Goal: Task Accomplishment & Management: Manage account settings

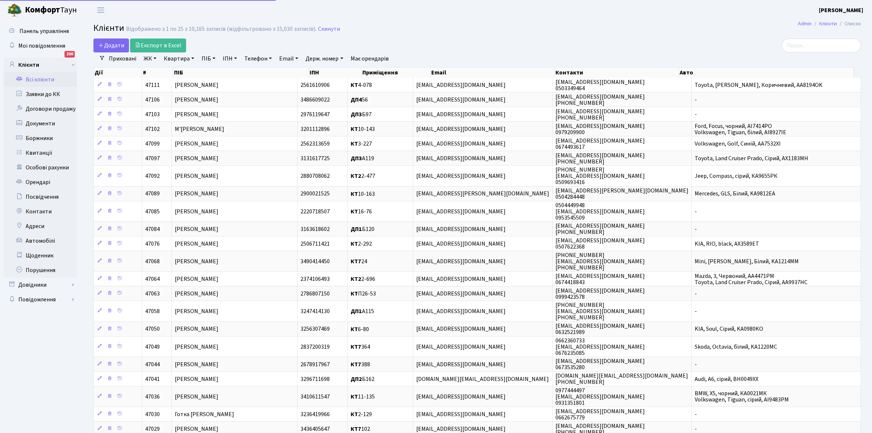
select select "25"
click at [41, 74] on link "Всі клієнти" at bounding box center [40, 79] width 73 height 15
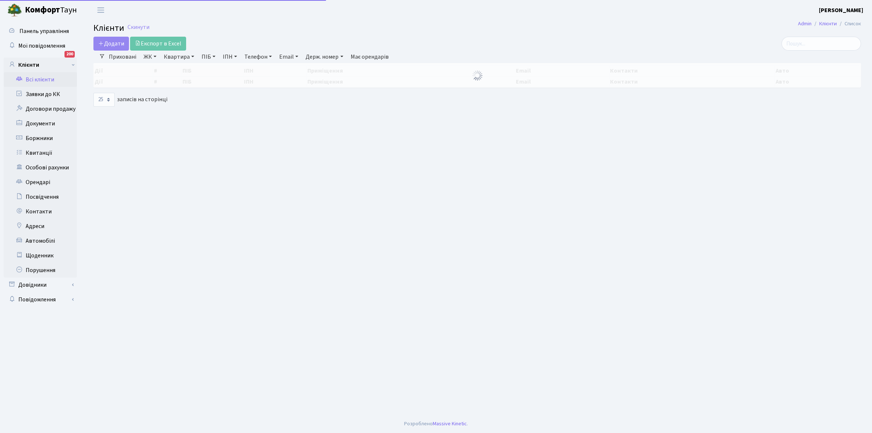
select select "25"
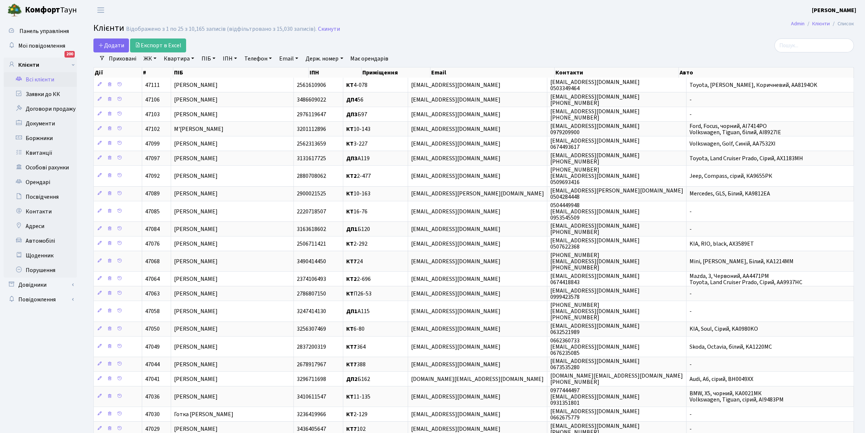
click at [156, 57] on link "ЖК" at bounding box center [150, 58] width 19 height 12
click at [177, 112] on li "КТ6, вул. Ю. Липи, 6-А" at bounding box center [186, 118] width 89 height 13
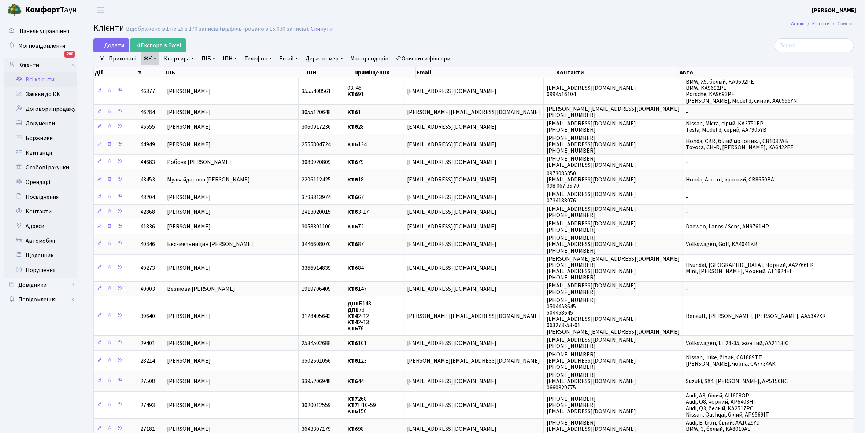
click at [193, 58] on link "Квартира" at bounding box center [179, 58] width 36 height 12
click at [179, 72] on input "text" at bounding box center [182, 73] width 43 height 14
type input "63"
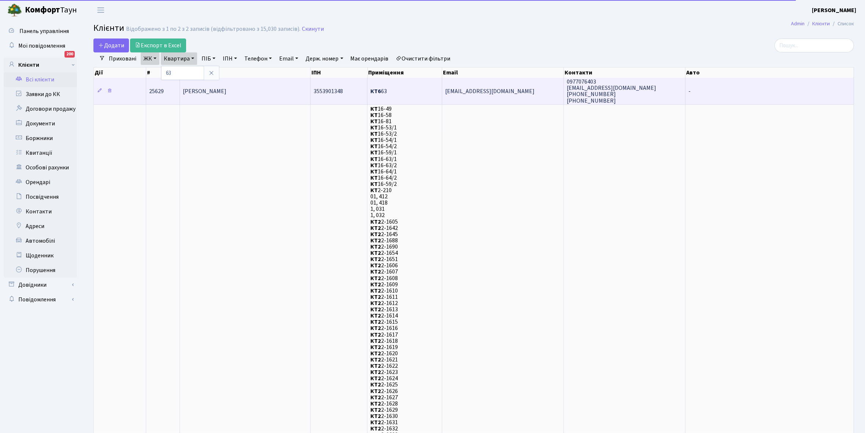
click at [226, 90] on span "Качурівська Жанна Сергіївна" at bounding box center [205, 91] width 44 height 8
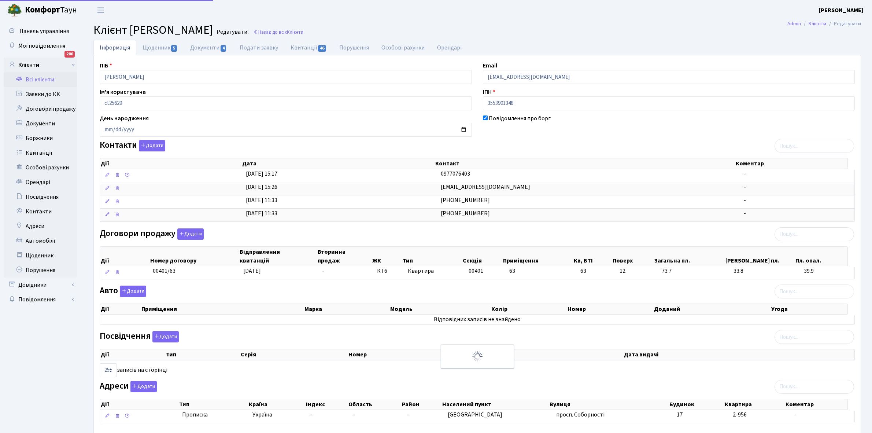
select select "25"
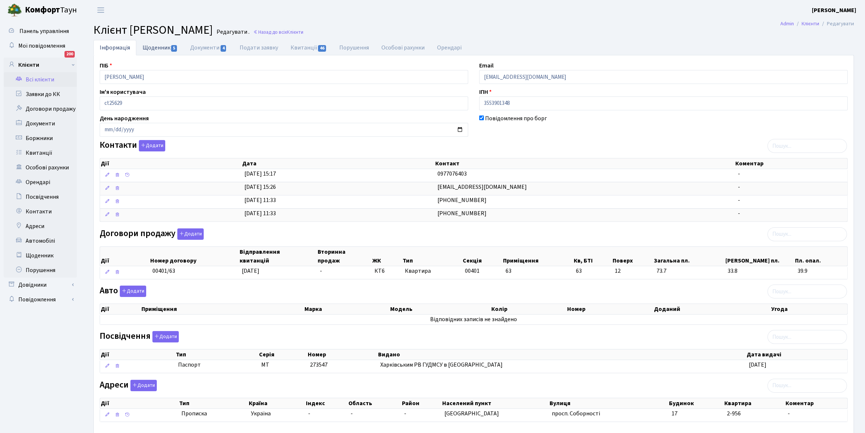
click at [151, 48] on link "Щоденник 5" at bounding box center [160, 47] width 48 height 15
select select "25"
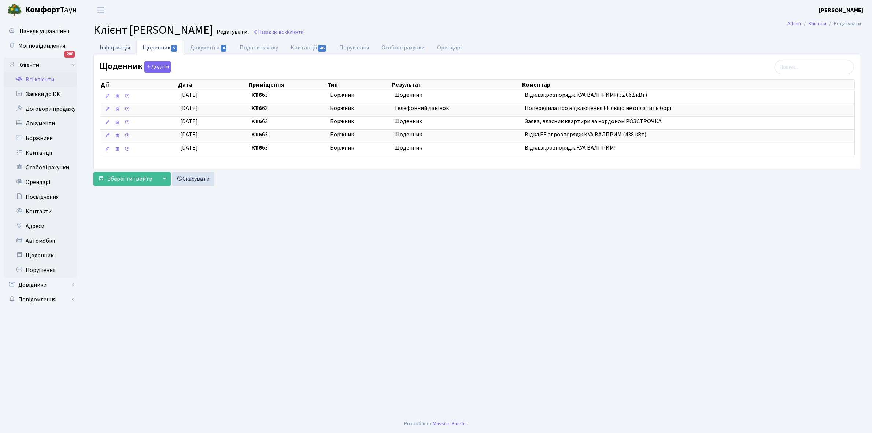
click at [104, 46] on link "Інформація" at bounding box center [114, 47] width 43 height 15
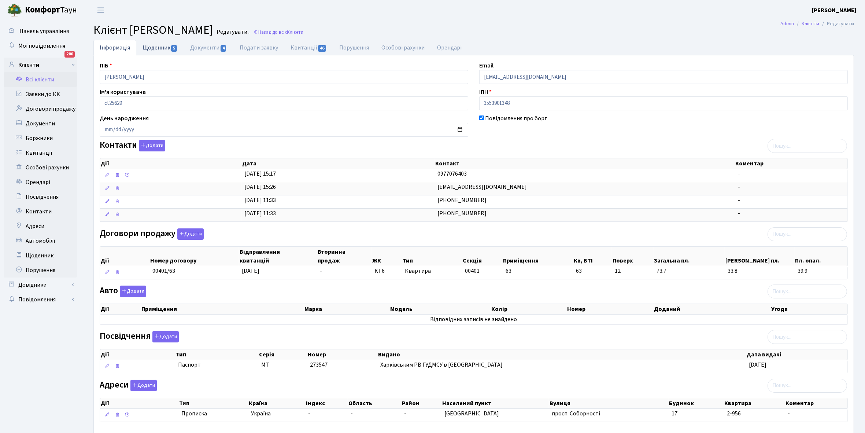
click at [156, 46] on link "Щоденник 5" at bounding box center [160, 47] width 48 height 15
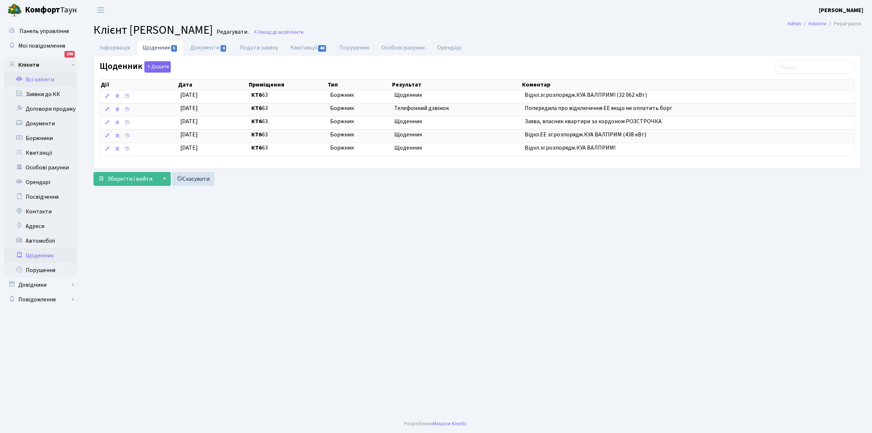
click at [41, 251] on link "Щоденник" at bounding box center [40, 255] width 73 height 15
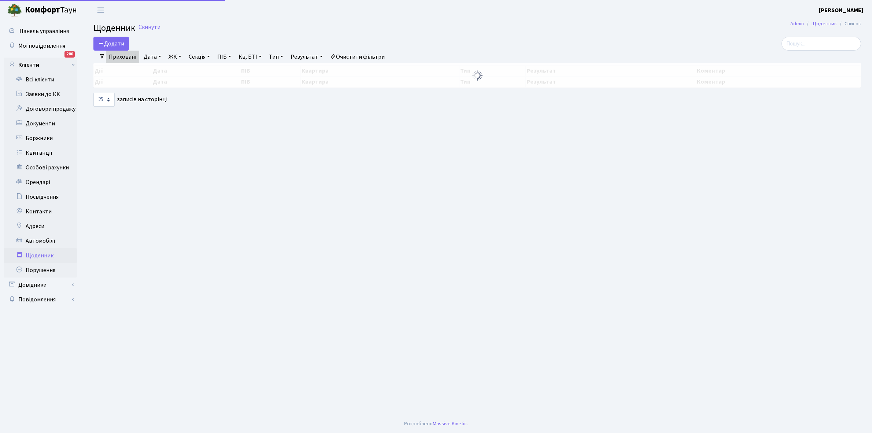
select select "25"
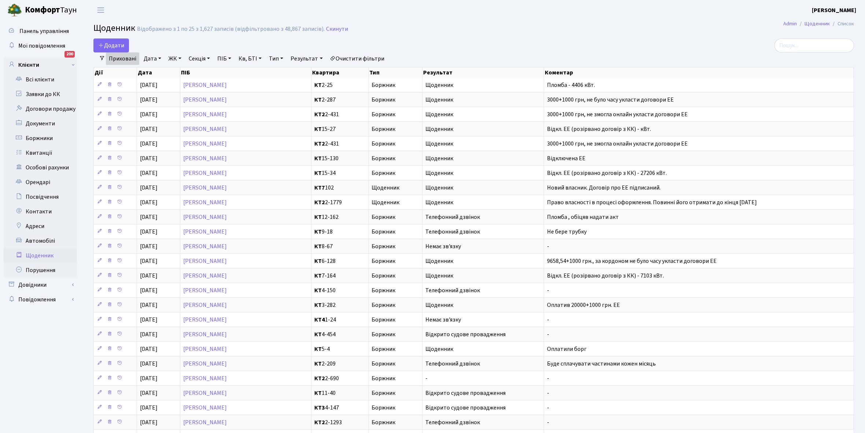
click at [125, 58] on link "Приховані" at bounding box center [122, 58] width 33 height 12
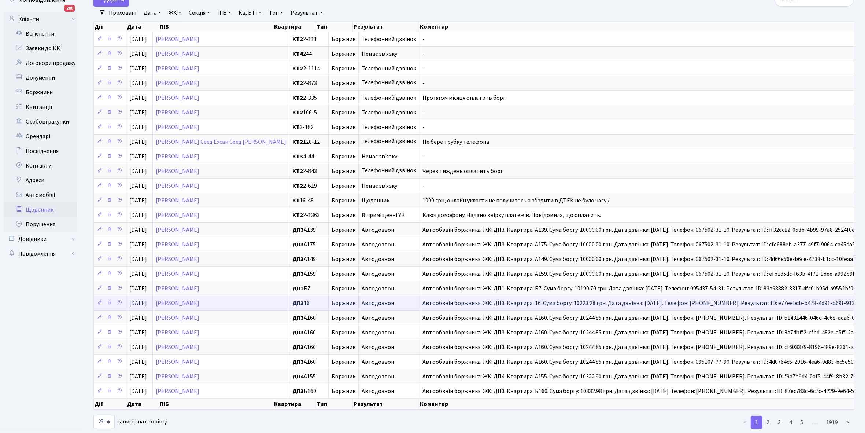
scroll to position [74, 0]
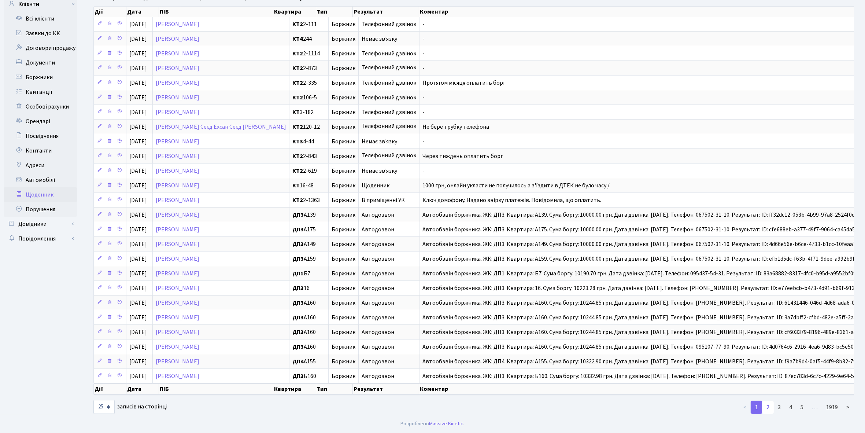
click at [768, 410] on link "2" at bounding box center [768, 406] width 12 height 13
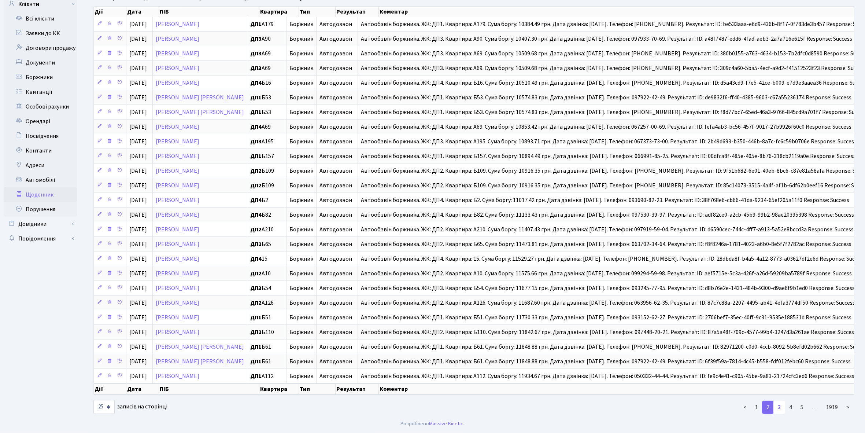
click at [782, 407] on link "3" at bounding box center [779, 406] width 12 height 13
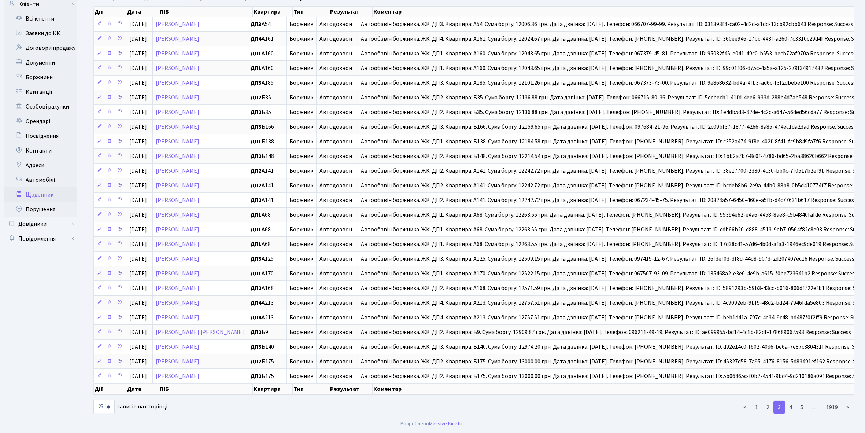
click at [782, 407] on link "3" at bounding box center [779, 406] width 12 height 13
click at [794, 409] on link "4" at bounding box center [791, 406] width 12 height 13
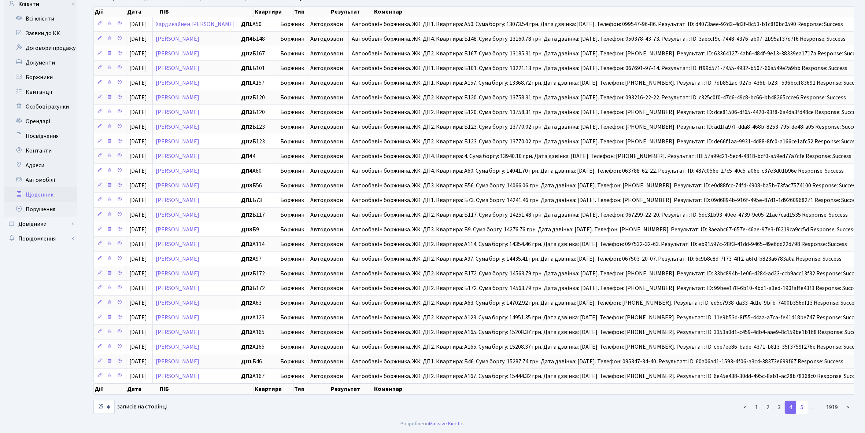
click at [803, 406] on link "5" at bounding box center [802, 406] width 12 height 13
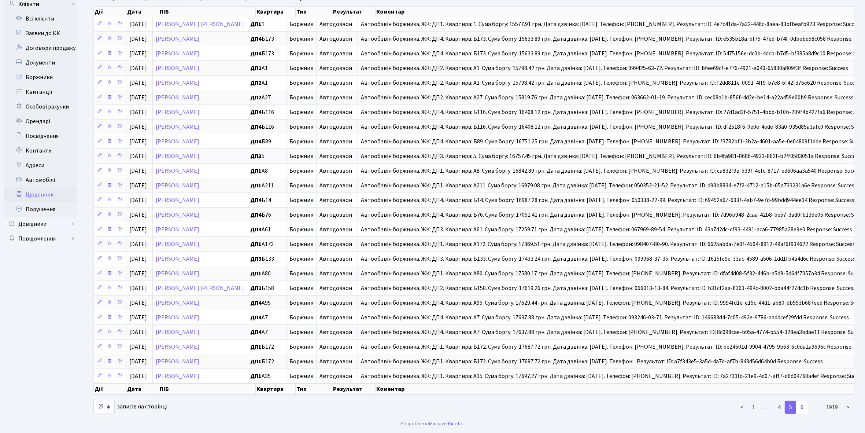
click at [804, 407] on link "6" at bounding box center [802, 406] width 12 height 13
click at [804, 407] on link "7" at bounding box center [802, 406] width 12 height 13
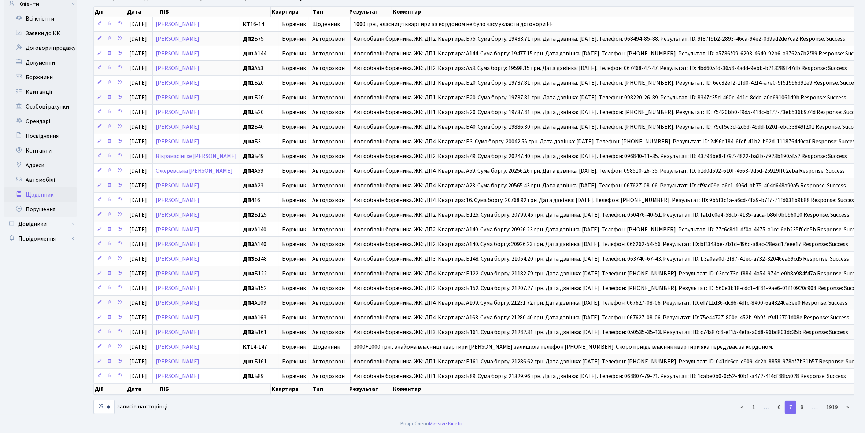
click at [804, 407] on link "8" at bounding box center [802, 406] width 12 height 13
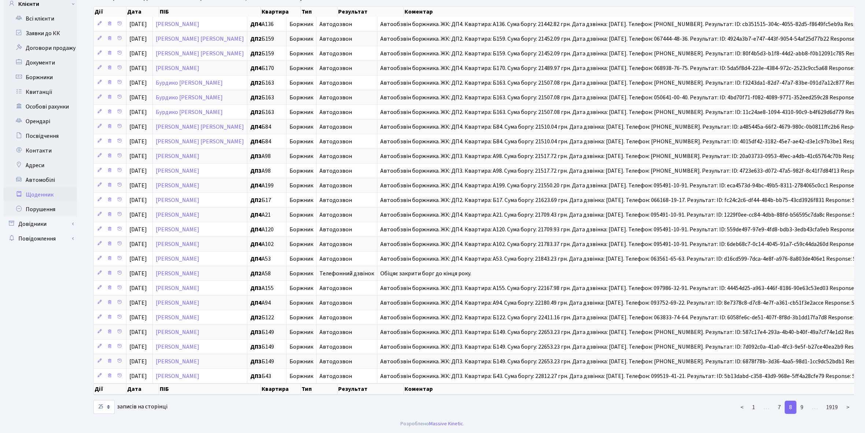
click at [804, 407] on link "9" at bounding box center [802, 406] width 12 height 13
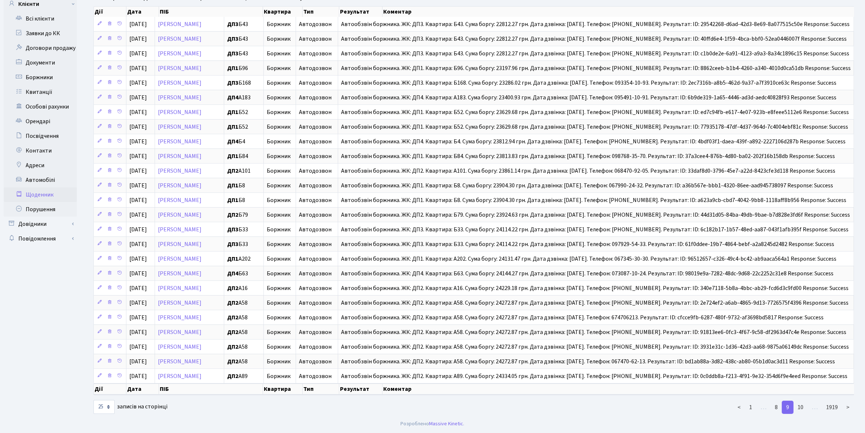
click at [804, 407] on link "10" at bounding box center [800, 406] width 15 height 13
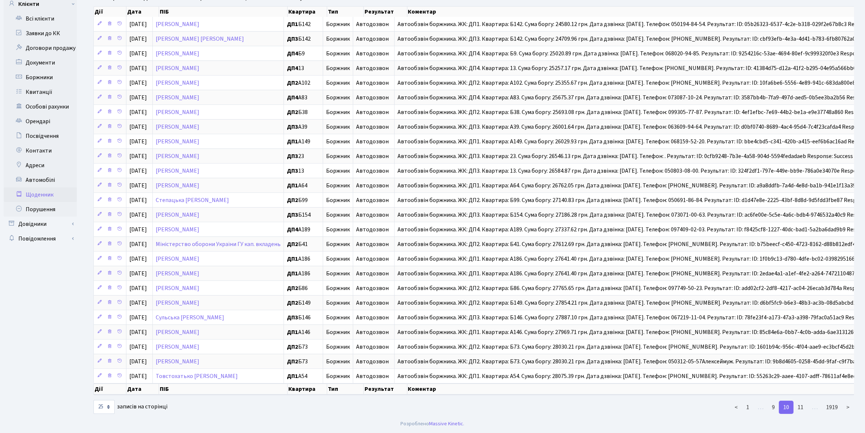
click at [804, 407] on link "11" at bounding box center [800, 406] width 15 height 13
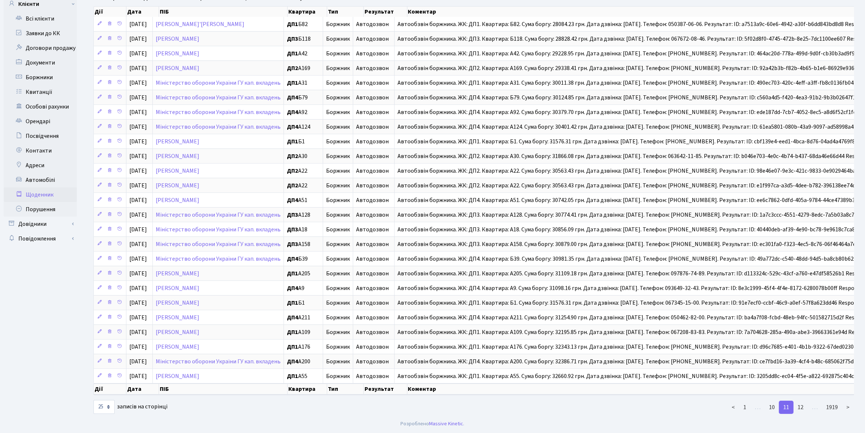
click at [804, 407] on link "12" at bounding box center [800, 406] width 15 height 13
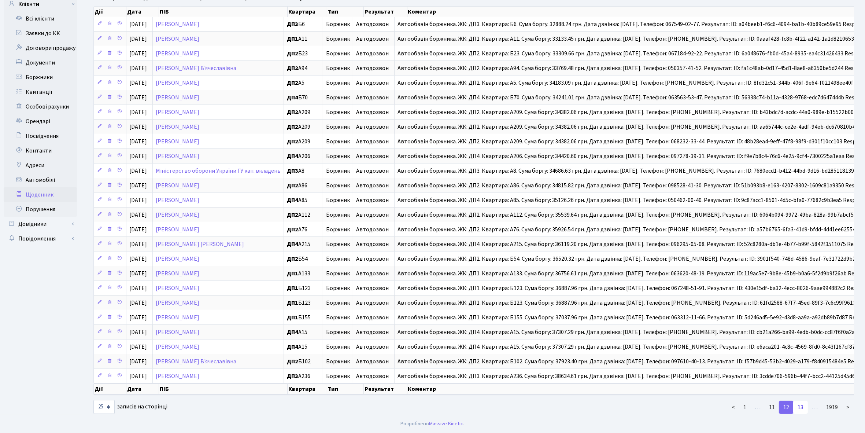
click at [803, 408] on link "13" at bounding box center [800, 406] width 15 height 13
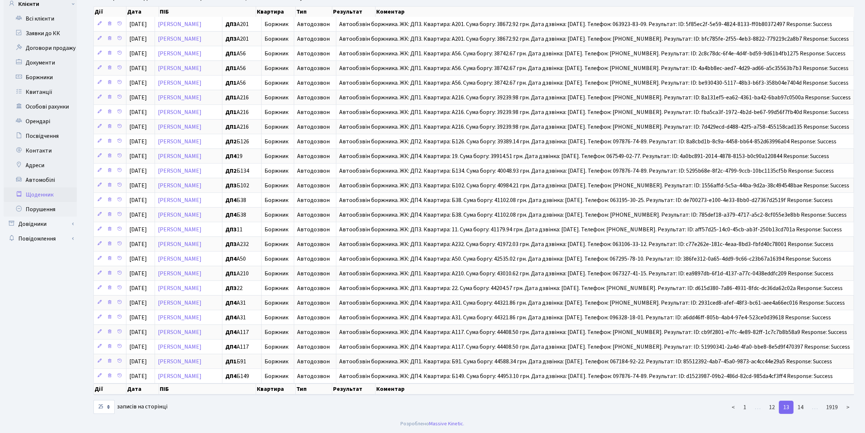
click at [803, 408] on link "14" at bounding box center [800, 406] width 15 height 13
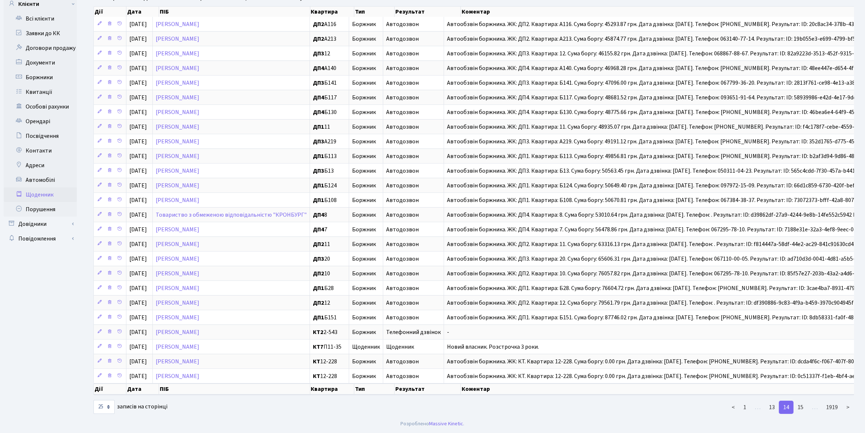
click at [803, 408] on link "15" at bounding box center [800, 406] width 15 height 13
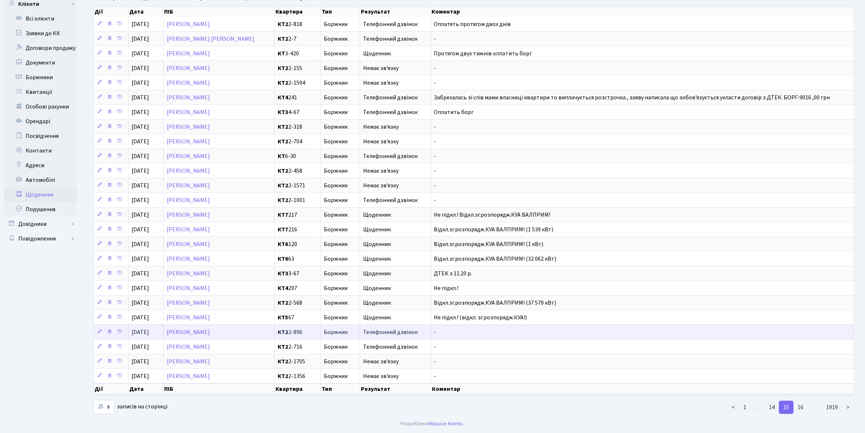
scroll to position [68, 0]
click at [786, 407] on link "15" at bounding box center [786, 406] width 15 height 13
click at [772, 407] on link "14" at bounding box center [771, 406] width 15 height 13
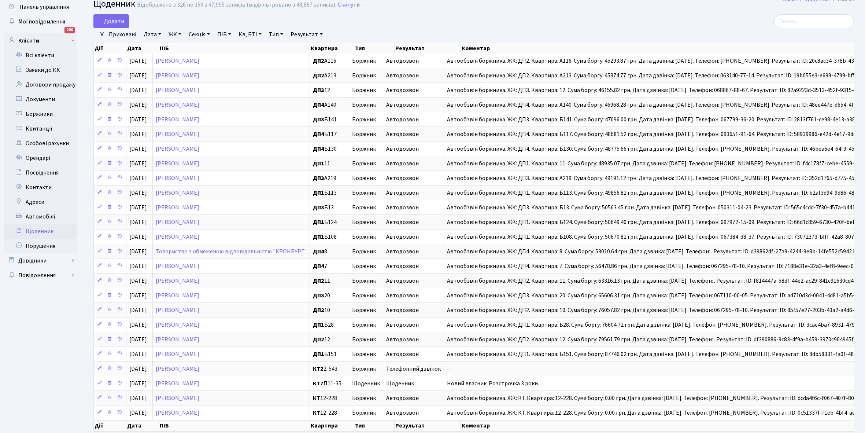
scroll to position [74, 0]
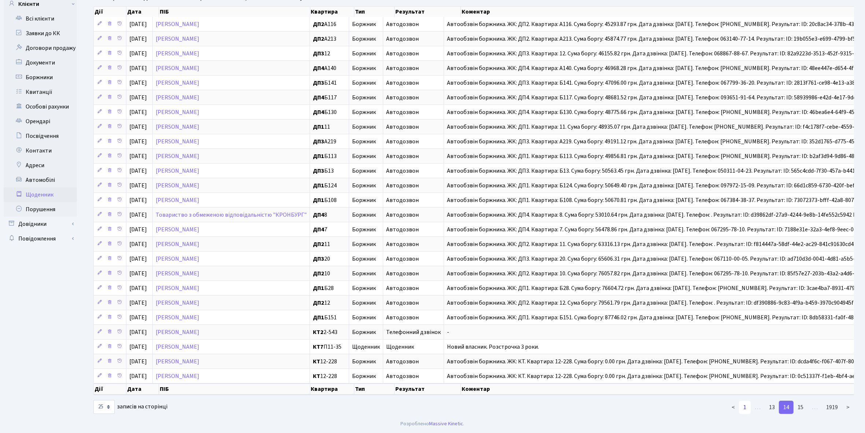
click at [748, 406] on link "1" at bounding box center [745, 406] width 12 height 13
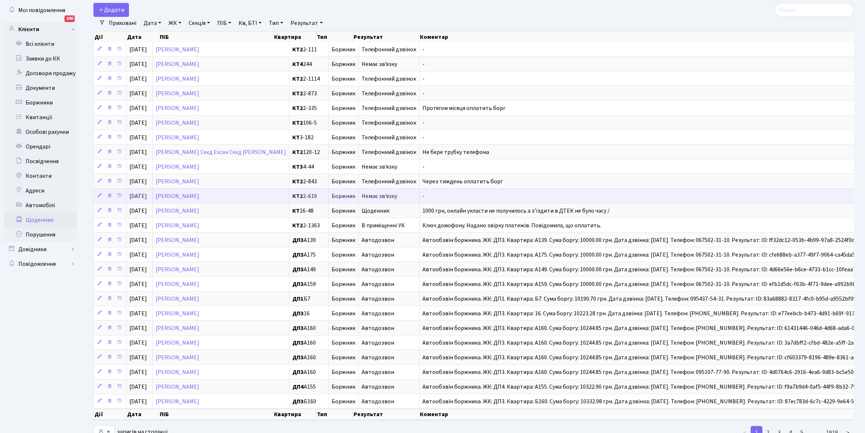
scroll to position [0, 0]
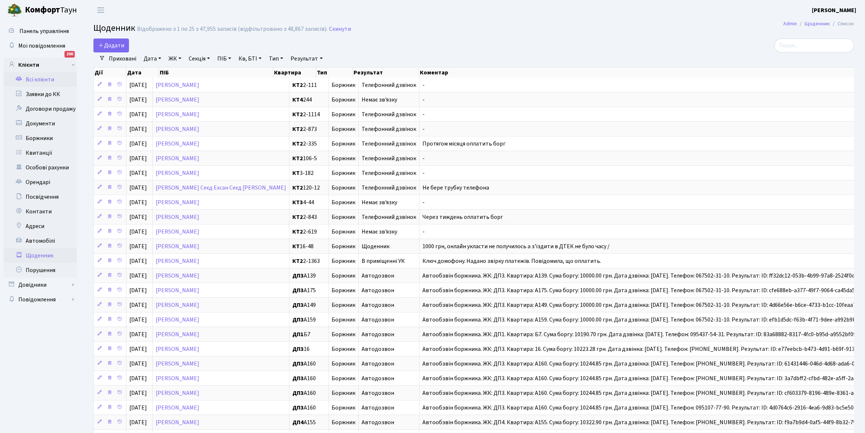
click at [42, 79] on link "Всі клієнти" at bounding box center [40, 79] width 73 height 15
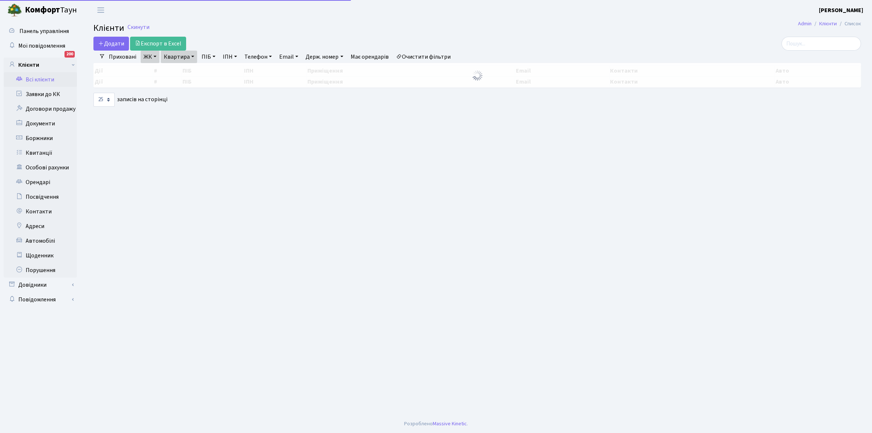
select select "25"
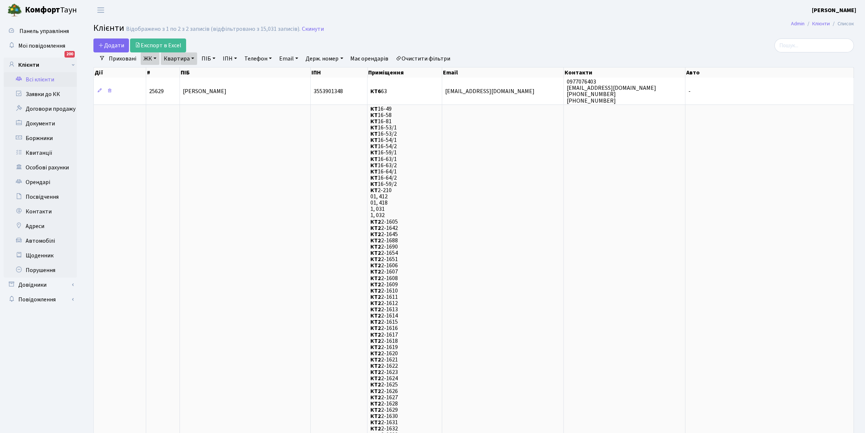
click at [427, 59] on link "Очистити фільтри" at bounding box center [423, 58] width 60 height 12
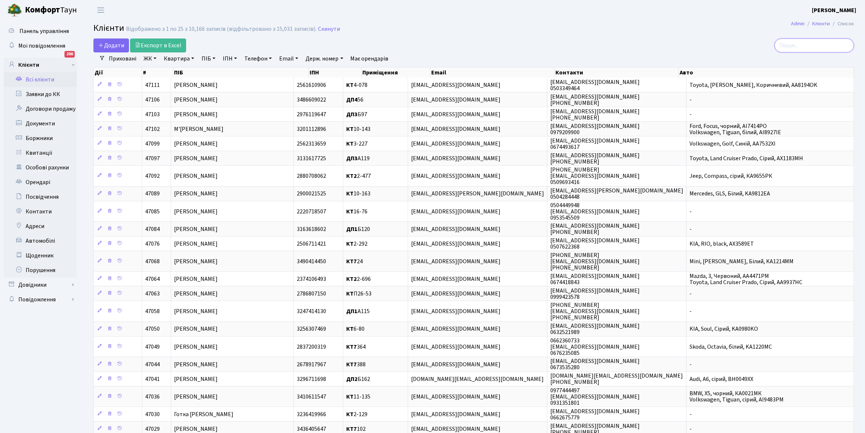
click at [805, 44] on input "search" at bounding box center [813, 45] width 79 height 14
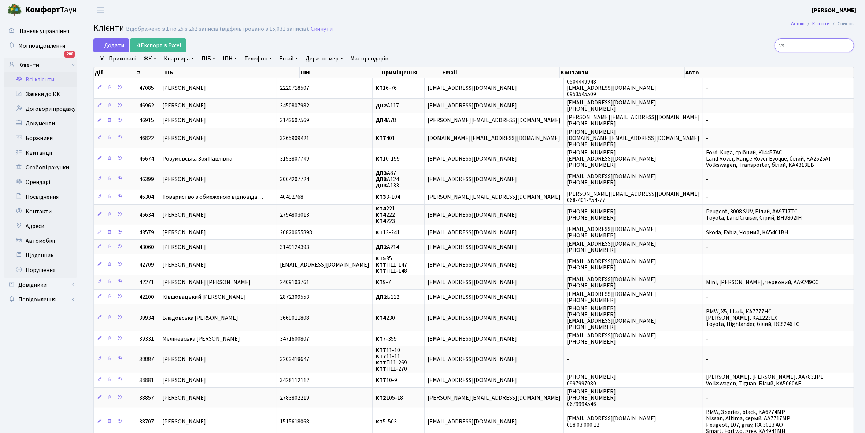
type input "v"
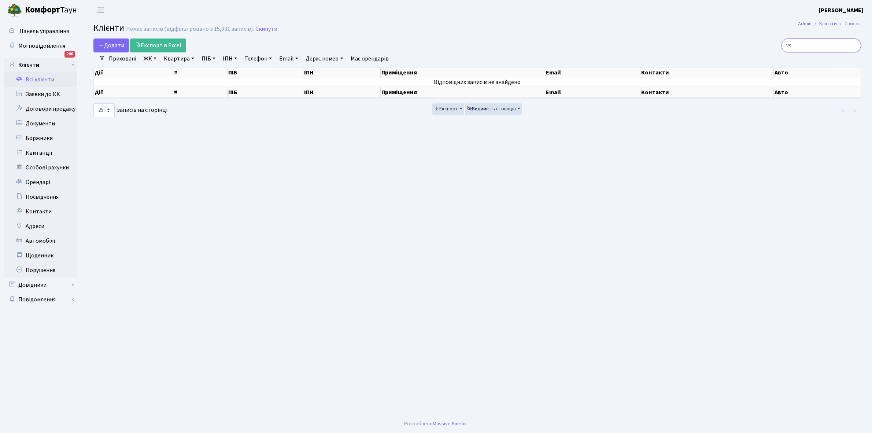
type input "v"
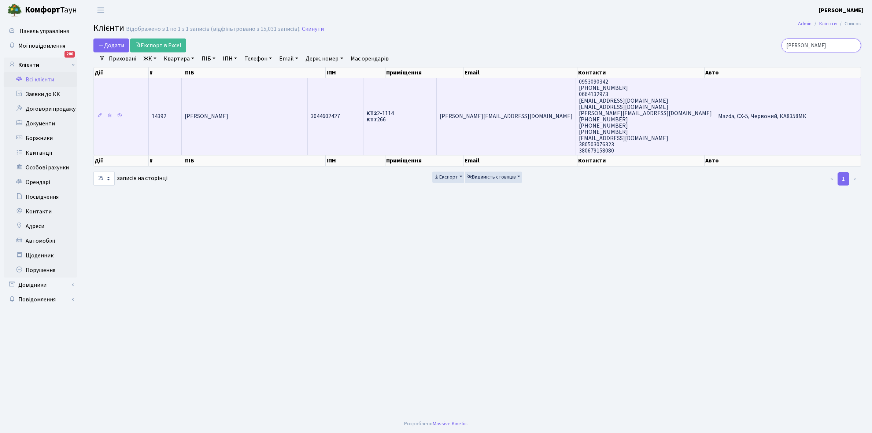
type input "міхньова"
click at [267, 112] on td "Міхньова Юлія Олександрівна" at bounding box center [245, 116] width 126 height 77
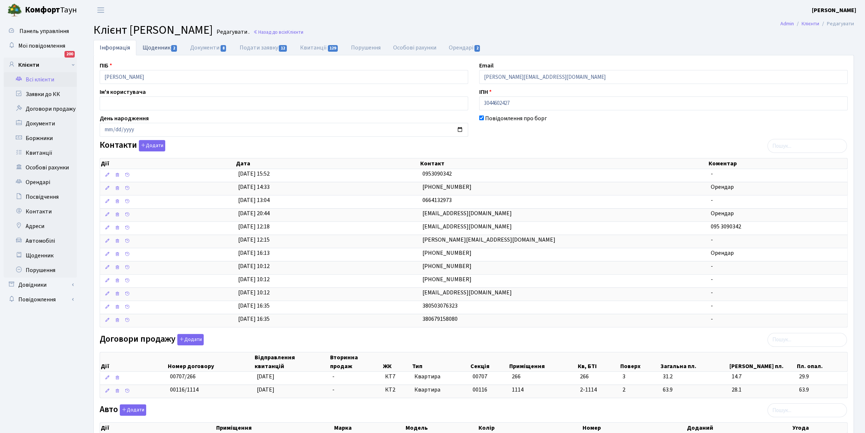
click at [156, 50] on link "Щоденник 2" at bounding box center [160, 47] width 48 height 15
select select "25"
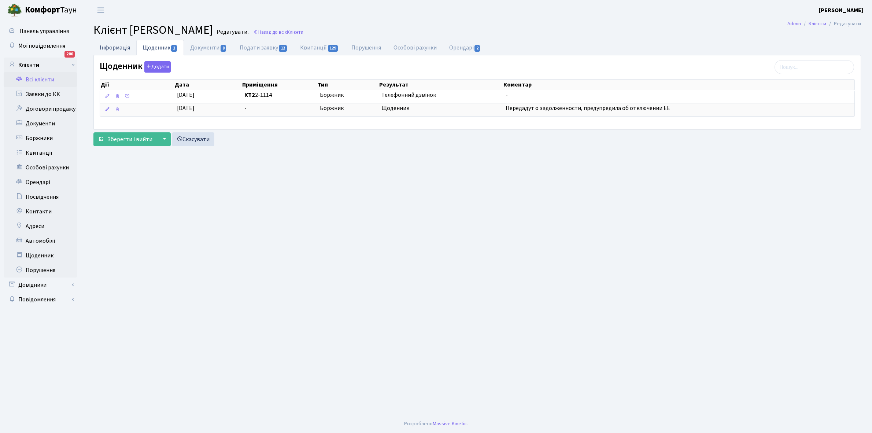
click at [108, 46] on link "Інформація" at bounding box center [114, 47] width 43 height 15
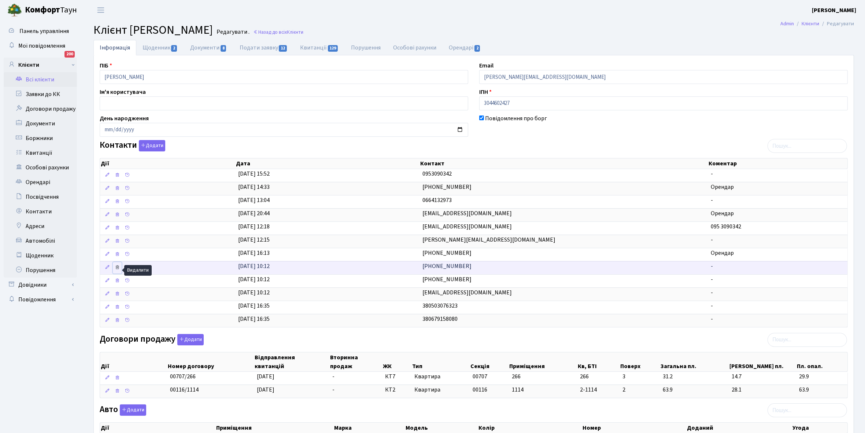
click at [115, 270] on icon at bounding box center [117, 266] width 5 height 5
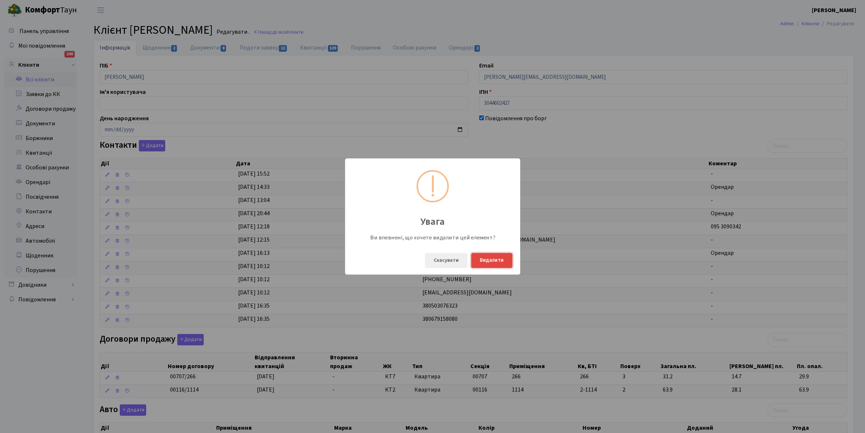
click at [498, 255] on button "Видалити" at bounding box center [491, 260] width 41 height 15
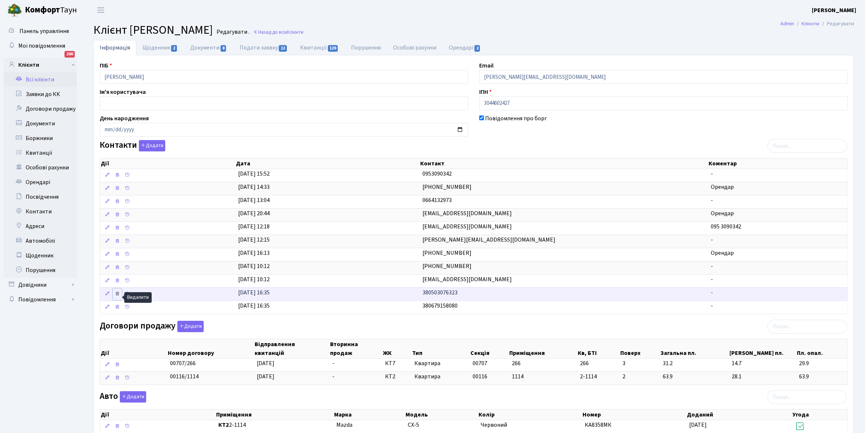
click at [118, 293] on icon at bounding box center [117, 293] width 5 height 5
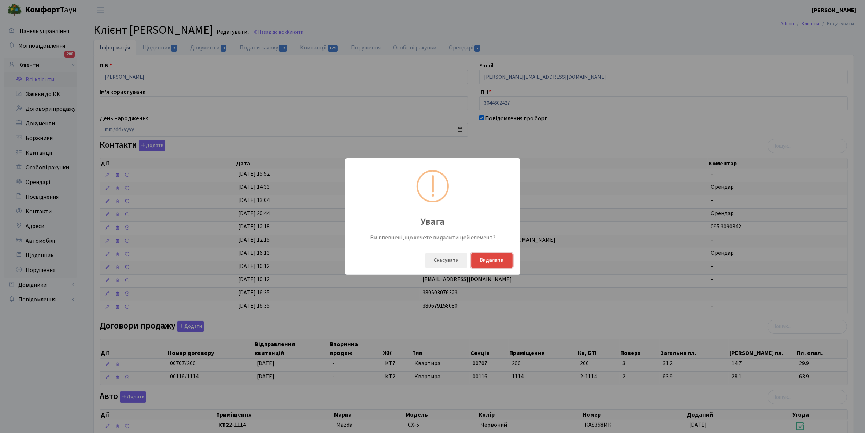
click at [504, 259] on button "Видалити" at bounding box center [491, 260] width 41 height 15
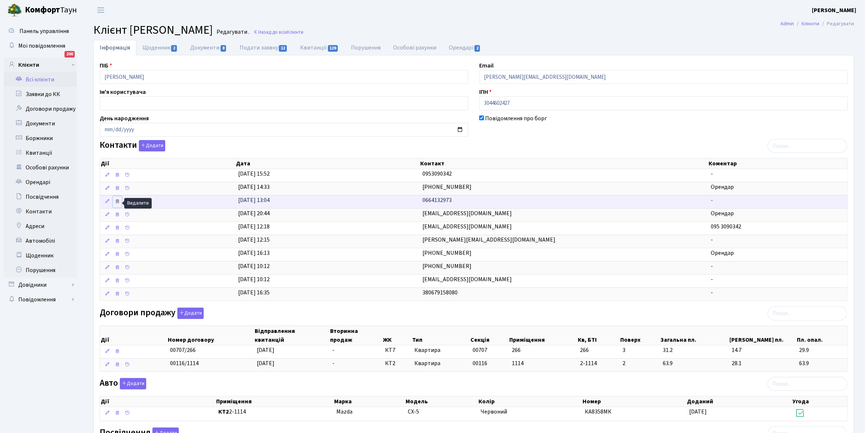
click at [120, 201] on icon at bounding box center [117, 201] width 5 height 5
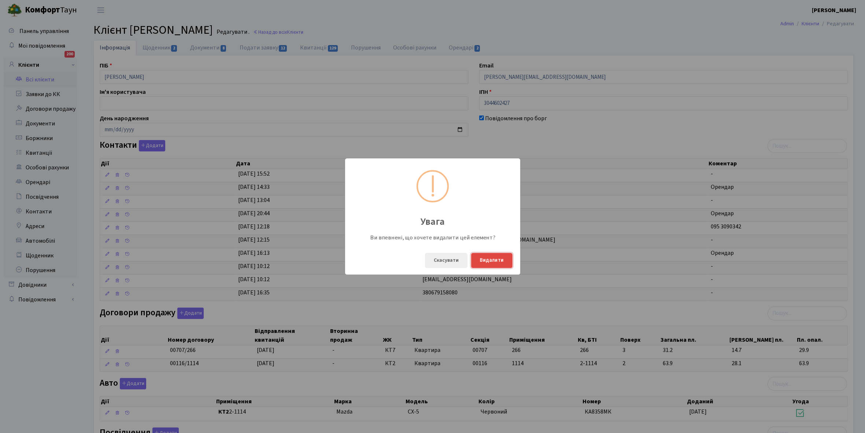
click at [498, 259] on button "Видалити" at bounding box center [491, 260] width 41 height 15
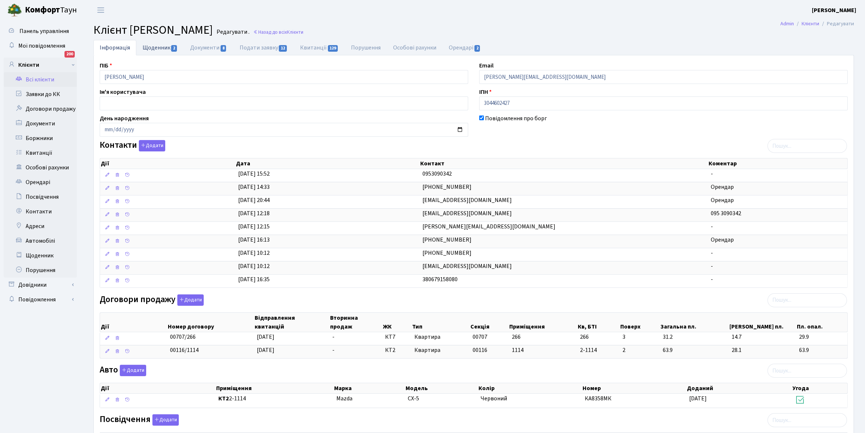
click at [160, 47] on link "Щоденник 2" at bounding box center [160, 47] width 48 height 15
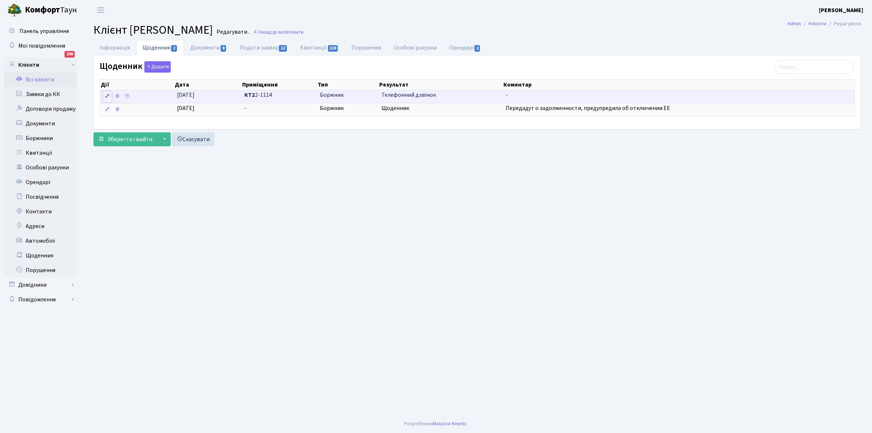
click at [105, 95] on icon at bounding box center [107, 95] width 5 height 5
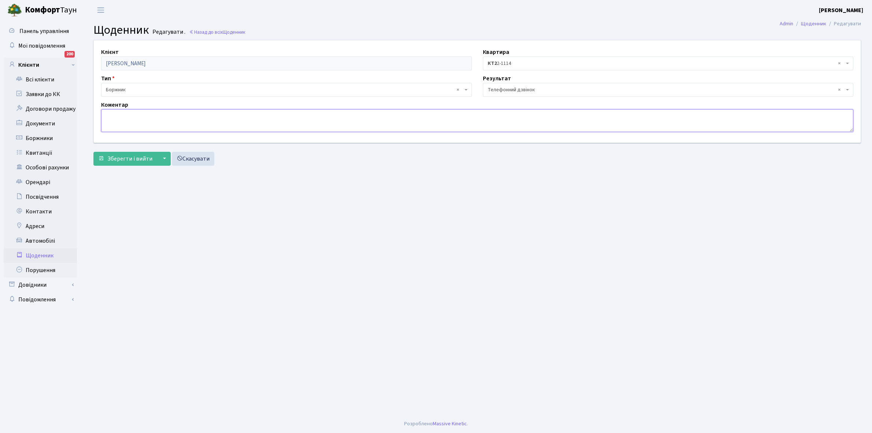
click at [112, 120] on textarea at bounding box center [477, 120] width 752 height 23
click at [125, 116] on textarea "Не беое трубку телефона" at bounding box center [477, 120] width 752 height 23
type textarea "Не бере трубку телефона"
click at [126, 158] on span "Зберегти і вийти" at bounding box center [129, 159] width 45 height 8
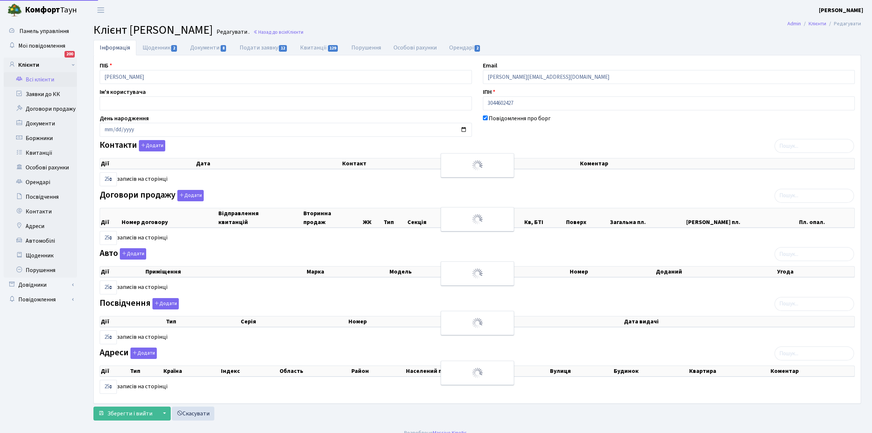
select select "25"
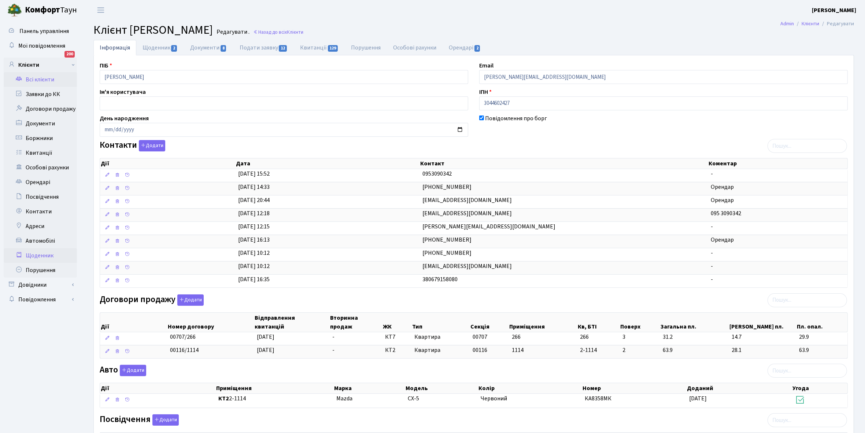
click at [40, 255] on link "Щоденник" at bounding box center [40, 255] width 73 height 15
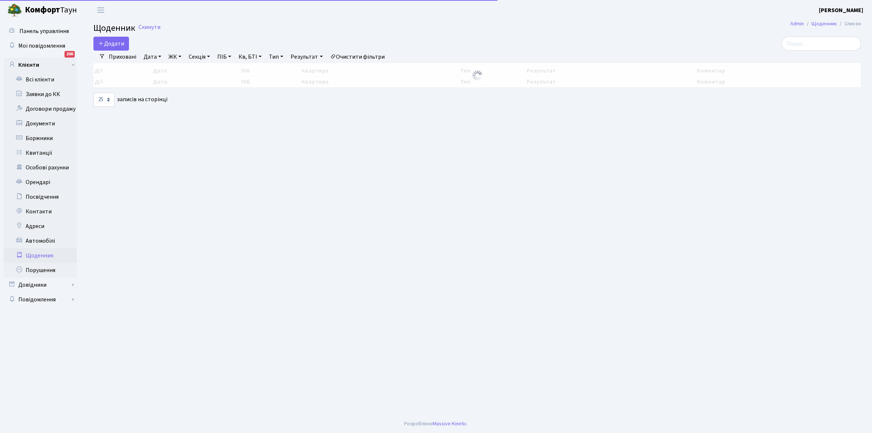
select select "25"
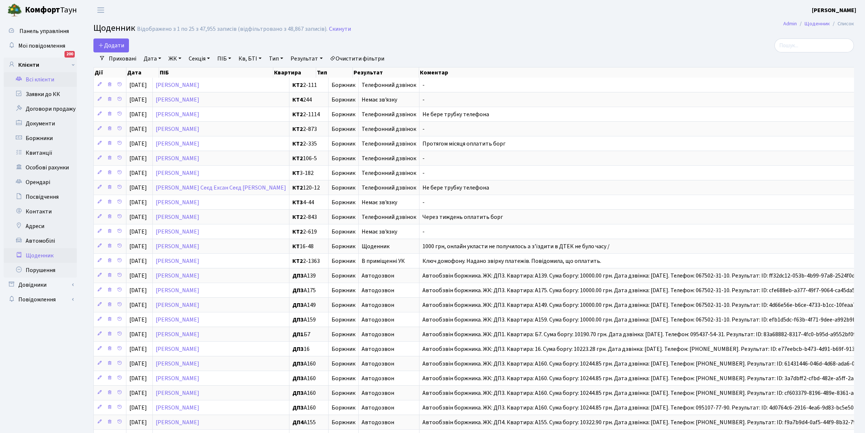
click at [44, 79] on link "Всі клієнти" at bounding box center [40, 79] width 73 height 15
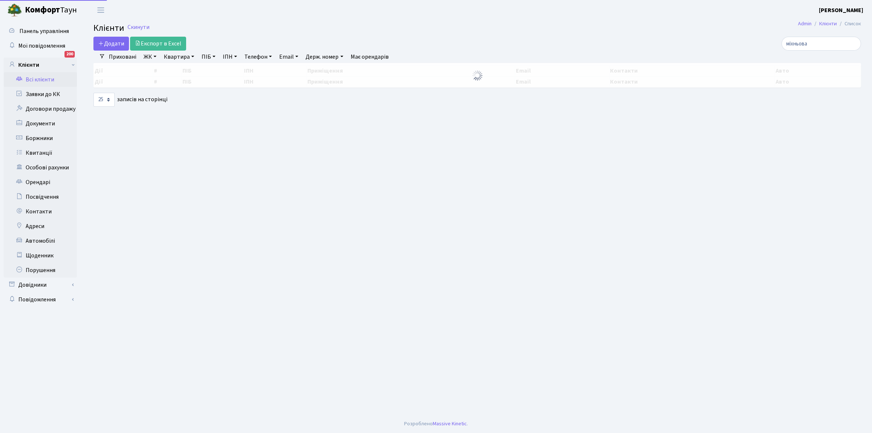
select select "25"
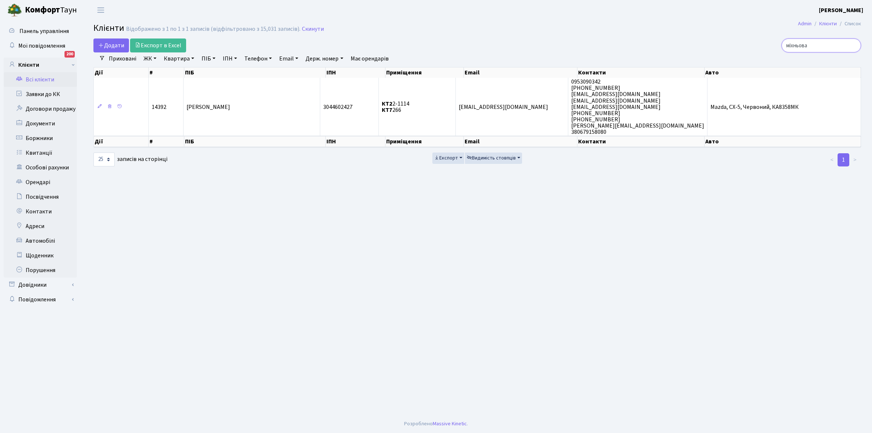
click at [823, 47] on input "міхньова" at bounding box center [820, 45] width 79 height 14
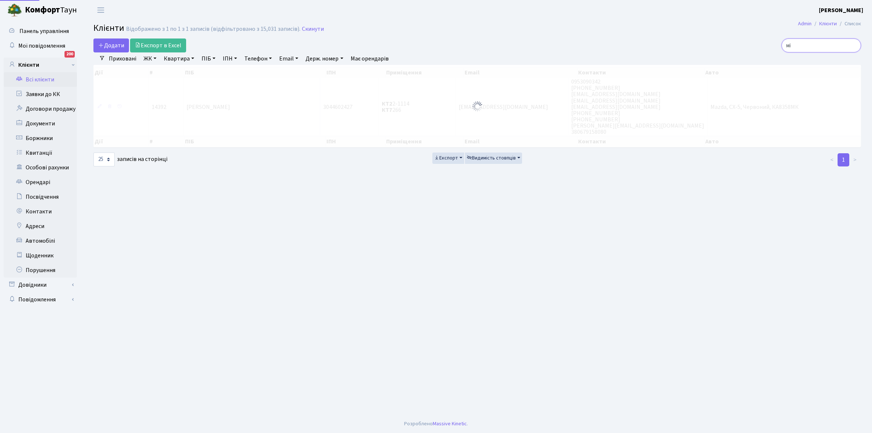
type input "м"
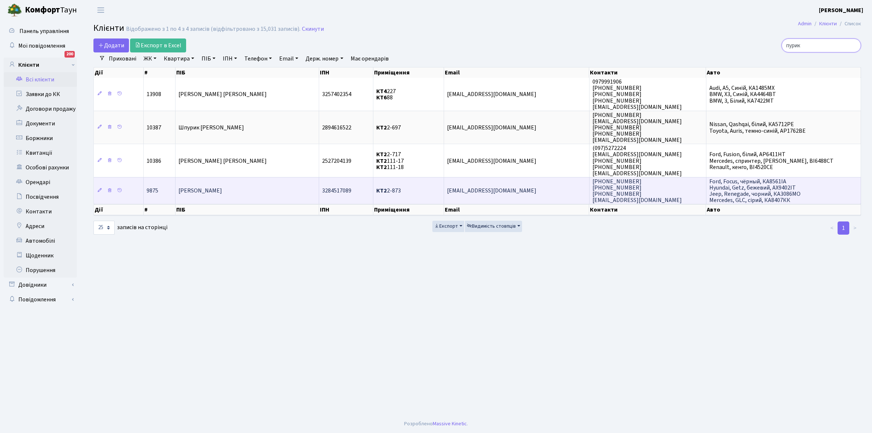
type input "пурик"
click at [239, 191] on td "[PERSON_NAME]" at bounding box center [247, 190] width 144 height 27
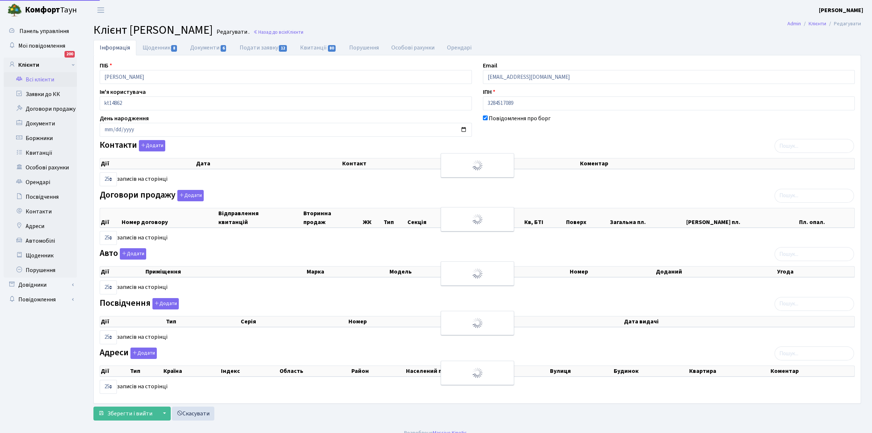
select select "25"
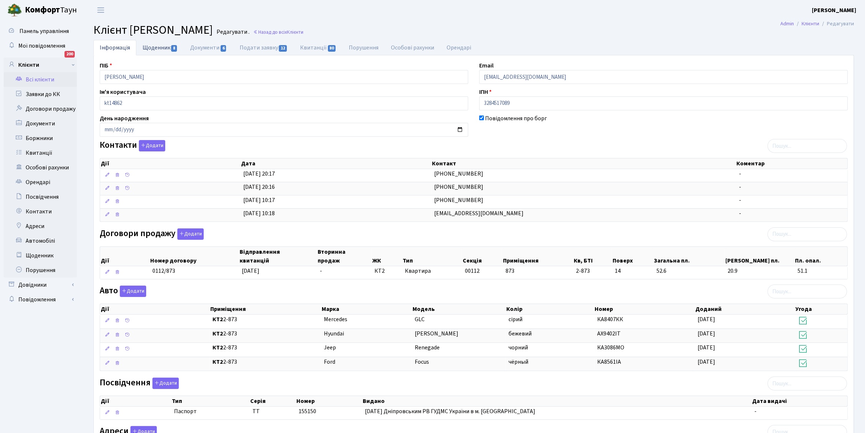
click at [150, 44] on link "Щоденник 8" at bounding box center [160, 47] width 48 height 15
select select "25"
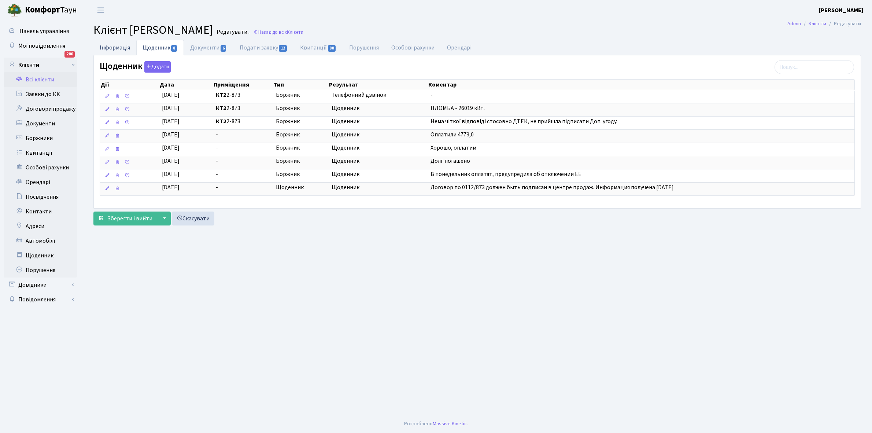
click at [107, 46] on link "Інформація" at bounding box center [114, 47] width 43 height 15
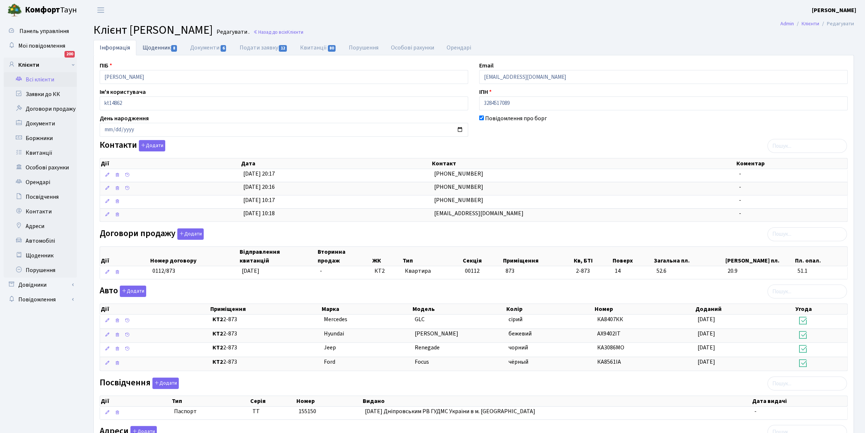
click at [152, 50] on link "Щоденник 8" at bounding box center [160, 47] width 48 height 15
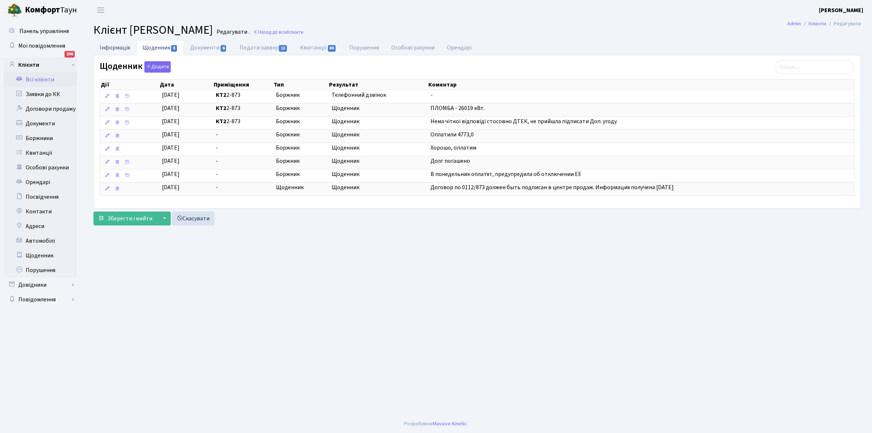
click at [107, 48] on link "Інформація" at bounding box center [114, 47] width 43 height 15
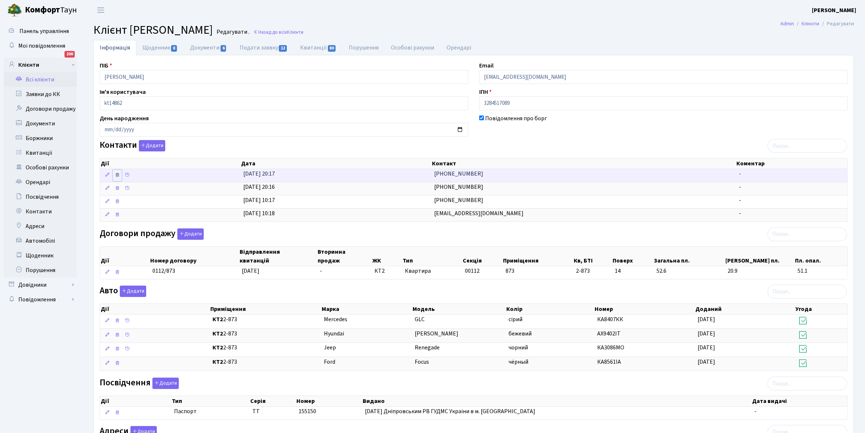
click at [120, 174] on icon at bounding box center [117, 174] width 5 height 5
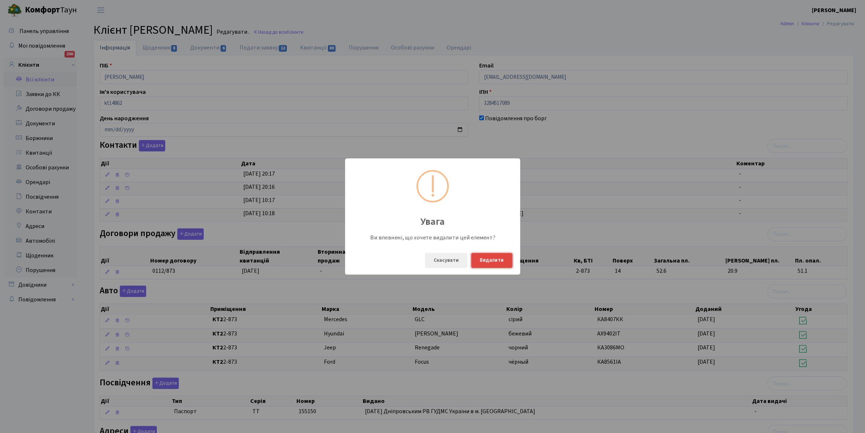
click at [494, 260] on button "Видалити" at bounding box center [491, 260] width 41 height 15
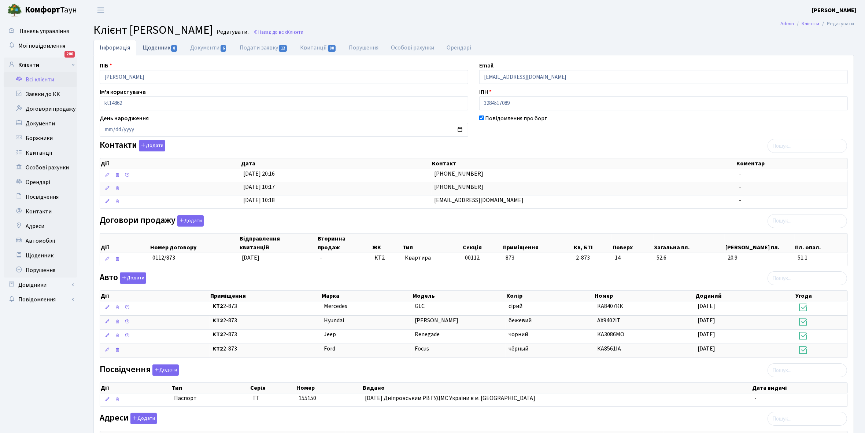
click at [154, 48] on link "Щоденник 8" at bounding box center [160, 47] width 48 height 15
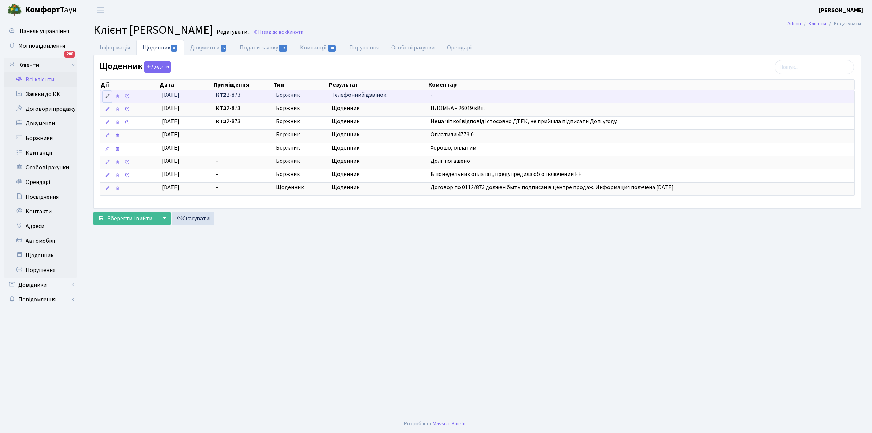
click at [107, 96] on icon at bounding box center [107, 95] width 5 height 5
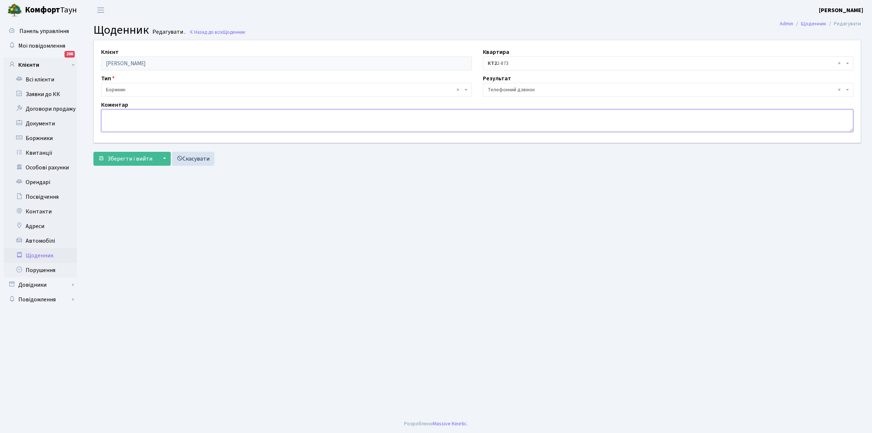
click at [111, 116] on textarea at bounding box center [477, 120] width 752 height 23
type textarea "Не бере трубку телефона"
click at [136, 153] on button "Зберегти і вийти" at bounding box center [125, 159] width 64 height 14
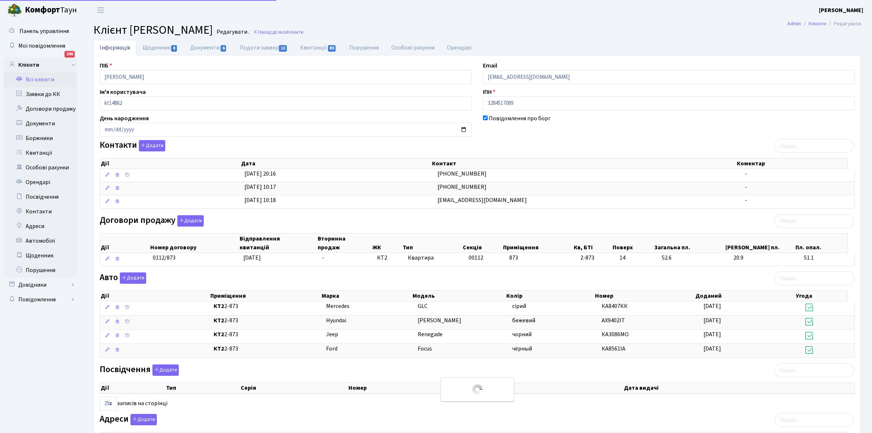
select select "25"
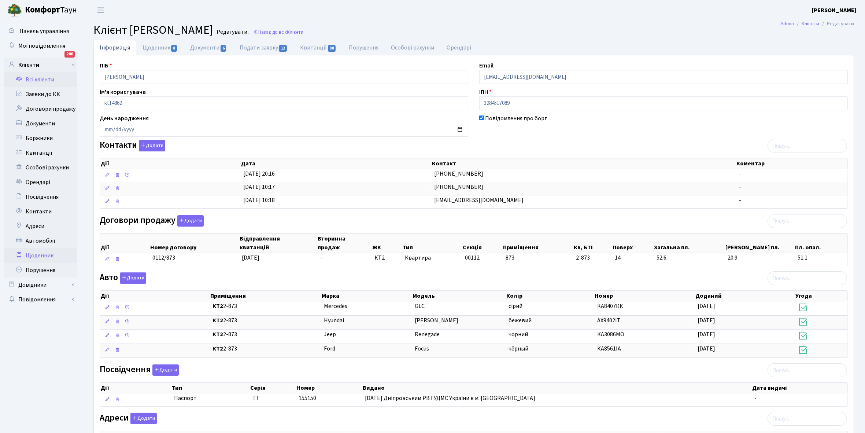
click at [37, 252] on link "Щоденник" at bounding box center [40, 255] width 73 height 15
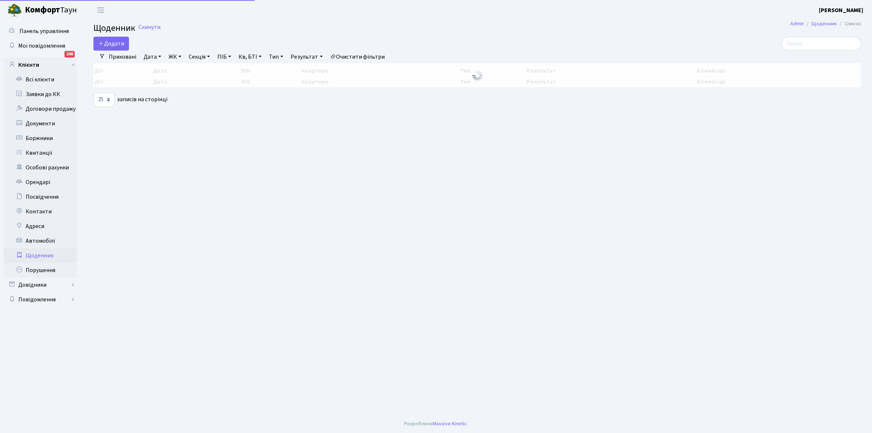
select select "25"
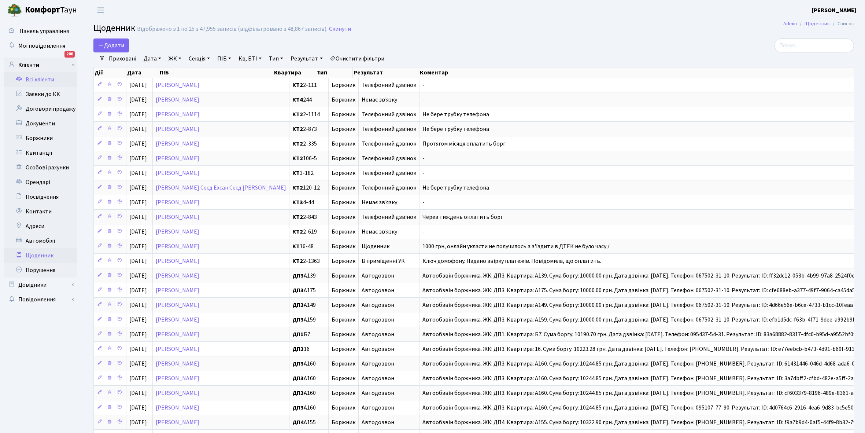
click at [43, 79] on link "Всі клієнти" at bounding box center [40, 79] width 73 height 15
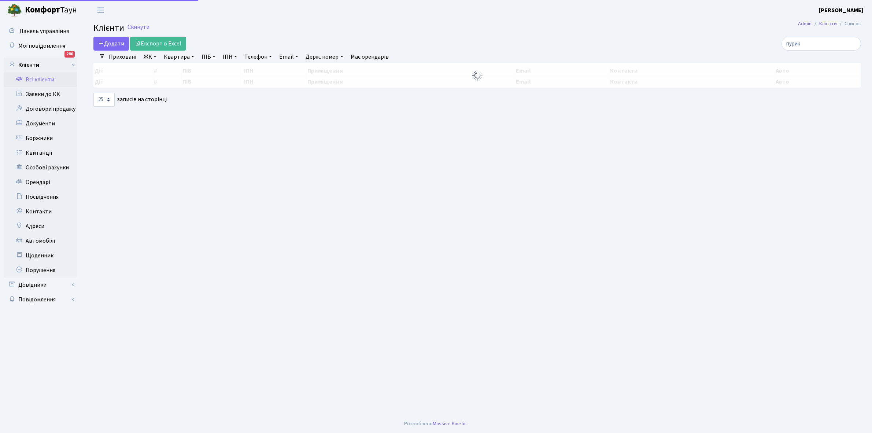
select select "25"
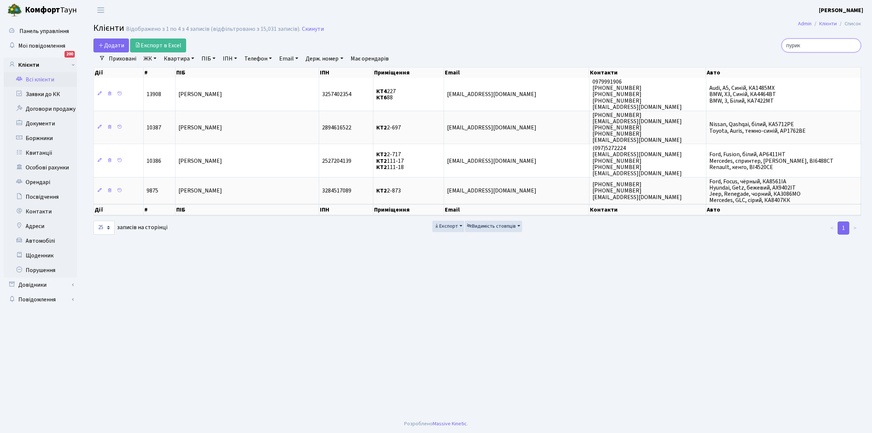
click at [814, 46] on input "пурик" at bounding box center [820, 45] width 79 height 14
type input "п"
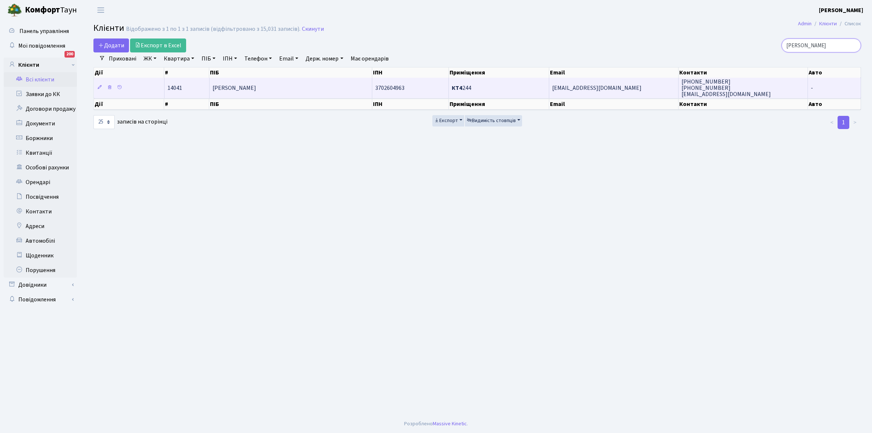
type input "[PERSON_NAME]"
click at [286, 91] on td "[PERSON_NAME]" at bounding box center [291, 88] width 163 height 20
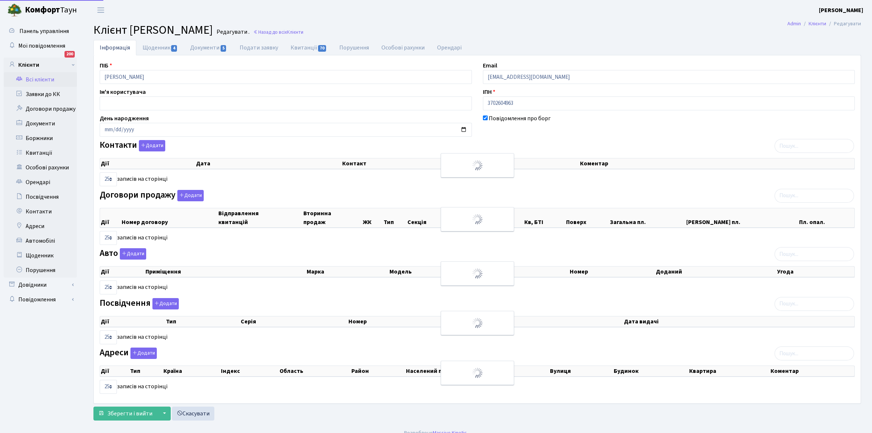
select select "25"
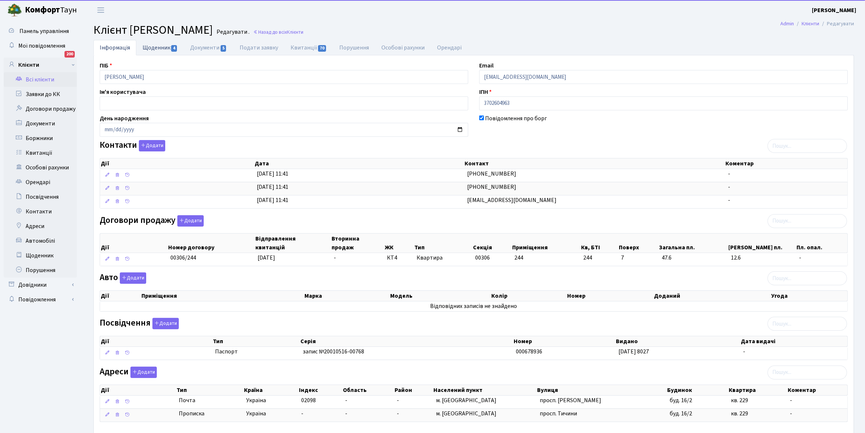
click at [147, 48] on link "Щоденник 4" at bounding box center [160, 47] width 48 height 15
select select "25"
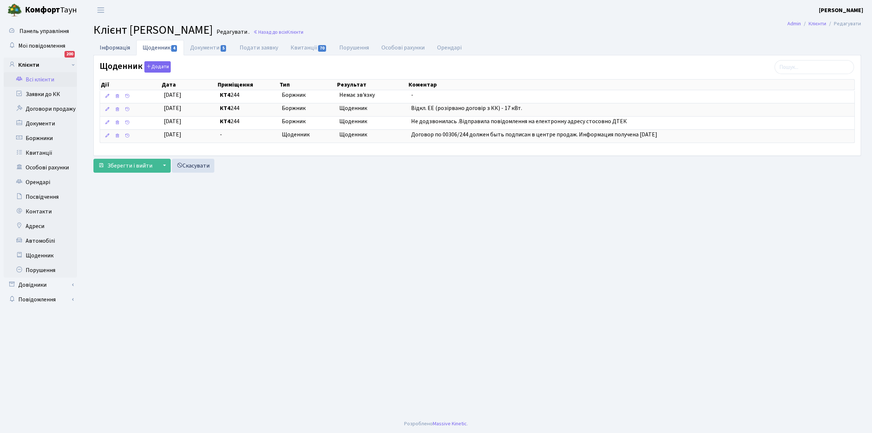
click at [114, 46] on link "Інформація" at bounding box center [114, 47] width 43 height 15
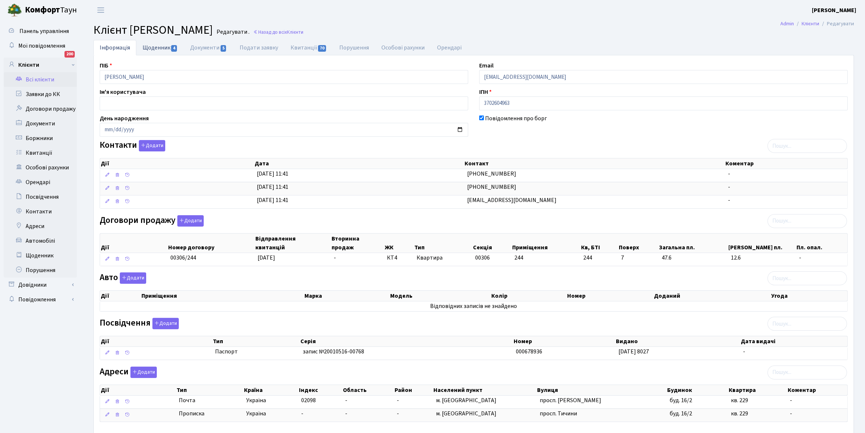
click at [153, 48] on link "Щоденник 4" at bounding box center [160, 47] width 48 height 15
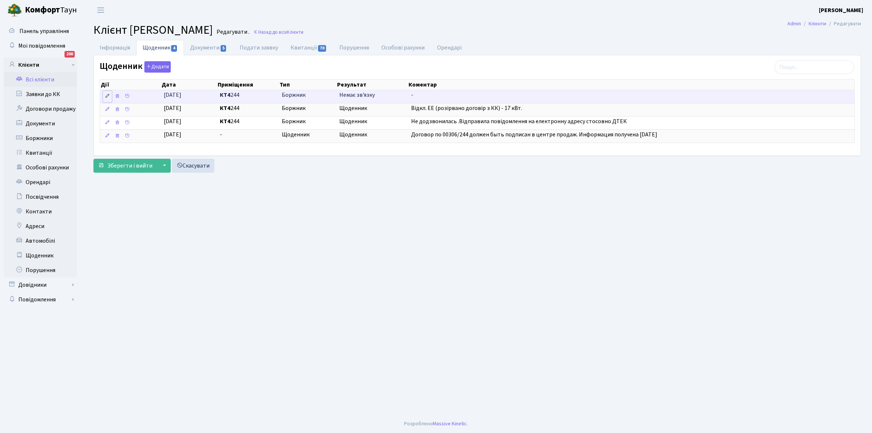
click at [109, 95] on icon at bounding box center [107, 95] width 5 height 5
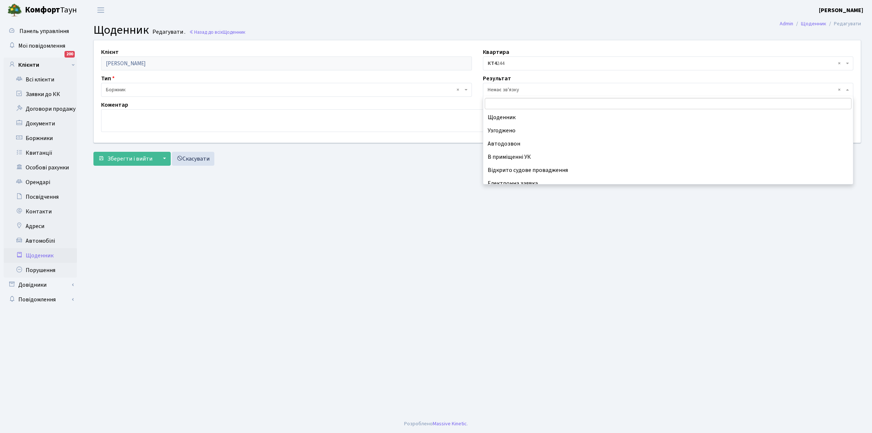
click at [514, 90] on span "× Немає зв'язку" at bounding box center [666, 89] width 357 height 7
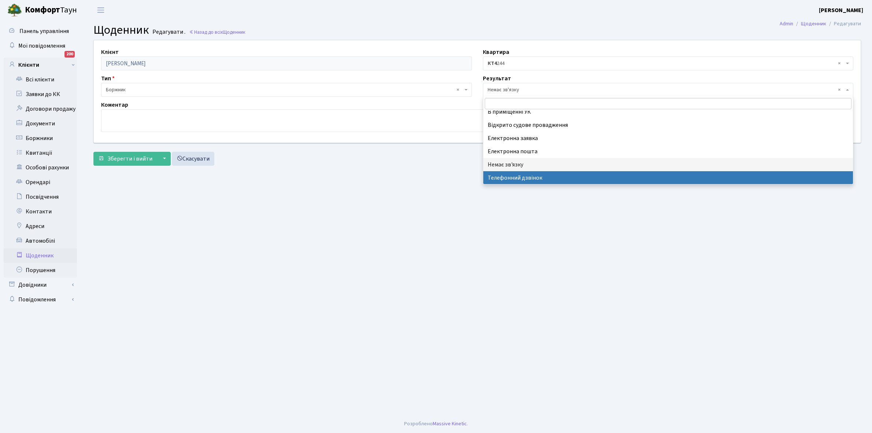
select select "196"
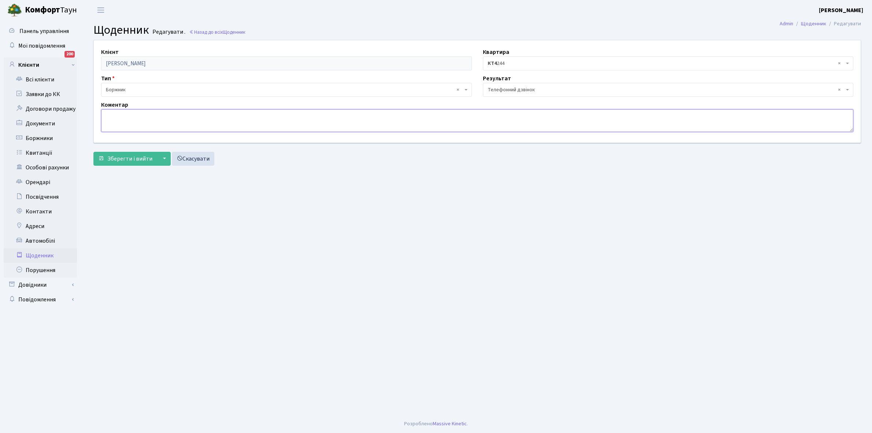
click at [111, 119] on textarea at bounding box center [477, 120] width 752 height 23
type textarea "Не бере трубку телефона"
click at [125, 152] on button "Зберегти і вийти" at bounding box center [125, 159] width 64 height 14
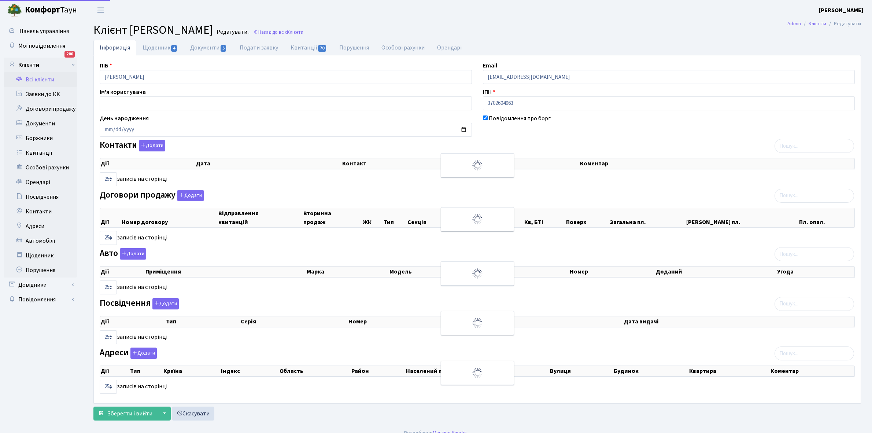
select select "25"
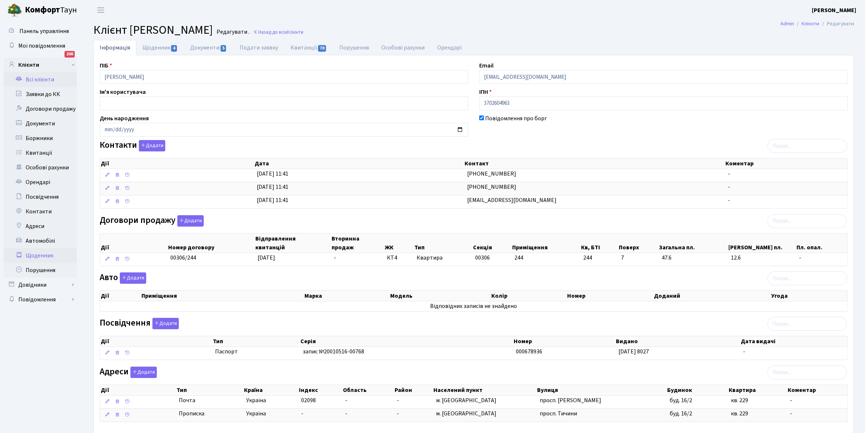
click at [37, 255] on link "Щоденник" at bounding box center [40, 255] width 73 height 15
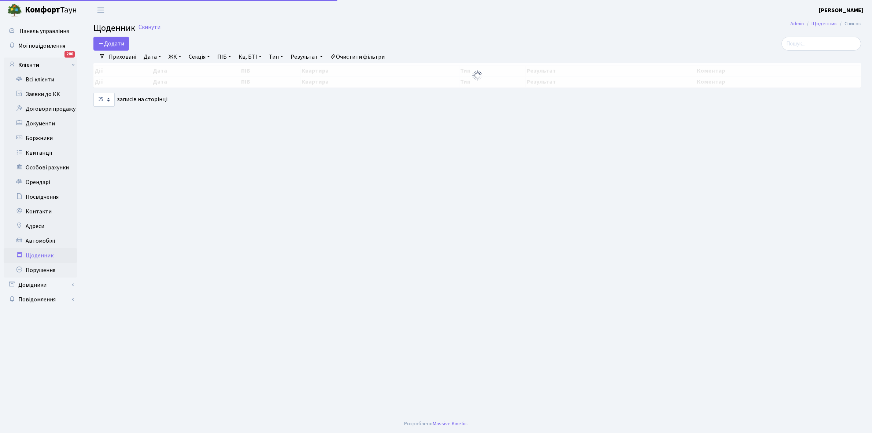
select select "25"
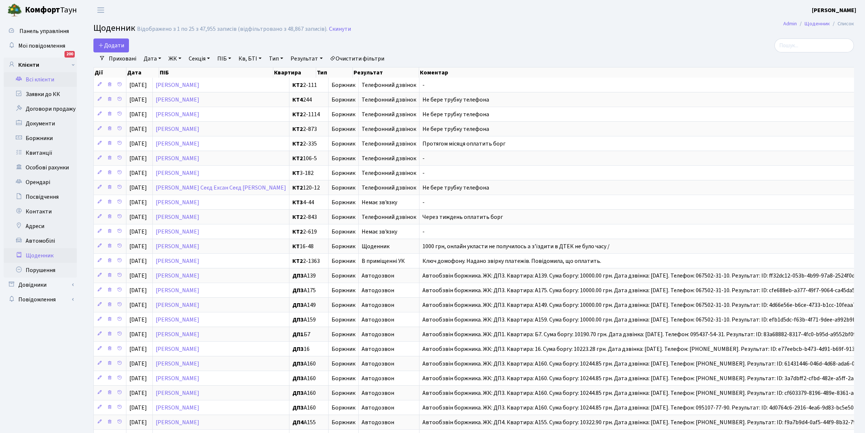
click at [43, 77] on link "Всі клієнти" at bounding box center [40, 79] width 73 height 15
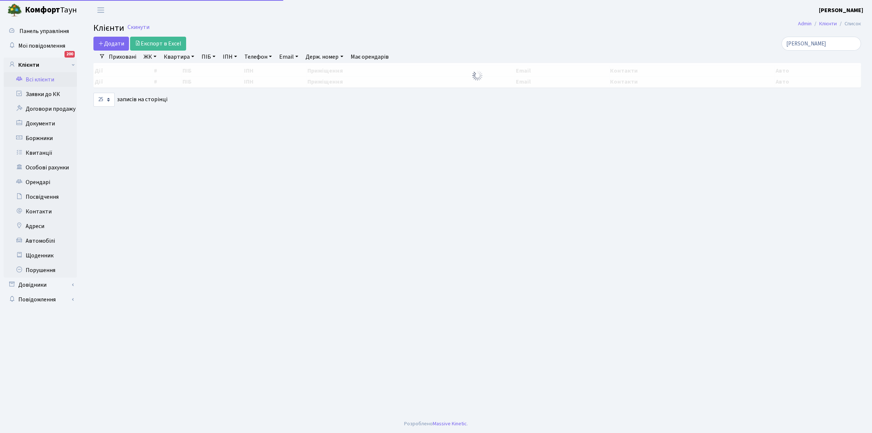
select select "25"
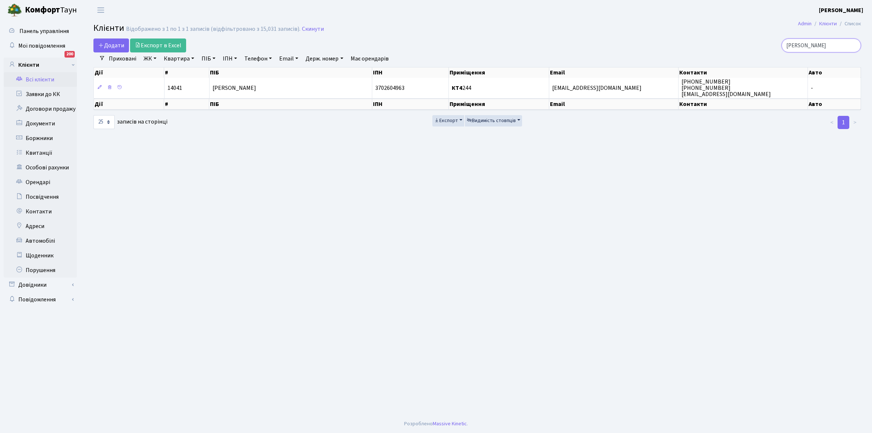
click at [814, 43] on input "біляк" at bounding box center [820, 45] width 79 height 14
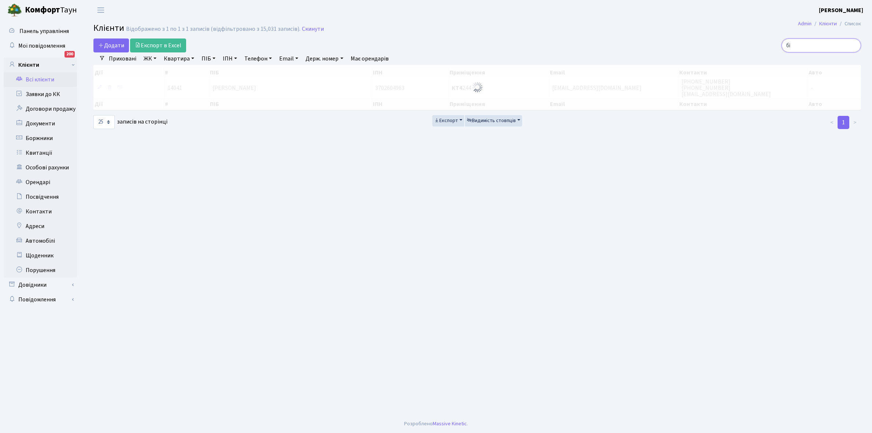
type input "б"
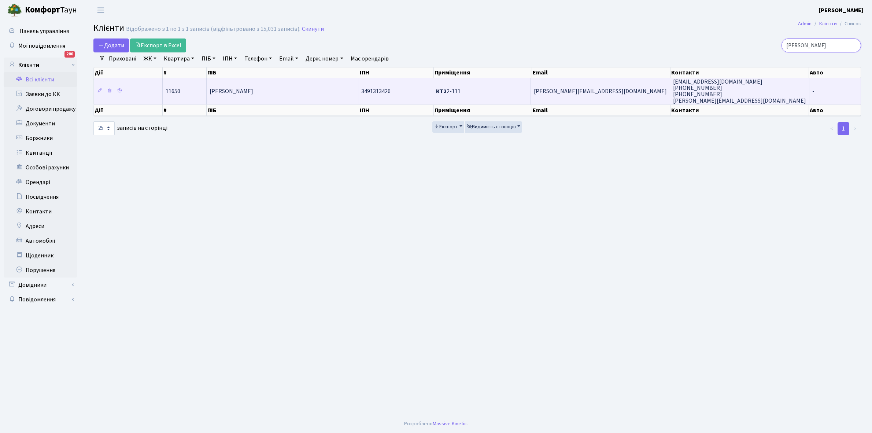
type input "[PERSON_NAME]"
click at [268, 82] on td "[PERSON_NAME]" at bounding box center [283, 91] width 152 height 26
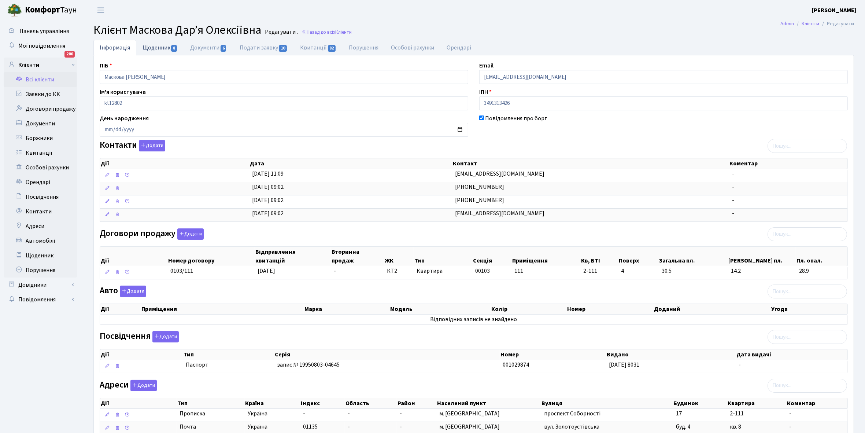
click at [153, 48] on link "Щоденник 8" at bounding box center [160, 47] width 48 height 15
select select "25"
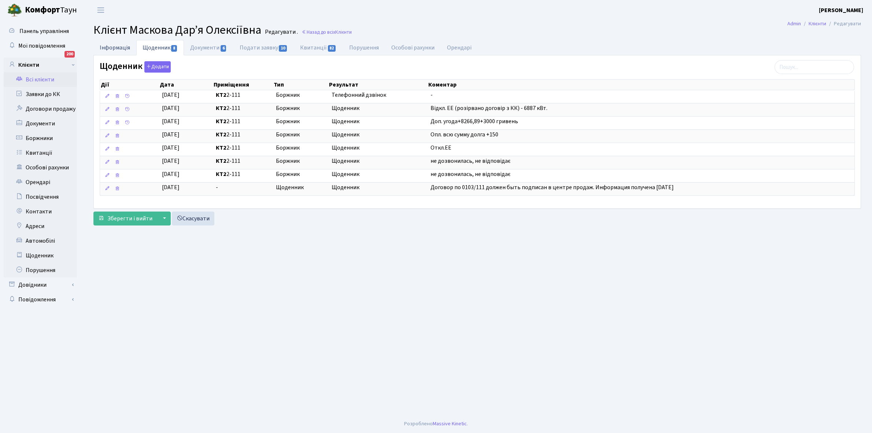
click at [106, 48] on link "Інформація" at bounding box center [114, 47] width 43 height 15
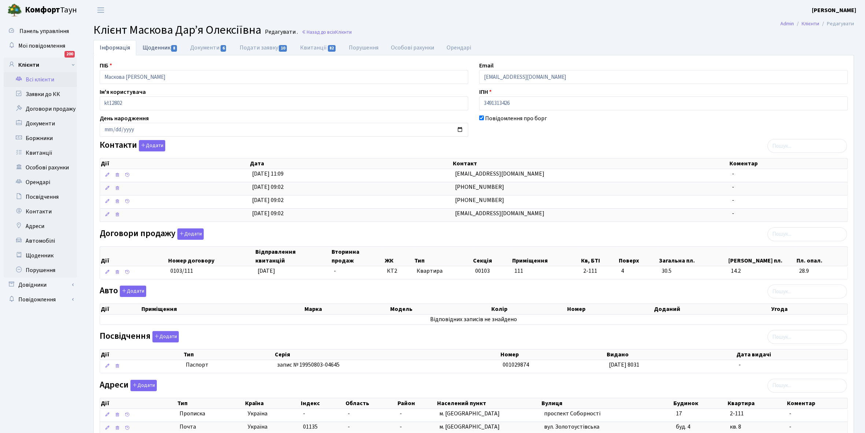
click at [150, 47] on link "Щоденник 8" at bounding box center [160, 47] width 48 height 15
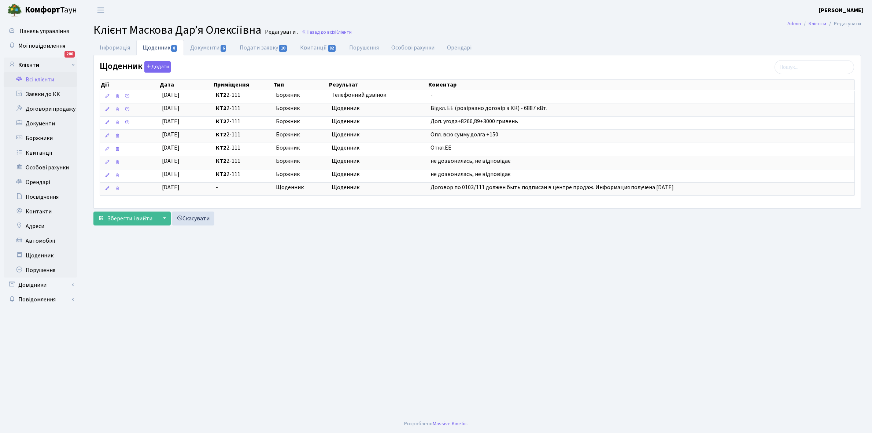
click at [45, 77] on link "Всі клієнти" at bounding box center [40, 79] width 73 height 15
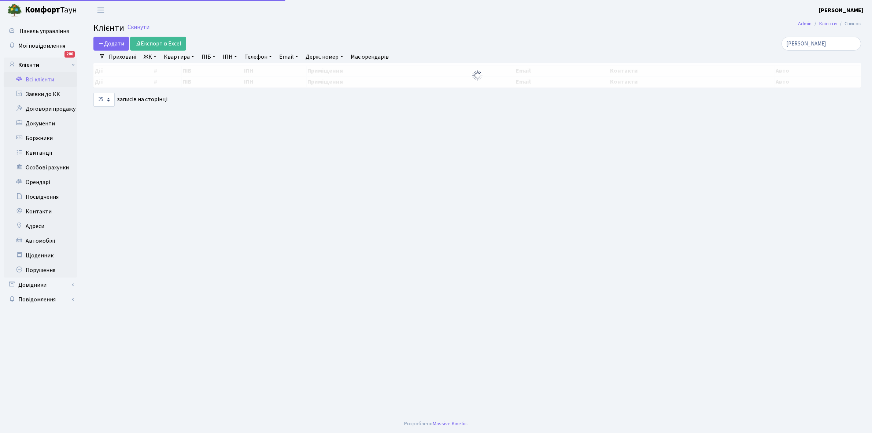
select select "25"
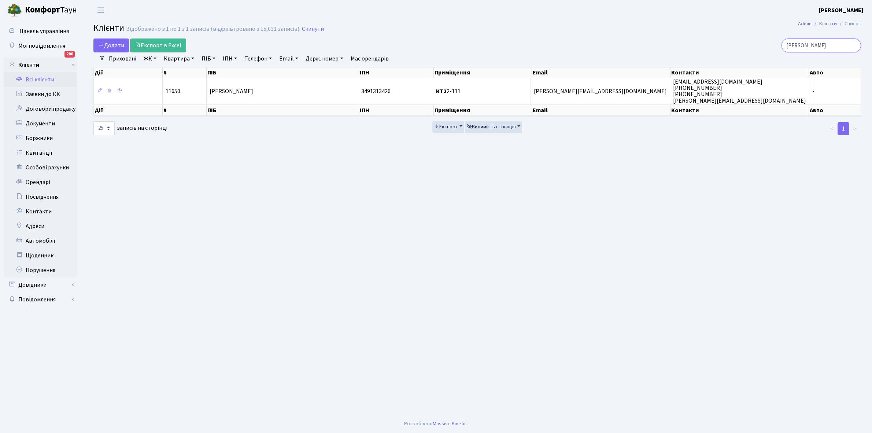
click at [824, 48] on input "[PERSON_NAME]" at bounding box center [820, 45] width 79 height 14
type input "м"
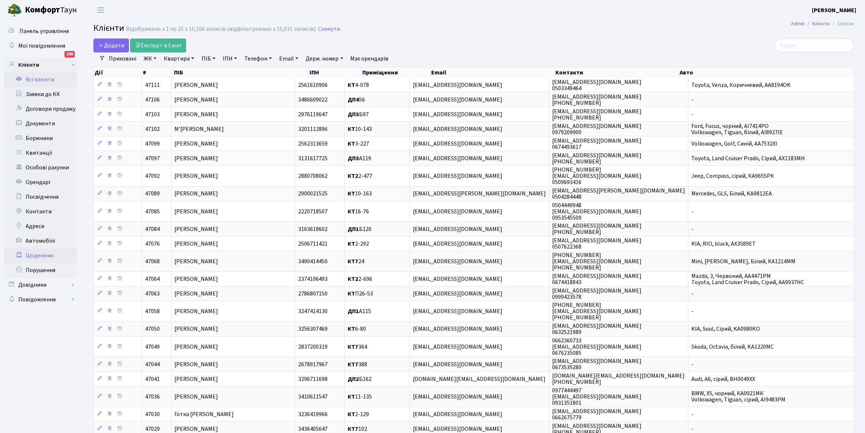
click at [42, 255] on link "Щоденник" at bounding box center [40, 255] width 73 height 15
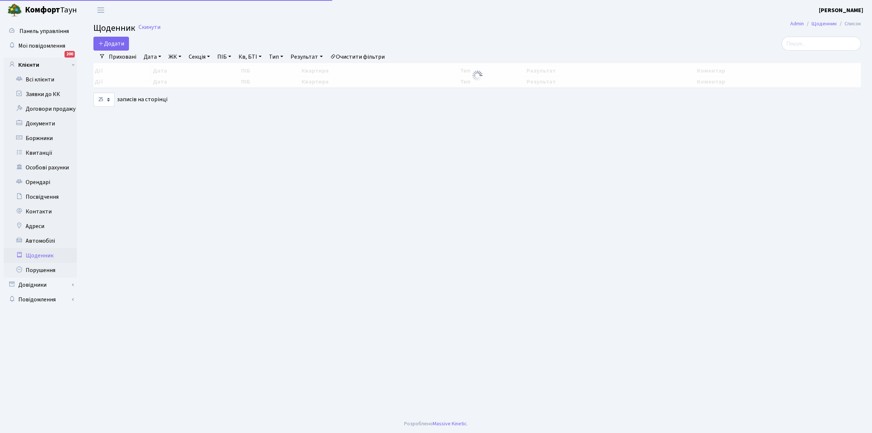
select select "25"
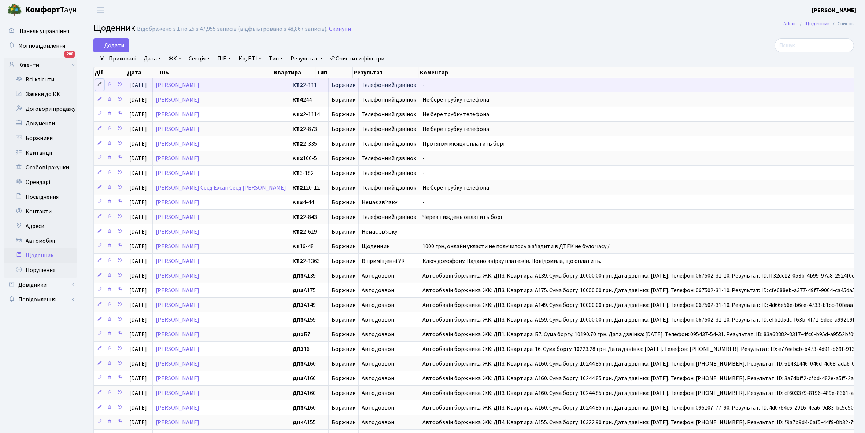
click at [100, 84] on icon at bounding box center [99, 84] width 5 height 5
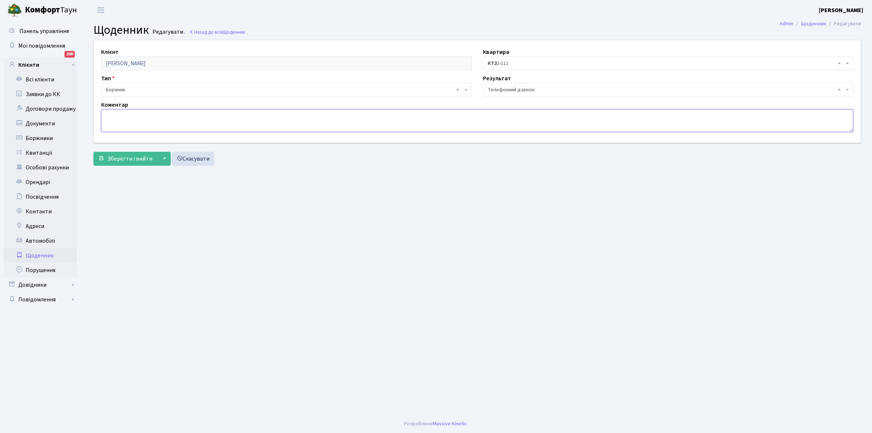
click at [121, 119] on textarea at bounding box center [477, 120] width 752 height 23
click at [141, 114] on textarea "Буде платити частинами" at bounding box center [477, 120] width 752 height 23
click at [138, 115] on textarea "Буде платити частинами" at bounding box center [477, 120] width 752 height 23
type textarea "Буде платити борг частинами"
click at [133, 158] on span "Зберегти і вийти" at bounding box center [129, 159] width 45 height 8
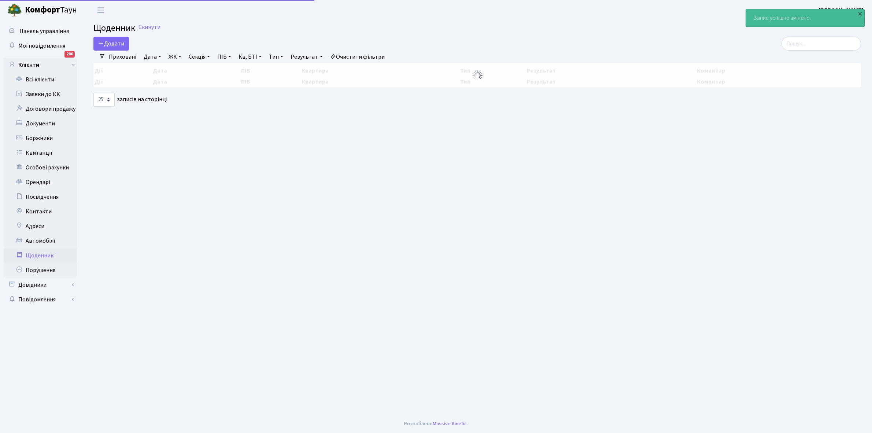
select select "25"
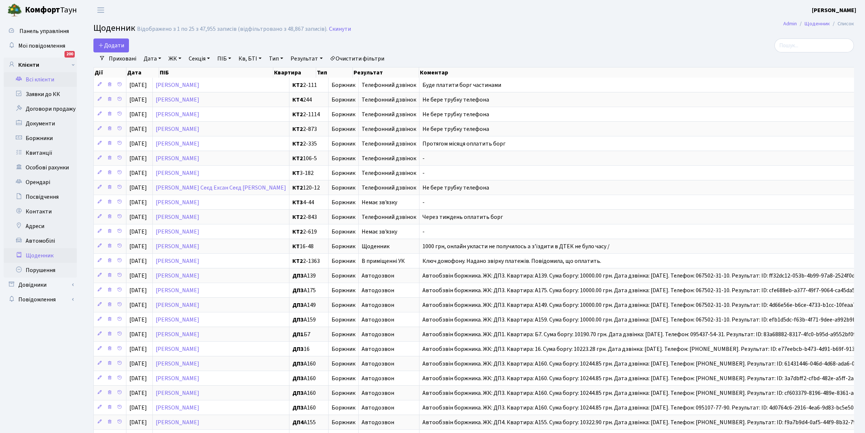
click at [34, 78] on link "Всі клієнти" at bounding box center [40, 79] width 73 height 15
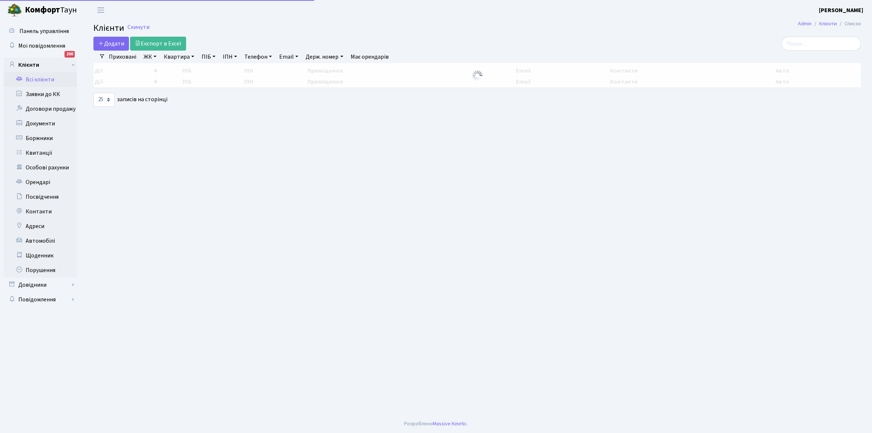
select select "25"
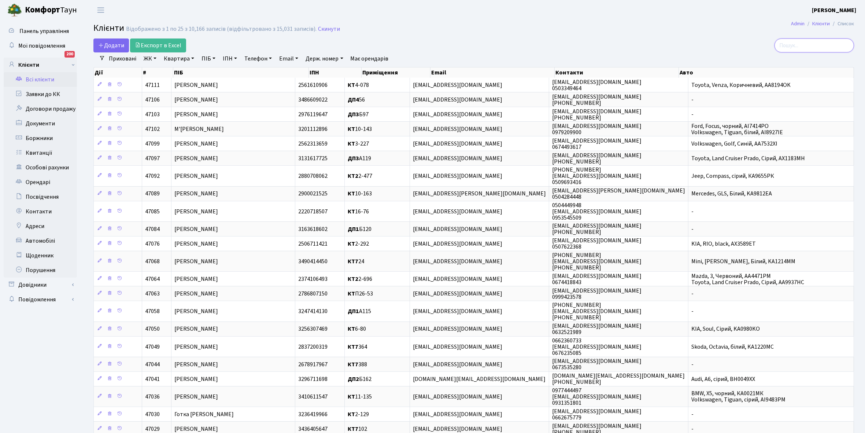
click at [799, 44] on input "search" at bounding box center [813, 45] width 79 height 14
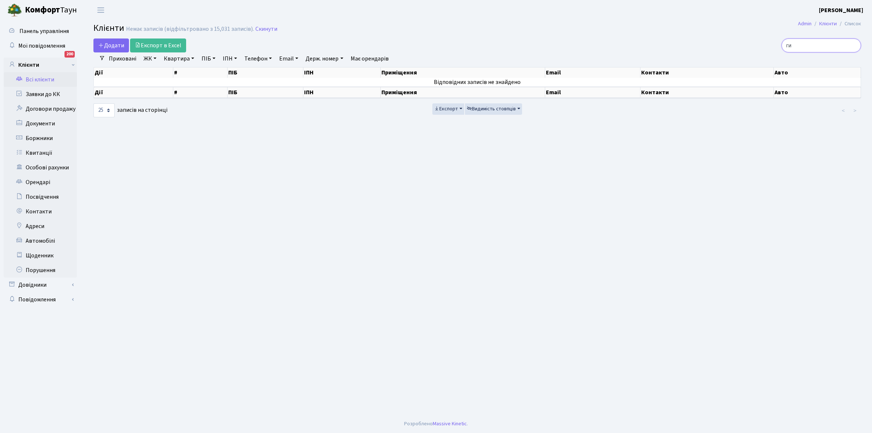
type input "г"
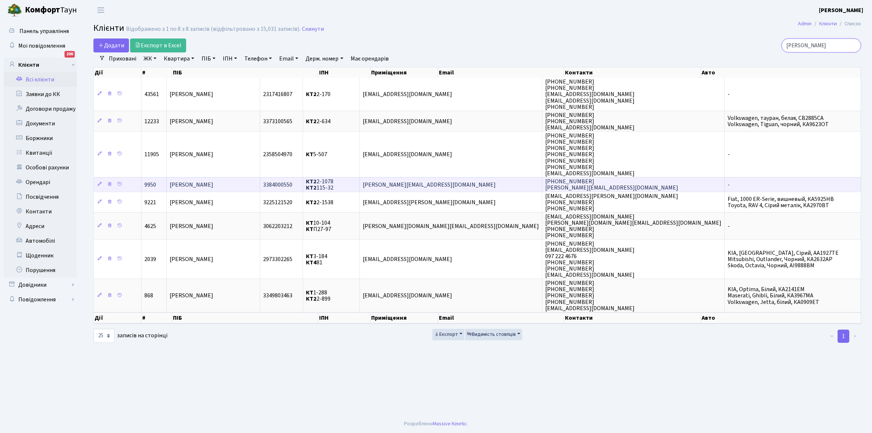
type input "герасименко"
click at [213, 184] on span "[PERSON_NAME]" at bounding box center [192, 185] width 44 height 8
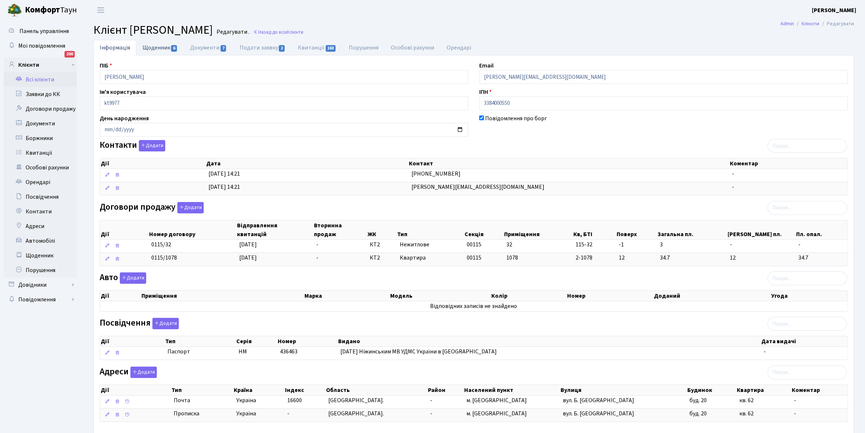
click at [156, 51] on link "Щоденник 6" at bounding box center [160, 47] width 48 height 15
select select "25"
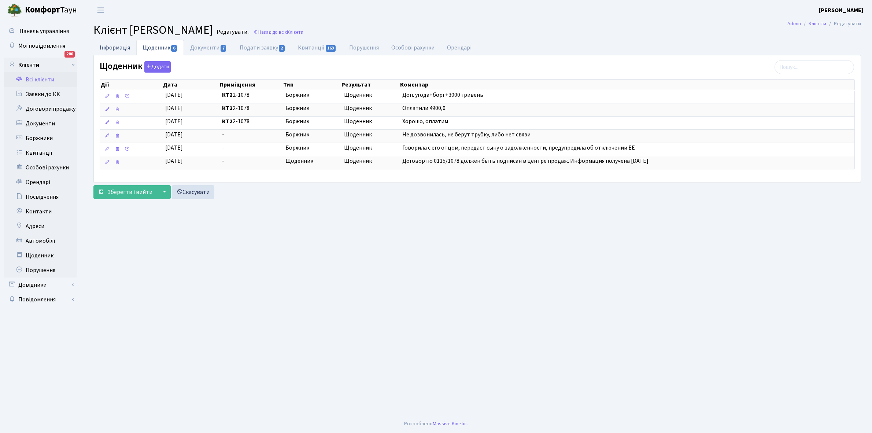
click at [107, 48] on link "Інформація" at bounding box center [114, 47] width 43 height 15
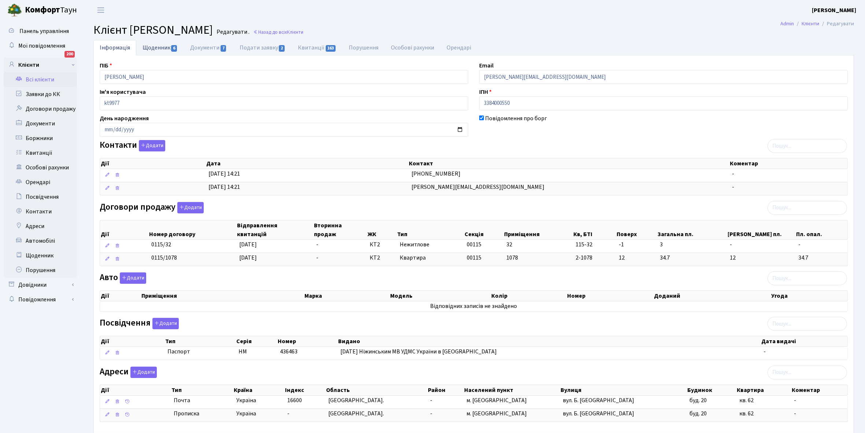
click at [154, 44] on link "Щоденник 6" at bounding box center [160, 47] width 48 height 15
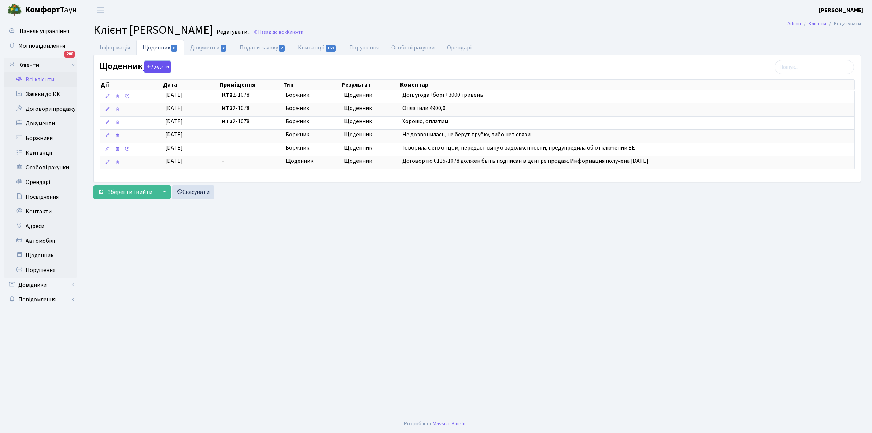
click at [154, 64] on button "Додати" at bounding box center [157, 66] width 26 height 11
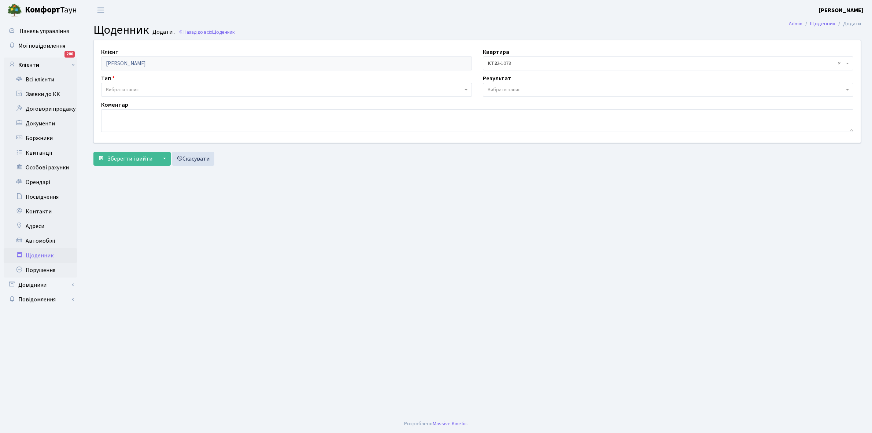
click at [139, 90] on span "Вибрати запис" at bounding box center [122, 89] width 33 height 7
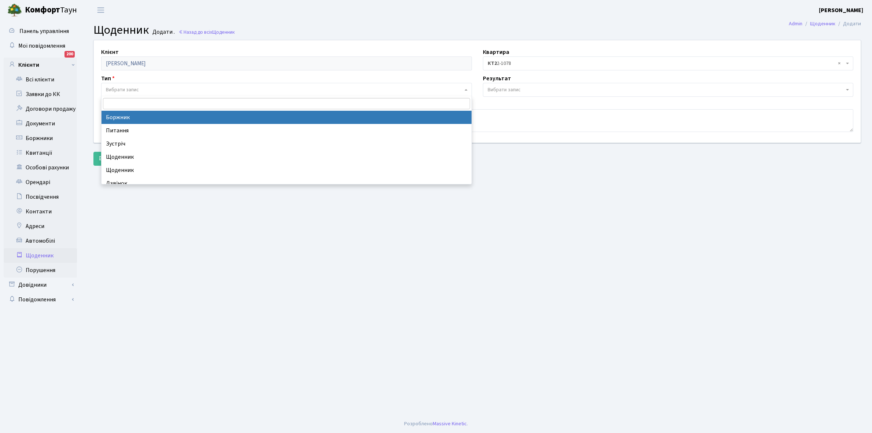
select select "189"
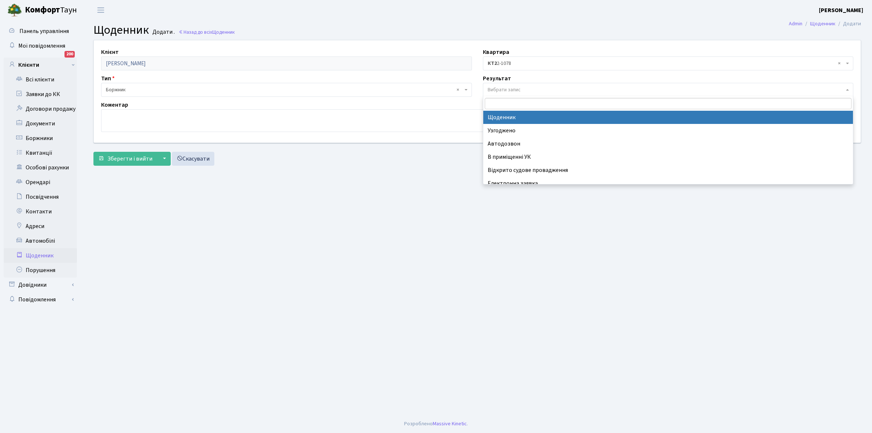
click at [529, 90] on span "Вибрати запис" at bounding box center [666, 89] width 357 height 7
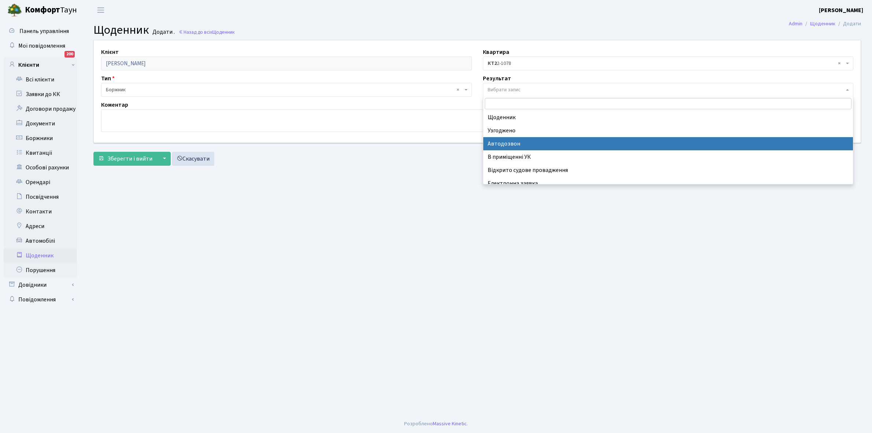
scroll to position [45, 0]
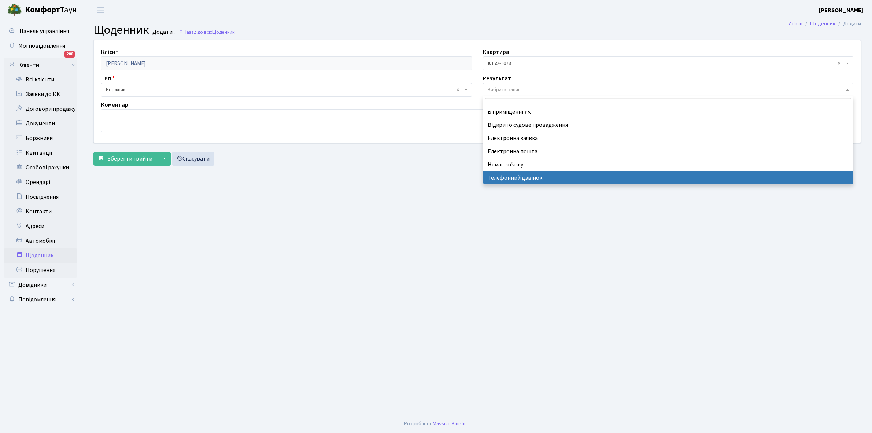
select select "196"
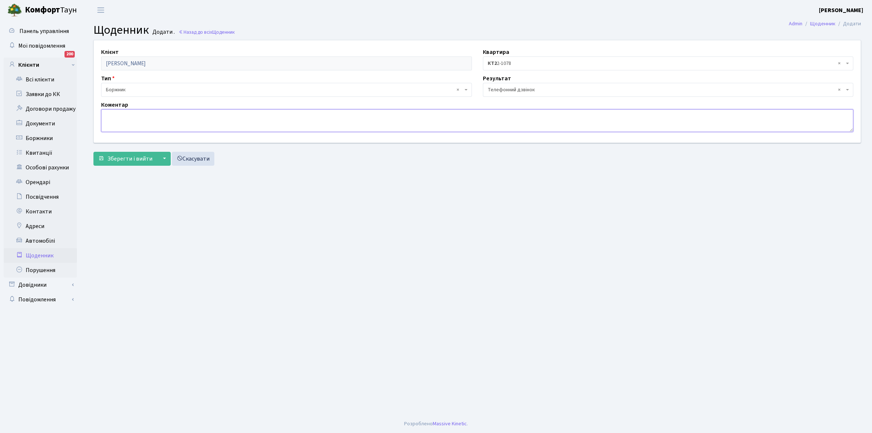
click at [147, 130] on textarea at bounding box center [477, 120] width 752 height 23
type textarea "Оплатить борг"
click at [129, 158] on span "Зберегти і вийти" at bounding box center [129, 159] width 45 height 8
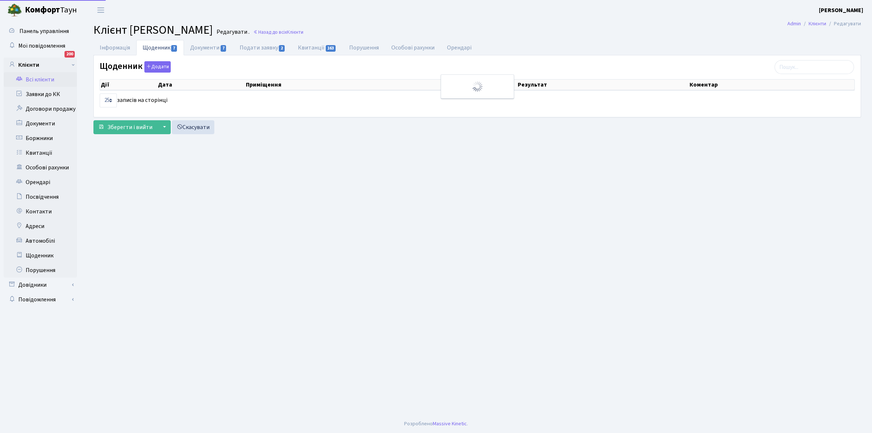
select select "25"
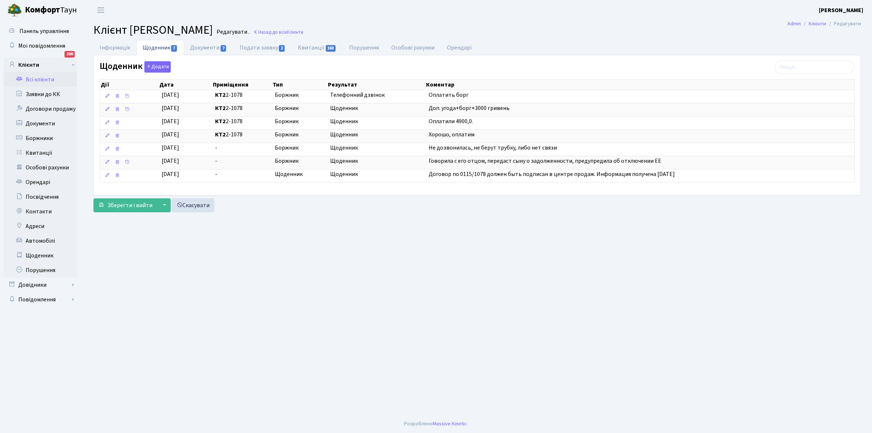
click at [44, 79] on link "Всі клієнти" at bounding box center [40, 79] width 73 height 15
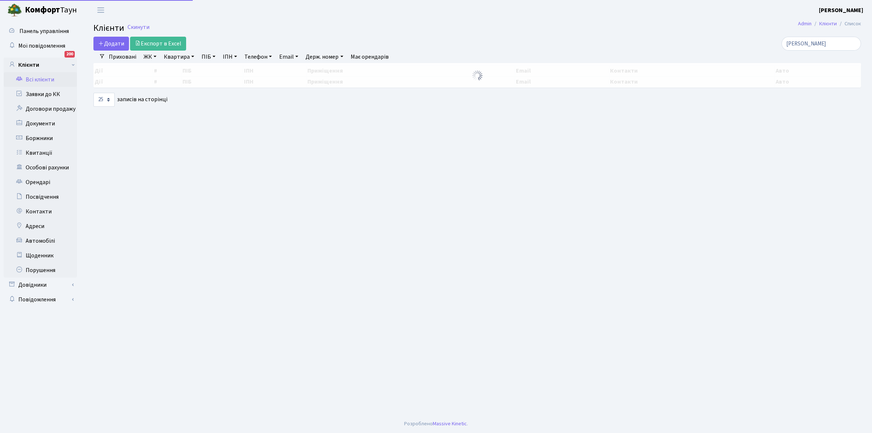
select select "25"
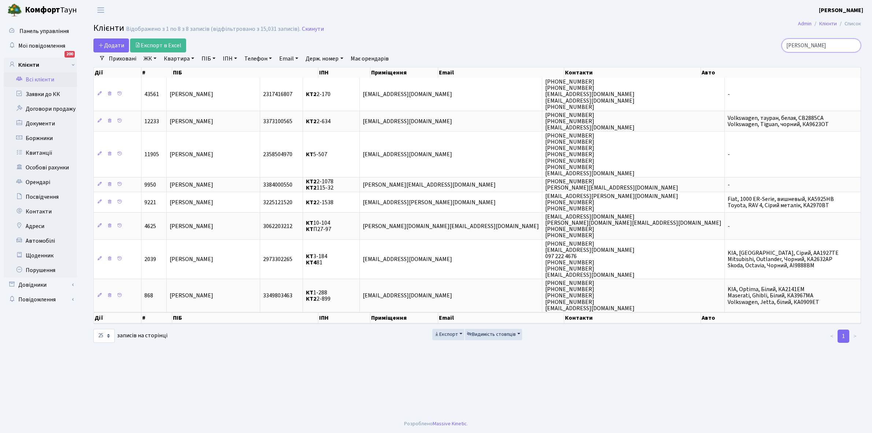
click at [834, 44] on input "герасименко" at bounding box center [820, 45] width 79 height 14
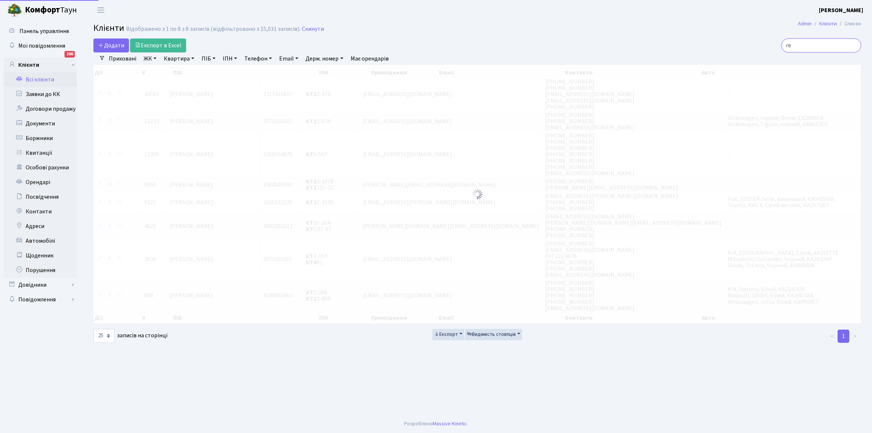
type input "г"
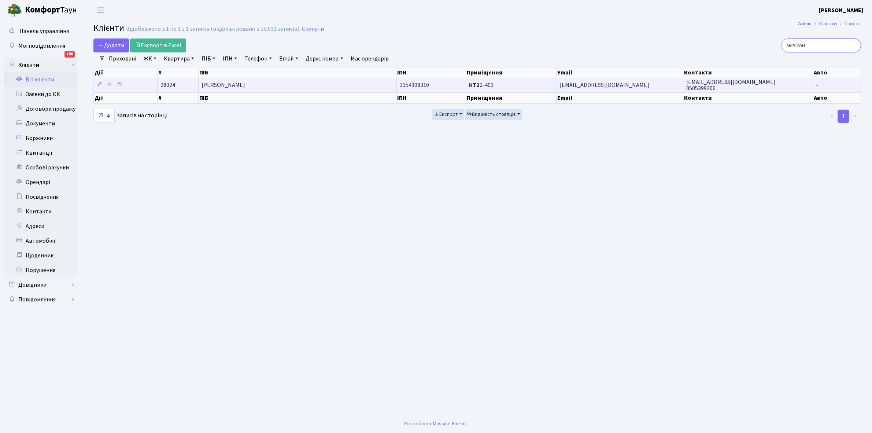
type input "аківісон"
click at [300, 87] on td "Аківісон Володимир Володимирович" at bounding box center [298, 85] width 198 height 14
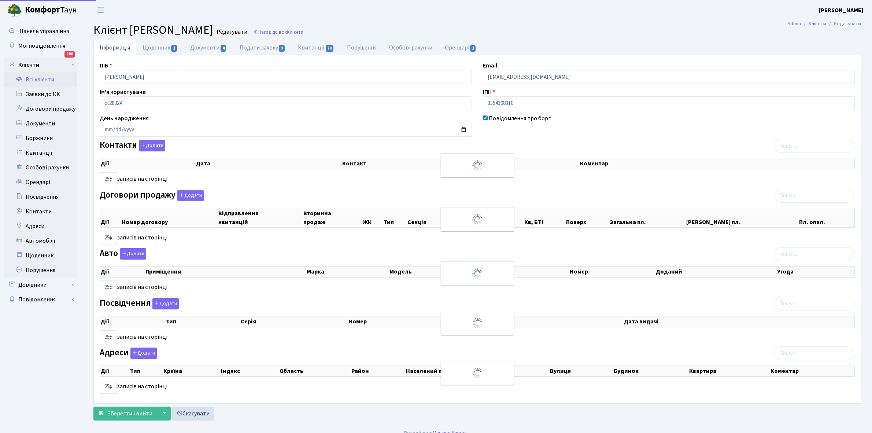
select select "25"
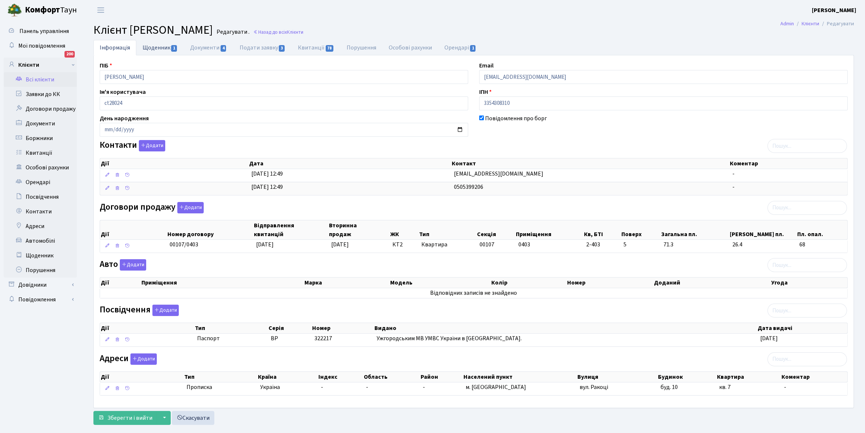
click at [151, 45] on link "Щоденник 1" at bounding box center [160, 47] width 48 height 15
select select "25"
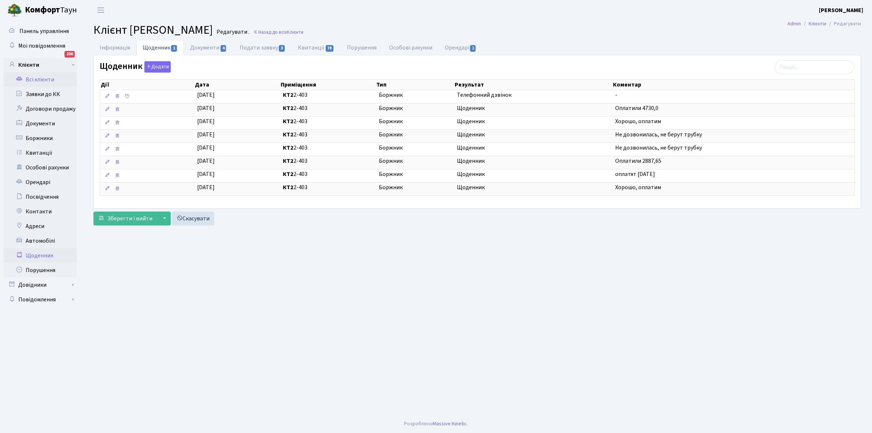
click at [33, 254] on link "Щоденник" at bounding box center [40, 255] width 73 height 15
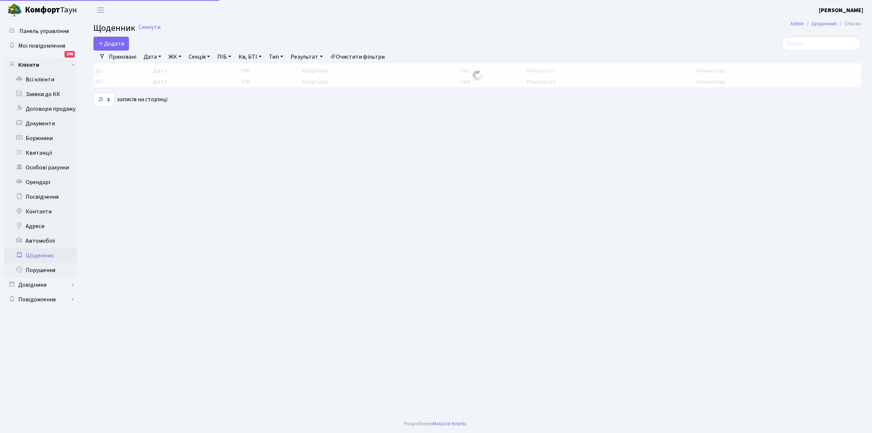
select select "25"
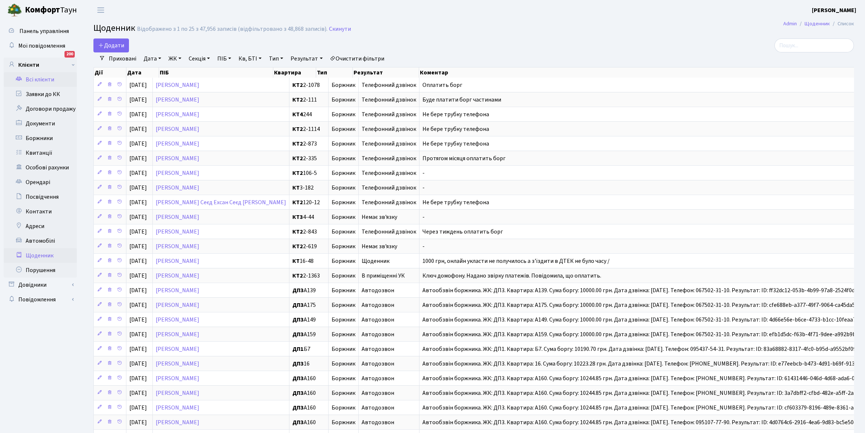
click at [37, 79] on link "Всі клієнти" at bounding box center [40, 79] width 73 height 15
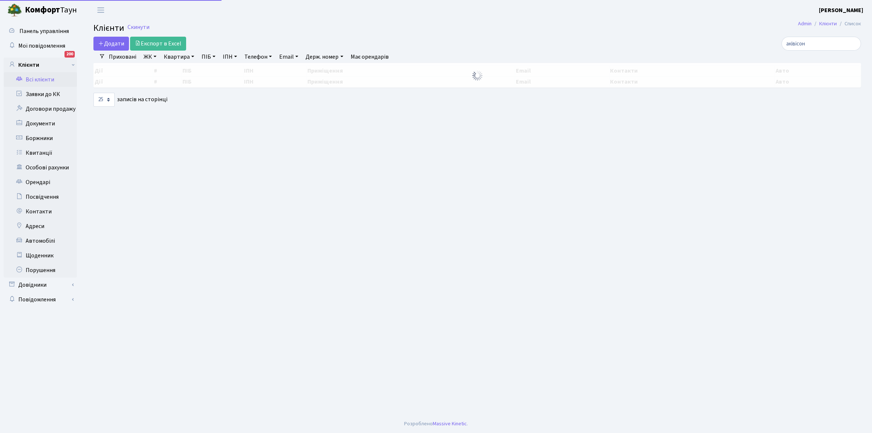
select select "25"
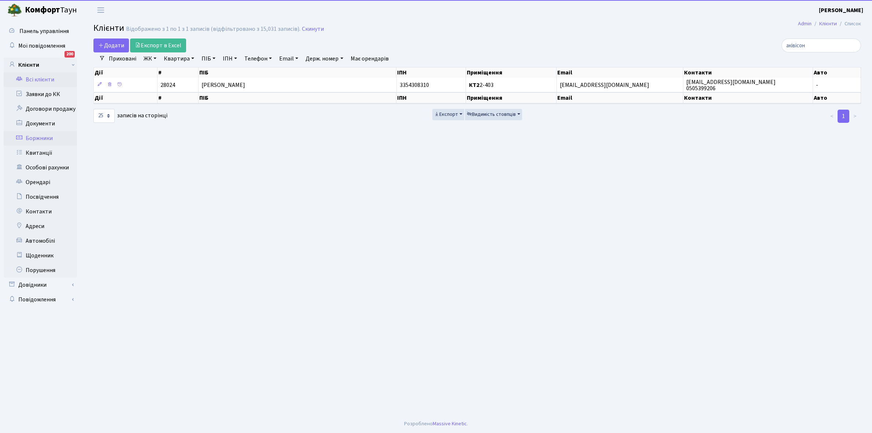
click at [37, 138] on link "Боржники" at bounding box center [40, 138] width 73 height 15
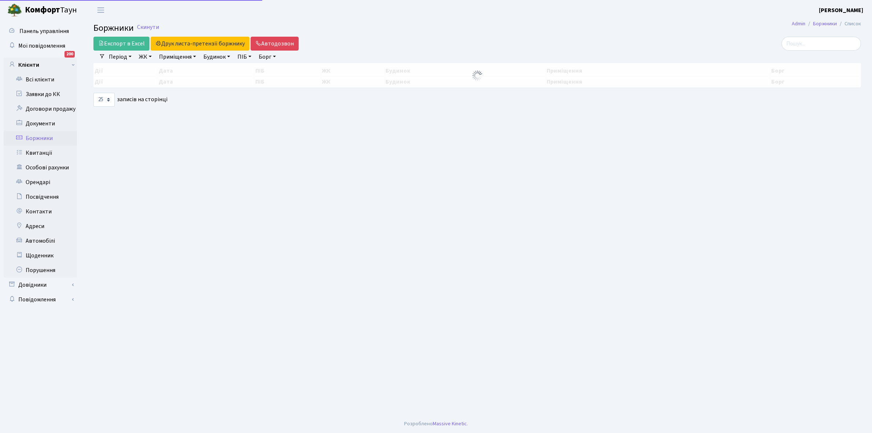
select select "25"
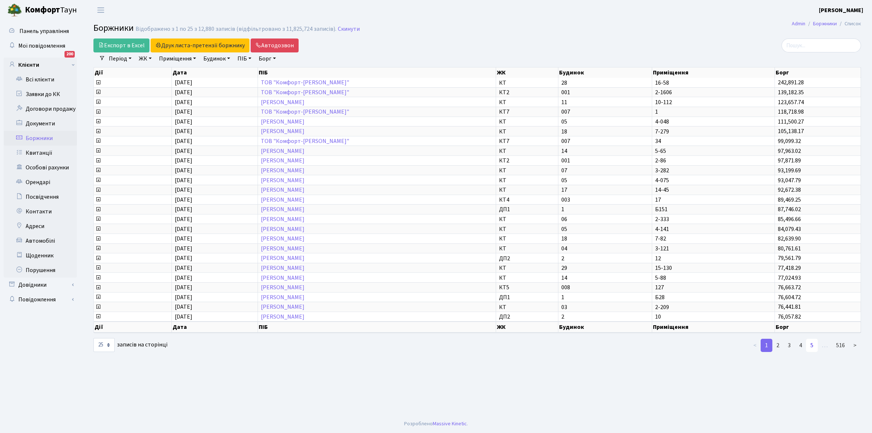
click at [812, 338] on link "5" at bounding box center [812, 344] width 12 height 13
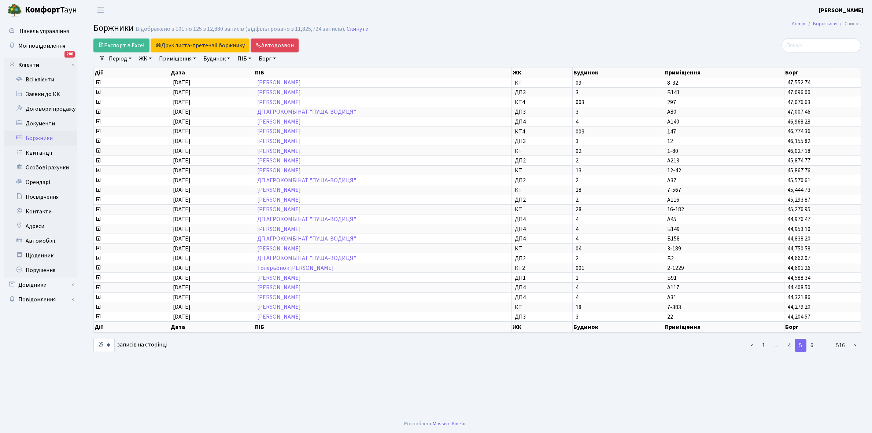
click at [812, 338] on link "6" at bounding box center [812, 344] width 12 height 13
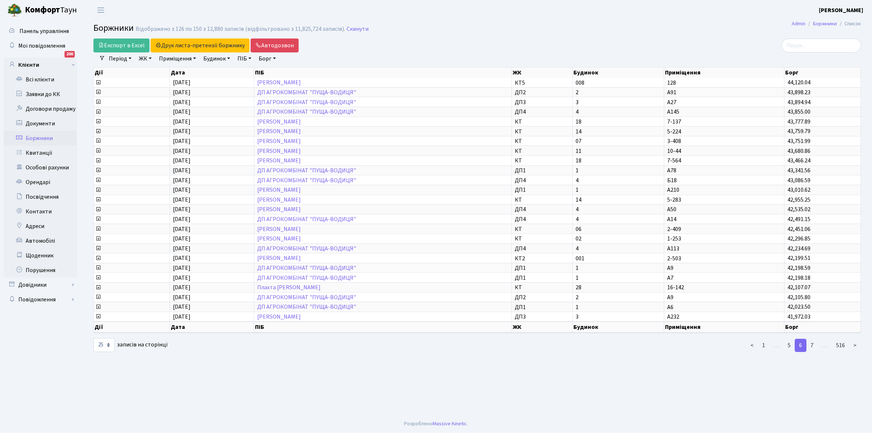
click at [812, 338] on link "7" at bounding box center [812, 344] width 12 height 13
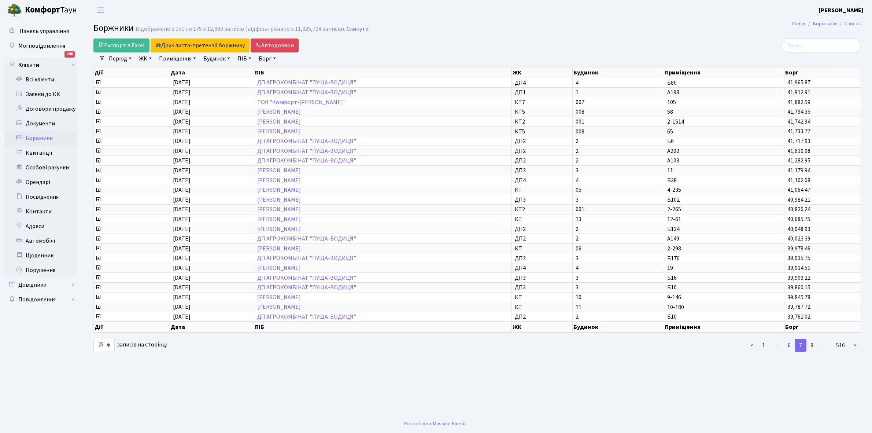
click at [812, 338] on link "8" at bounding box center [812, 344] width 12 height 13
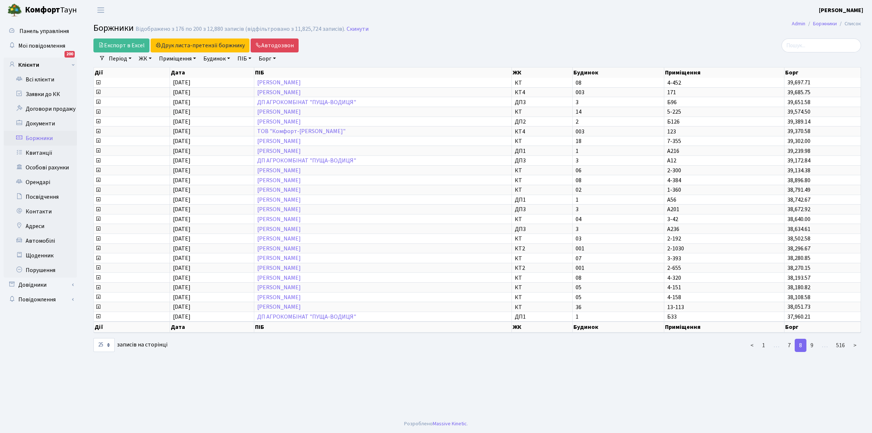
click at [812, 338] on link "9" at bounding box center [812, 344] width 12 height 13
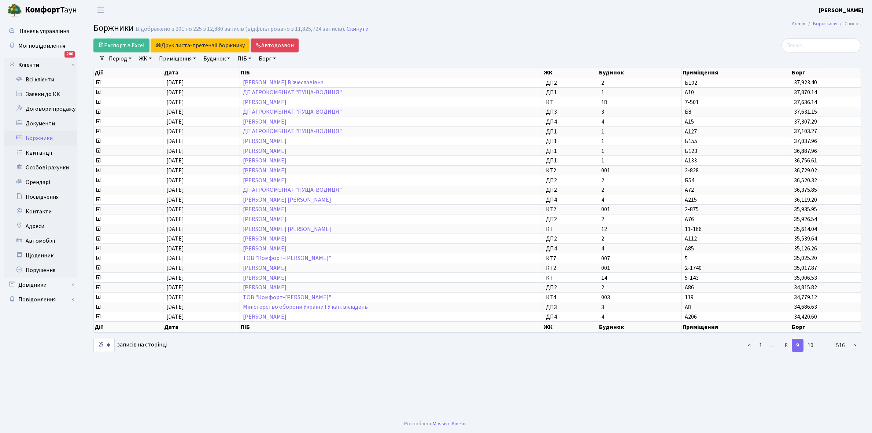
click at [812, 338] on link "10" at bounding box center [810, 344] width 15 height 13
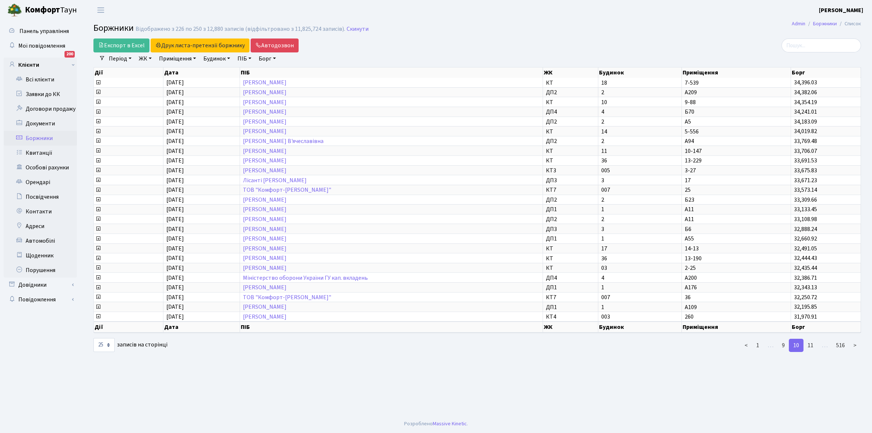
click at [812, 338] on link "11" at bounding box center [810, 344] width 15 height 13
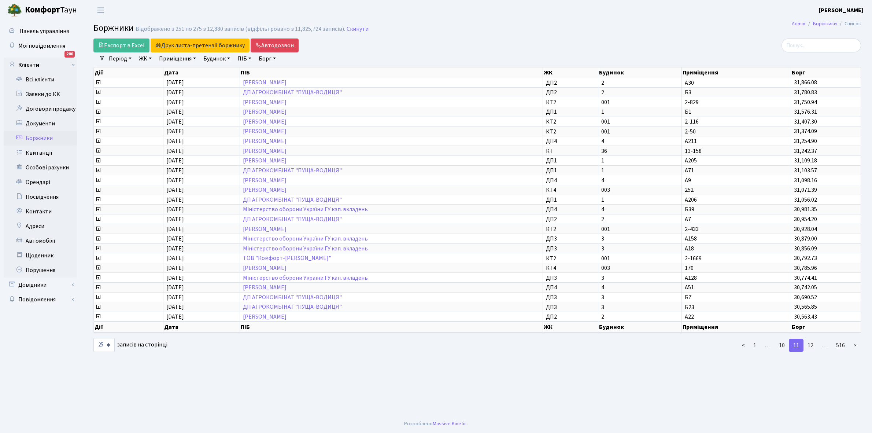
click at [812, 338] on link "12" at bounding box center [810, 344] width 15 height 13
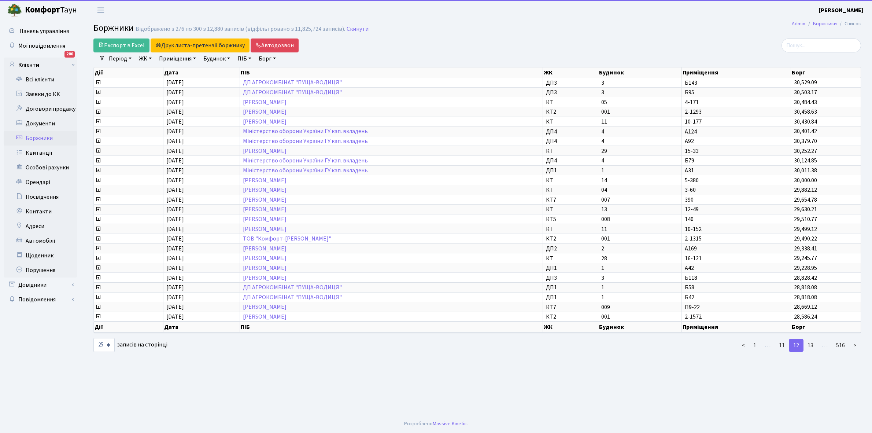
click at [812, 338] on link "13" at bounding box center [810, 344] width 15 height 13
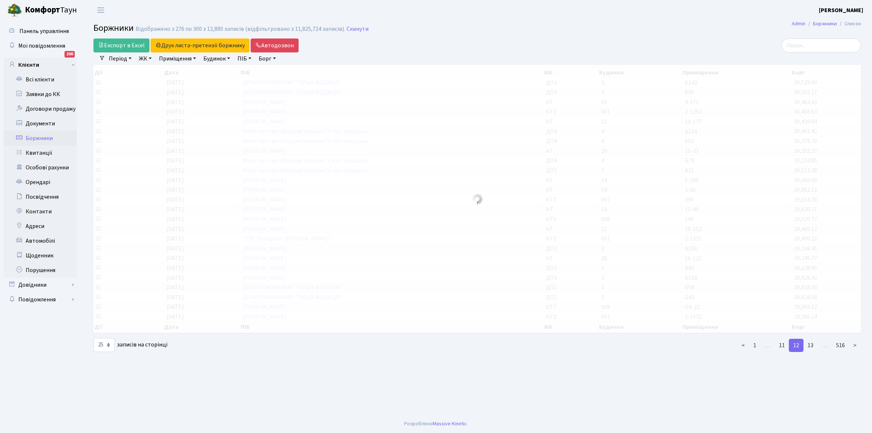
click at [812, 338] on link "13" at bounding box center [810, 344] width 15 height 13
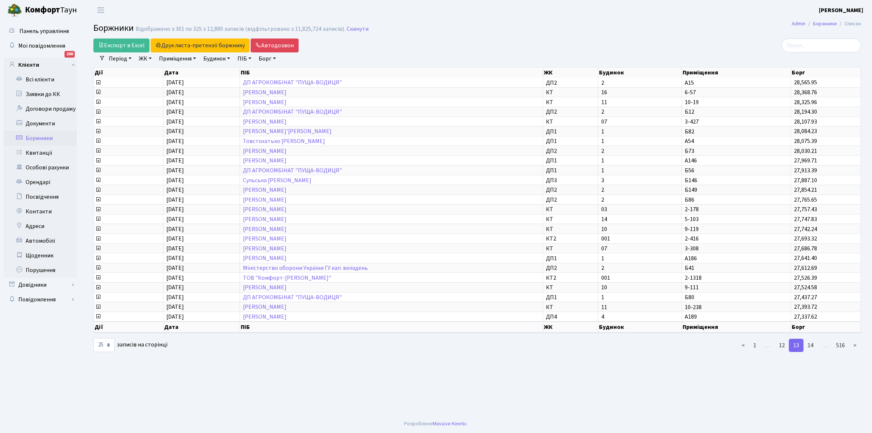
click at [812, 338] on link "14" at bounding box center [810, 344] width 15 height 13
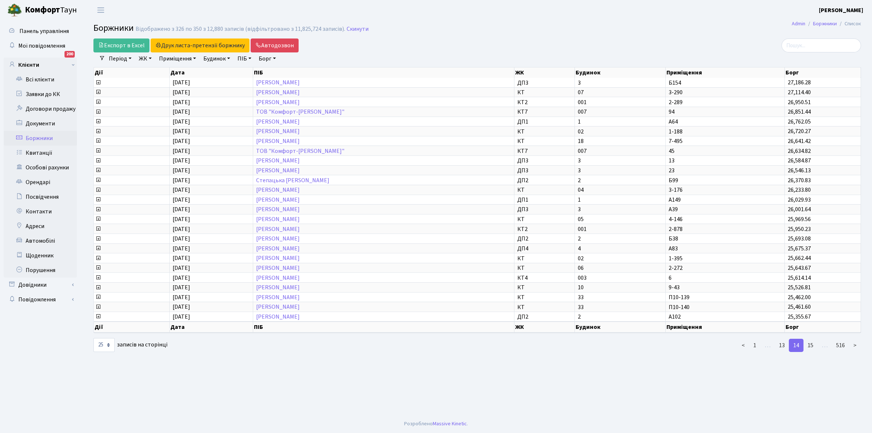
click at [812, 338] on link "15" at bounding box center [810, 344] width 15 height 13
click at [812, 338] on link "16" at bounding box center [810, 344] width 15 height 13
click at [812, 338] on link "17" at bounding box center [810, 344] width 15 height 13
click at [812, 338] on link "18" at bounding box center [810, 344] width 15 height 13
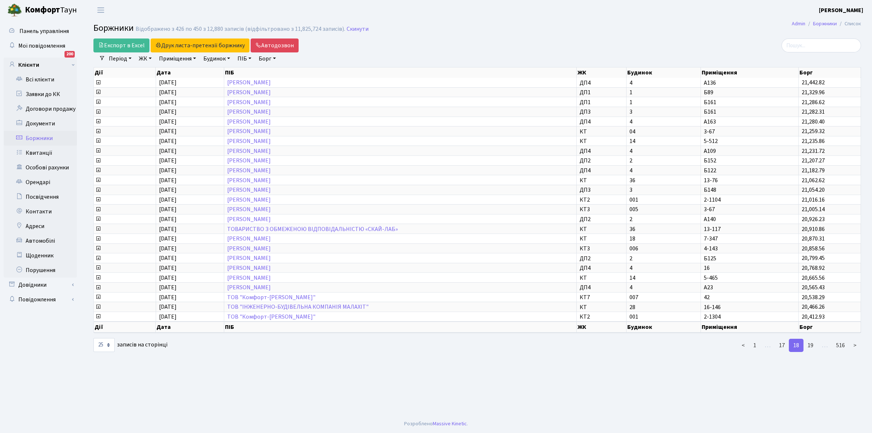
click at [812, 338] on link "19" at bounding box center [810, 344] width 15 height 13
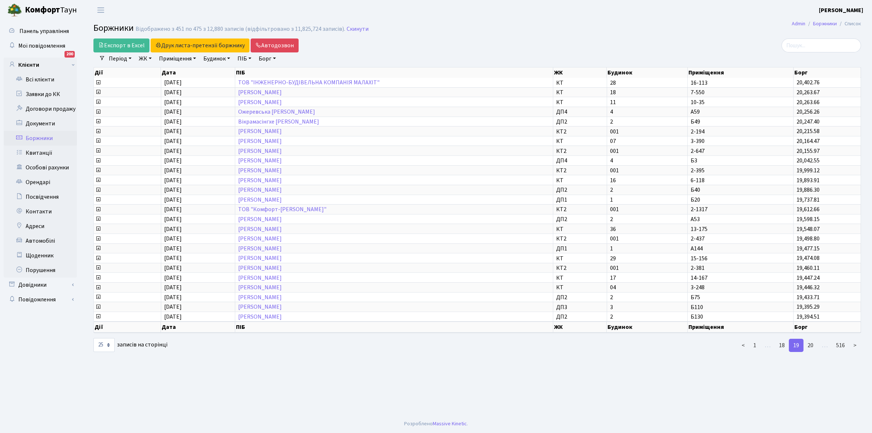
click at [812, 338] on link "20" at bounding box center [810, 344] width 15 height 13
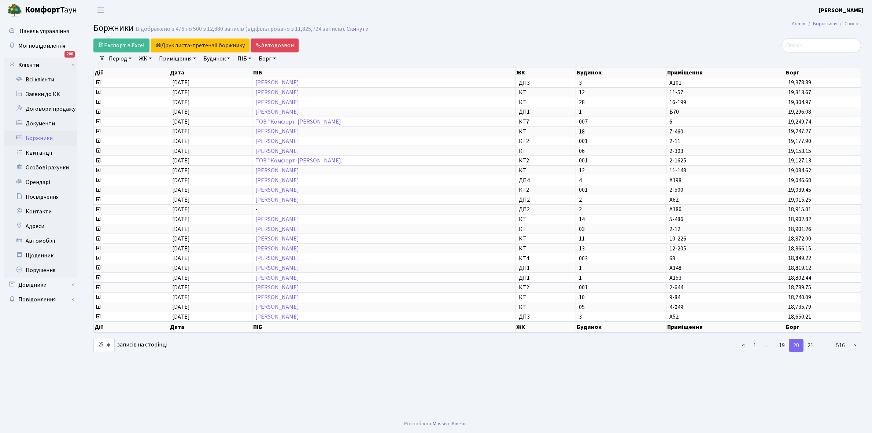
click at [812, 338] on link "21" at bounding box center [810, 344] width 15 height 13
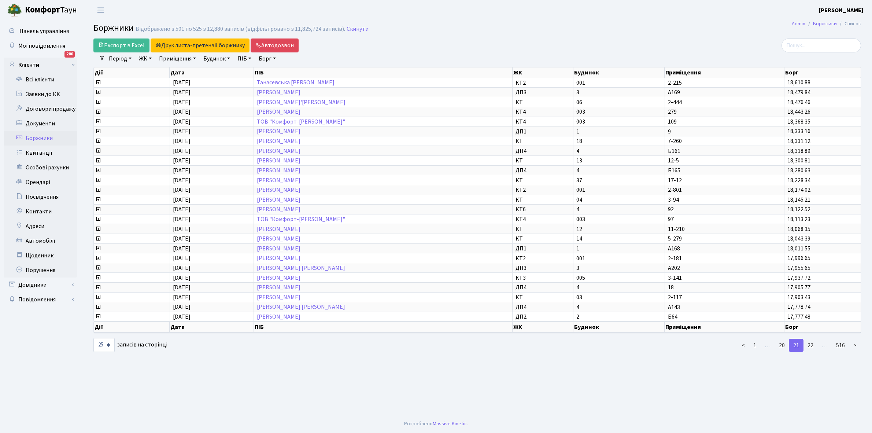
click at [812, 338] on link "22" at bounding box center [810, 344] width 15 height 13
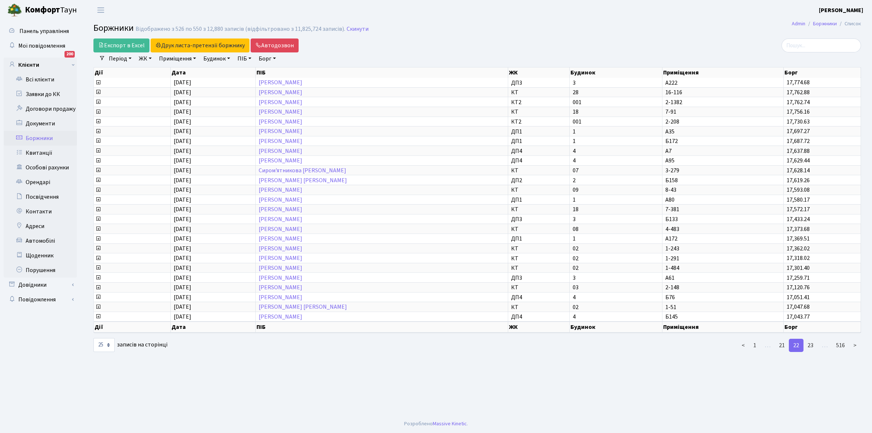
click at [812, 338] on link "23" at bounding box center [810, 344] width 15 height 13
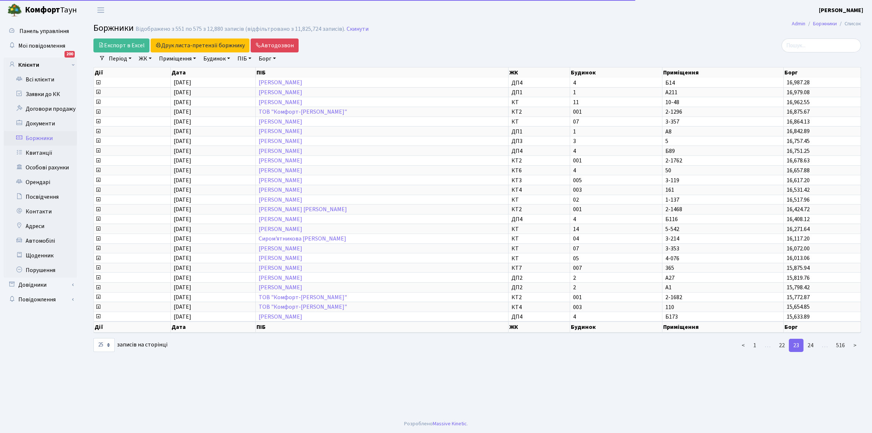
click at [812, 338] on link "24" at bounding box center [810, 344] width 15 height 13
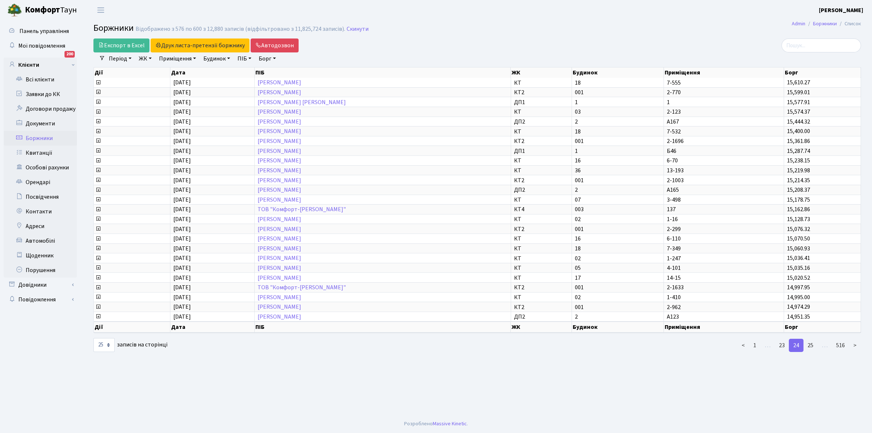
click at [812, 338] on link "25" at bounding box center [810, 344] width 15 height 13
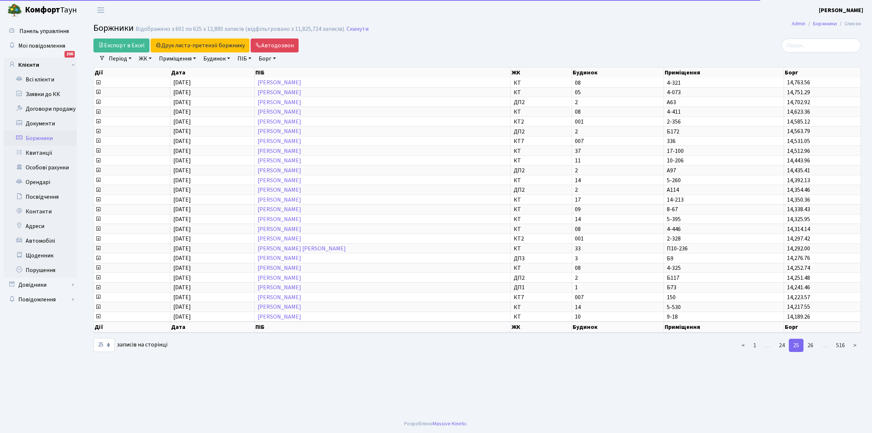
click at [812, 338] on link "26" at bounding box center [810, 344] width 15 height 13
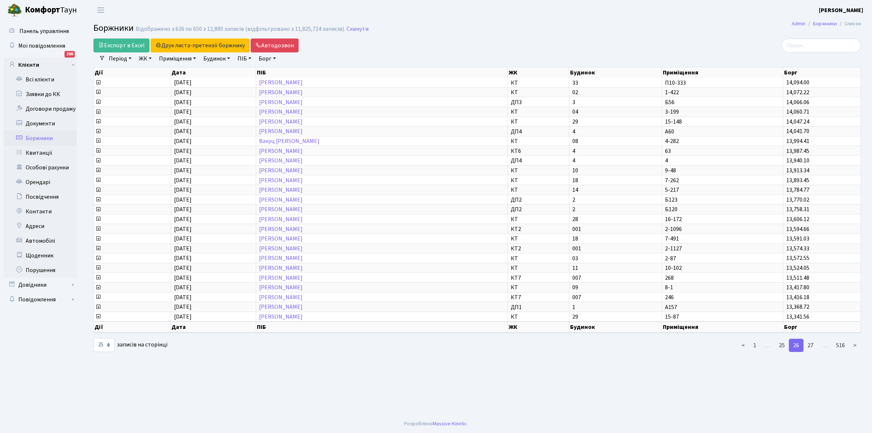
click at [812, 338] on link "27" at bounding box center [810, 344] width 15 height 13
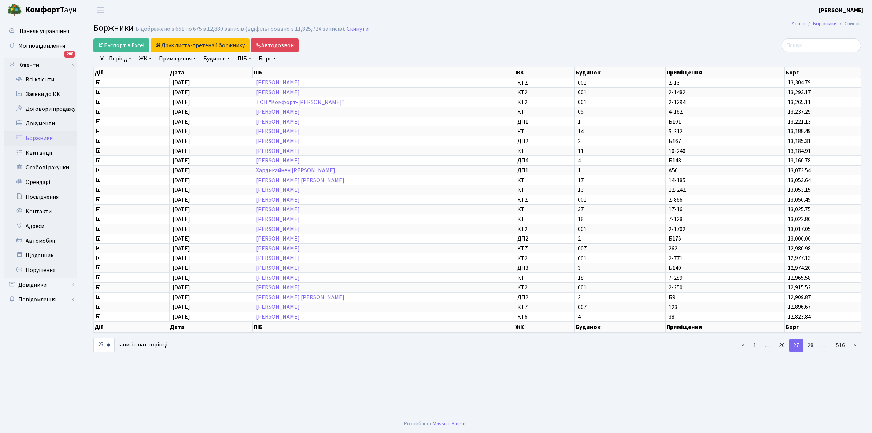
click at [812, 338] on link "28" at bounding box center [810, 344] width 15 height 13
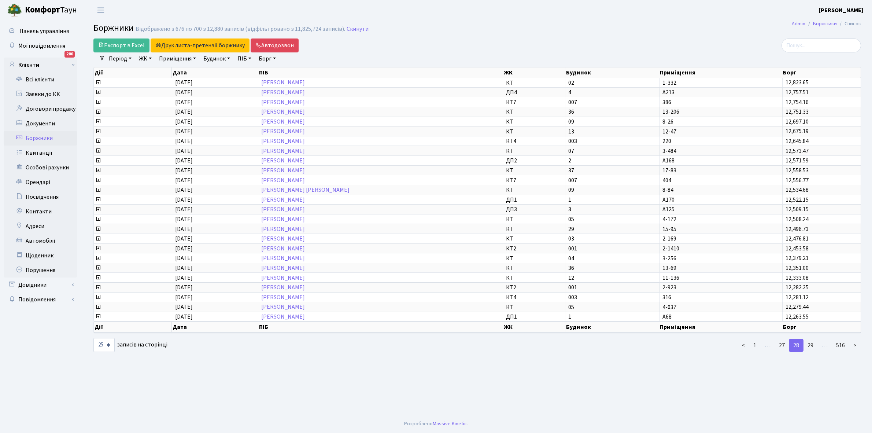
click at [812, 338] on link "29" at bounding box center [810, 344] width 15 height 13
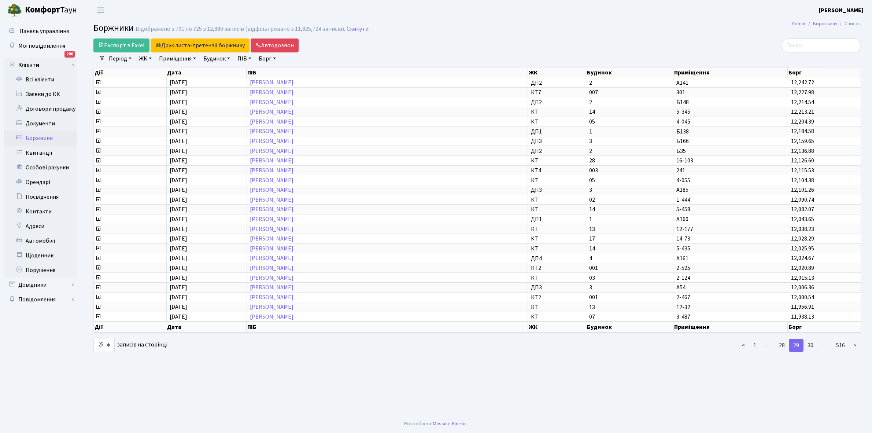
click at [812, 338] on link "30" at bounding box center [810, 344] width 15 height 13
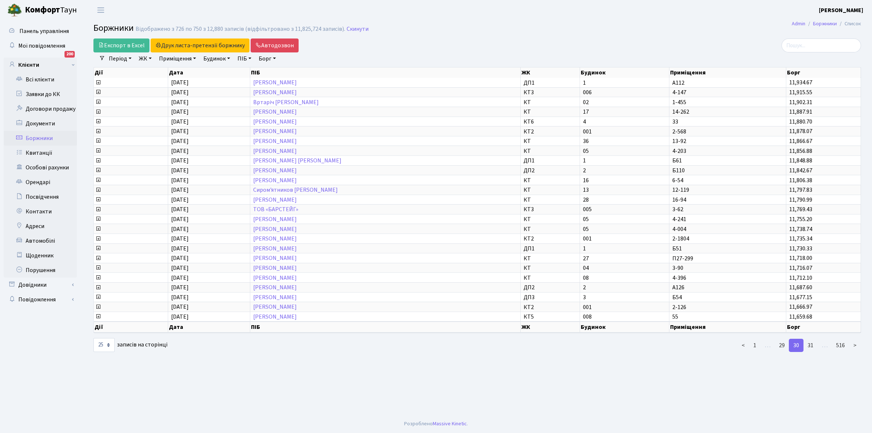
click at [812, 338] on link "31" at bounding box center [810, 344] width 15 height 13
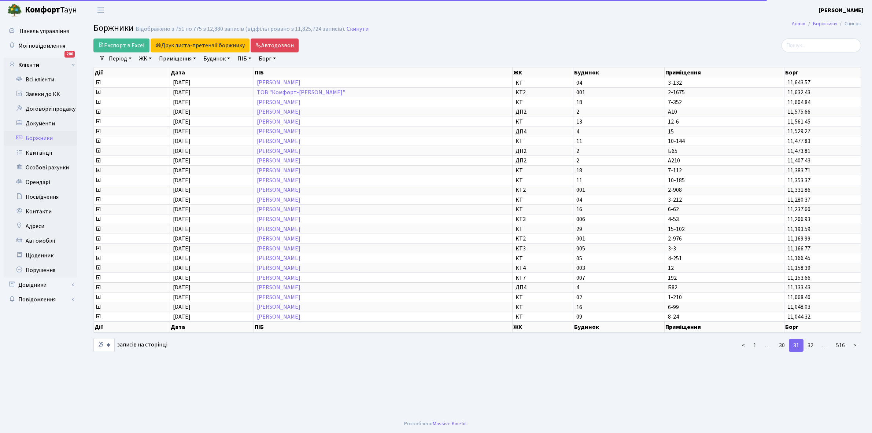
click at [812, 338] on link "32" at bounding box center [810, 344] width 15 height 13
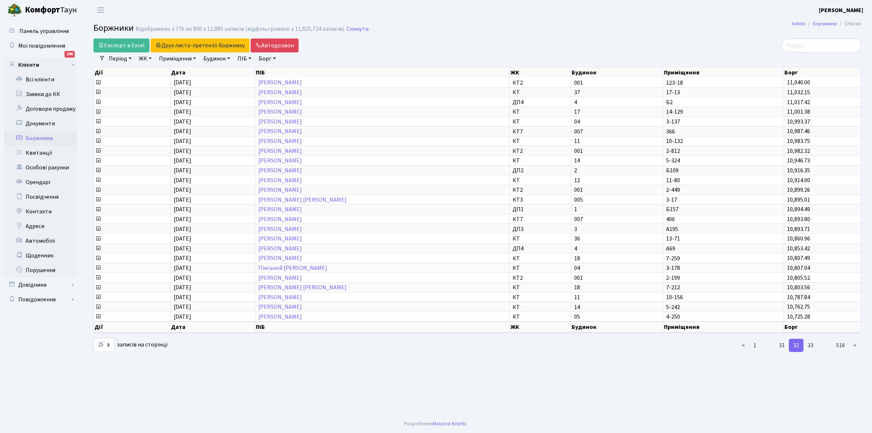
click at [812, 338] on link "33" at bounding box center [810, 344] width 15 height 13
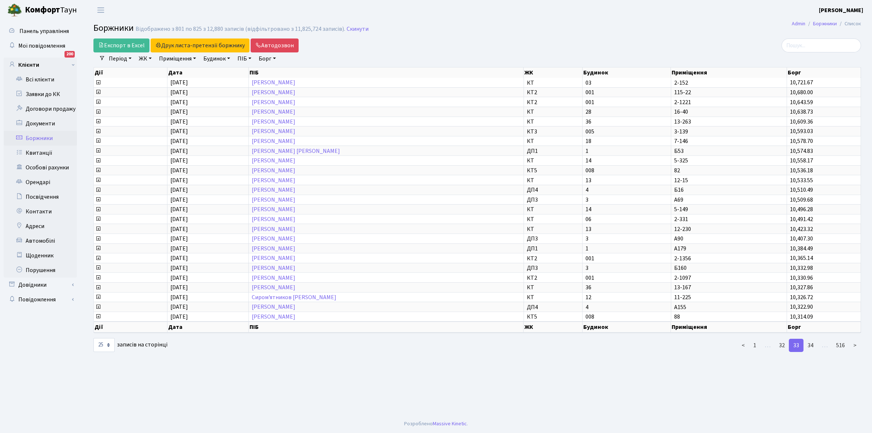
click at [812, 338] on link "34" at bounding box center [810, 344] width 15 height 13
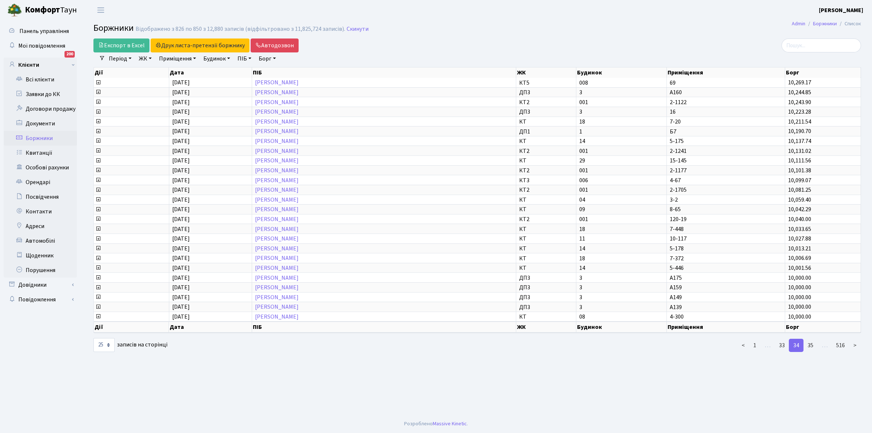
click at [812, 338] on link "35" at bounding box center [810, 344] width 15 height 13
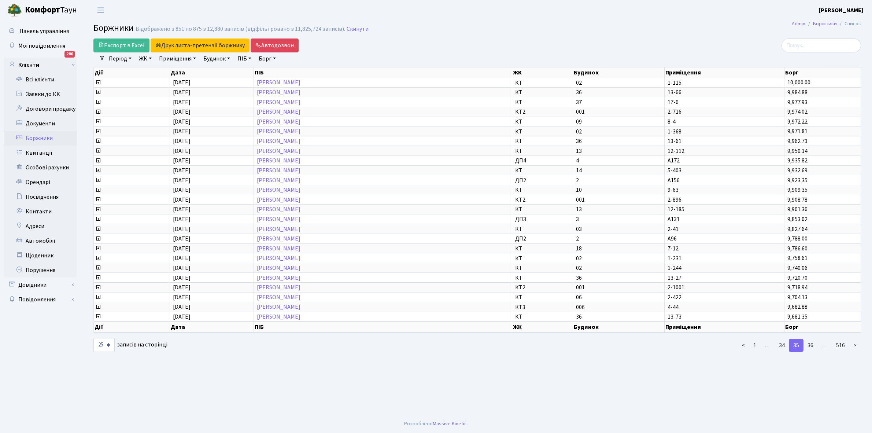
click at [812, 338] on link "36" at bounding box center [810, 344] width 15 height 13
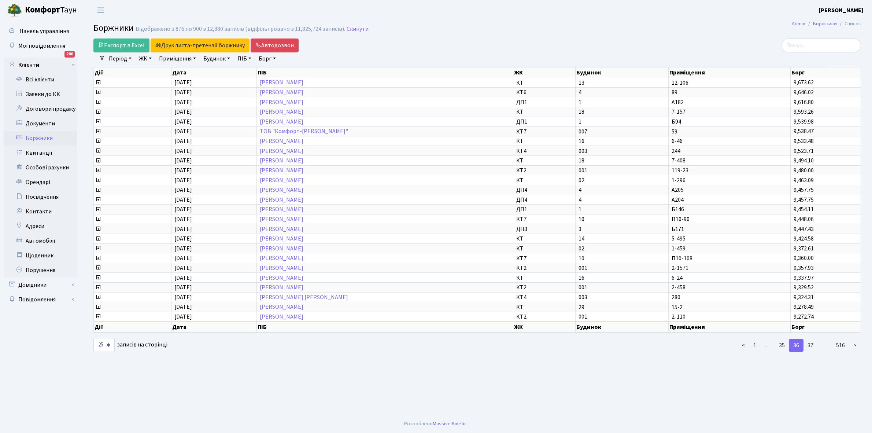
click at [812, 338] on link "37" at bounding box center [810, 344] width 15 height 13
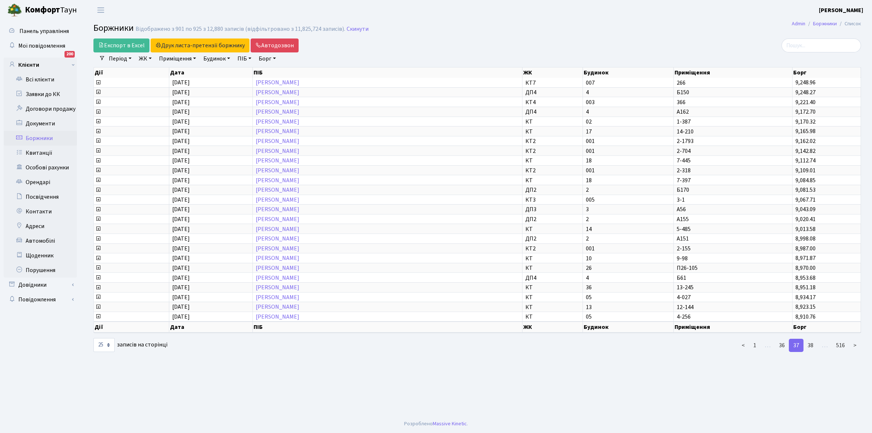
click at [812, 338] on link "38" at bounding box center [810, 344] width 15 height 13
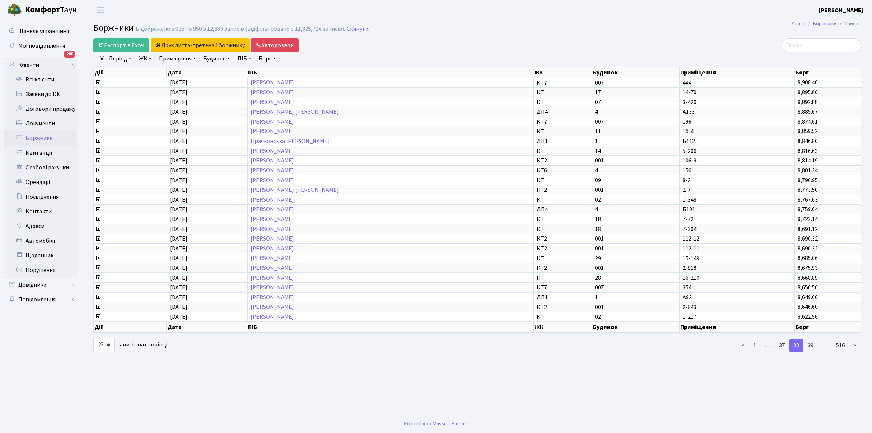
click at [812, 338] on link "39" at bounding box center [810, 344] width 15 height 13
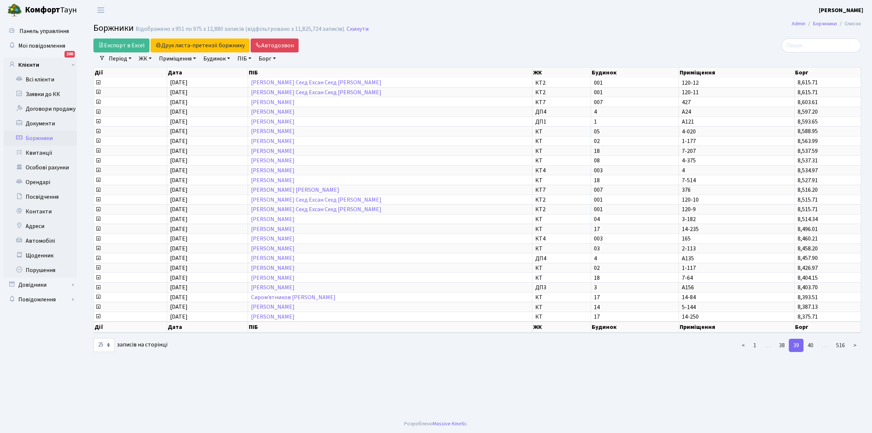
click at [812, 338] on link "40" at bounding box center [810, 344] width 15 height 13
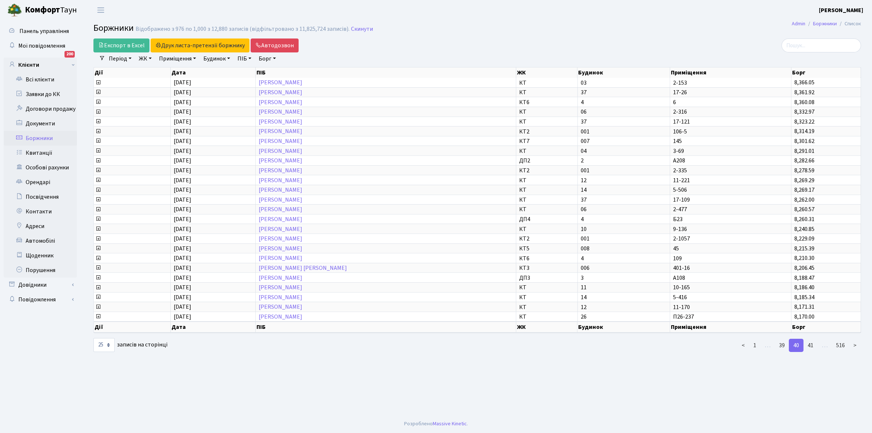
click at [812, 338] on link "41" at bounding box center [810, 344] width 15 height 13
click at [34, 77] on link "Всі клієнти" at bounding box center [40, 79] width 73 height 15
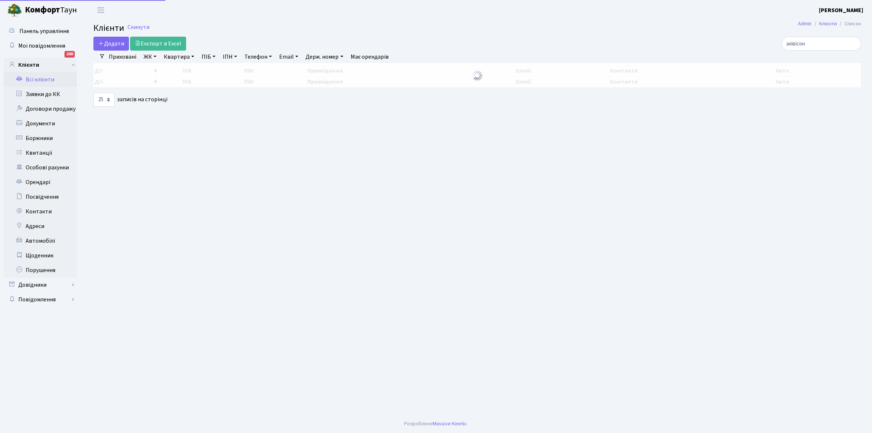
select select "25"
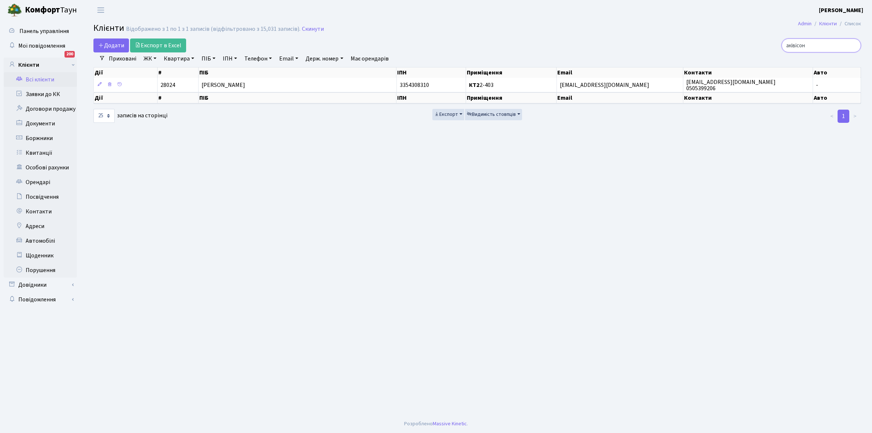
click at [828, 43] on input "аківісон" at bounding box center [820, 45] width 79 height 14
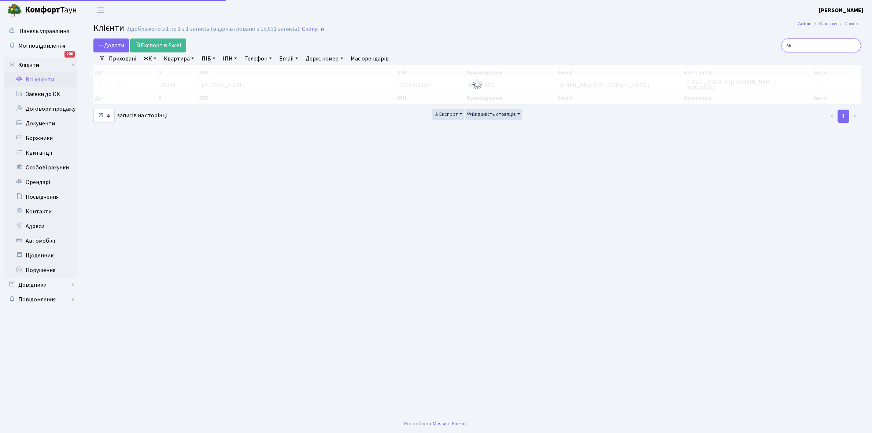
type input "[PERSON_NAME]"
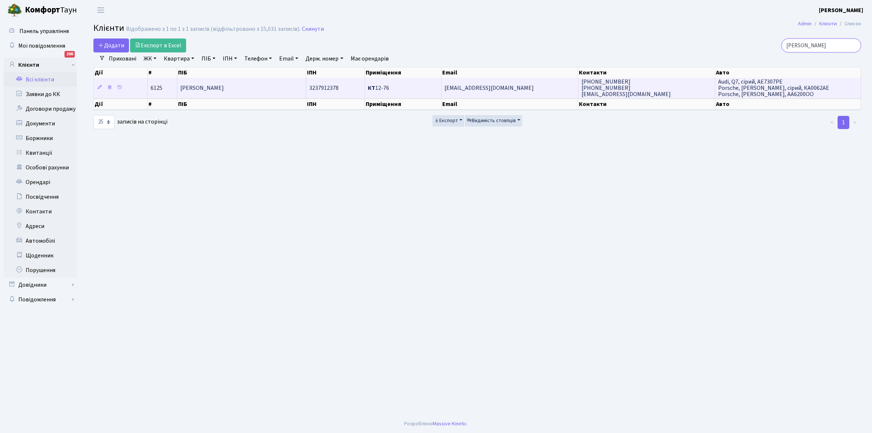
type input "кутузов"
click at [261, 89] on td "[PERSON_NAME]" at bounding box center [241, 88] width 129 height 20
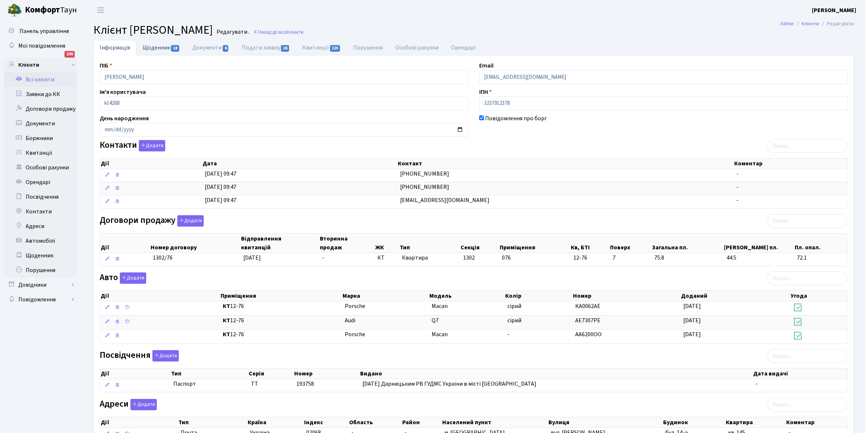
click at [151, 50] on link "Щоденник 18" at bounding box center [161, 47] width 50 height 15
select select "25"
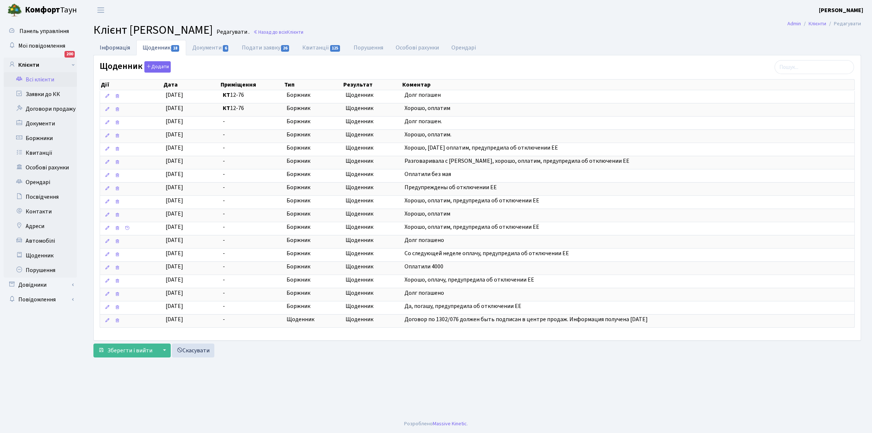
click at [119, 46] on link "Інформація" at bounding box center [114, 47] width 43 height 15
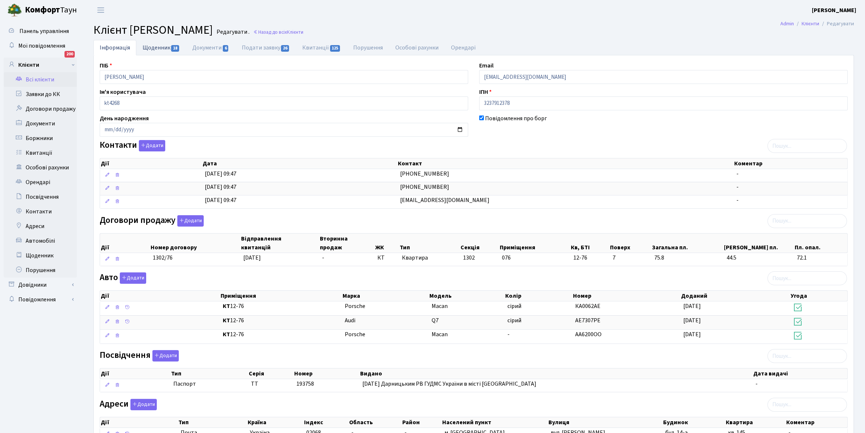
click at [154, 47] on link "Щоденник 18" at bounding box center [161, 47] width 50 height 15
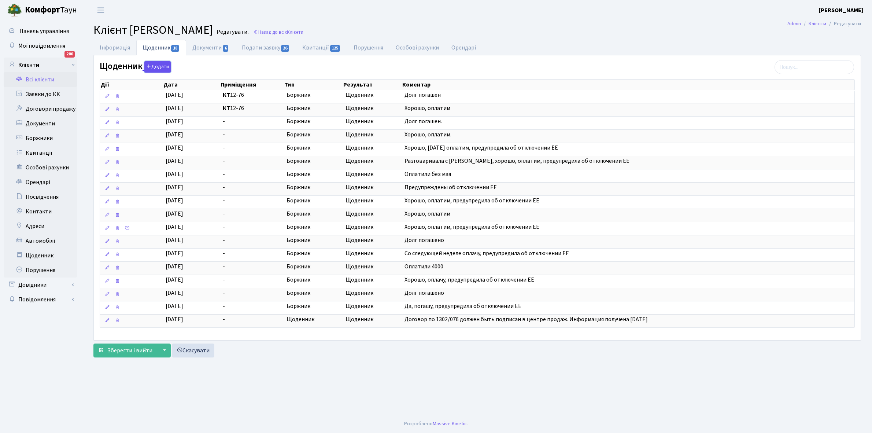
click at [156, 67] on button "Додати" at bounding box center [157, 66] width 26 height 11
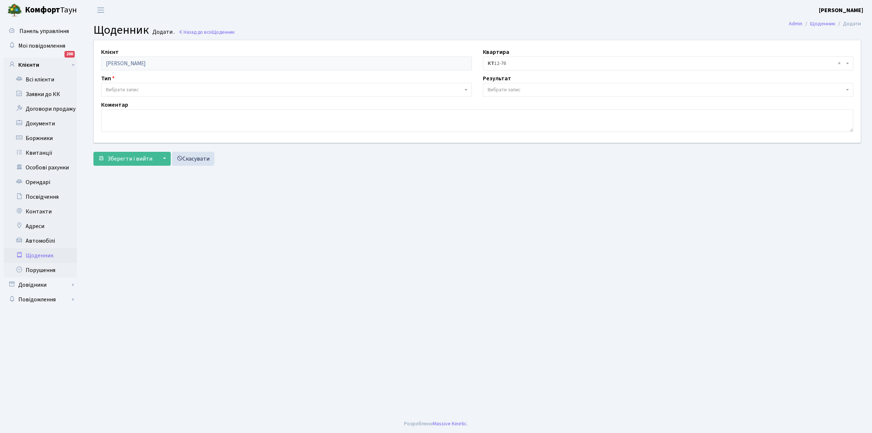
click at [138, 86] on span "Вибрати запис" at bounding box center [122, 89] width 33 height 7
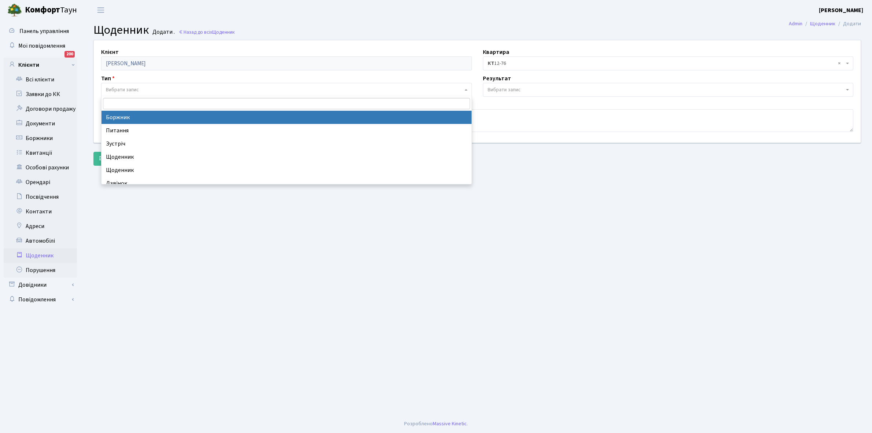
select select "189"
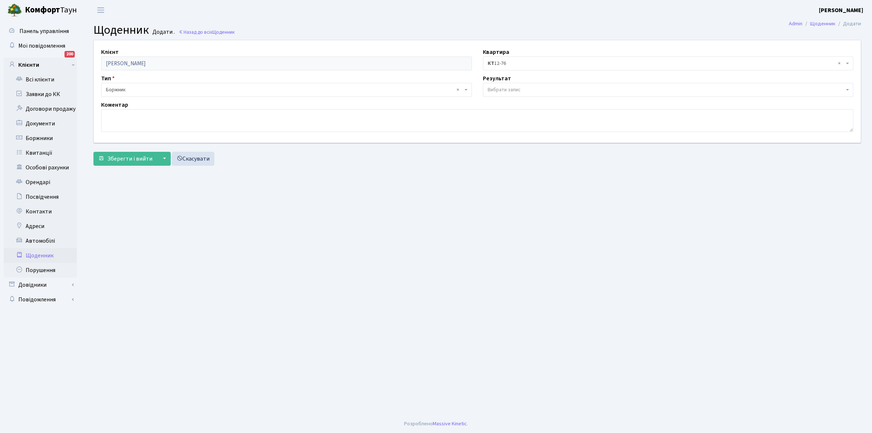
drag, startPoint x: 534, startPoint y: 87, endPoint x: 529, endPoint y: 88, distance: 4.9
click at [530, 88] on span "Вибрати запис" at bounding box center [666, 89] width 357 height 7
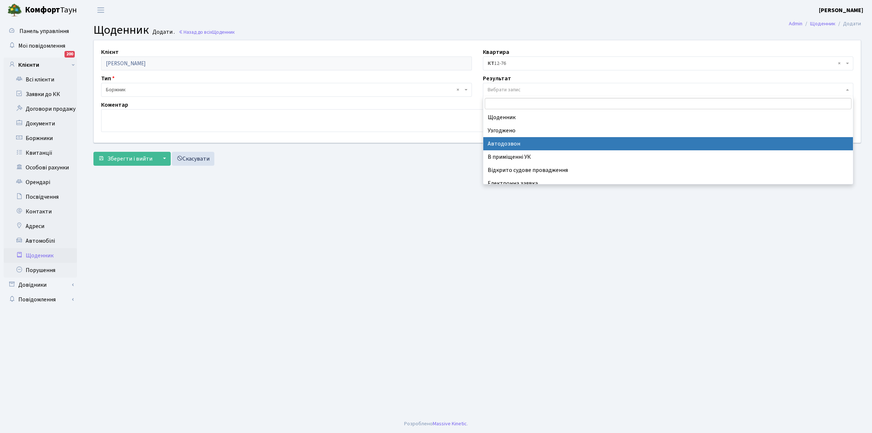
scroll to position [45, 0]
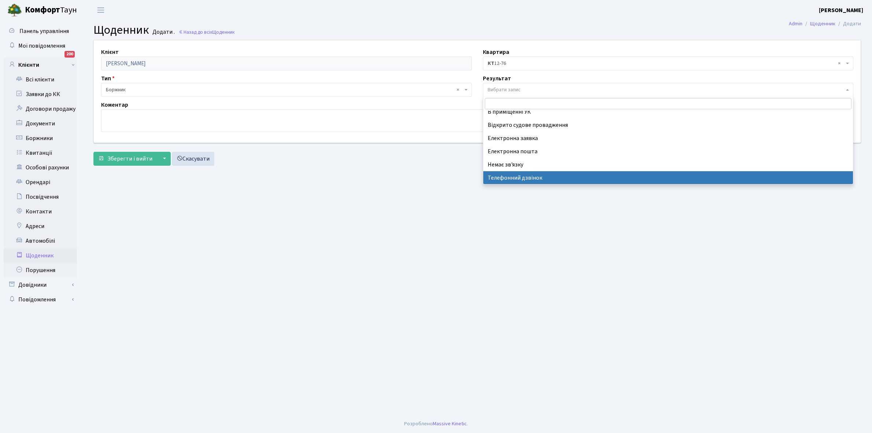
select select "196"
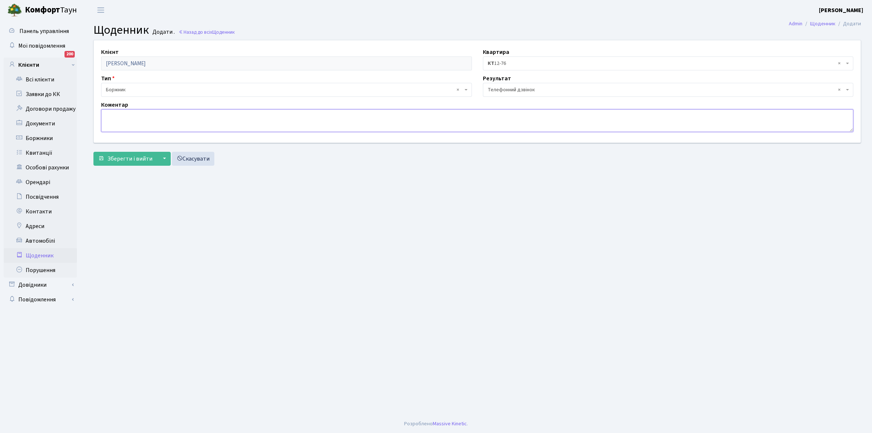
click at [118, 118] on textarea at bounding box center [477, 120] width 752 height 23
type textarea "Оплатить борг"
click at [116, 160] on span "Зберегти і вийти" at bounding box center [129, 159] width 45 height 8
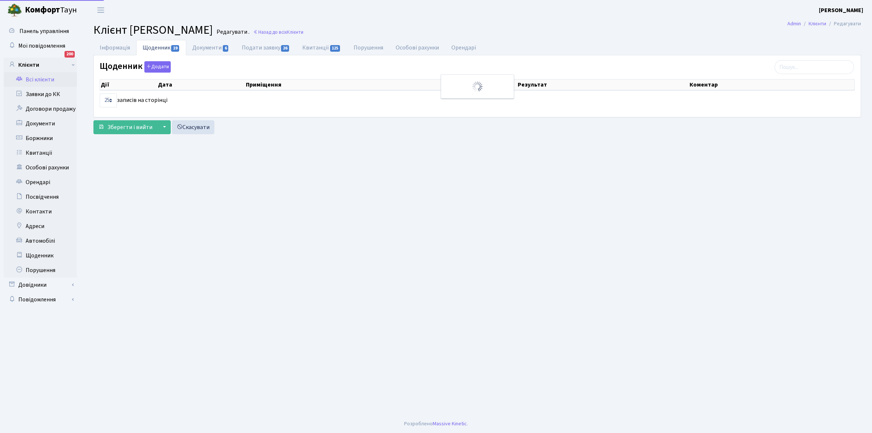
select select "25"
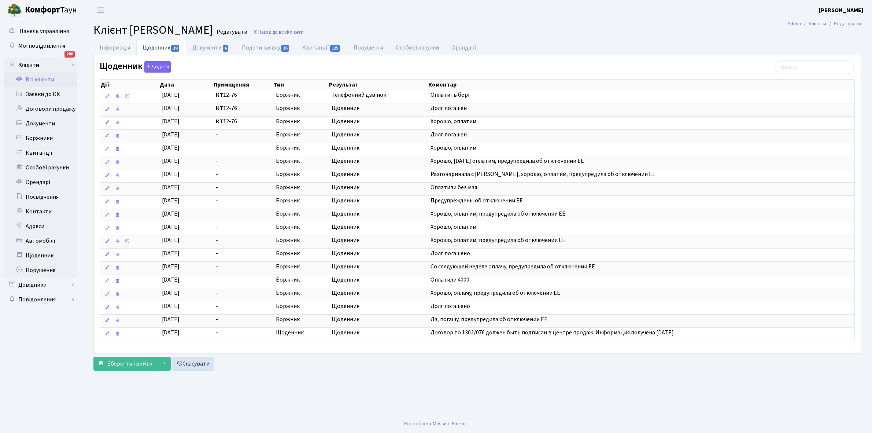
click at [45, 76] on link "Всі клієнти" at bounding box center [40, 79] width 73 height 15
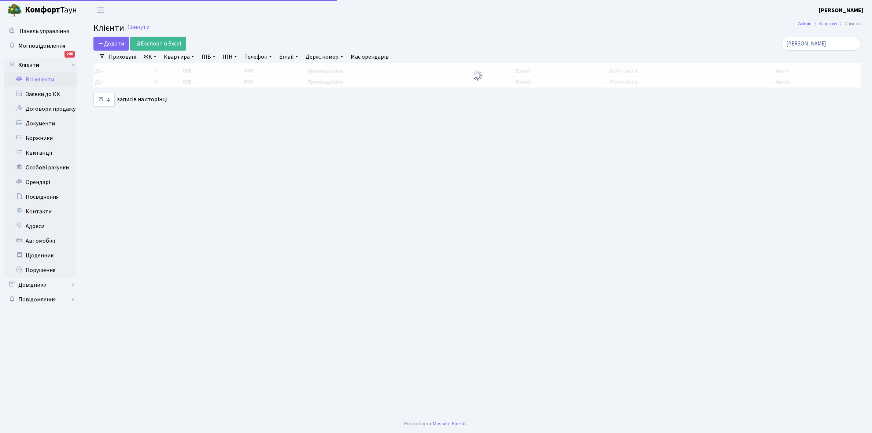
select select "25"
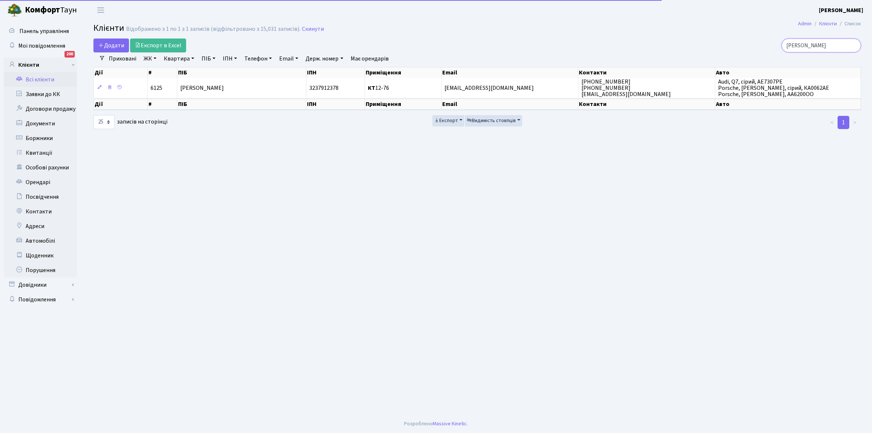
click at [827, 41] on input "кутузов" at bounding box center [820, 45] width 79 height 14
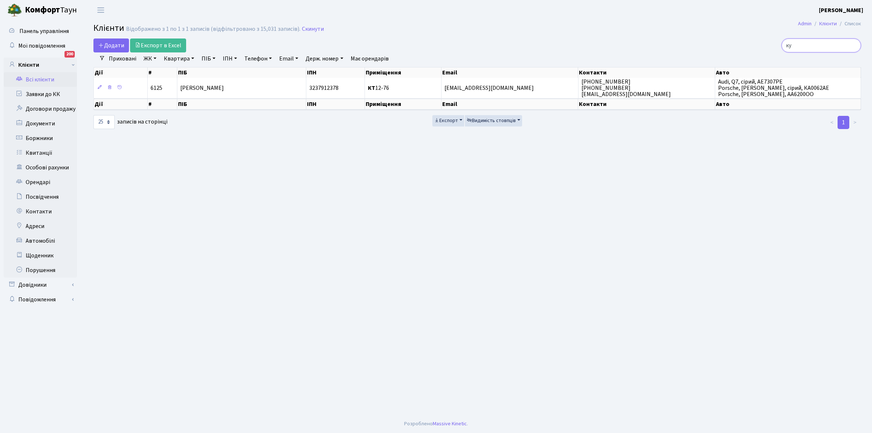
type input "к"
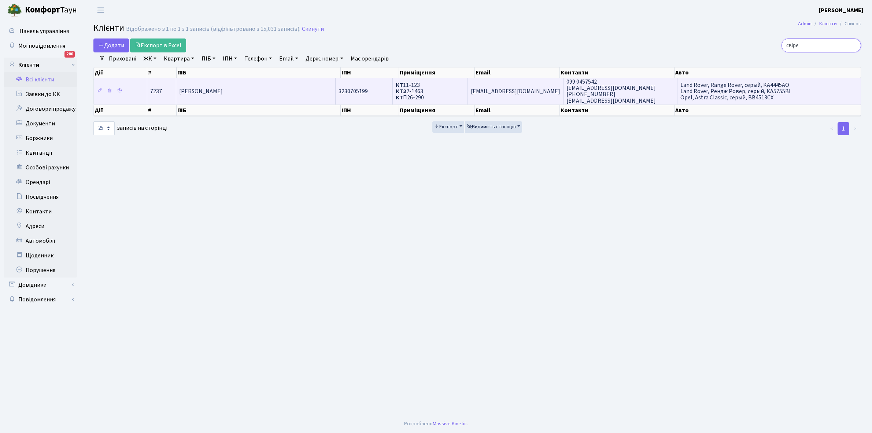
type input "свірє"
click at [223, 90] on span "Свірєпов Олександр Олександрович" at bounding box center [201, 91] width 44 height 8
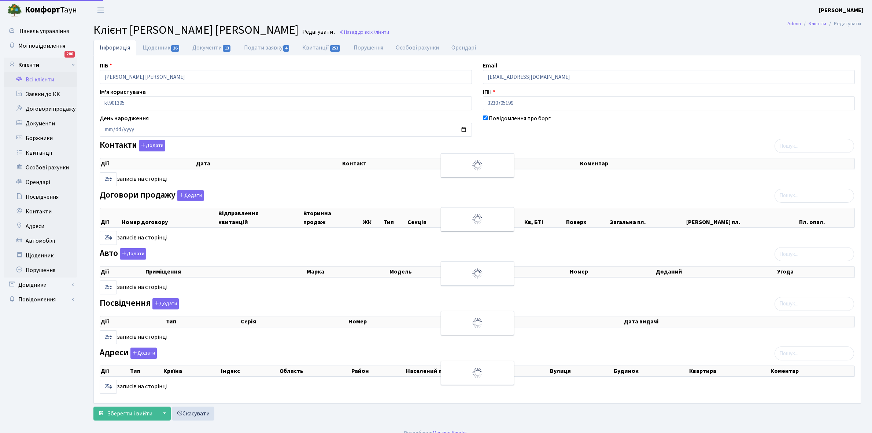
select select "25"
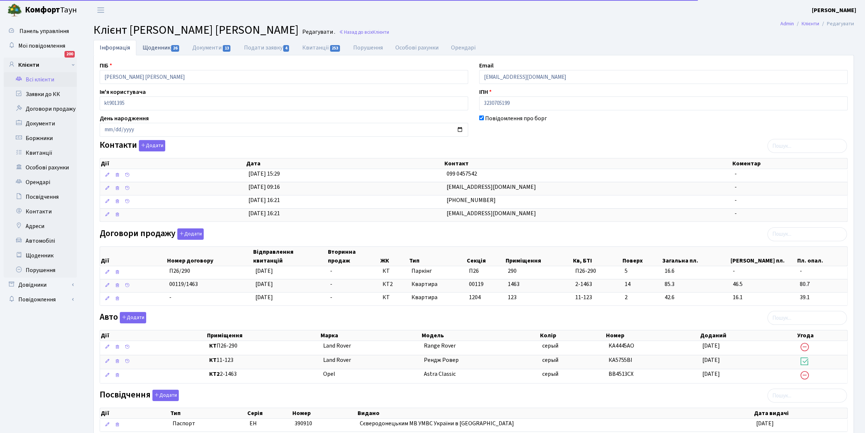
click at [149, 47] on link "Щоденник 26" at bounding box center [161, 47] width 50 height 15
select select "25"
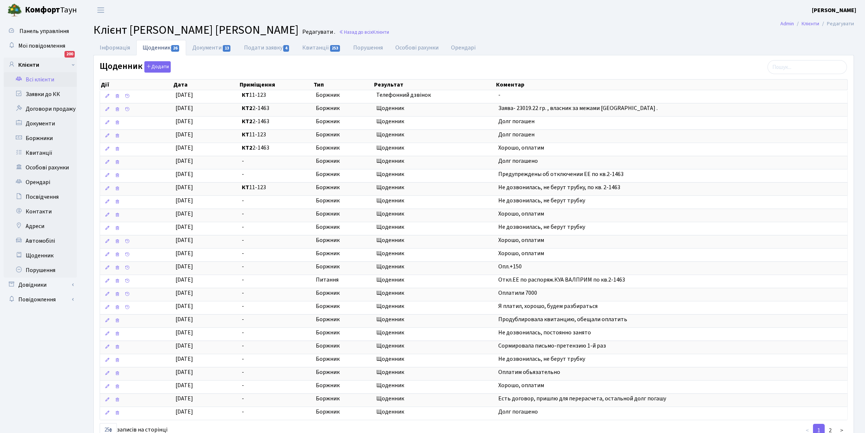
click at [37, 78] on link "Всі клієнти" at bounding box center [40, 79] width 73 height 15
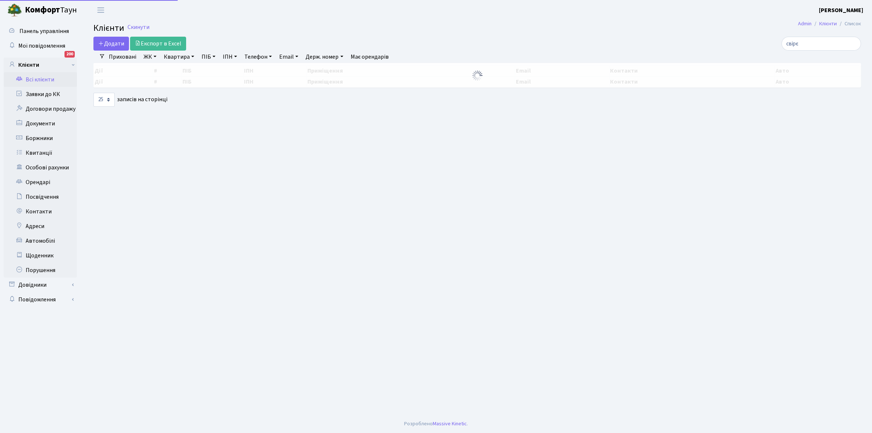
select select "25"
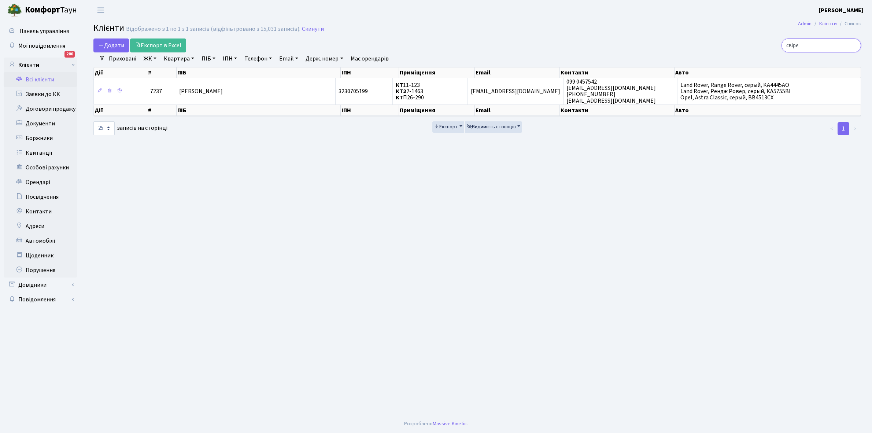
click at [815, 46] on input "свірє" at bounding box center [820, 45] width 79 height 14
type input "с"
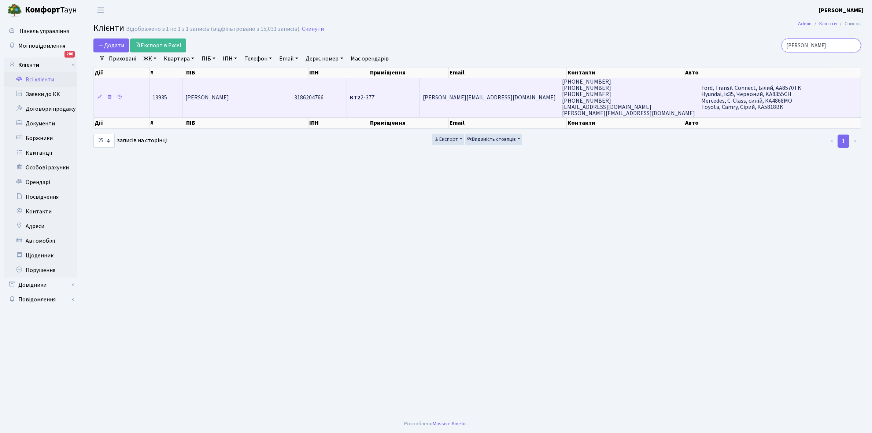
type input "ямненко"
click at [255, 105] on td "Ямненко Юлія Валеріївна" at bounding box center [236, 97] width 109 height 39
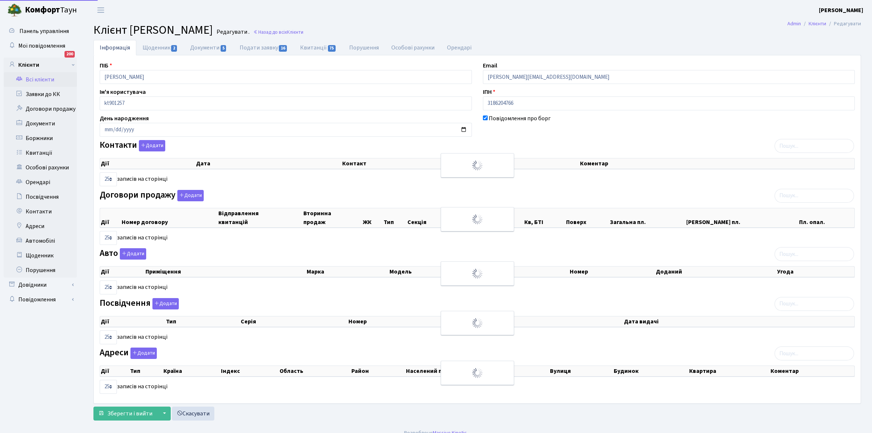
select select "25"
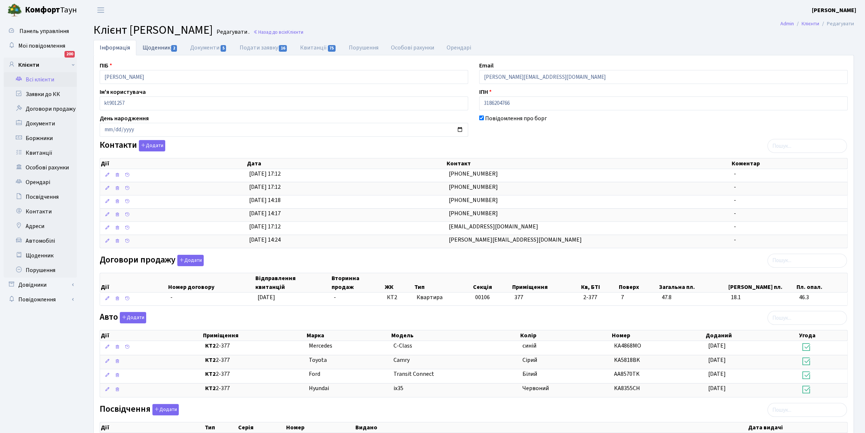
click at [151, 48] on link "Щоденник 2" at bounding box center [160, 47] width 48 height 15
select select "25"
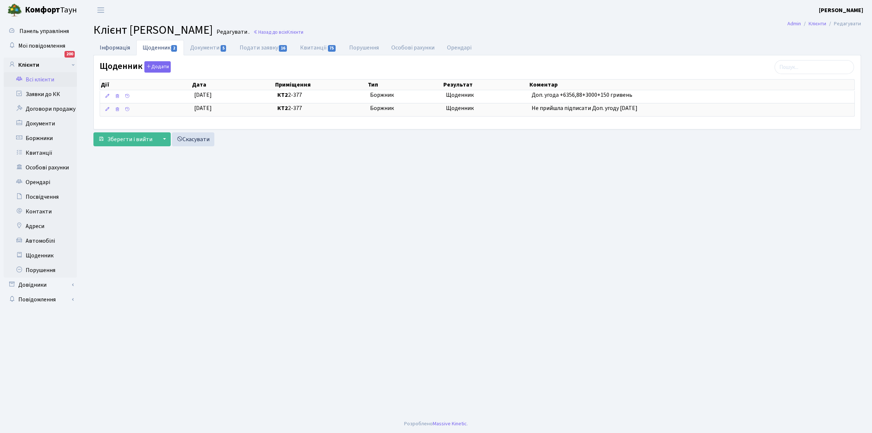
click at [110, 48] on link "Інформація" at bounding box center [114, 47] width 43 height 15
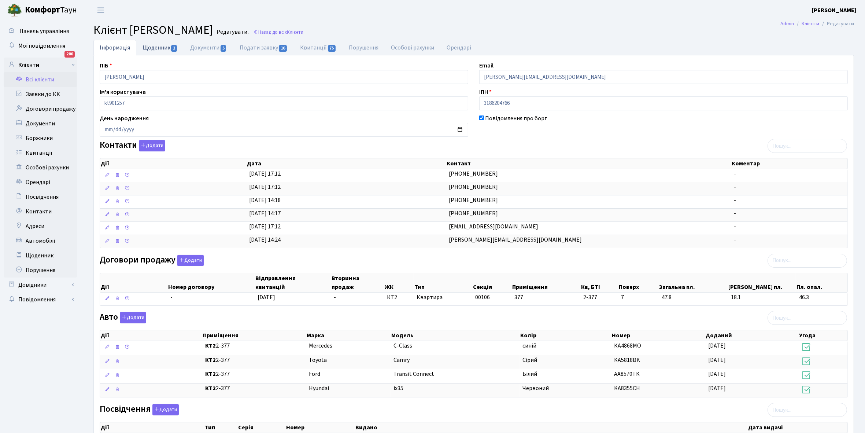
click at [151, 48] on link "Щоденник 2" at bounding box center [160, 47] width 48 height 15
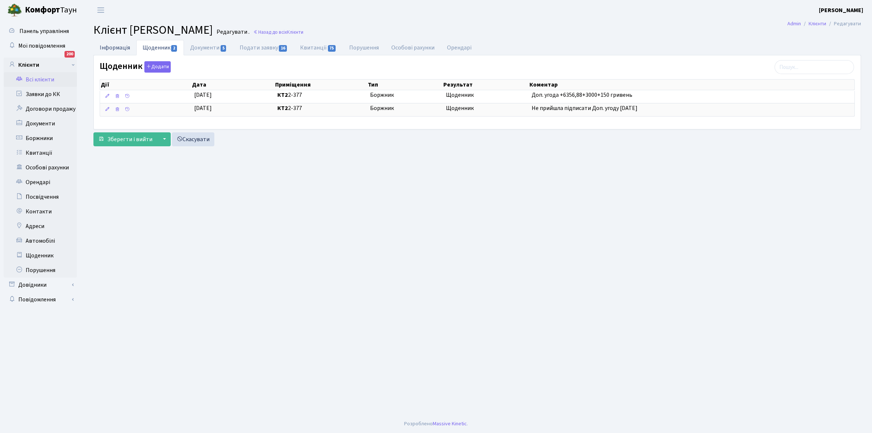
click at [108, 50] on link "Інформація" at bounding box center [114, 47] width 43 height 15
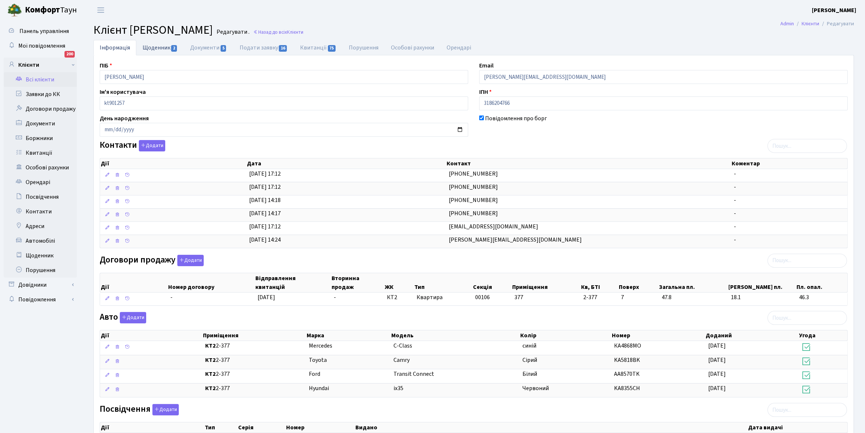
click at [149, 47] on link "Щоденник 2" at bounding box center [160, 47] width 48 height 15
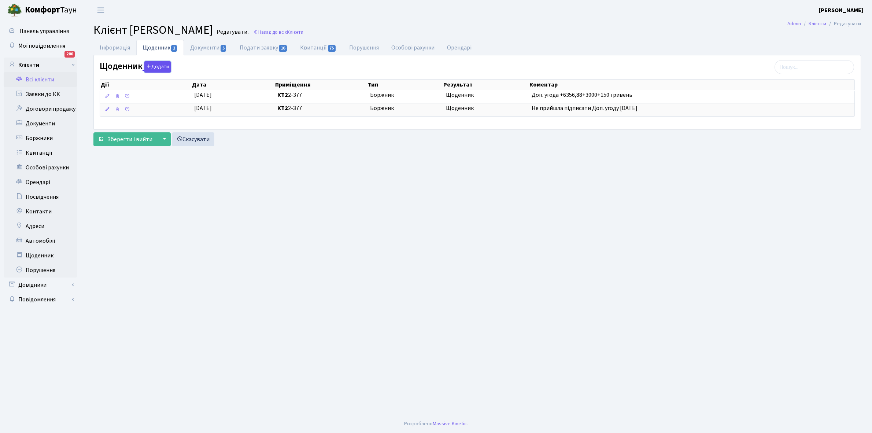
click at [160, 67] on button "Додати" at bounding box center [157, 66] width 26 height 11
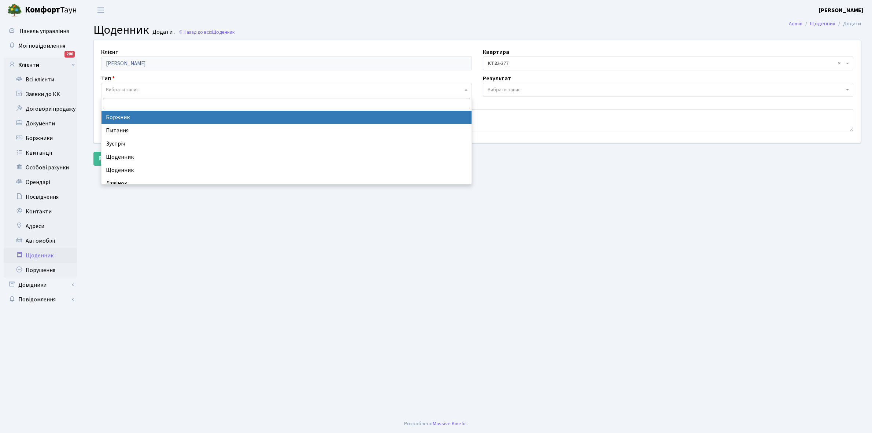
click at [122, 88] on span "Вибрати запис" at bounding box center [122, 89] width 33 height 7
select select "189"
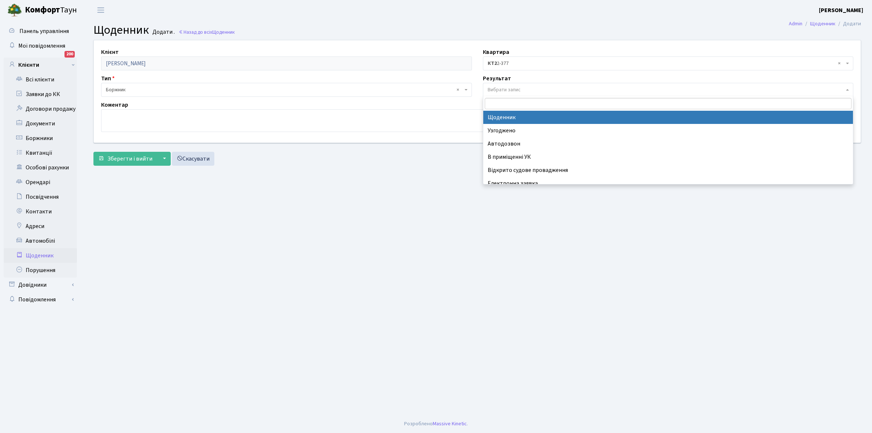
click at [513, 86] on span "Вибрати запис" at bounding box center [504, 89] width 33 height 7
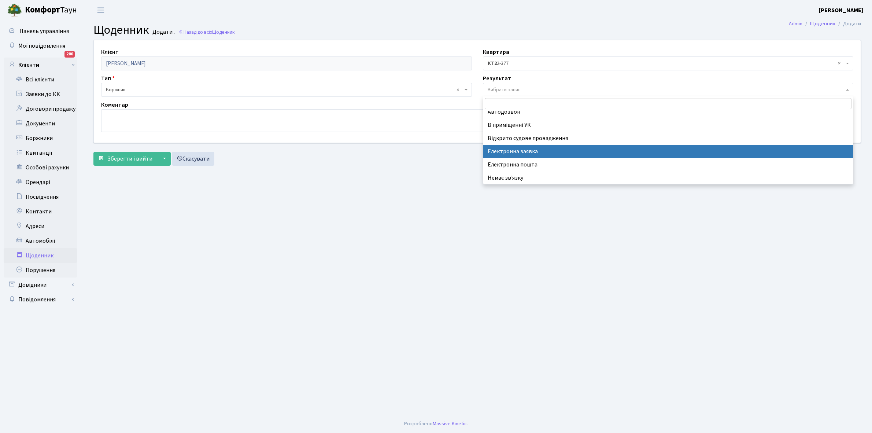
scroll to position [45, 0]
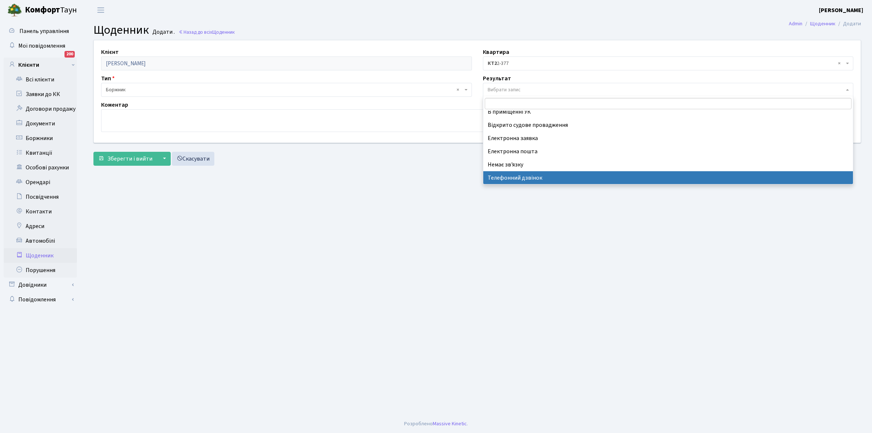
select select "196"
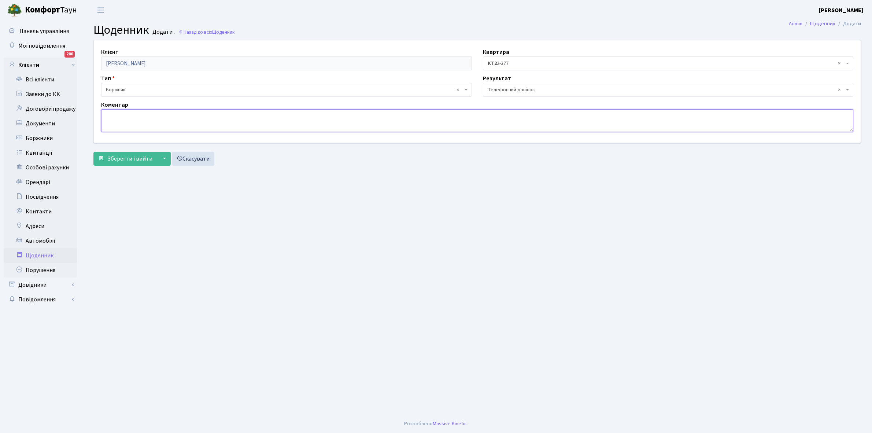
click at [114, 123] on textarea at bounding box center [477, 120] width 752 height 23
type textarea "Не бере трубку телефона"
click at [125, 159] on span "Зберегти і вийти" at bounding box center [129, 159] width 45 height 8
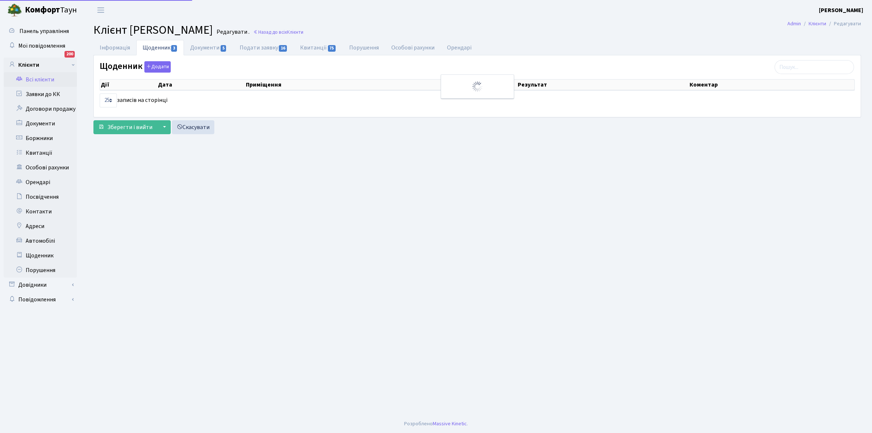
select select "25"
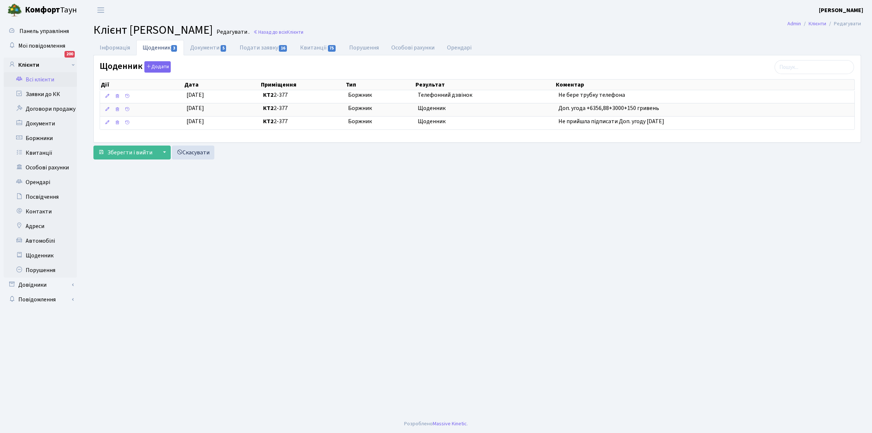
click at [40, 81] on link "Всі клієнти" at bounding box center [40, 79] width 73 height 15
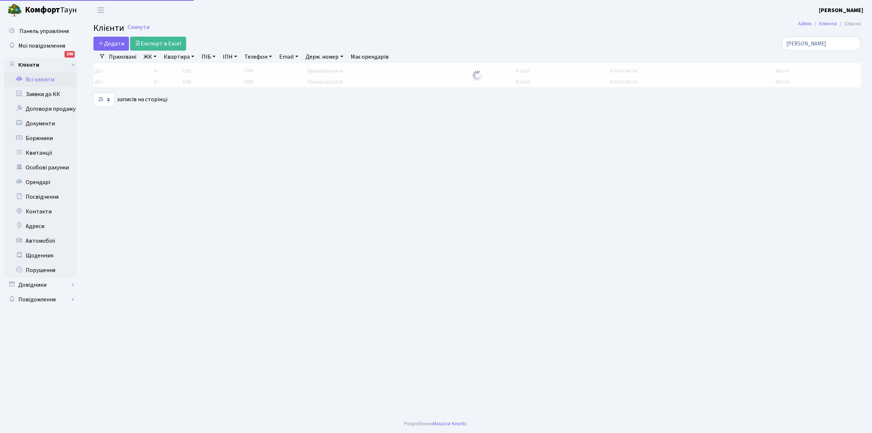
select select "25"
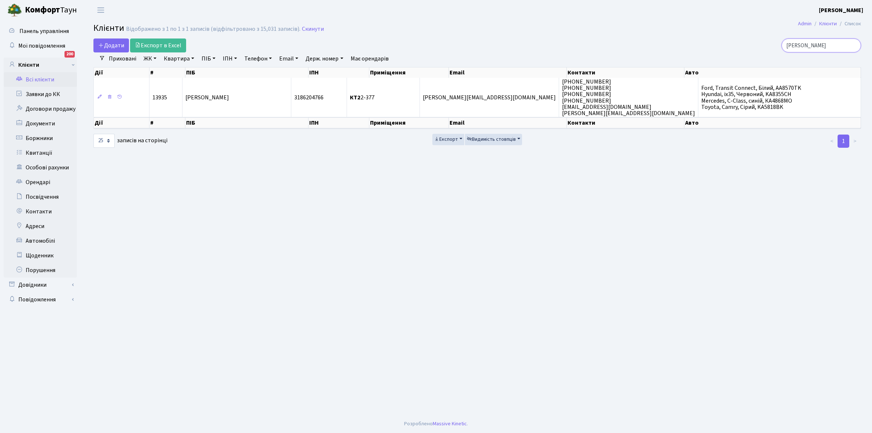
click at [826, 43] on input "ямненко" at bounding box center [820, 45] width 79 height 14
type input "я"
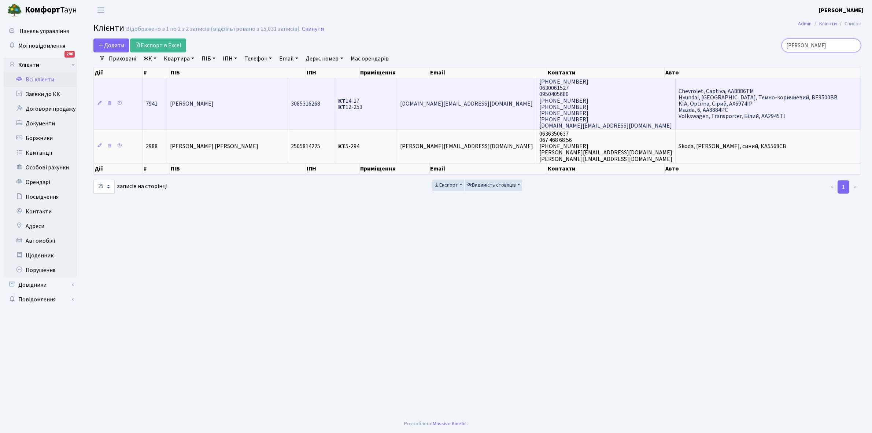
type input "туманова"
click at [242, 106] on td "Туманова Оксана Петрівна" at bounding box center [227, 104] width 121 height 52
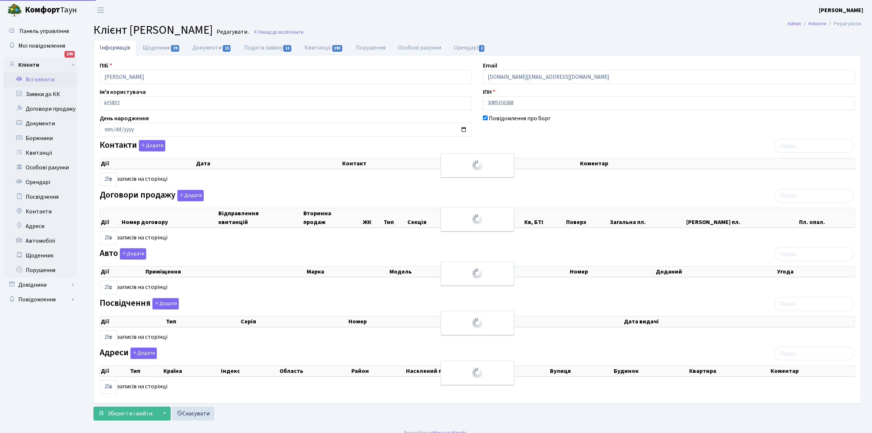
select select "25"
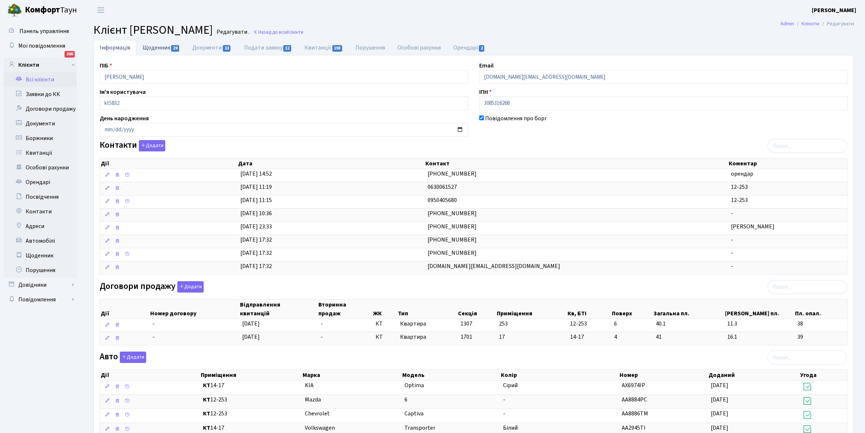
click at [155, 50] on link "Щоденник 29" at bounding box center [161, 47] width 50 height 15
select select "25"
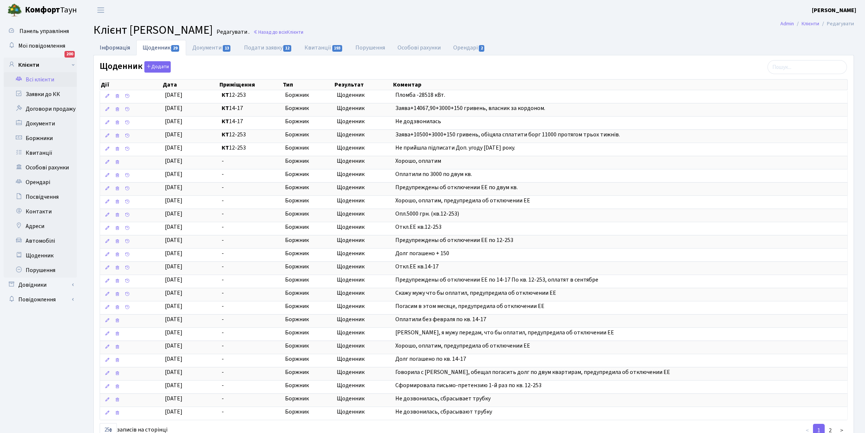
click at [113, 43] on link "Інформація" at bounding box center [114, 47] width 43 height 15
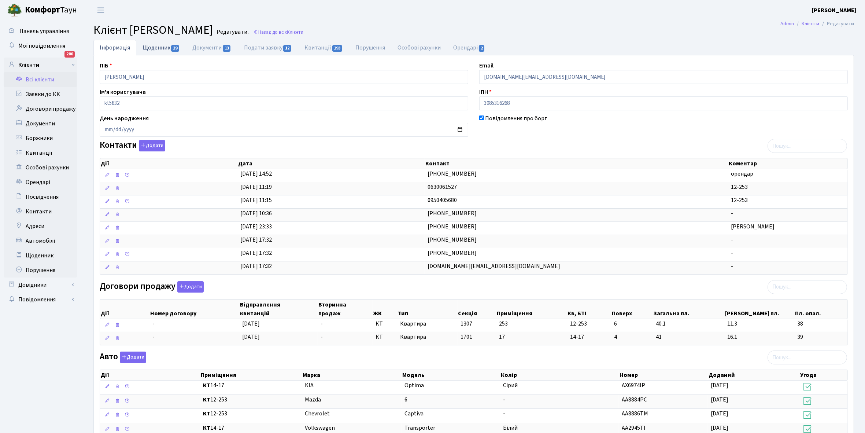
click at [147, 48] on link "Щоденник 29" at bounding box center [161, 47] width 50 height 15
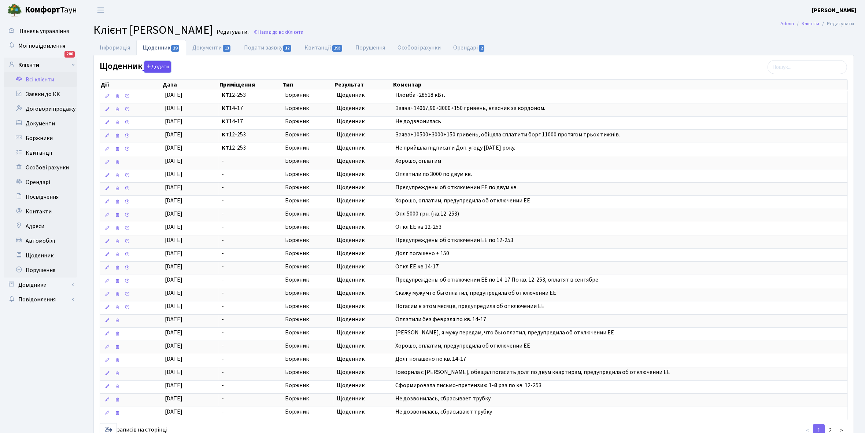
click at [155, 63] on button "Додати" at bounding box center [157, 66] width 26 height 11
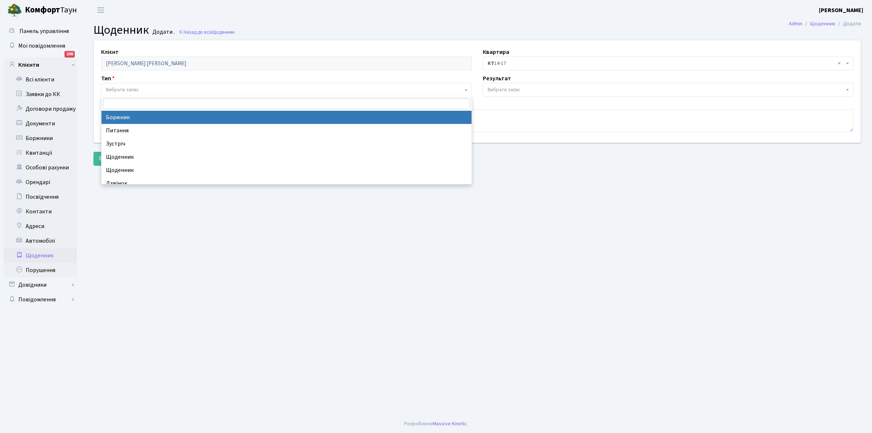
click at [136, 89] on span "Вибрати запис" at bounding box center [122, 89] width 33 height 7
select select "189"
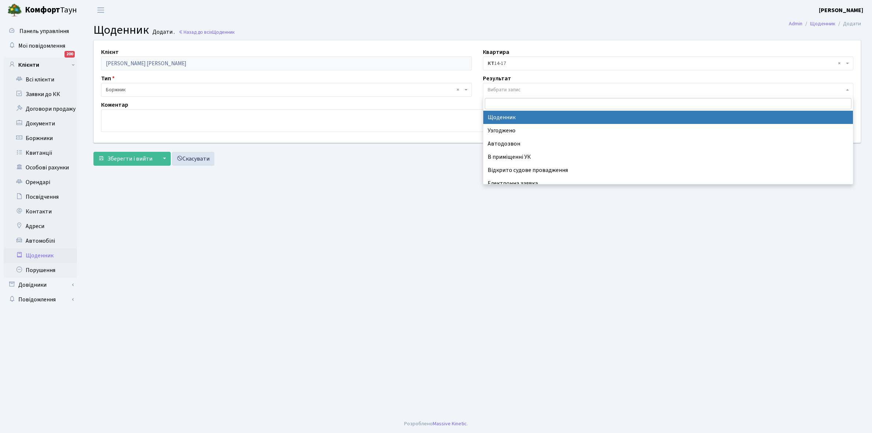
click at [507, 84] on span "Вибрати запис" at bounding box center [668, 90] width 371 height 14
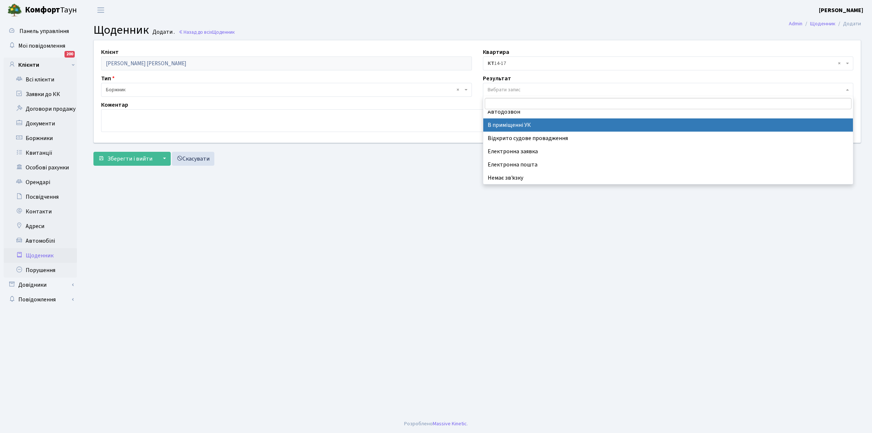
scroll to position [45, 0]
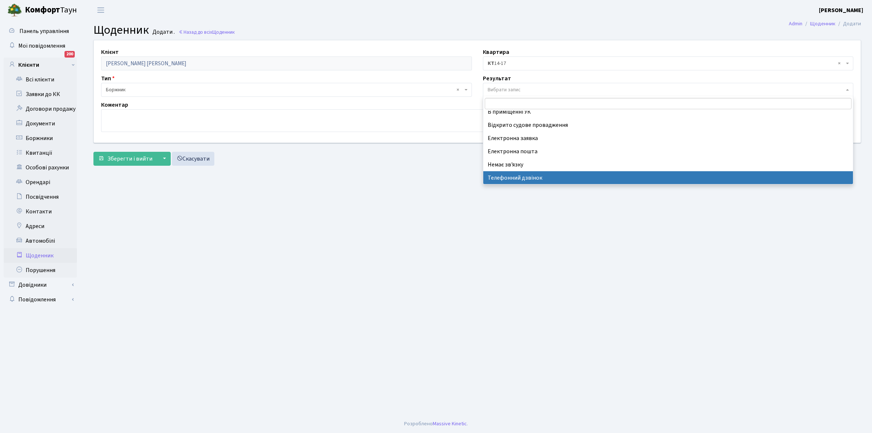
select select "196"
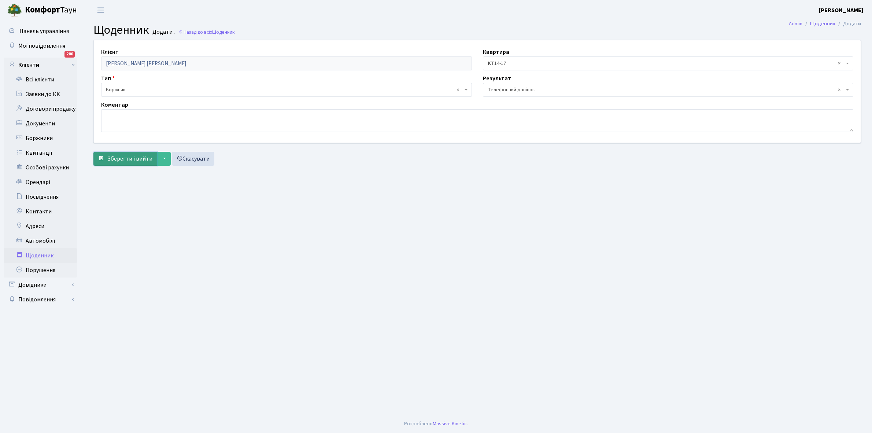
click at [127, 160] on span "Зберегти і вийти" at bounding box center [129, 159] width 45 height 8
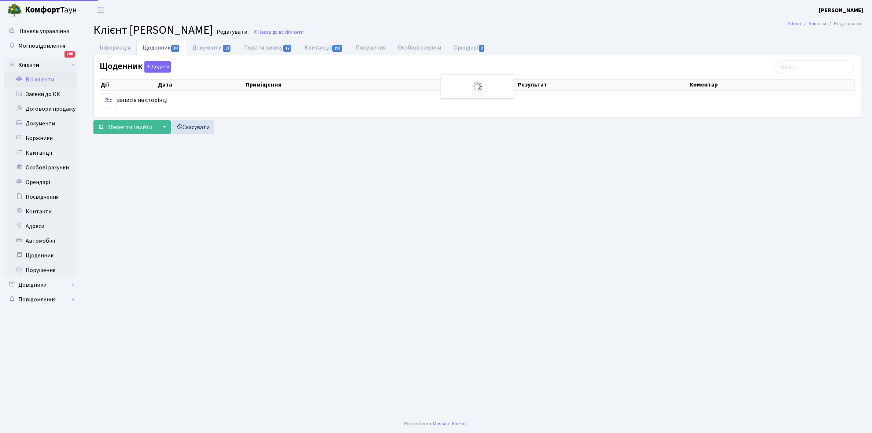
select select "25"
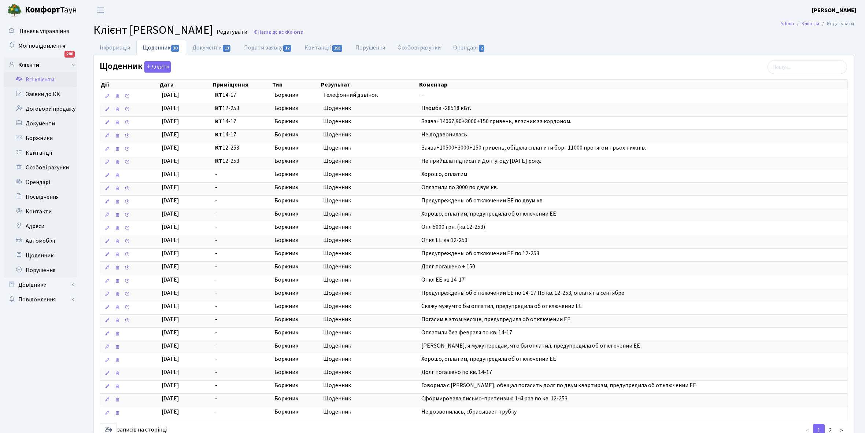
click at [43, 75] on link "Всі клієнти" at bounding box center [40, 79] width 73 height 15
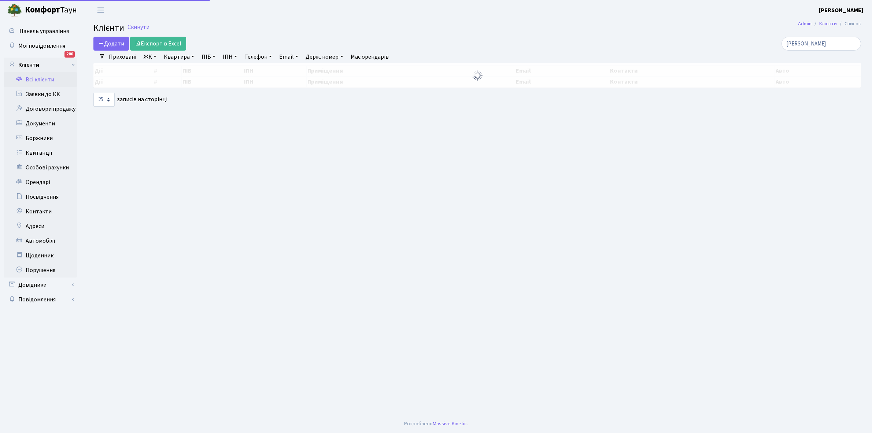
select select "25"
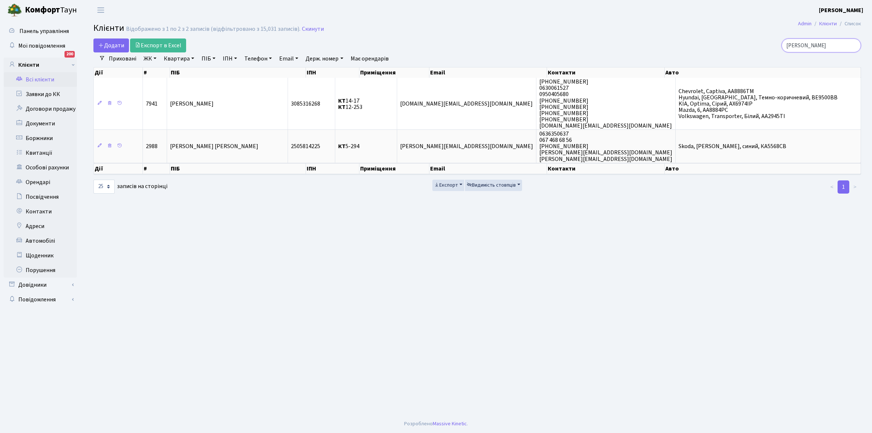
click at [826, 45] on input "[PERSON_NAME]" at bounding box center [820, 45] width 79 height 14
type input "т"
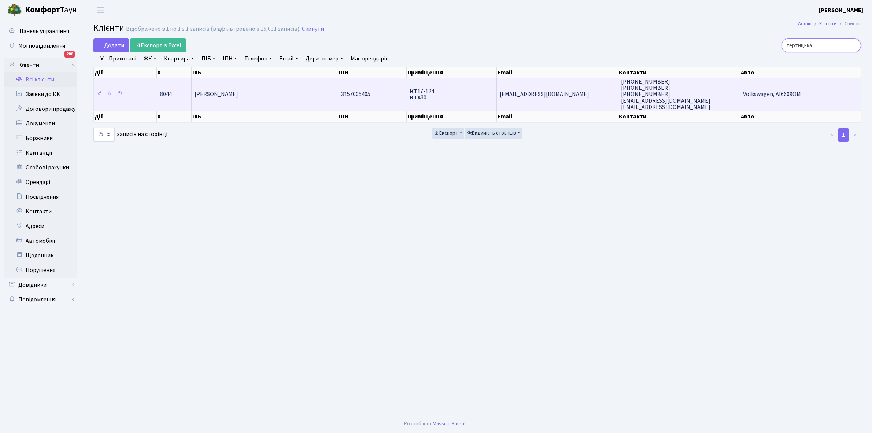
type input "тертицька"
click at [238, 90] on span "[PERSON_NAME]" at bounding box center [216, 94] width 44 height 8
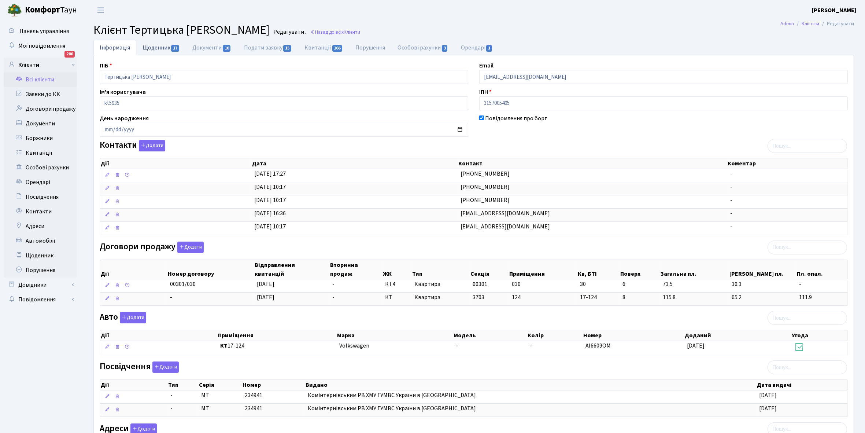
click at [157, 49] on link "Щоденник 17" at bounding box center [161, 47] width 50 height 15
select select "25"
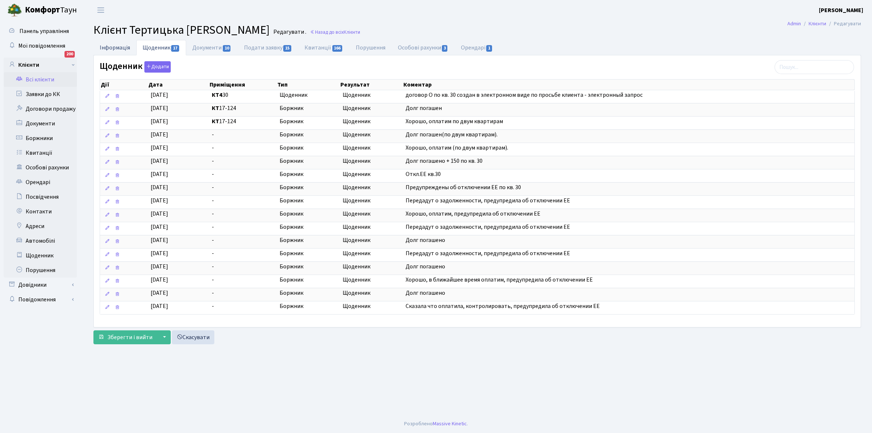
click at [110, 48] on link "Інформація" at bounding box center [114, 47] width 43 height 15
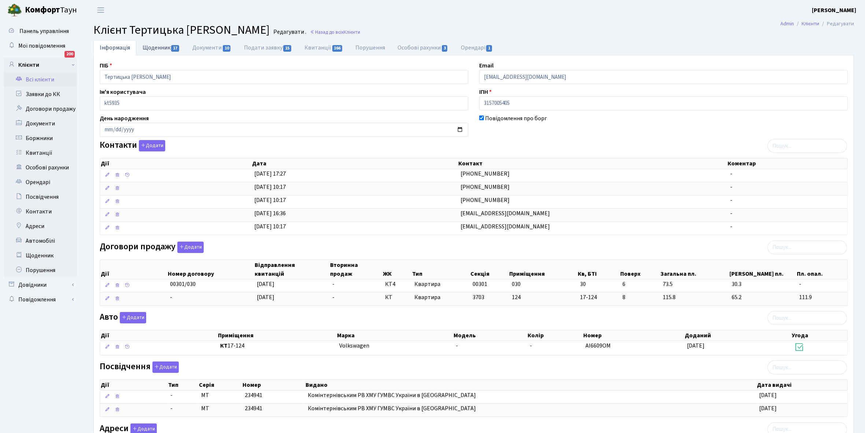
click at [151, 44] on link "Щоденник 17" at bounding box center [161, 47] width 50 height 15
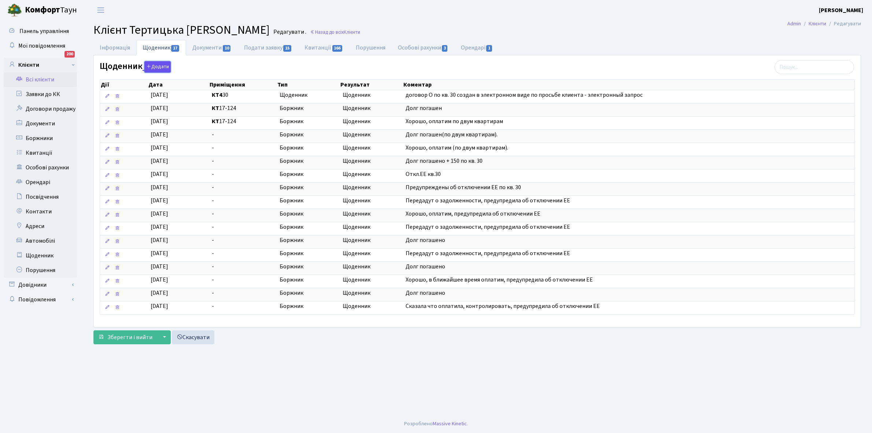
click at [160, 67] on button "Додати" at bounding box center [157, 66] width 26 height 11
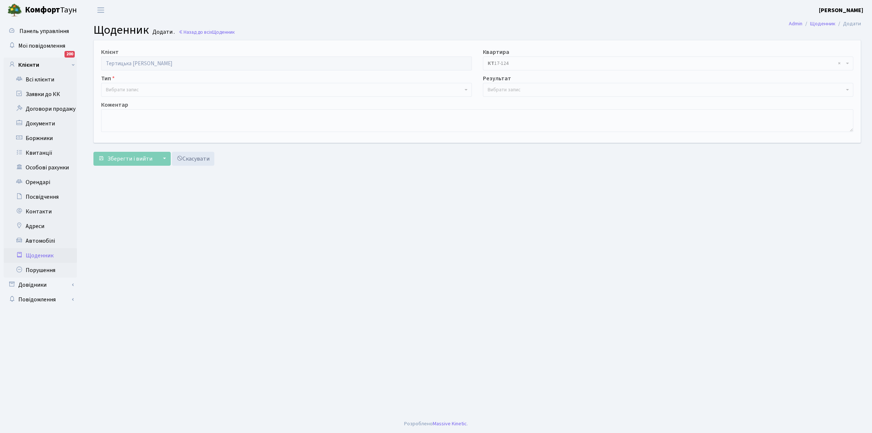
click at [129, 87] on span "Вибрати запис" at bounding box center [122, 89] width 33 height 7
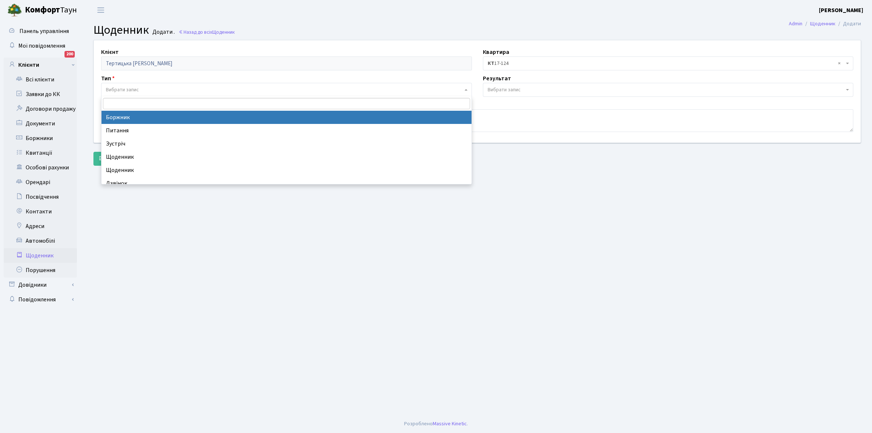
select select "189"
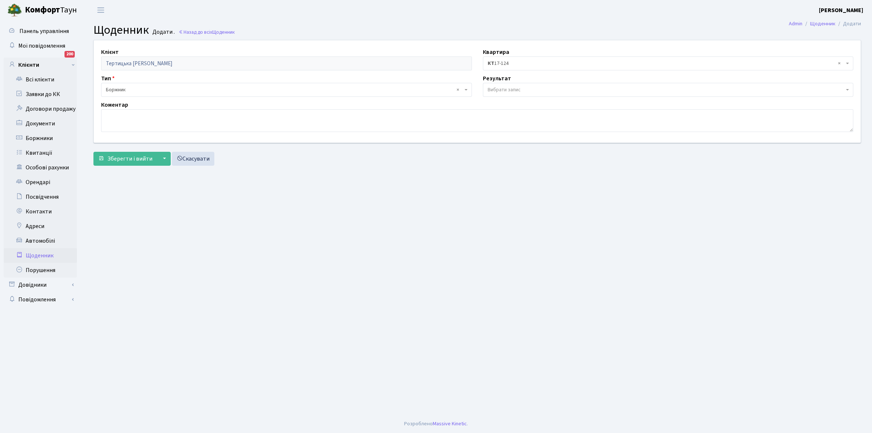
click at [501, 85] on span "Вибрати запис" at bounding box center [668, 90] width 371 height 14
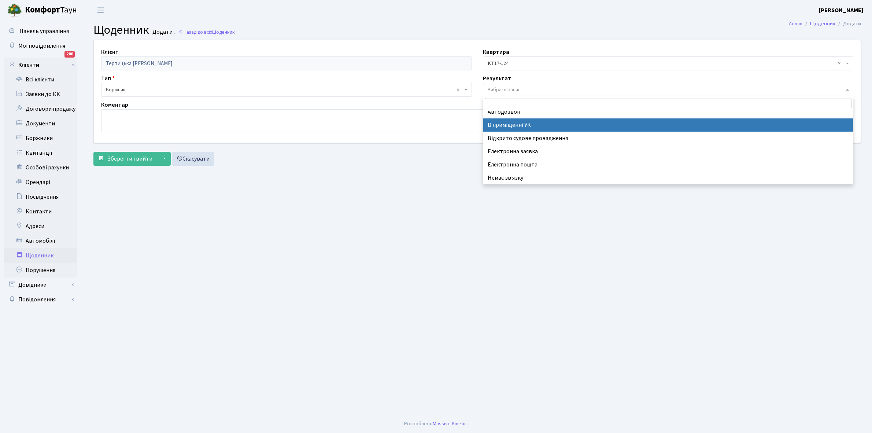
scroll to position [45, 0]
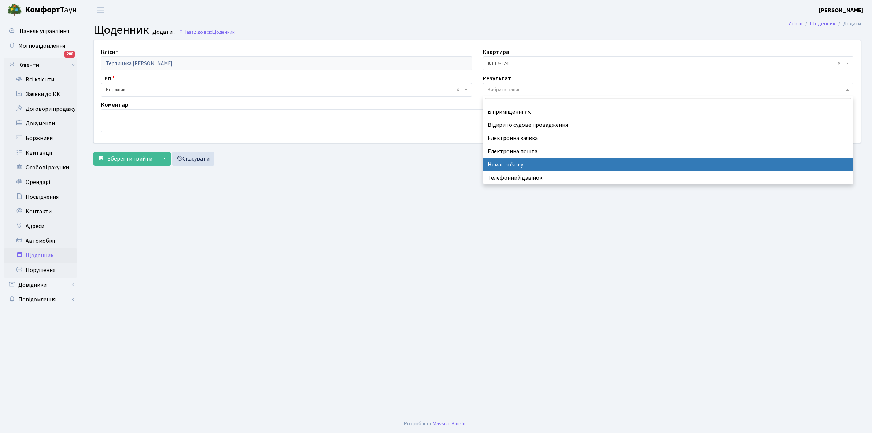
select select "197"
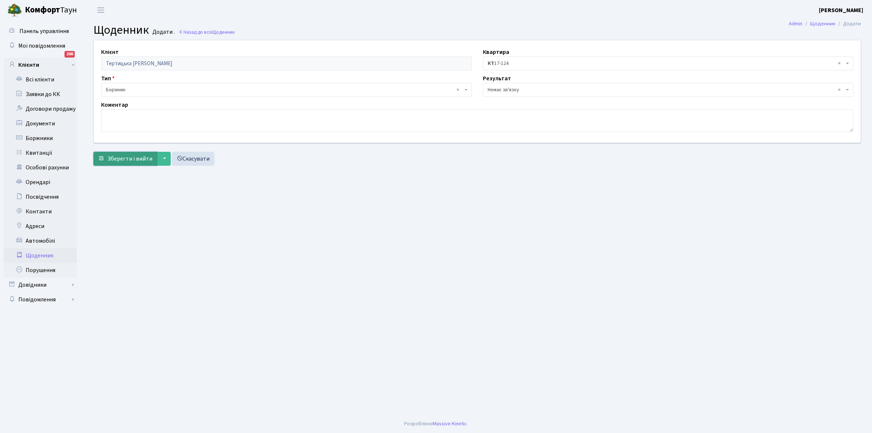
click at [129, 160] on span "Зберегти і вийти" at bounding box center [129, 159] width 45 height 8
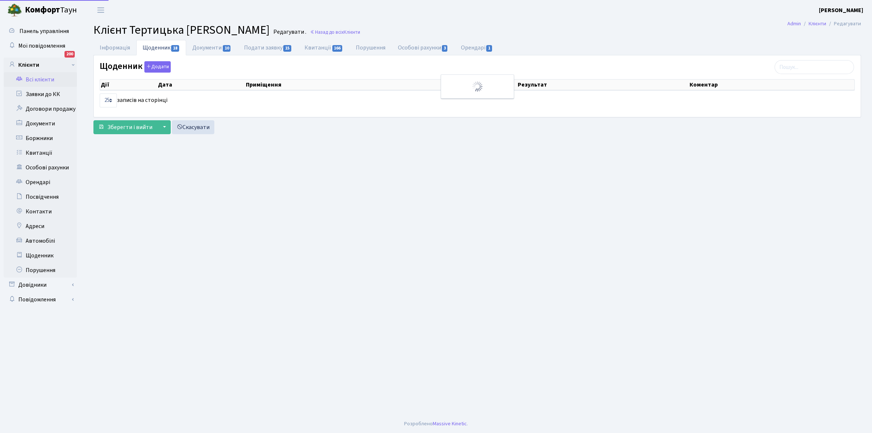
select select "25"
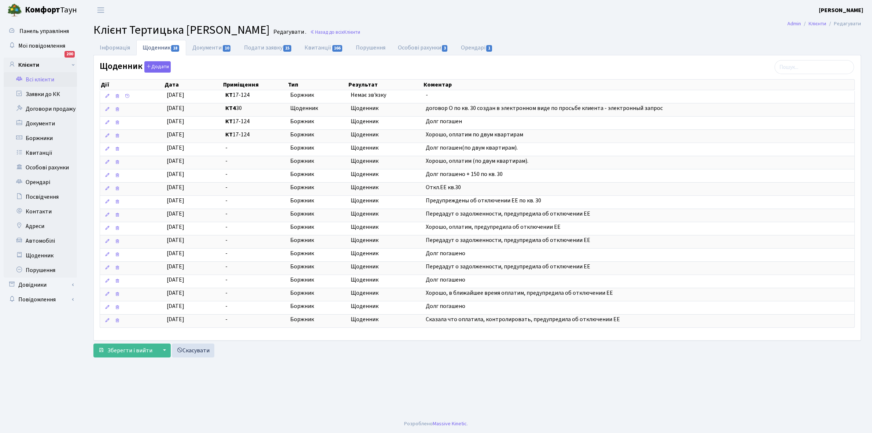
click at [41, 79] on link "Всі клієнти" at bounding box center [40, 79] width 73 height 15
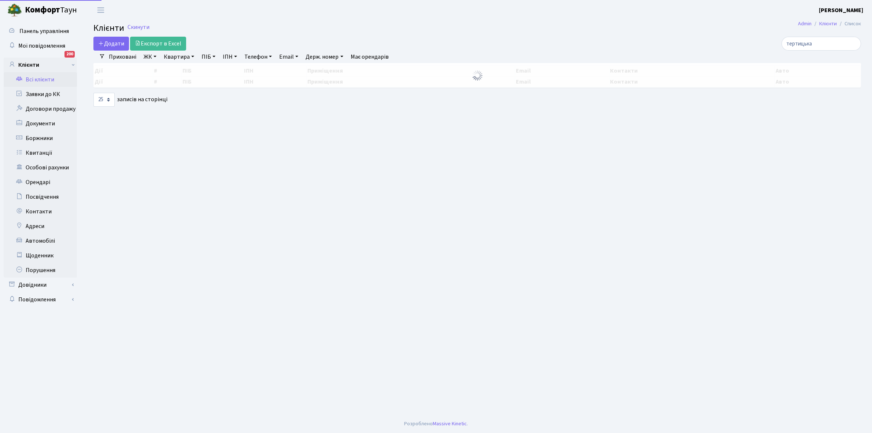
select select "25"
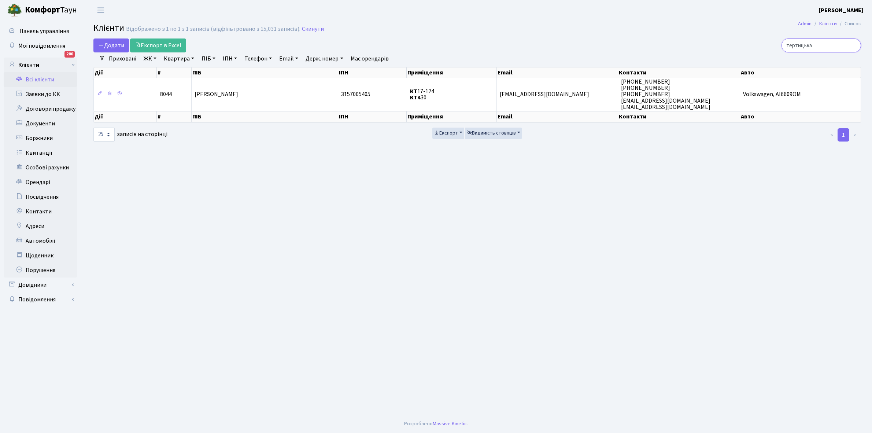
click at [828, 45] on input "тертицька" at bounding box center [820, 45] width 79 height 14
type input "т"
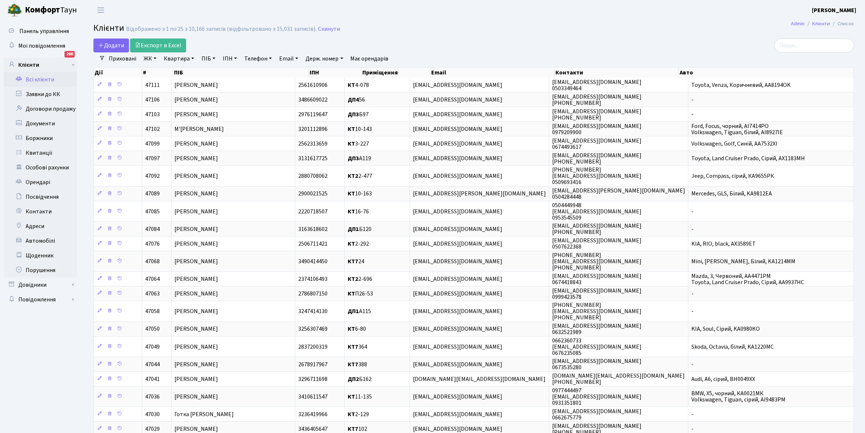
click at [154, 59] on link "ЖК" at bounding box center [150, 58] width 19 height 12
click at [175, 110] on li "КТ3, вул. Березнева, 16" at bounding box center [186, 113] width 89 height 21
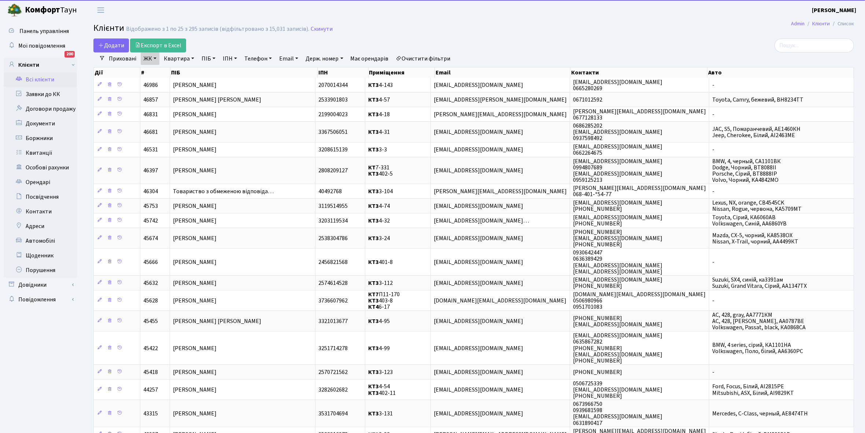
click at [193, 58] on link "Квартира" at bounding box center [179, 58] width 36 height 12
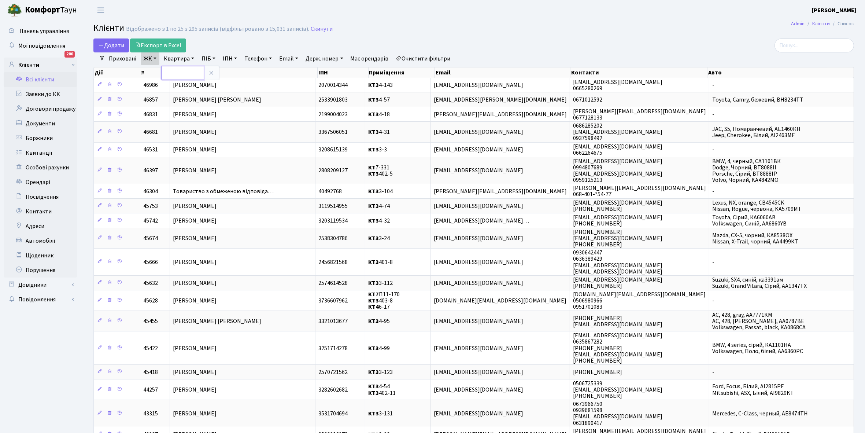
click at [184, 72] on input "text" at bounding box center [182, 73] width 43 height 14
type input "3-84"
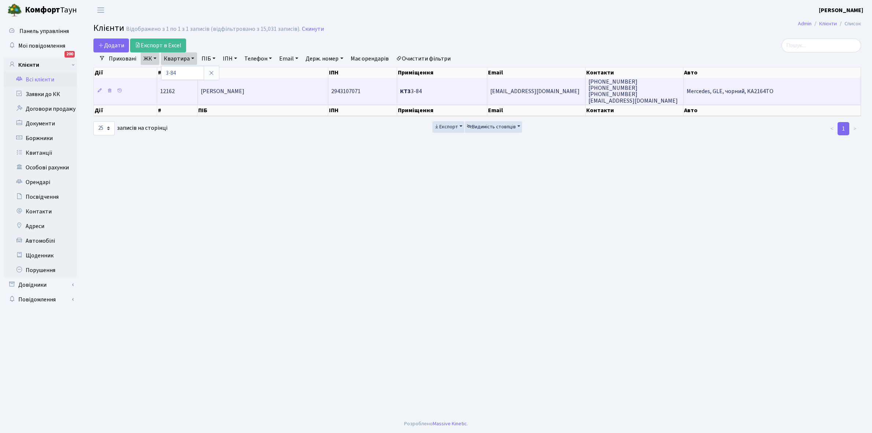
click at [234, 100] on td "[PERSON_NAME]" at bounding box center [263, 91] width 130 height 26
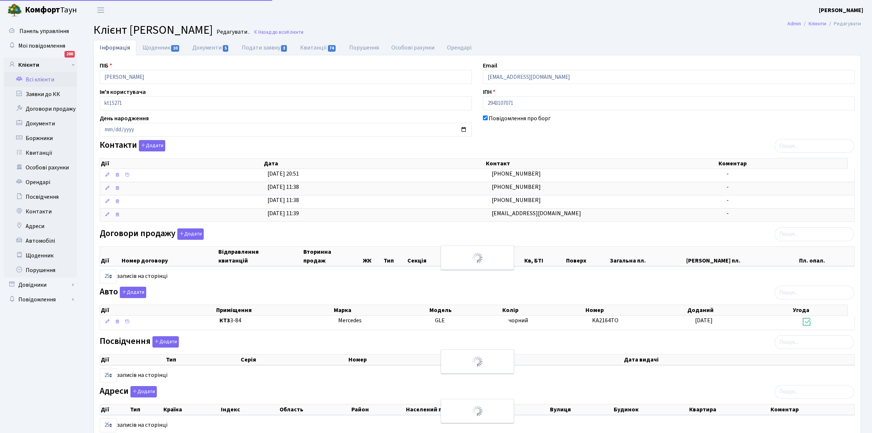
select select "25"
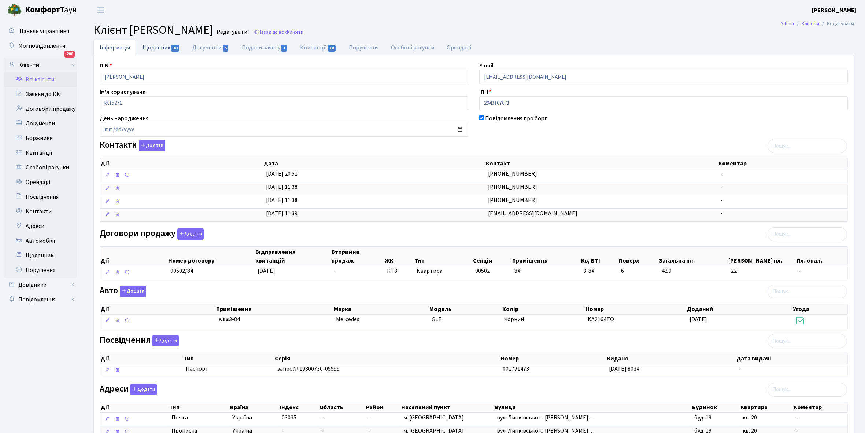
click at [154, 47] on link "Щоденник 10" at bounding box center [161, 47] width 50 height 15
select select "25"
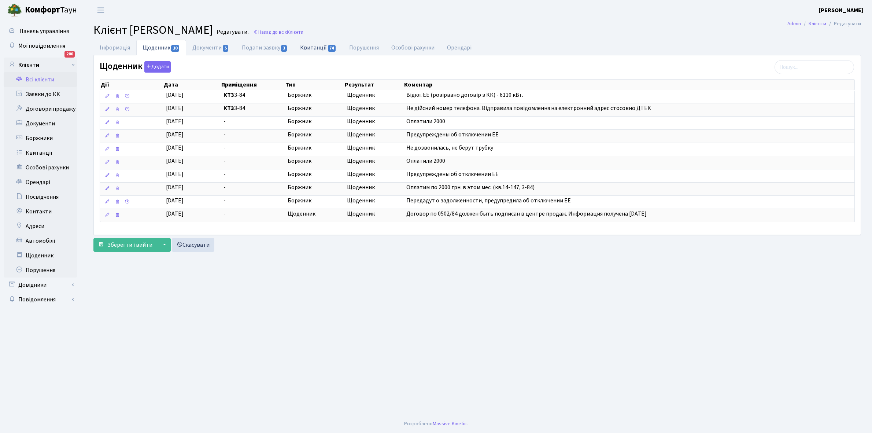
click at [311, 47] on link "Квитанції 74" at bounding box center [318, 47] width 49 height 15
select select "25"
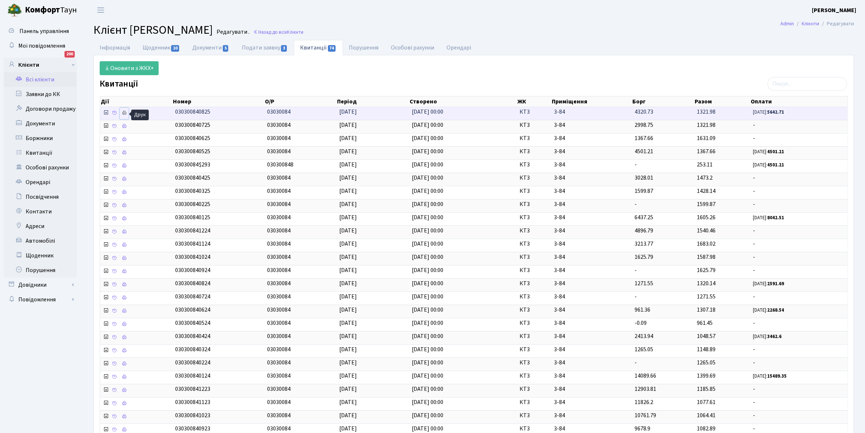
click at [126, 114] on icon at bounding box center [124, 112] width 5 height 5
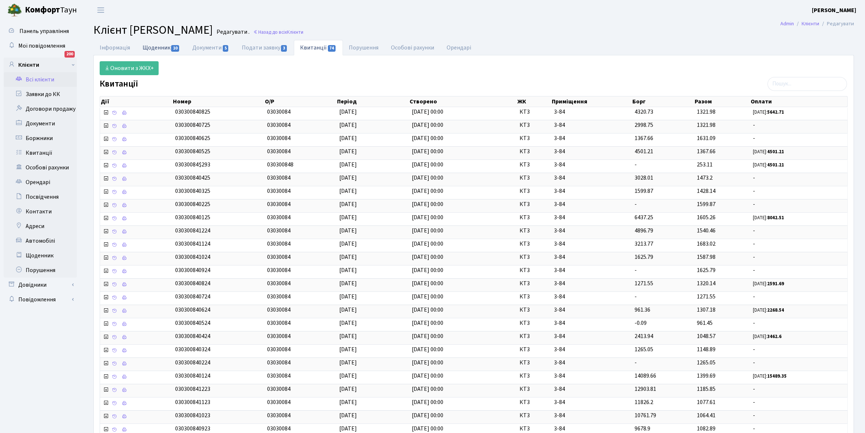
click at [153, 50] on link "Щоденник 10" at bounding box center [161, 47] width 50 height 15
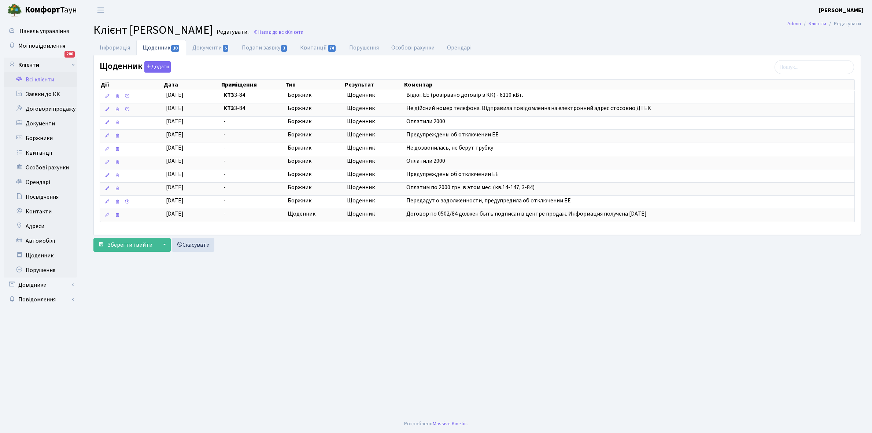
click at [49, 77] on link "Всі клієнти" at bounding box center [40, 79] width 73 height 15
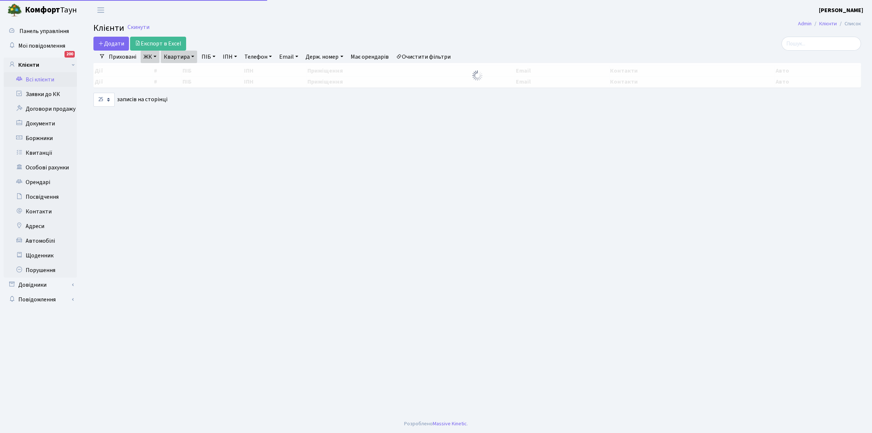
select select "25"
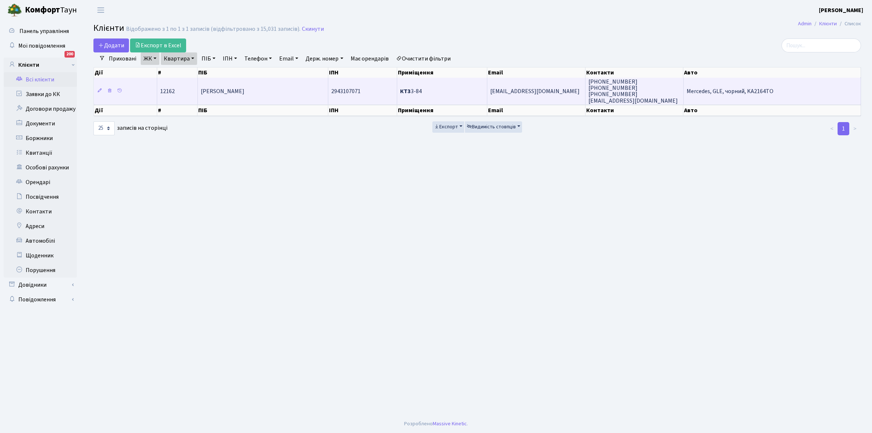
click at [286, 90] on td "[PERSON_NAME]" at bounding box center [263, 91] width 130 height 26
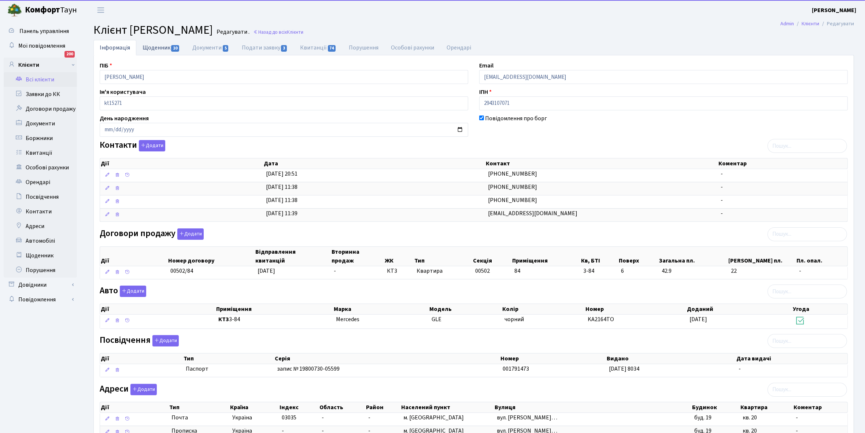
click at [156, 48] on link "Щоденник 10" at bounding box center [161, 47] width 50 height 15
select select "25"
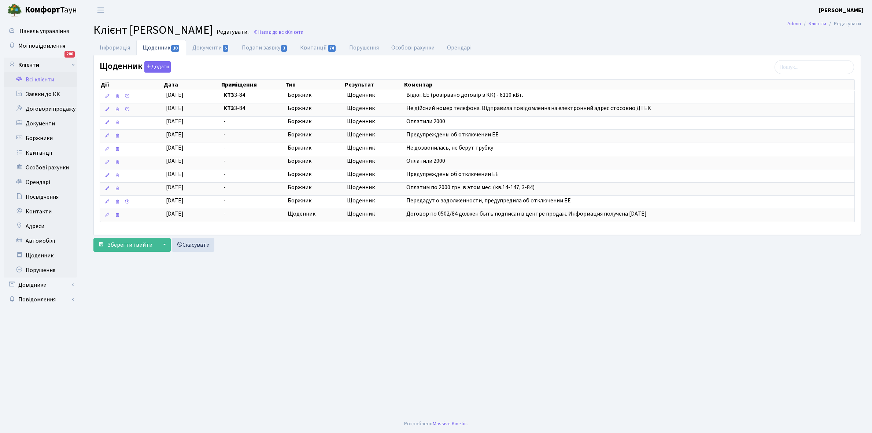
click at [36, 77] on link "Всі клієнти" at bounding box center [40, 79] width 73 height 15
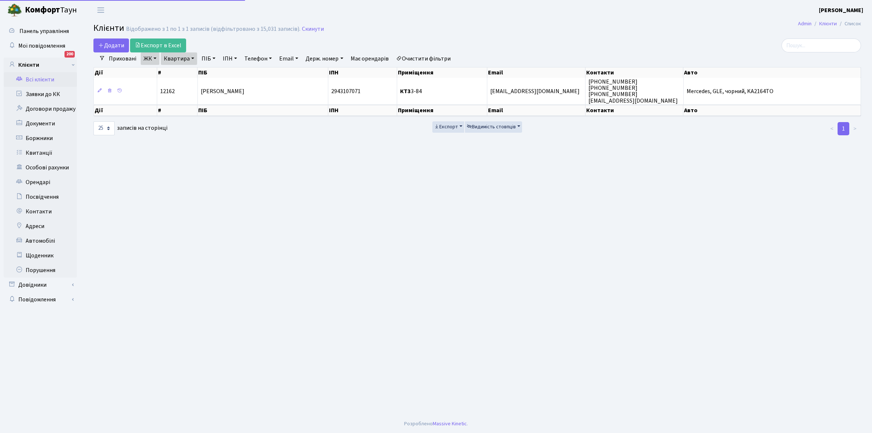
select select "25"
click at [812, 45] on input "search" at bounding box center [820, 45] width 79 height 14
click at [426, 58] on link "Очистити фільтри" at bounding box center [423, 58] width 60 height 12
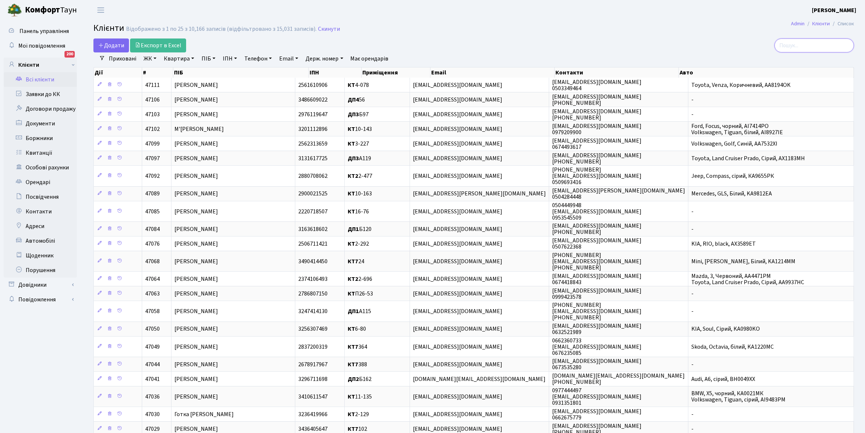
click at [800, 43] on input "search" at bounding box center [813, 45] width 79 height 14
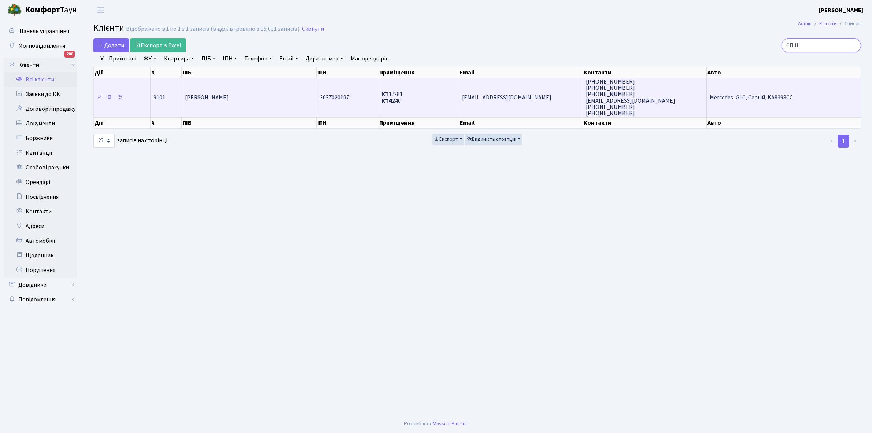
type input "ЄПІШ"
click at [203, 101] on td "[PERSON_NAME]" at bounding box center [249, 97] width 135 height 39
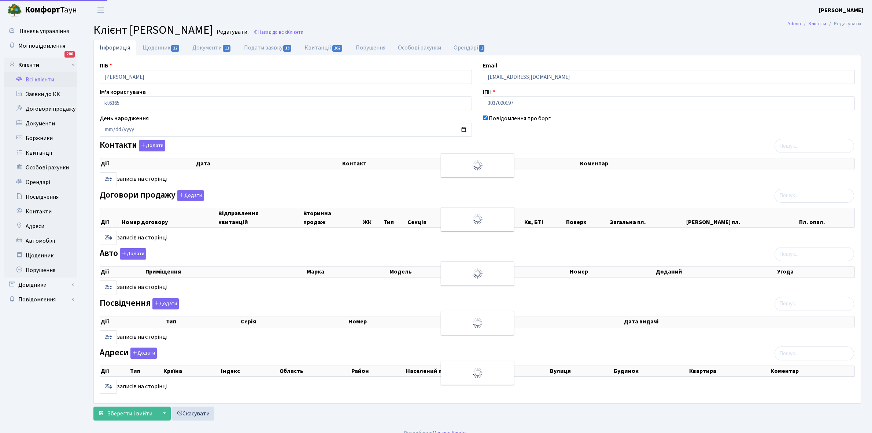
select select "25"
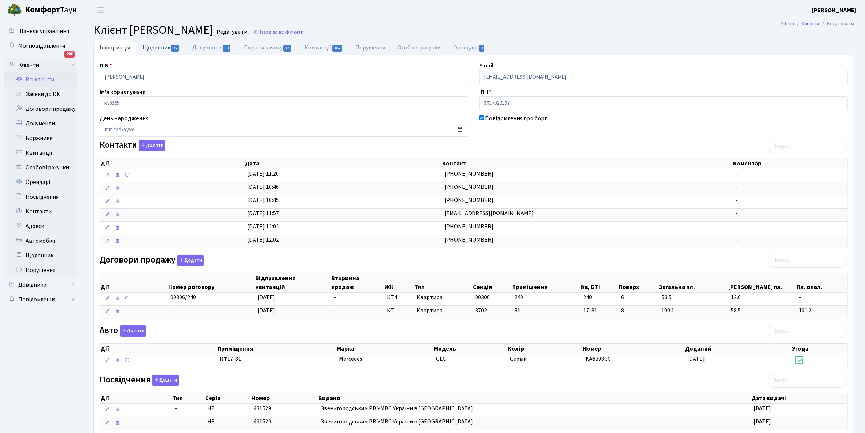
click at [152, 48] on link "Щоденник 22" at bounding box center [161, 47] width 50 height 15
select select "25"
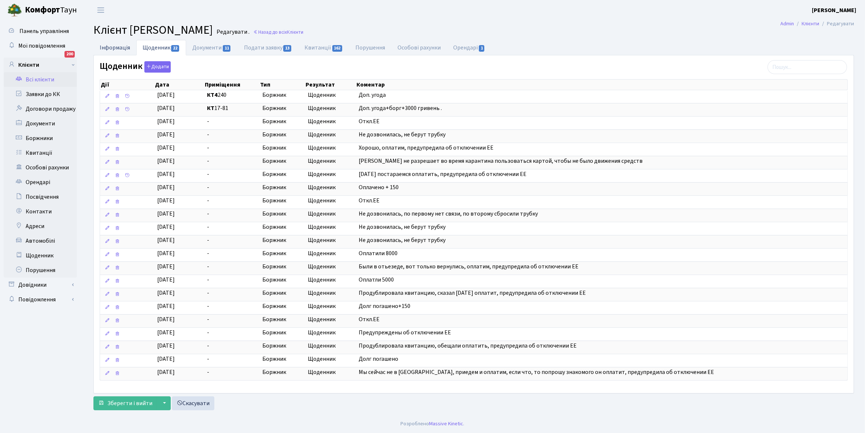
click at [114, 47] on link "Інформація" at bounding box center [114, 47] width 43 height 15
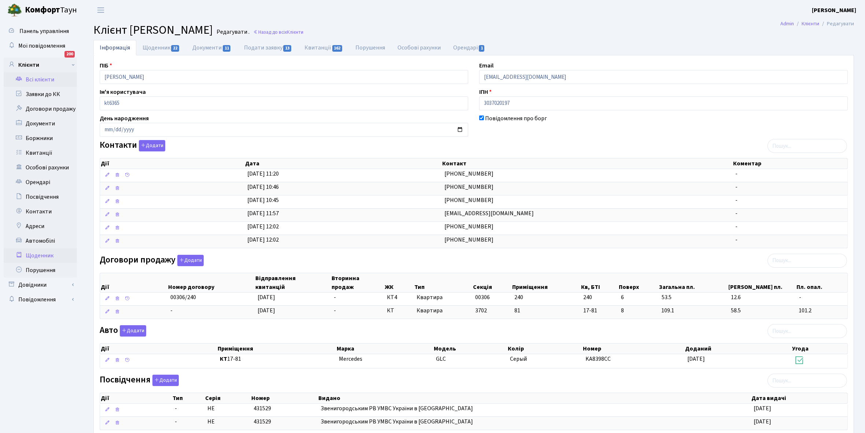
click at [44, 257] on link "Щоденник" at bounding box center [40, 255] width 73 height 15
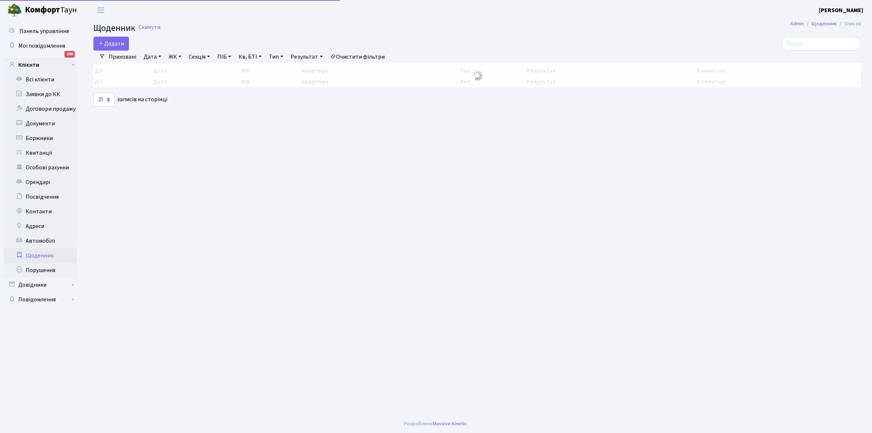
select select "25"
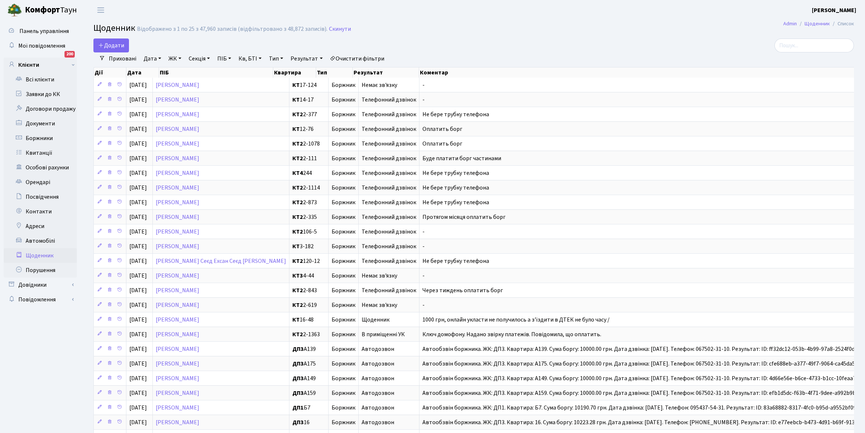
click at [125, 58] on link "Приховані" at bounding box center [122, 58] width 33 height 12
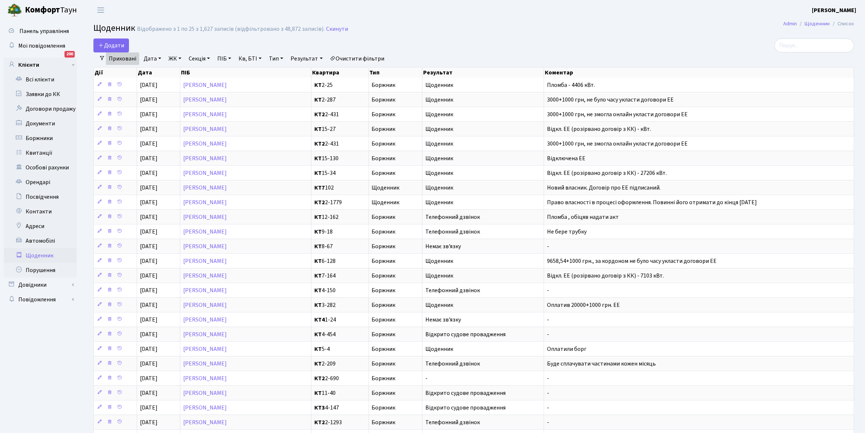
click at [122, 56] on link "Приховані" at bounding box center [122, 58] width 33 height 12
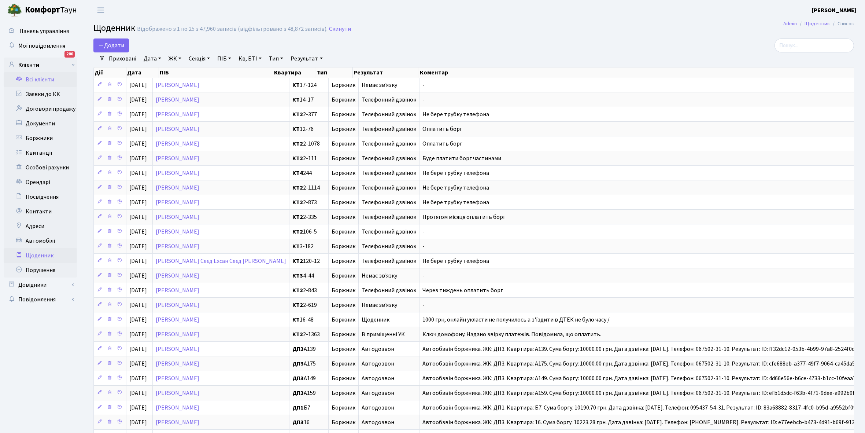
click at [38, 79] on link "Всі клієнти" at bounding box center [40, 79] width 73 height 15
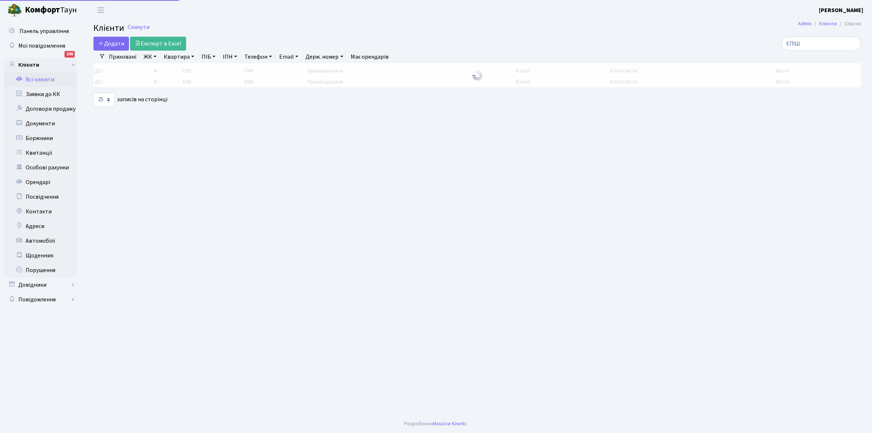
select select "25"
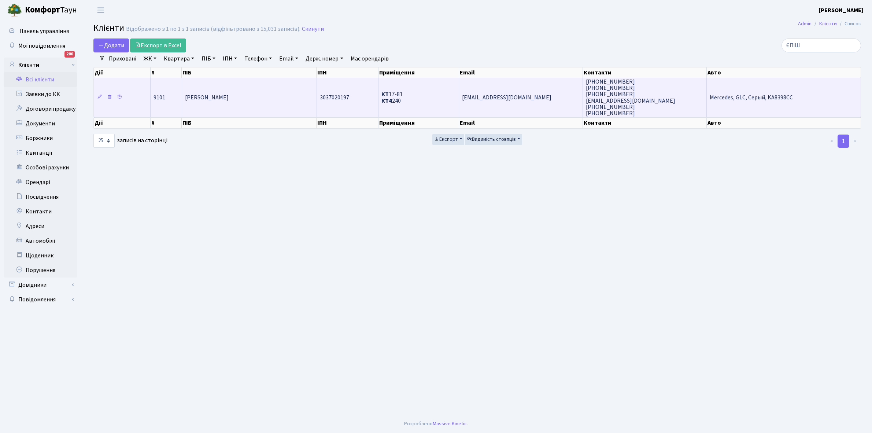
click at [260, 100] on td "[PERSON_NAME]" at bounding box center [249, 97] width 135 height 39
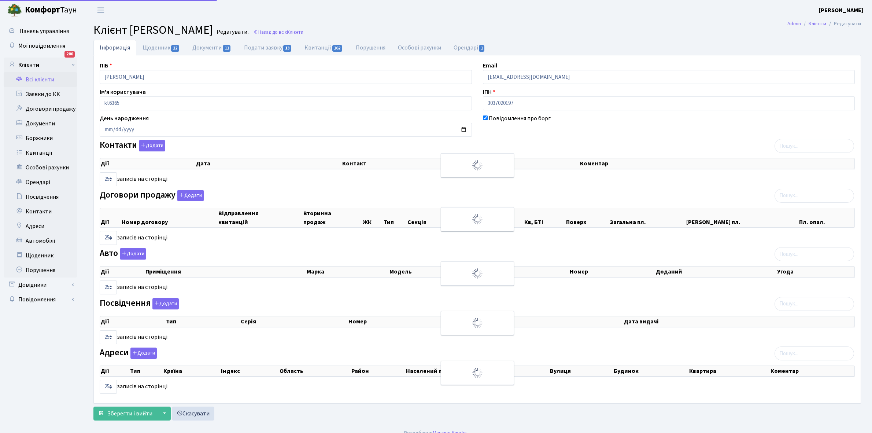
select select "25"
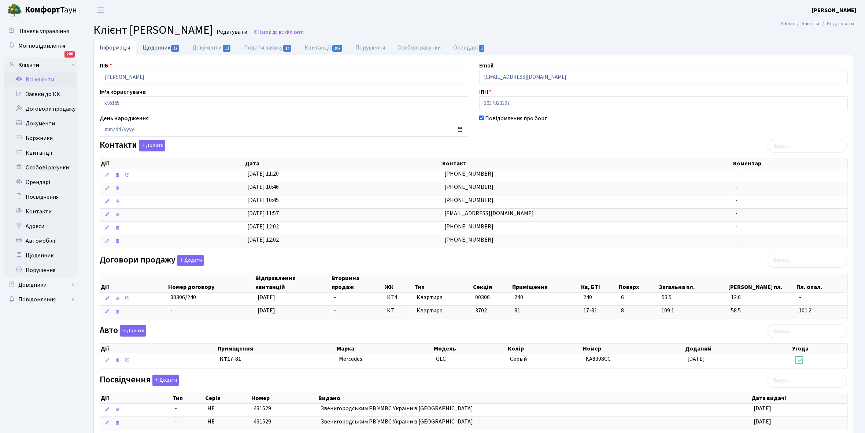
click at [157, 46] on link "Щоденник 22" at bounding box center [161, 47] width 50 height 15
select select "25"
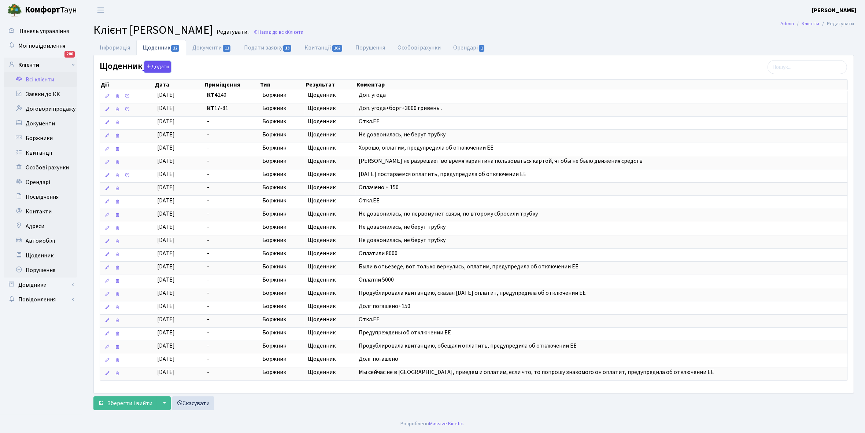
click at [158, 66] on button "Додати" at bounding box center [157, 66] width 26 height 11
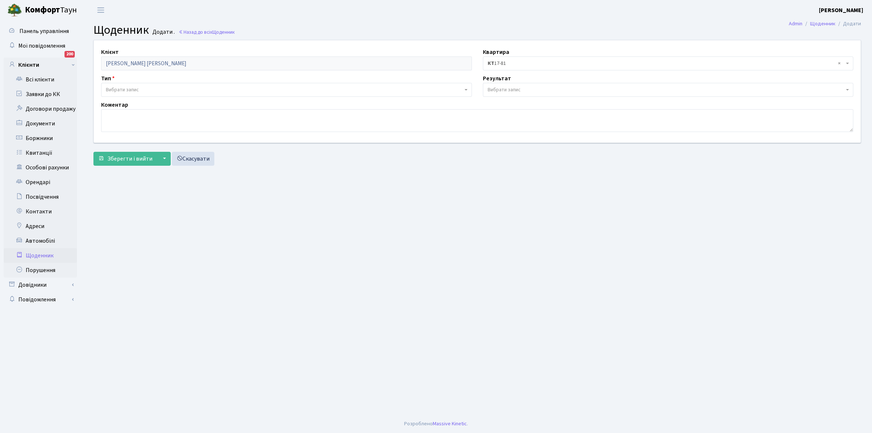
click at [521, 61] on span "× КТ 17-81" at bounding box center [666, 63] width 357 height 7
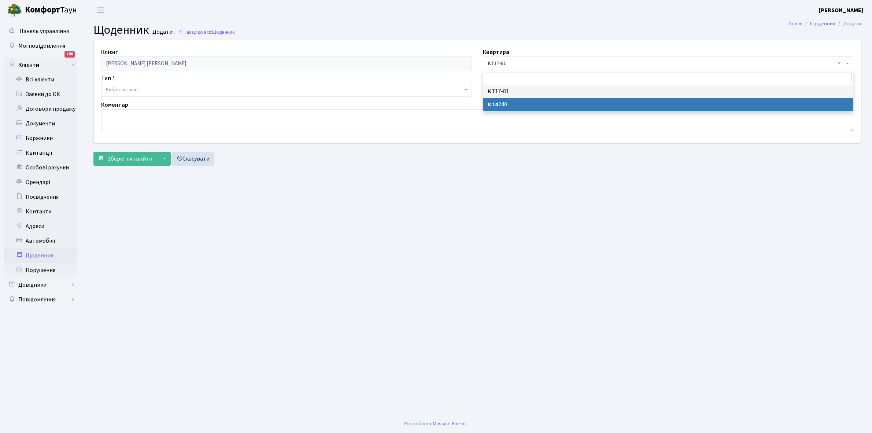
select select "26850"
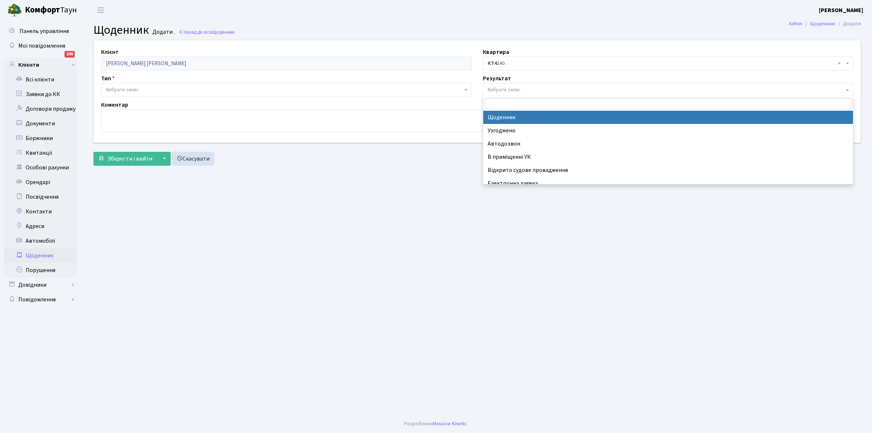
click at [521, 88] on span "Вибрати запис" at bounding box center [666, 89] width 357 height 7
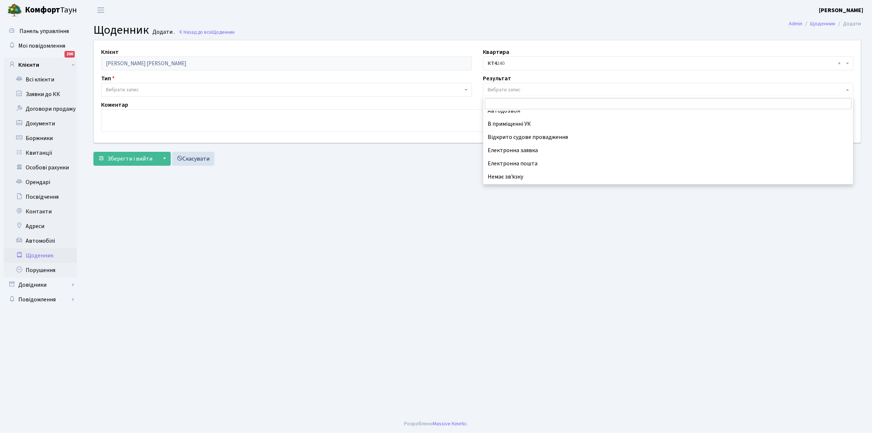
scroll to position [45, 0]
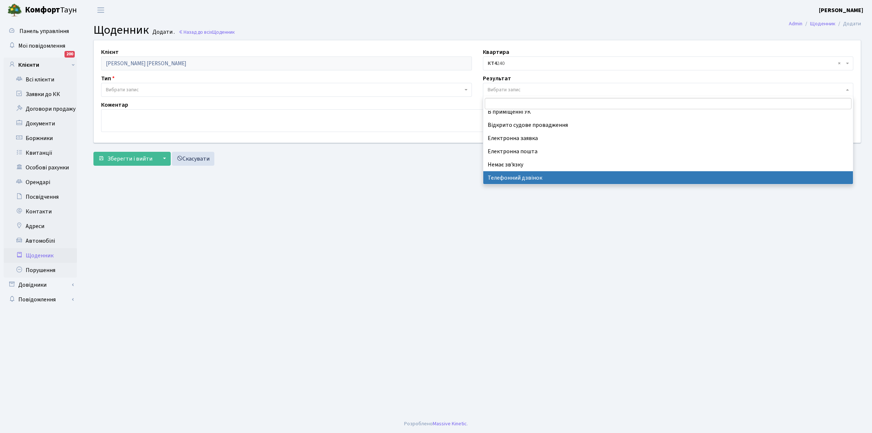
select select "196"
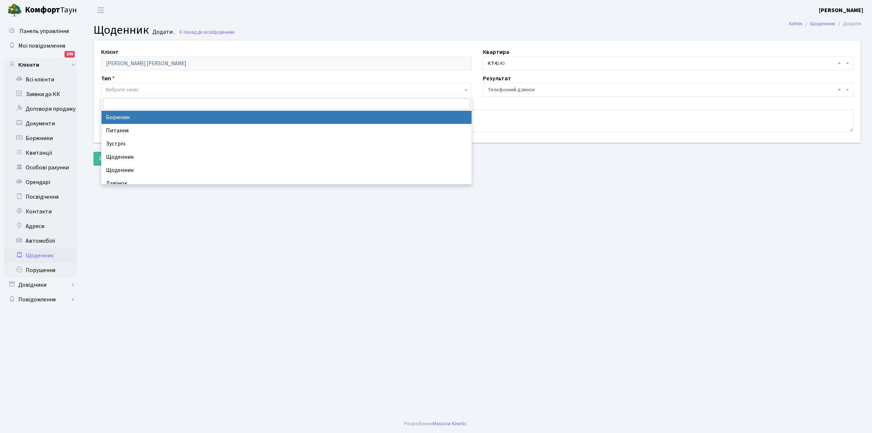
click at [170, 86] on span "Вибрати запис" at bounding box center [284, 89] width 357 height 7
select select "189"
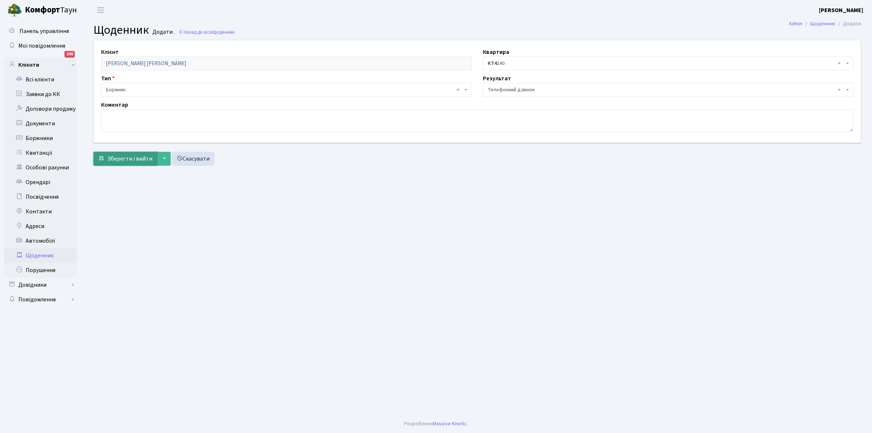
click at [122, 159] on span "Зберегти і вийти" at bounding box center [129, 159] width 45 height 8
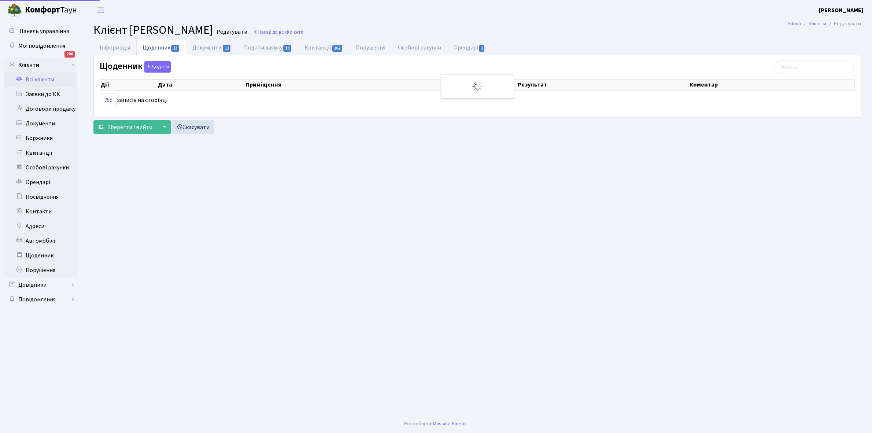
select select "25"
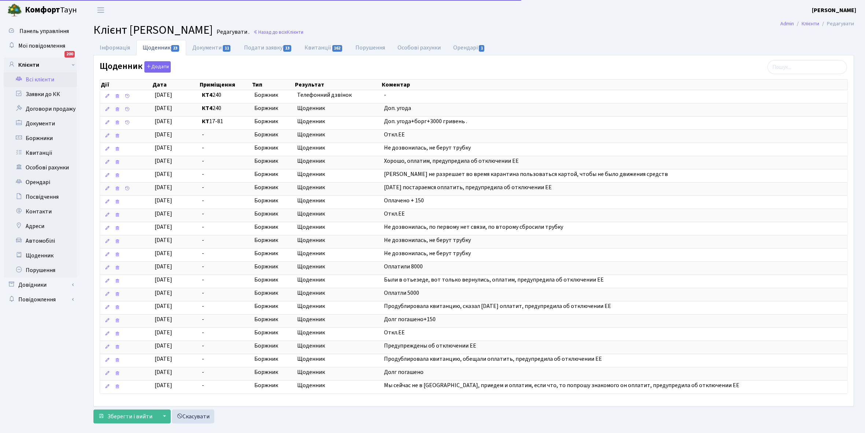
click at [36, 80] on link "Всі клієнти" at bounding box center [40, 79] width 73 height 15
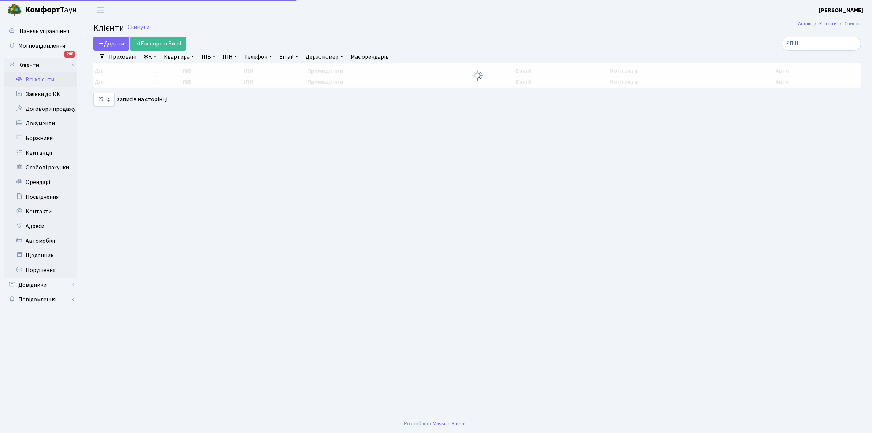
select select "25"
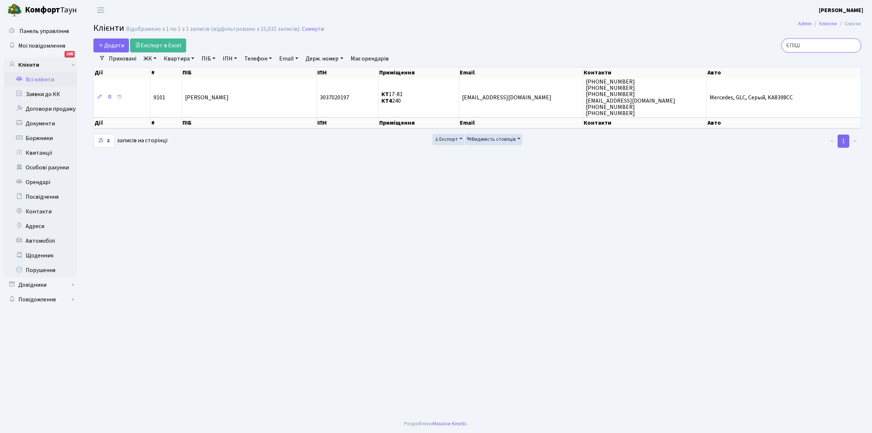
click at [826, 43] on input "ЄПІШ" at bounding box center [820, 45] width 79 height 14
type input "Є"
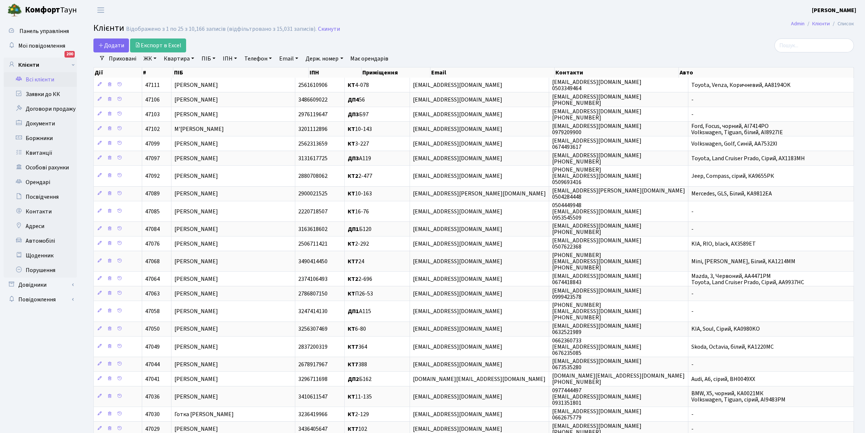
click at [154, 59] on link "ЖК" at bounding box center [150, 58] width 19 height 12
click at [168, 96] on li "КТ2, просп. Соборності, 17" at bounding box center [186, 96] width 89 height 13
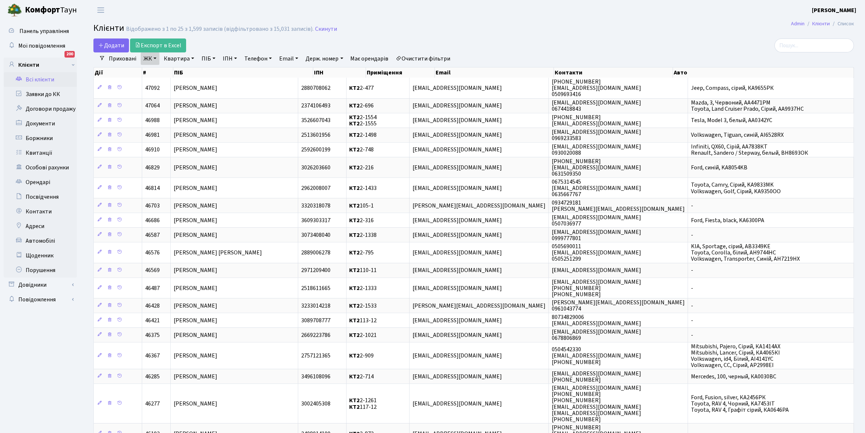
click at [193, 58] on link "Квартира" at bounding box center [179, 58] width 36 height 12
click at [176, 70] on input "text" at bounding box center [182, 73] width 43 height 14
type input "2-1565"
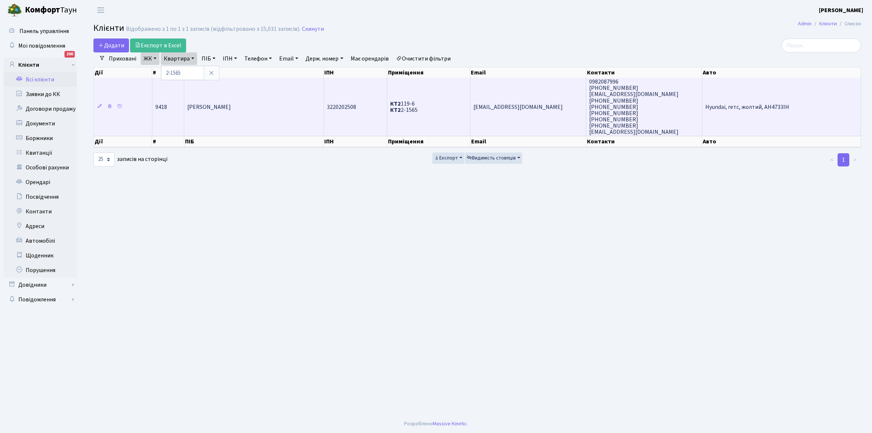
click at [227, 115] on td "[PERSON_NAME]" at bounding box center [253, 107] width 139 height 58
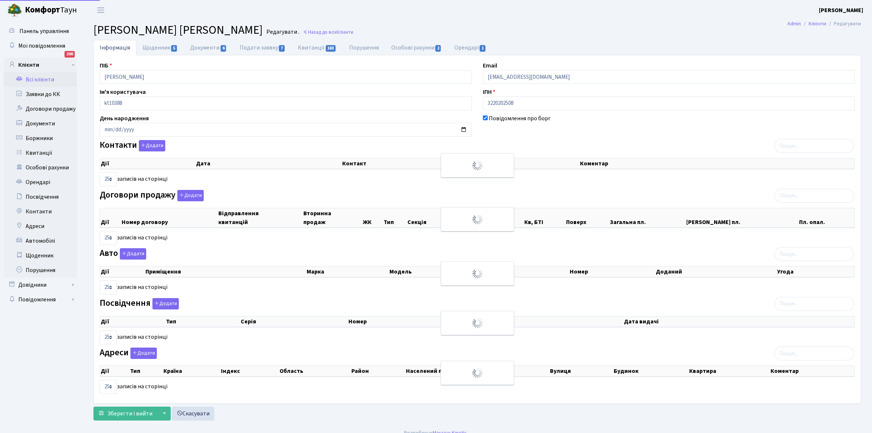
select select "25"
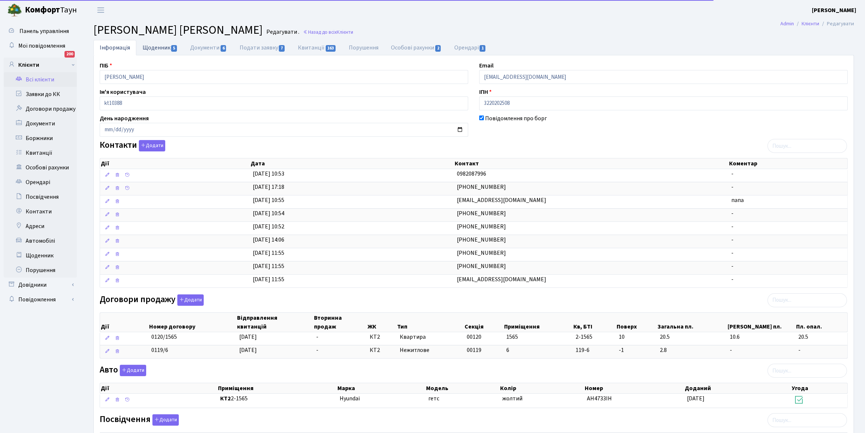
click at [145, 45] on link "Щоденник 5" at bounding box center [160, 47] width 48 height 15
select select "25"
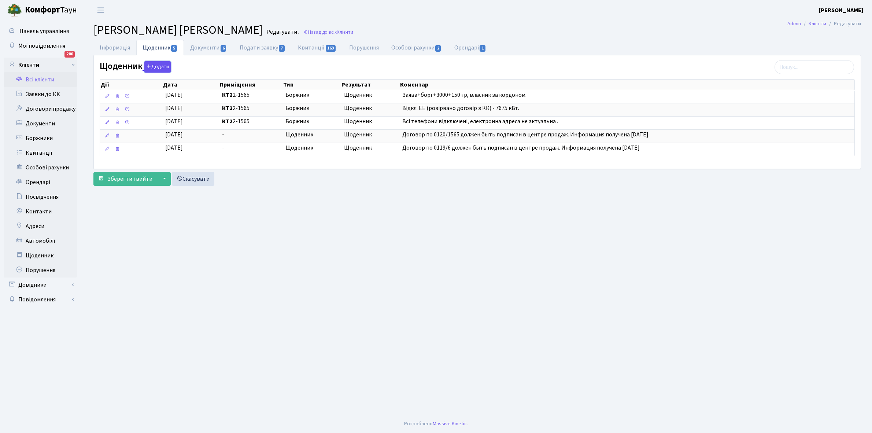
click at [156, 64] on button "Додати" at bounding box center [157, 66] width 26 height 11
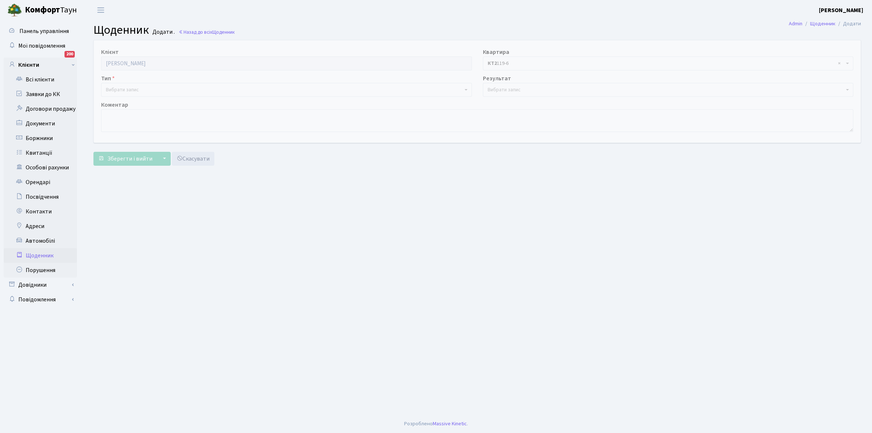
click at [137, 89] on span "Вибрати запис" at bounding box center [122, 89] width 33 height 7
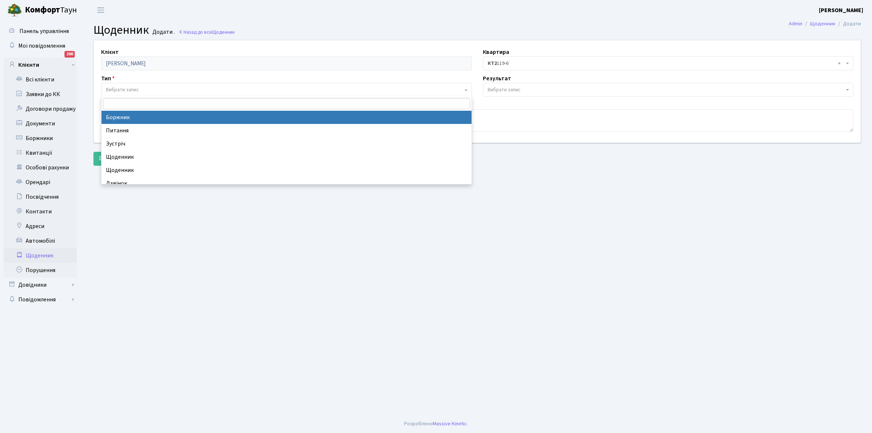
select select "189"
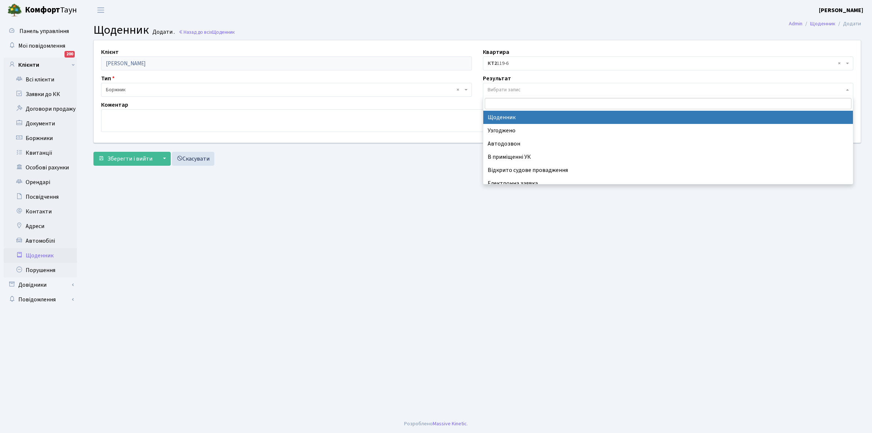
click at [507, 89] on span "Вибрати запис" at bounding box center [504, 89] width 33 height 7
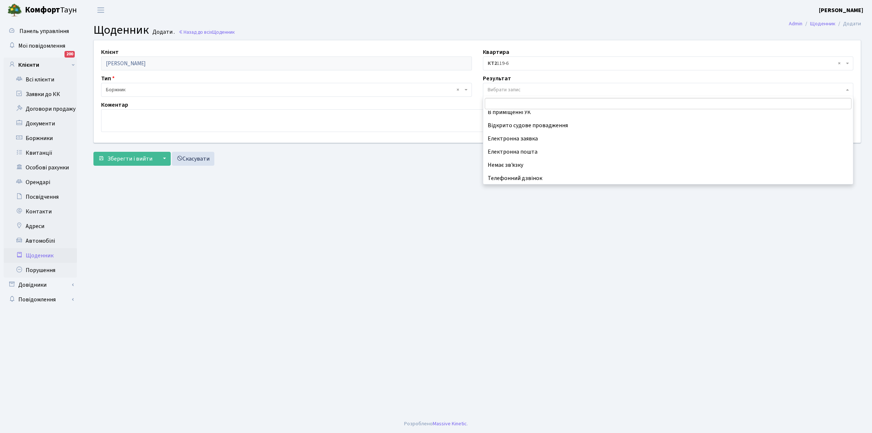
scroll to position [45, 0]
click at [505, 87] on span "× Телефонний дзвінок" at bounding box center [666, 89] width 357 height 7
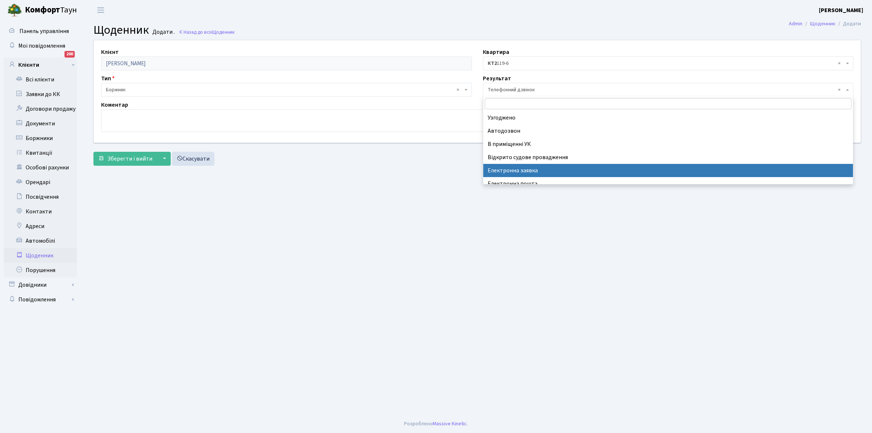
scroll to position [0, 0]
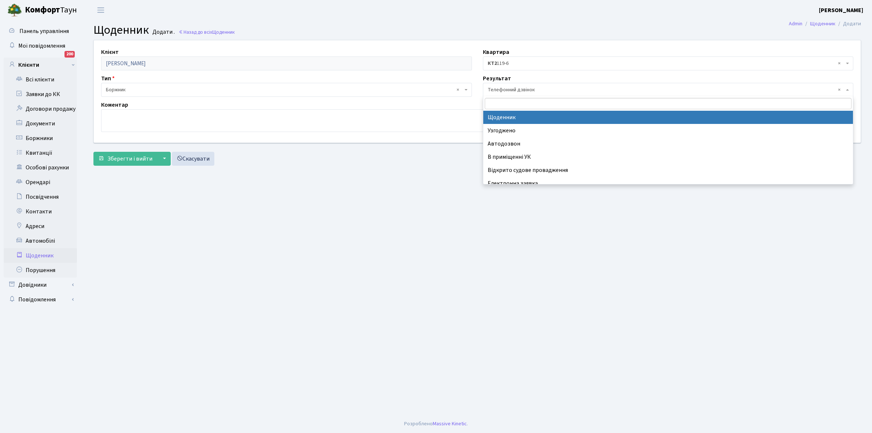
select select "14"
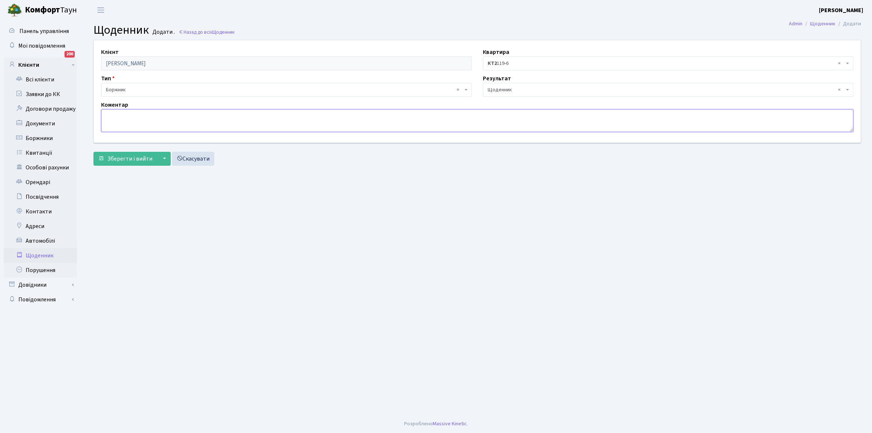
click at [112, 121] on textarea at bounding box center [477, 120] width 752 height 23
click at [158, 116] on textarea "УКЛАЛИ ДОГОВОРИ еЕЕ" at bounding box center [477, 120] width 752 height 23
click at [166, 115] on textarea "УКЛАЛИ ДОГОВОРИ ЕЕ" at bounding box center [477, 120] width 752 height 23
type textarea "УКЛАЛИ ДОГОВОРИ ЕЕ, [DATE]. прийде електрик"
click at [515, 61] on span "× КТ2 119-6" at bounding box center [666, 63] width 357 height 7
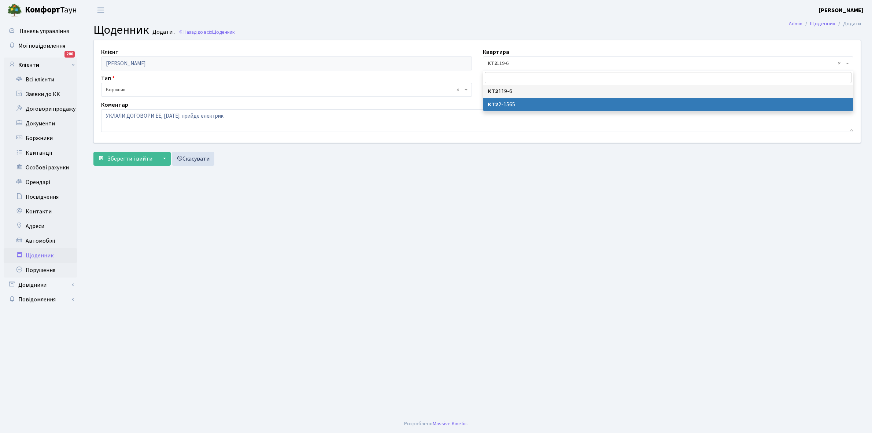
select select "12092"
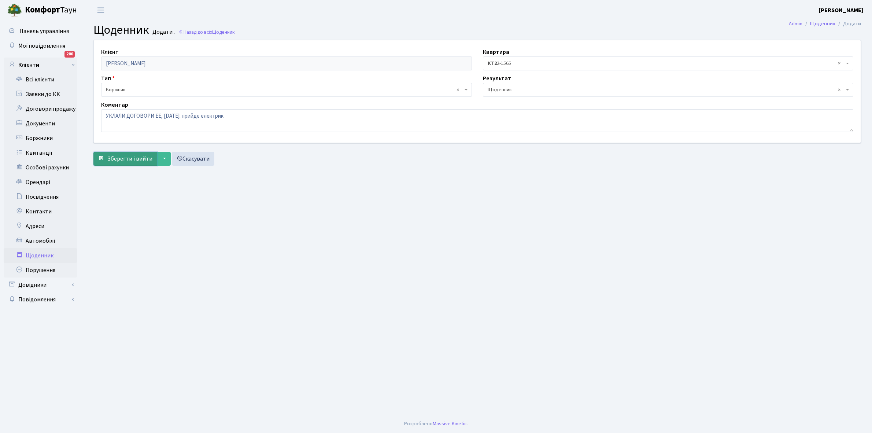
click at [116, 155] on span "Зберегти і вийти" at bounding box center [129, 159] width 45 height 8
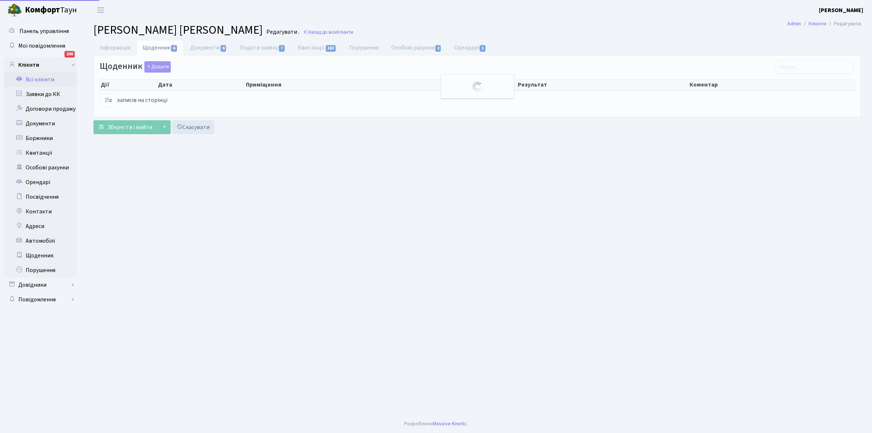
select select "25"
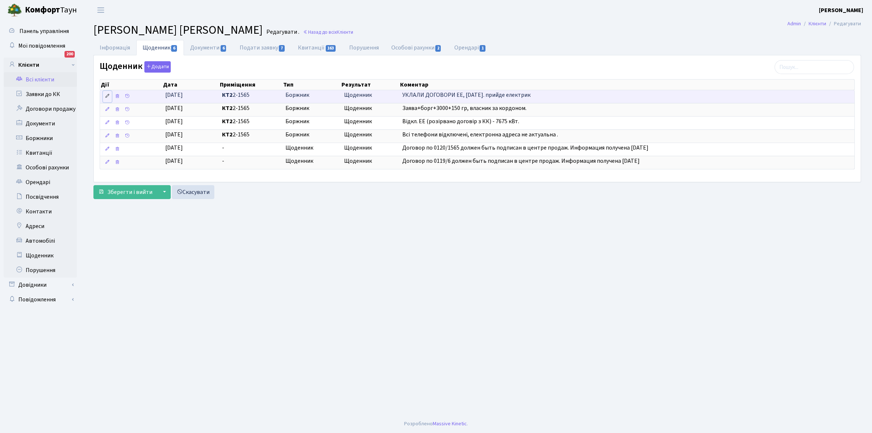
click at [105, 92] on link at bounding box center [107, 96] width 9 height 11
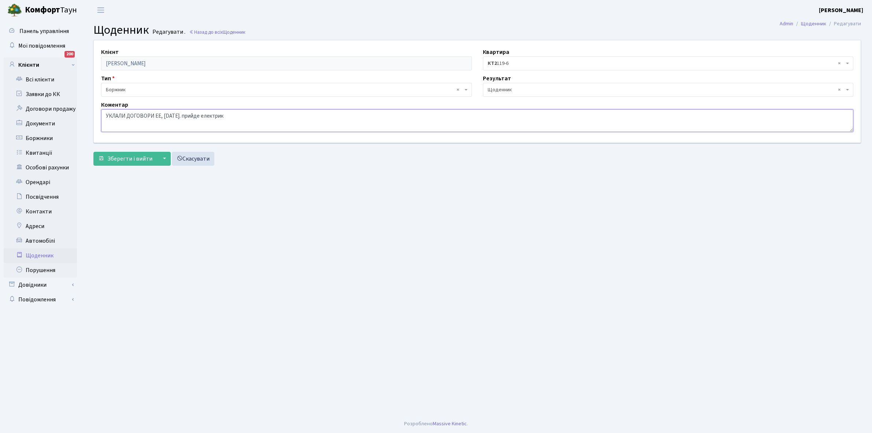
click at [152, 114] on textarea "УКЛАЛИ ДОГОВОРИ ЕЕ, 20 .10.25. прийде електрик" at bounding box center [477, 120] width 752 height 23
type textarea "Уклав договори з ЕЕ, 20 .10.25. прийде електрик"
click at [127, 158] on span "Зберегти і вийти" at bounding box center [129, 159] width 45 height 8
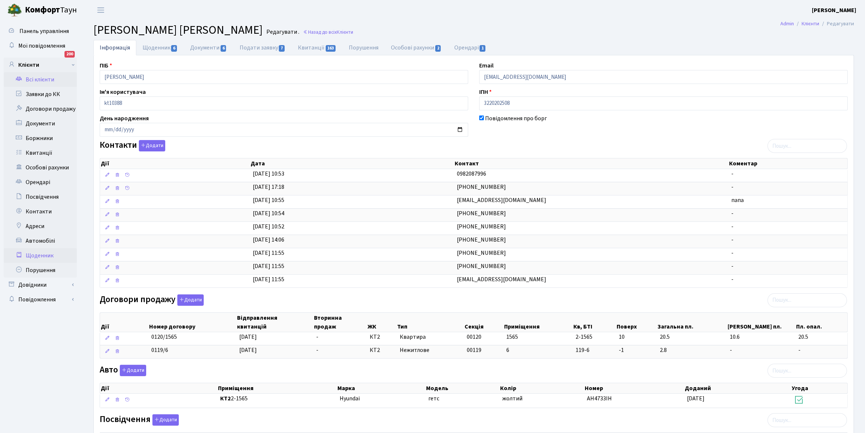
click at [35, 252] on link "Щоденник" at bounding box center [40, 255] width 73 height 15
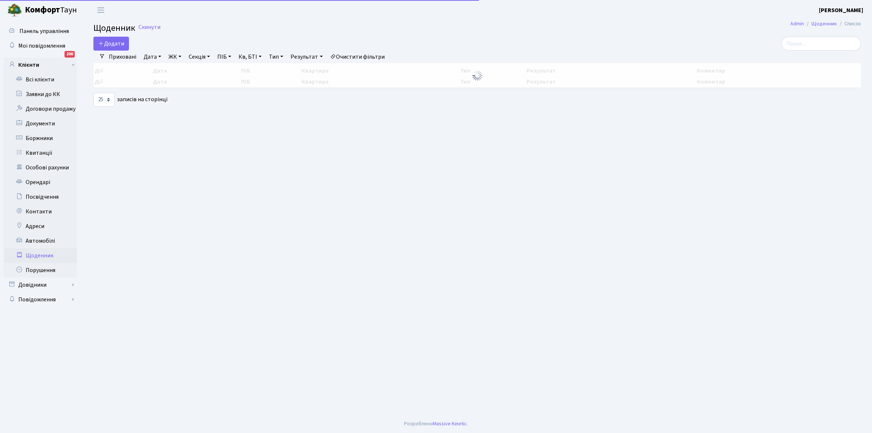
select select "25"
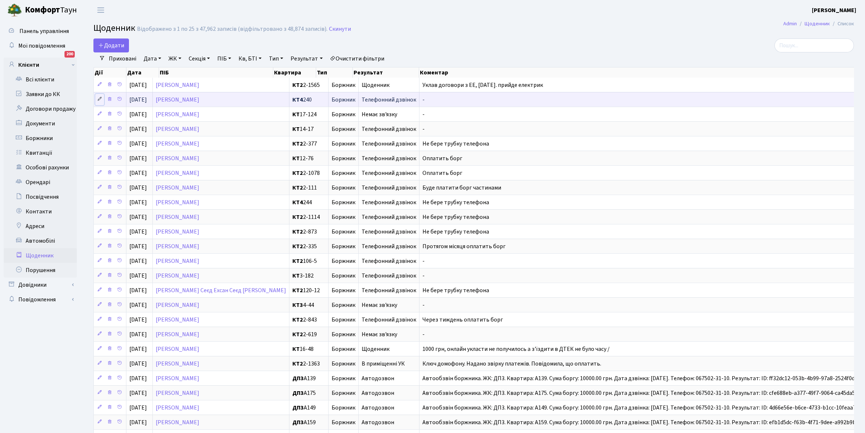
click at [99, 99] on icon at bounding box center [99, 98] width 5 height 5
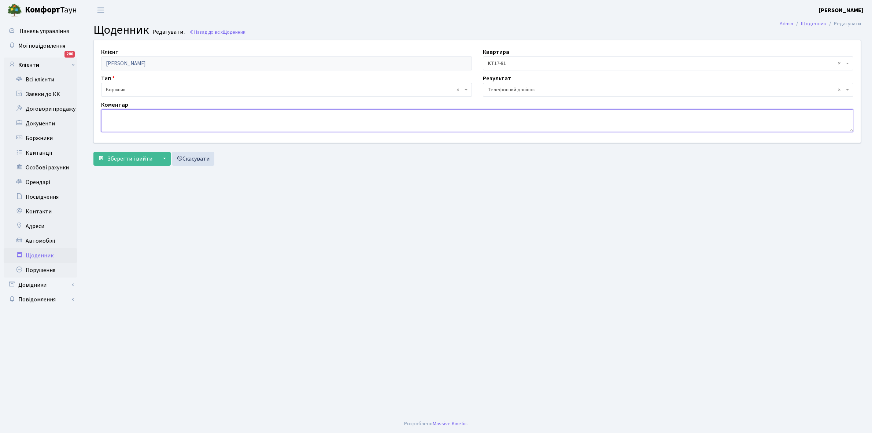
click at [122, 120] on textarea at bounding box center [477, 120] width 752 height 23
click at [206, 114] on textarea "Змінився власник квартири, прийде в УК для укладання договору." at bounding box center [477, 120] width 752 height 23
type textarea "Змінився власник квартири, прийде в УК 09.10.25 для укладання договору."
click at [129, 163] on button "Зберегти і вийти" at bounding box center [125, 159] width 64 height 14
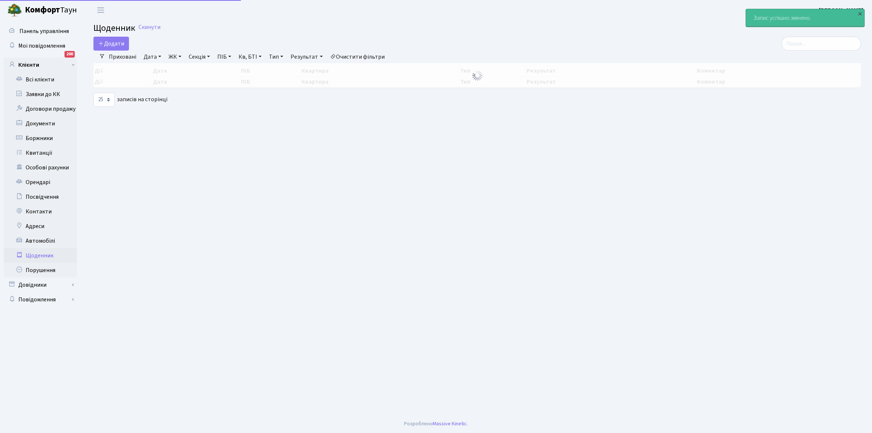
select select "25"
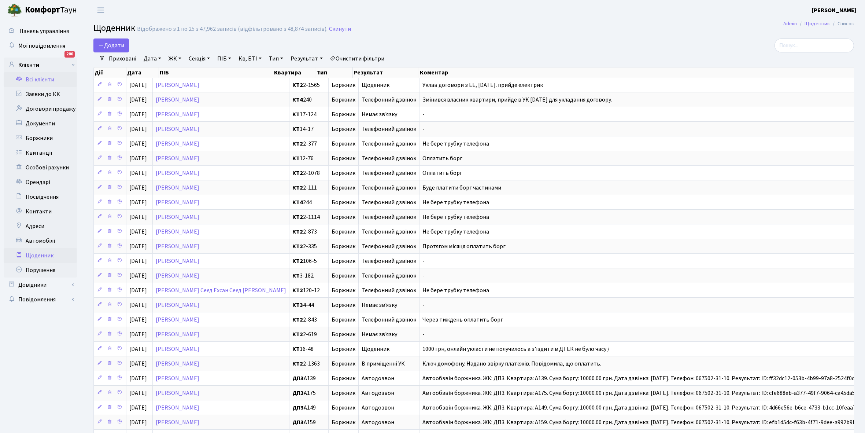
click at [45, 79] on link "Всі клієнти" at bounding box center [40, 79] width 73 height 15
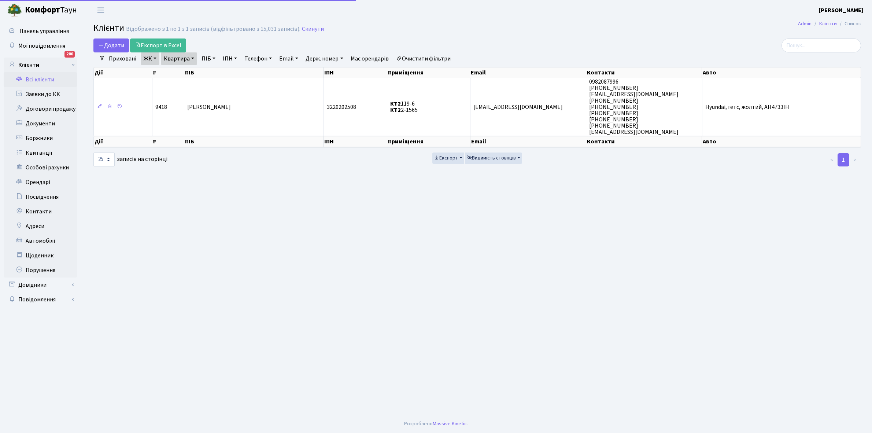
select select "25"
click at [818, 42] on input "search" at bounding box center [820, 45] width 79 height 14
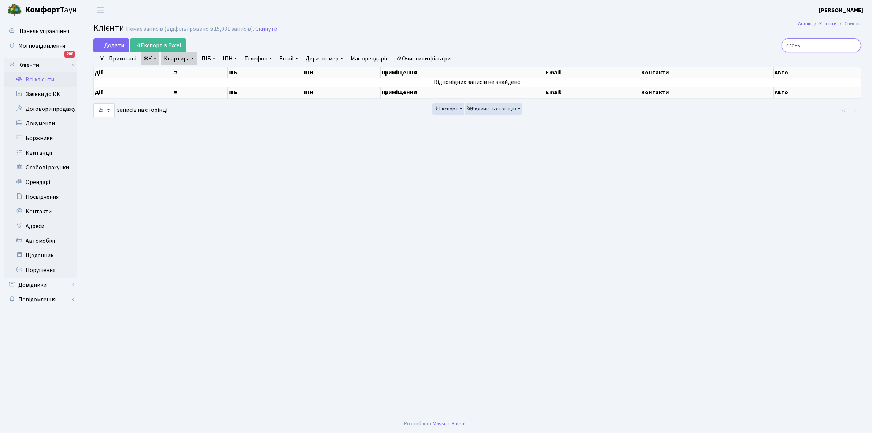
type input "слонь"
click at [420, 62] on link "Очистити фільтри" at bounding box center [423, 58] width 60 height 12
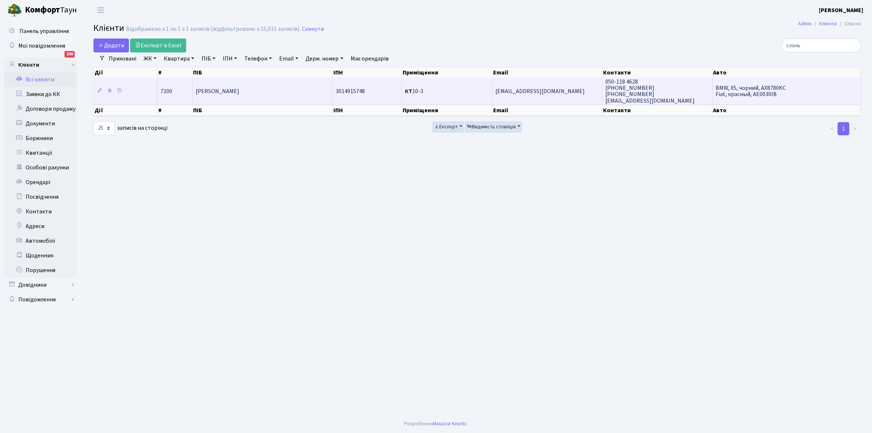
click at [267, 94] on td "Слонь [PERSON_NAME]" at bounding box center [263, 91] width 140 height 26
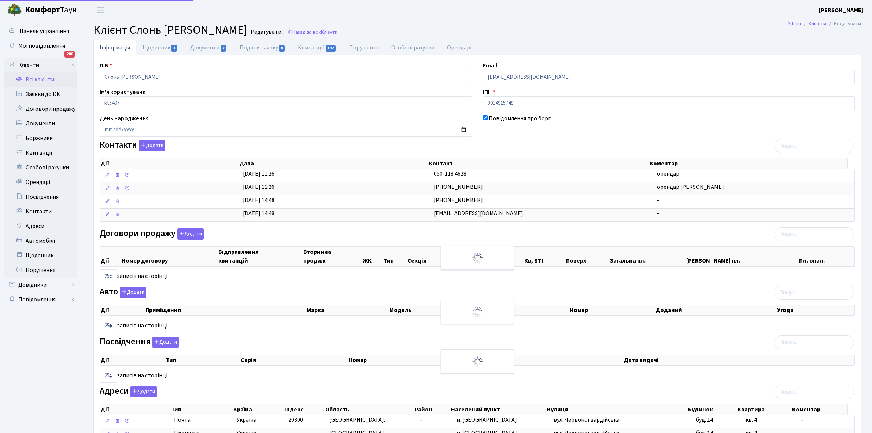
select select "25"
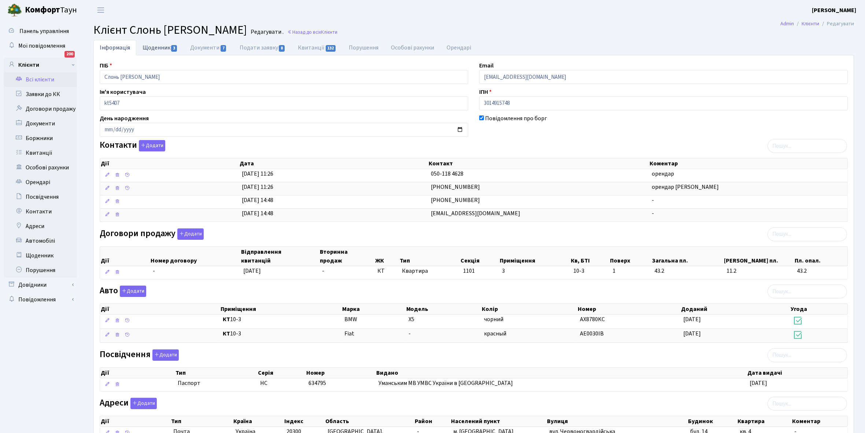
click at [153, 48] on link "Щоденник 3" at bounding box center [160, 47] width 48 height 15
select select "25"
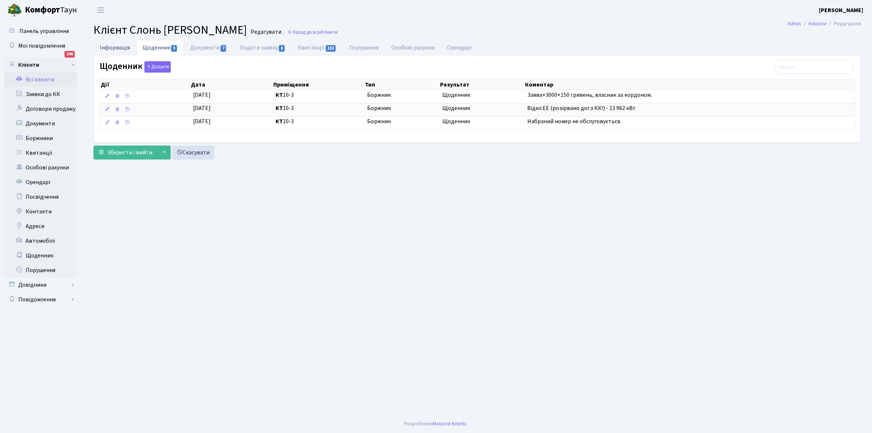
click at [108, 46] on link "Інформація" at bounding box center [114, 47] width 43 height 15
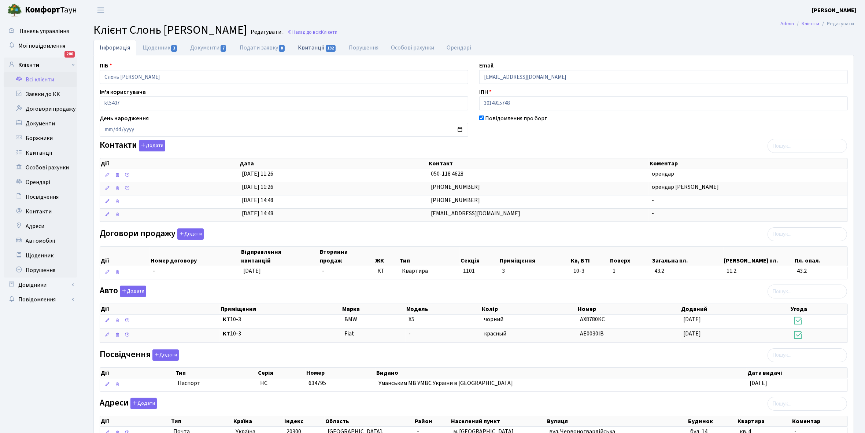
click at [309, 45] on link "Квитанції 132" at bounding box center [317, 47] width 51 height 15
select select "25"
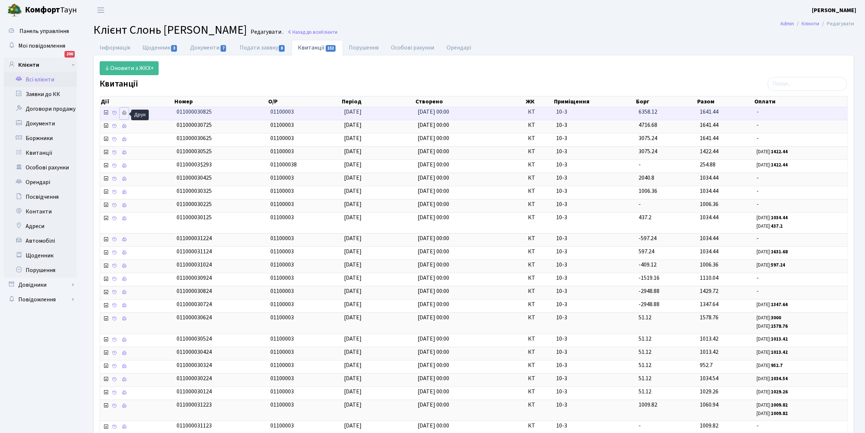
click at [123, 113] on icon at bounding box center [124, 112] width 5 height 5
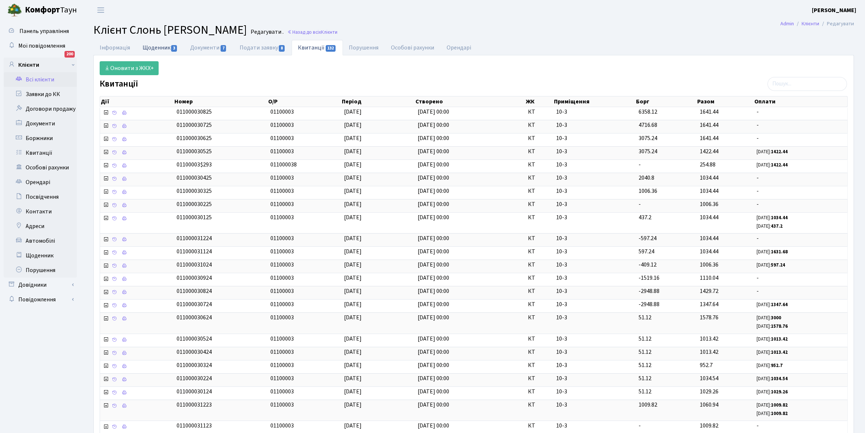
click at [156, 48] on link "Щоденник 3" at bounding box center [160, 47] width 48 height 15
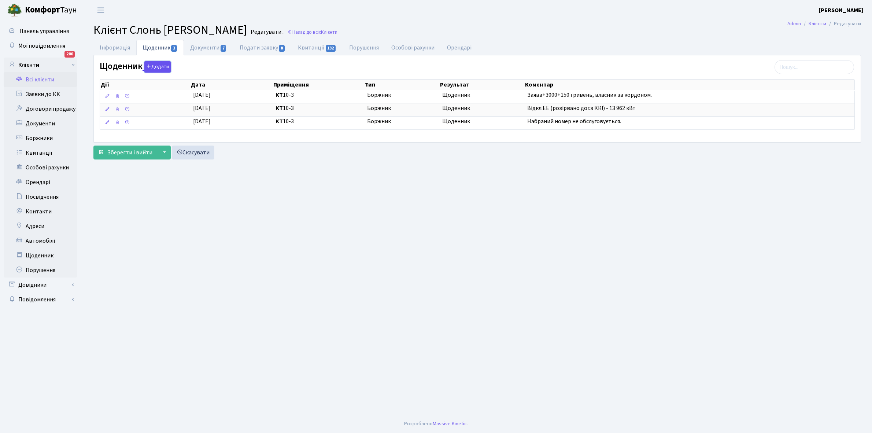
click at [154, 66] on button "Додати" at bounding box center [157, 66] width 26 height 11
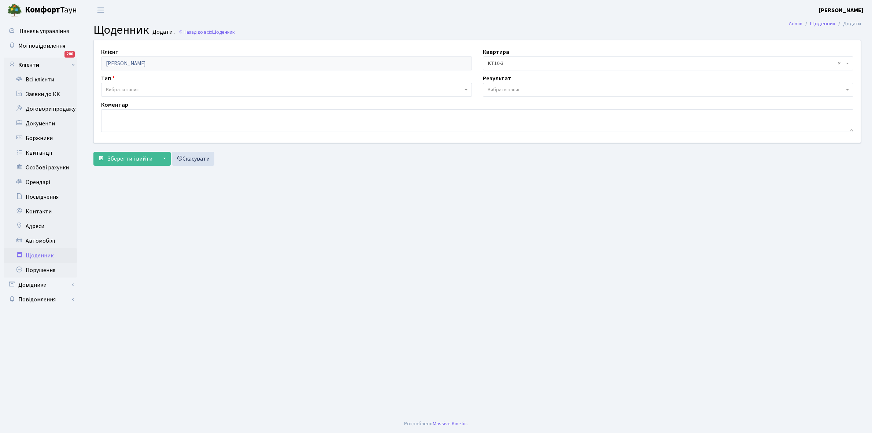
click at [124, 88] on span "Вибрати запис" at bounding box center [122, 89] width 33 height 7
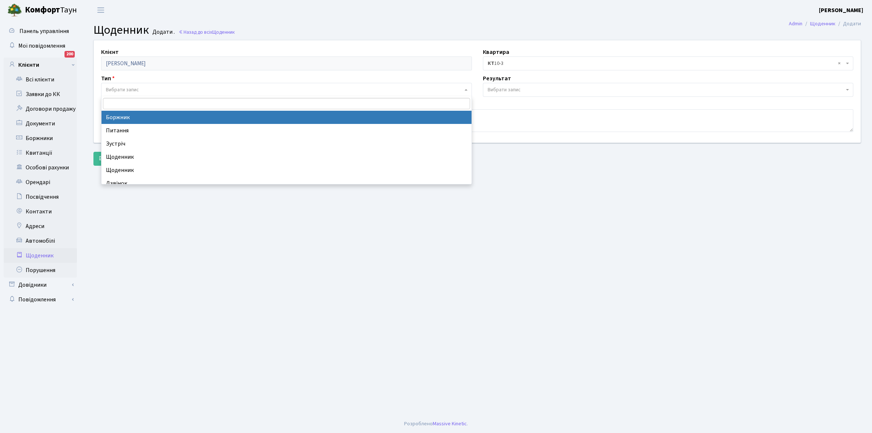
select select "189"
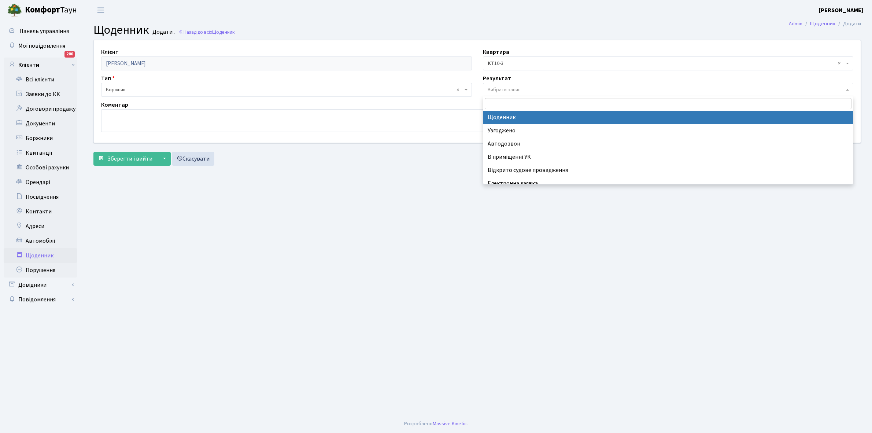
click at [518, 88] on span "Вибрати запис" at bounding box center [504, 89] width 33 height 7
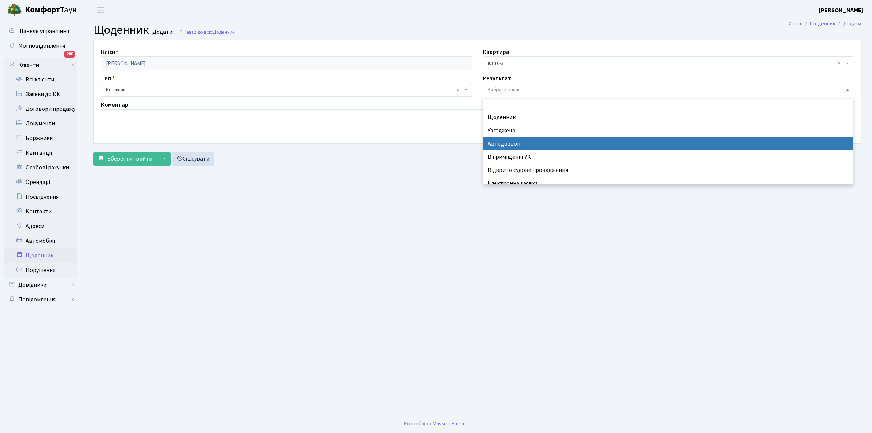
scroll to position [45, 0]
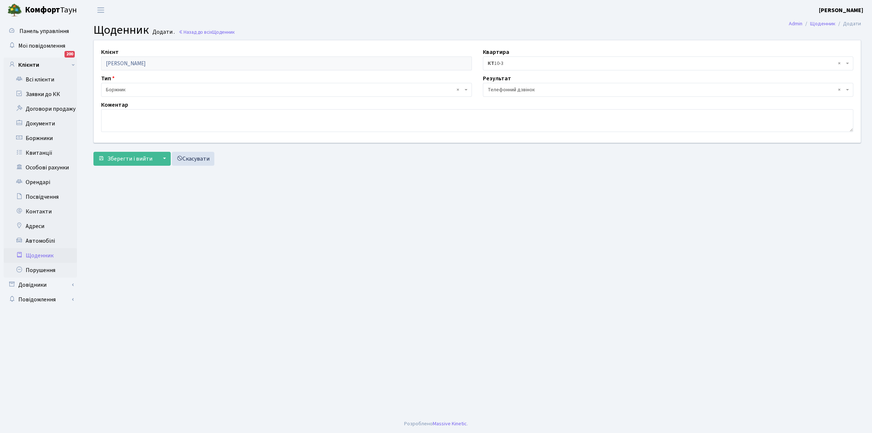
select select "196"
click at [115, 116] on textarea at bounding box center [477, 120] width 752 height 23
type textarea "Частинами оплатить борг"
click at [127, 152] on button "Зберегти і вийти" at bounding box center [125, 159] width 64 height 14
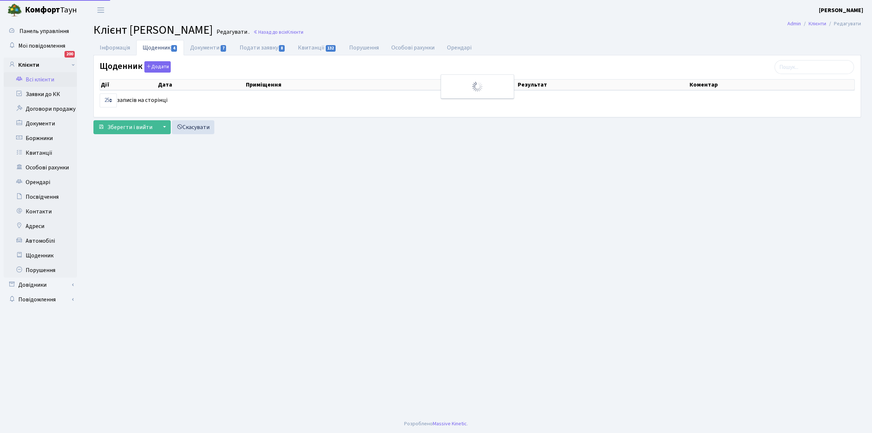
select select "25"
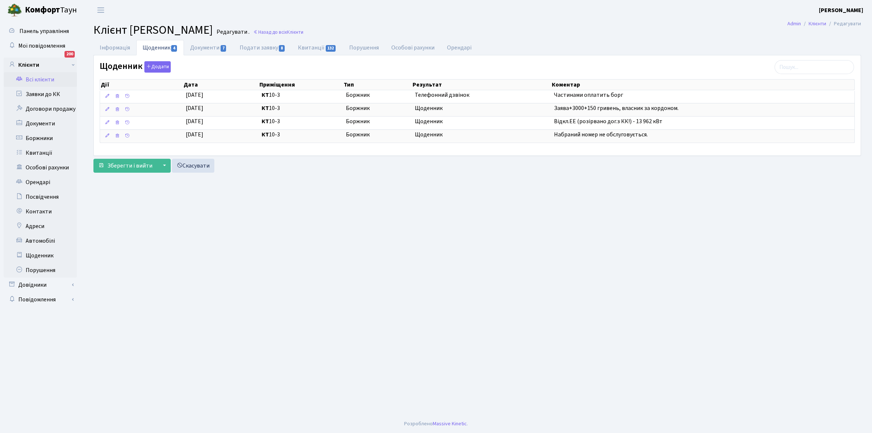
click at [39, 80] on link "Всі клієнти" at bounding box center [40, 79] width 73 height 15
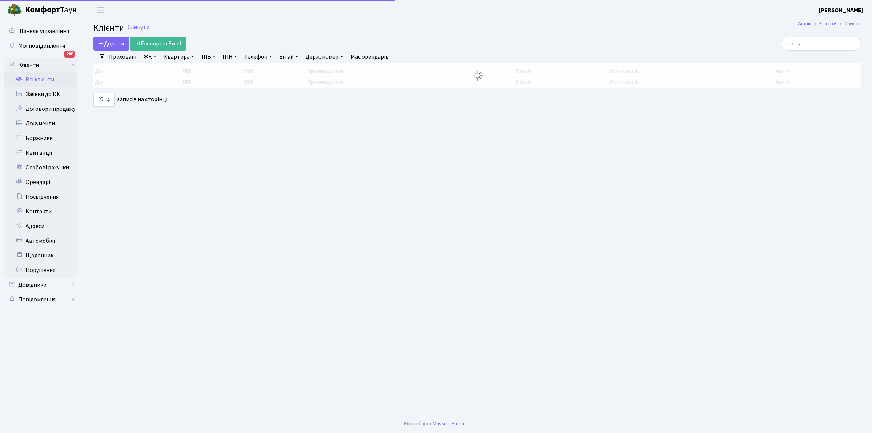
select select "25"
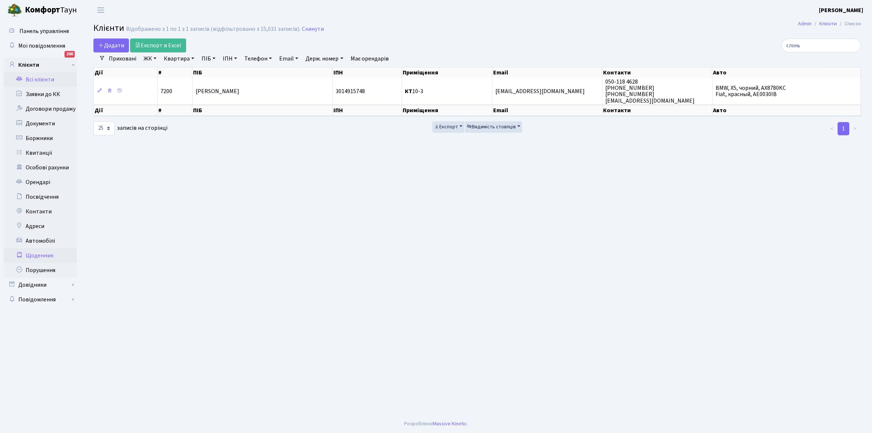
click at [40, 253] on link "Щоденник" at bounding box center [40, 255] width 73 height 15
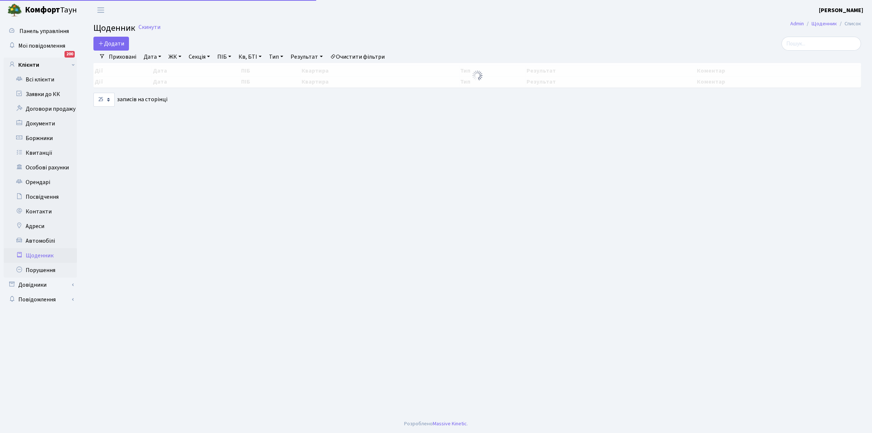
select select "25"
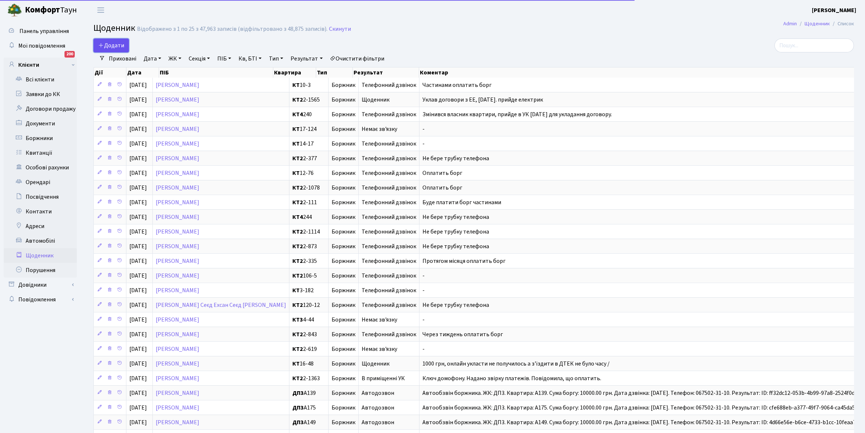
click at [114, 46] on span "Додати" at bounding box center [111, 45] width 26 height 8
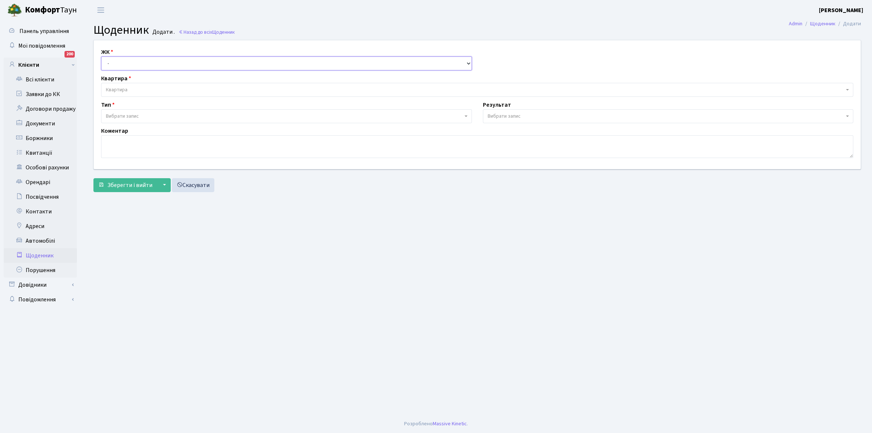
click at [125, 64] on select "- КТ, вул. Регенераторна, 4 КТ2, просп. [STREET_ADDRESS] [STREET_ADDRESS] [PERS…" at bounding box center [286, 63] width 371 height 14
select select "296"
click at [101, 56] on select "- КТ, вул. Регенераторна, 4 КТ2, просп. [STREET_ADDRESS] [STREET_ADDRESS] [PERS…" at bounding box center [286, 63] width 371 height 14
select select
click at [120, 87] on span "Квартира" at bounding box center [117, 89] width 22 height 7
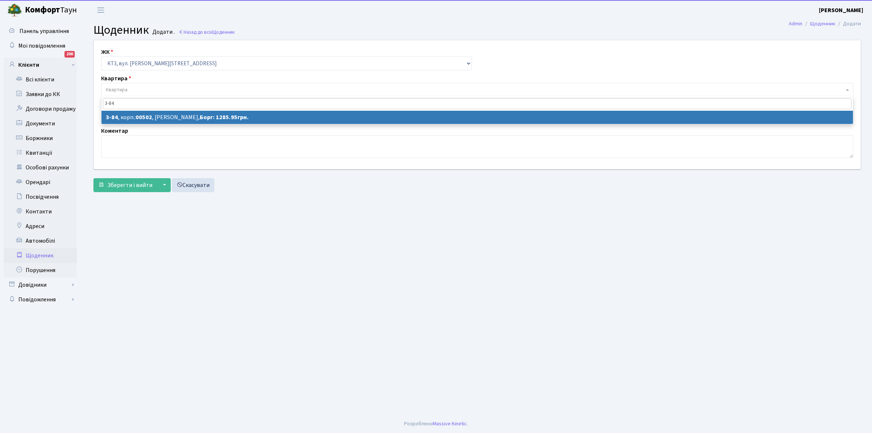
type input "3-84"
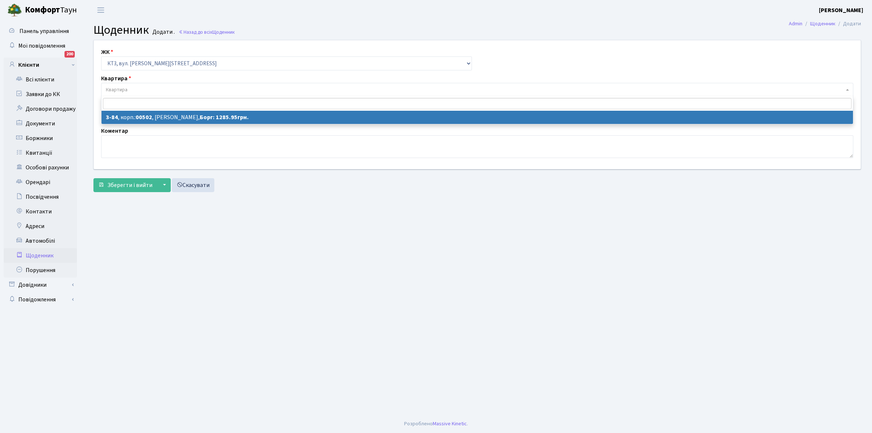
select select "16393"
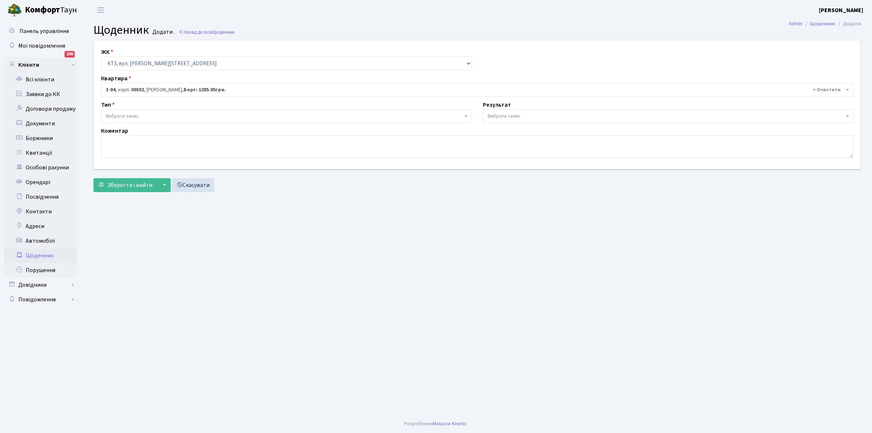
click at [159, 115] on span "Вибрати запис" at bounding box center [284, 115] width 357 height 7
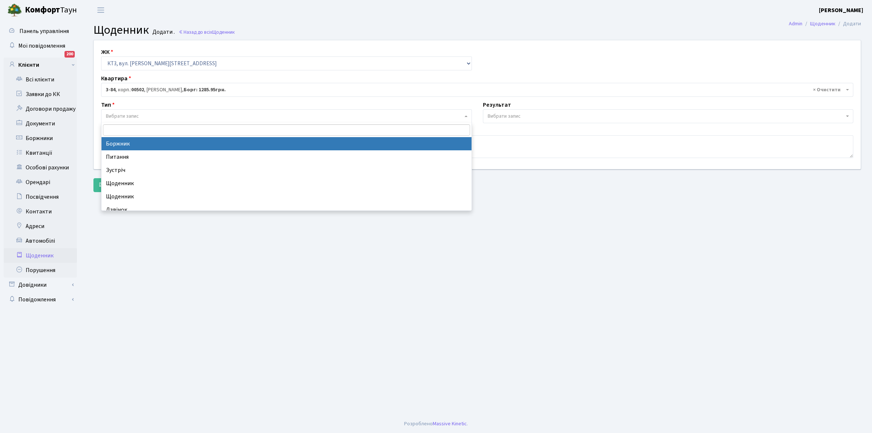
select select "189"
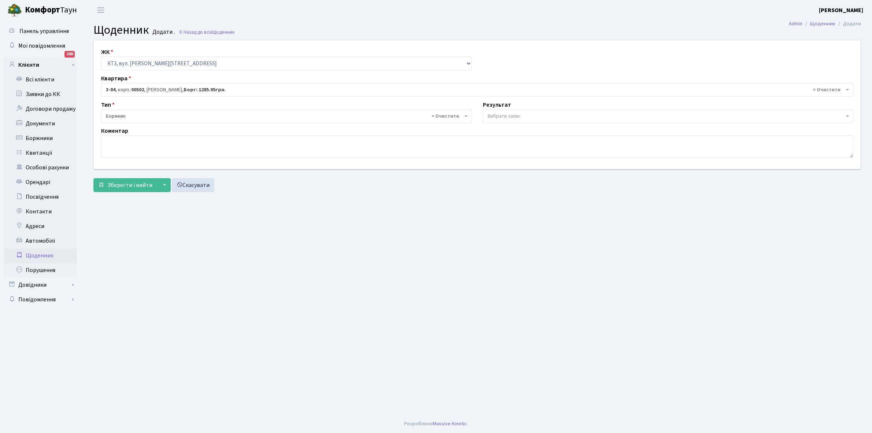
click at [504, 116] on span "Вибрати запис" at bounding box center [504, 115] width 33 height 7
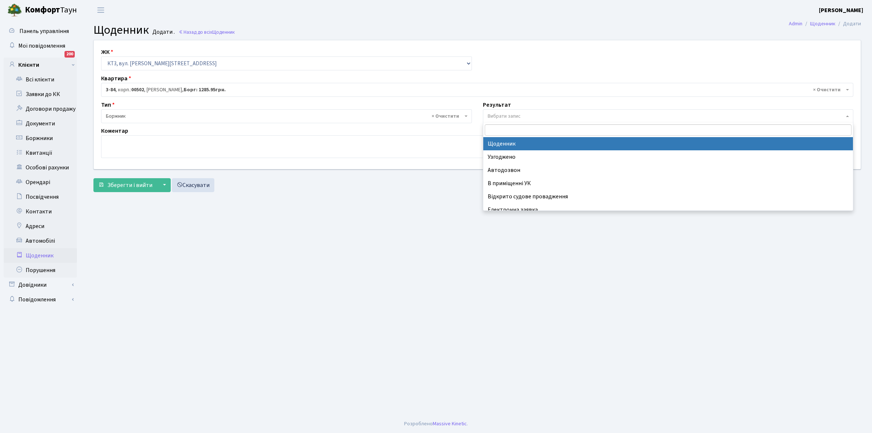
select select "14"
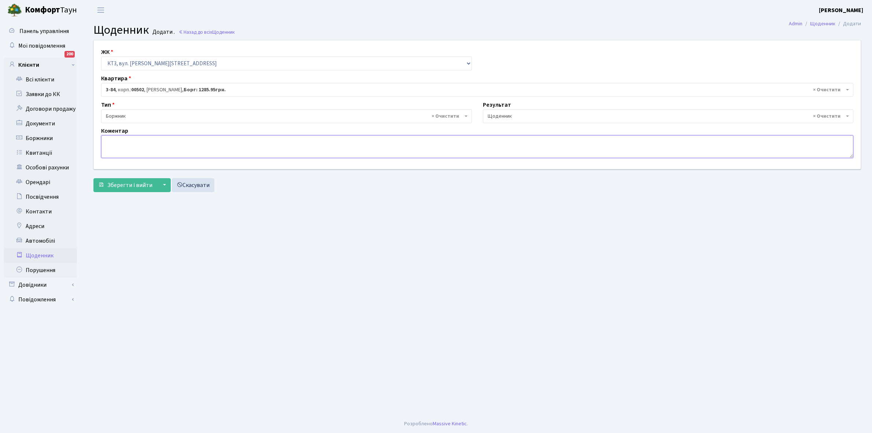
click at [122, 146] on textarea at bounding box center [477, 146] width 752 height 23
click at [223, 141] on textarea "Заява+4285+1000 грн, проживають всій родиной за кордоном." at bounding box center [477, 146] width 752 height 23
type textarea "Заява+4285+1000 грн, проживають всій родиною за кордоном."
click at [127, 182] on span "Зберегти і вийти" at bounding box center [129, 185] width 45 height 8
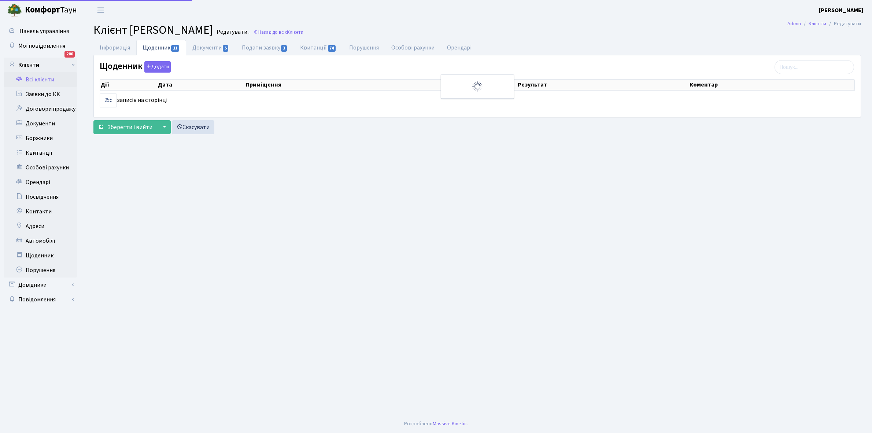
select select "25"
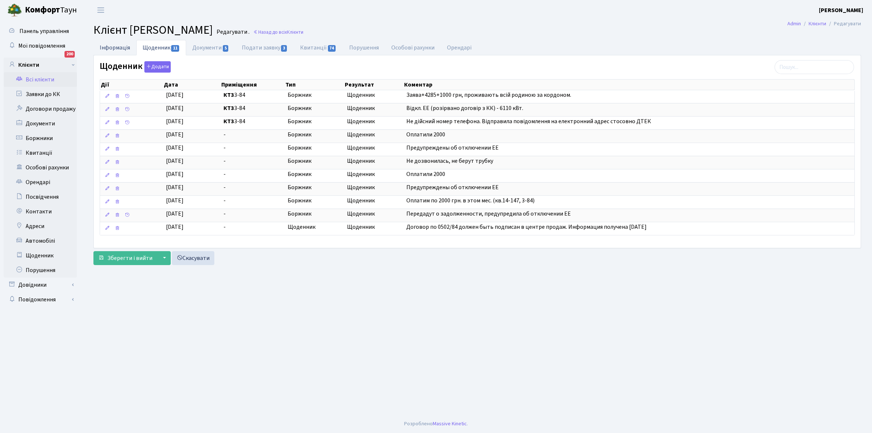
click at [114, 44] on link "Інформація" at bounding box center [114, 47] width 43 height 15
select select "25"
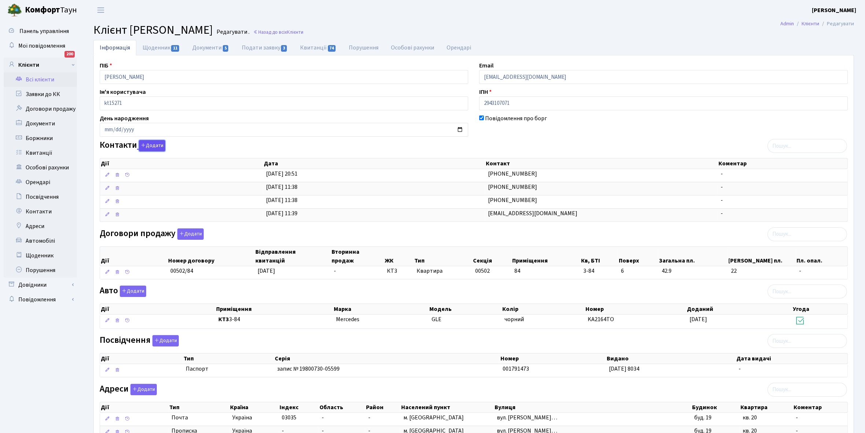
click at [156, 145] on button "Додати" at bounding box center [152, 145] width 26 height 11
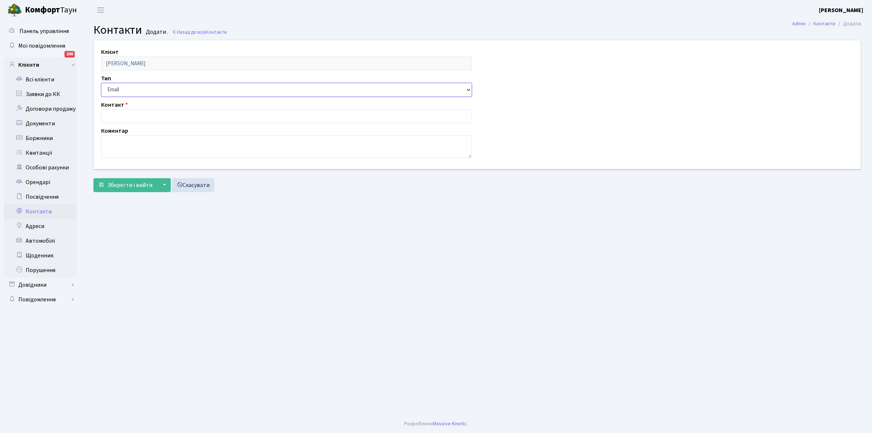
click at [129, 86] on select "Email Телефон" at bounding box center [286, 90] width 371 height 14
select select "1"
click at [101, 83] on select "Email Телефон" at bounding box center [286, 90] width 371 height 14
click at [130, 110] on input "text" at bounding box center [286, 116] width 371 height 14
click at [127, 115] on input "097-194--00-69" at bounding box center [286, 116] width 371 height 14
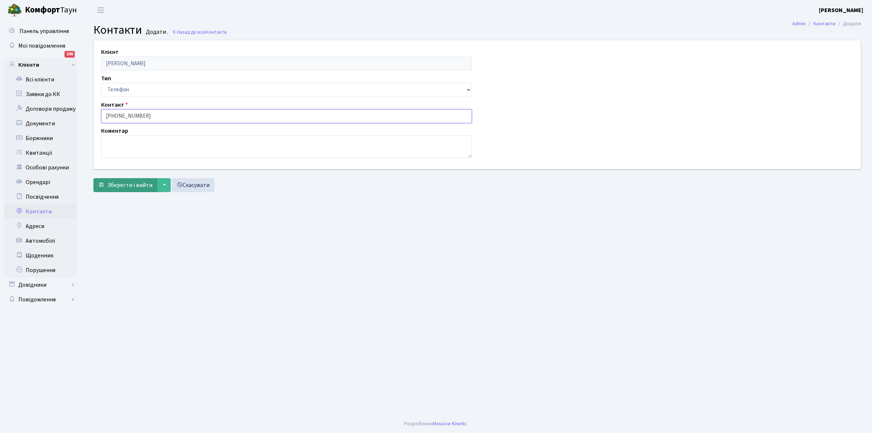
type input "097-194-00-69"
click at [126, 182] on span "Зберегти і вийти" at bounding box center [129, 185] width 45 height 8
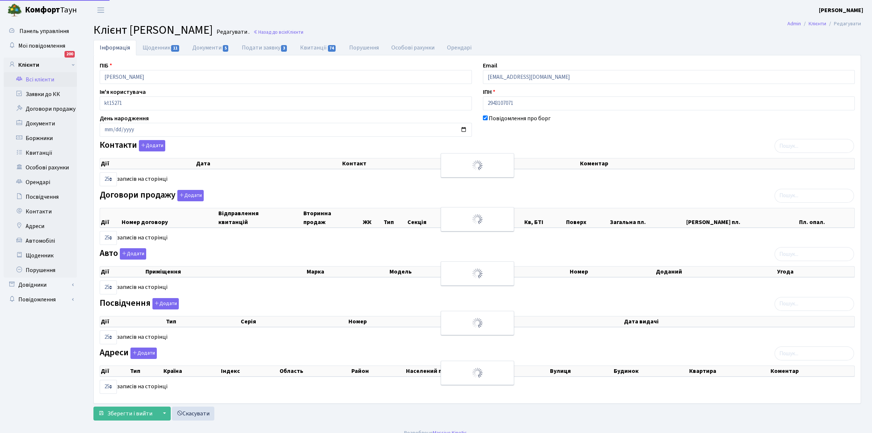
select select "25"
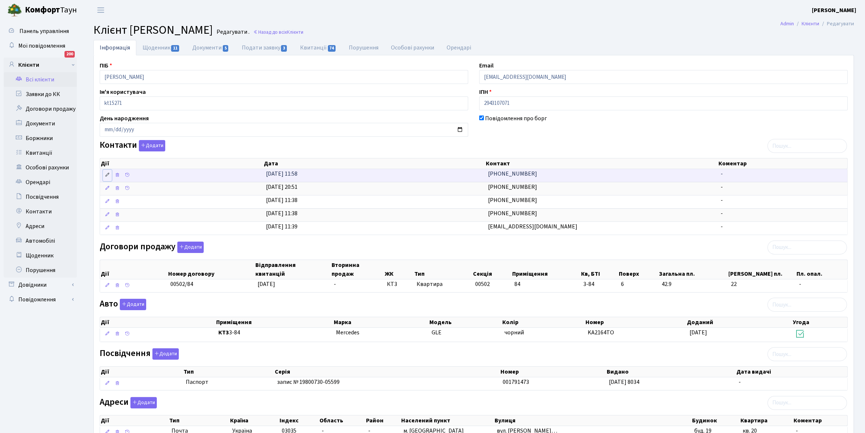
click at [105, 173] on icon at bounding box center [107, 174] width 5 height 5
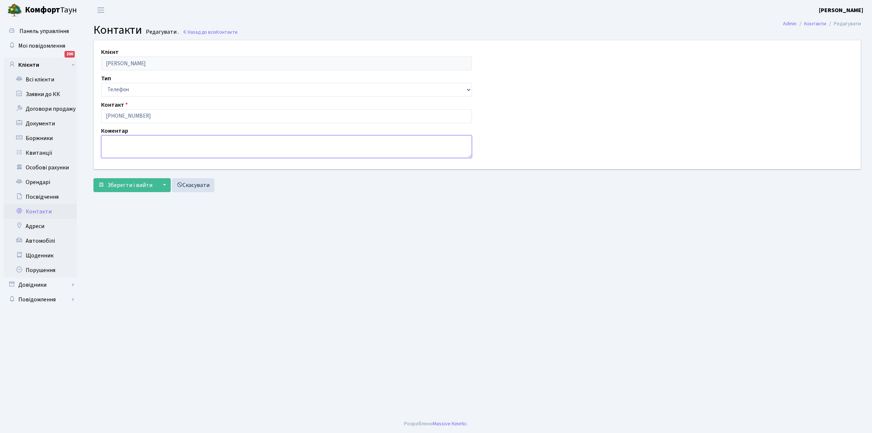
click at [132, 147] on textarea at bounding box center [286, 146] width 371 height 23
type textarea "дружина власника"
click at [124, 183] on span "Зберегти і вийти" at bounding box center [129, 185] width 45 height 8
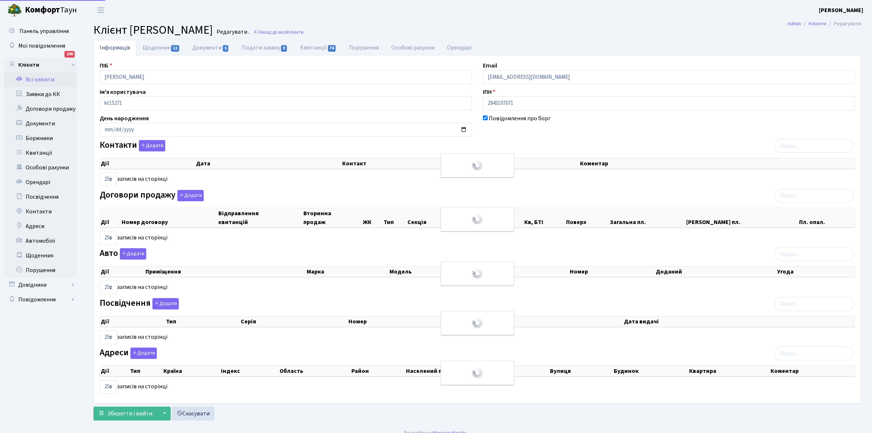
select select "25"
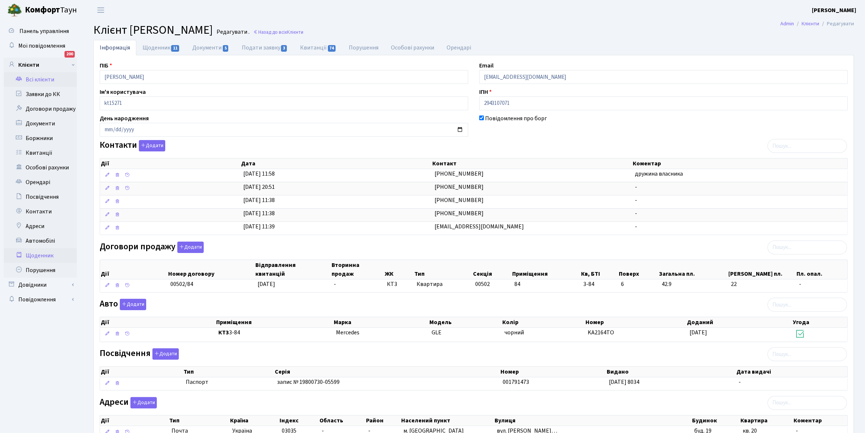
click at [46, 255] on link "Щоденник" at bounding box center [40, 255] width 73 height 15
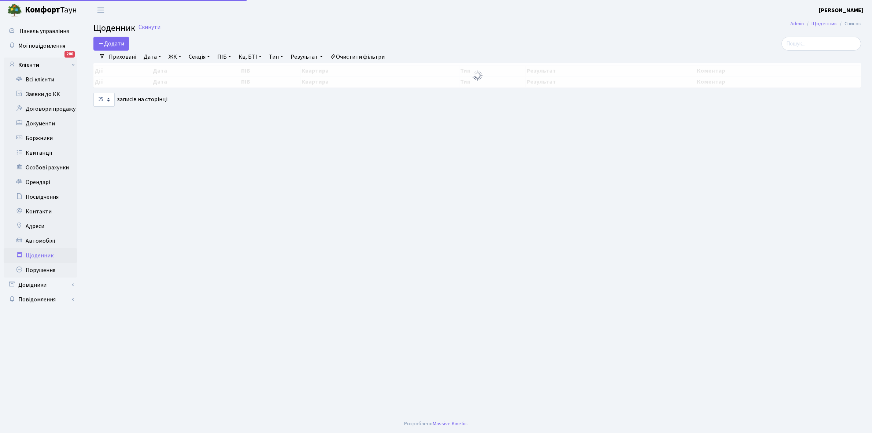
select select "25"
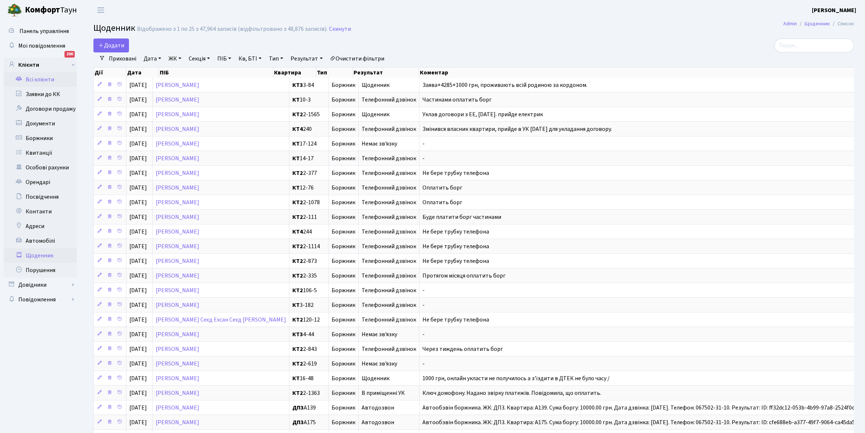
click at [37, 80] on link "Всі клієнти" at bounding box center [40, 79] width 73 height 15
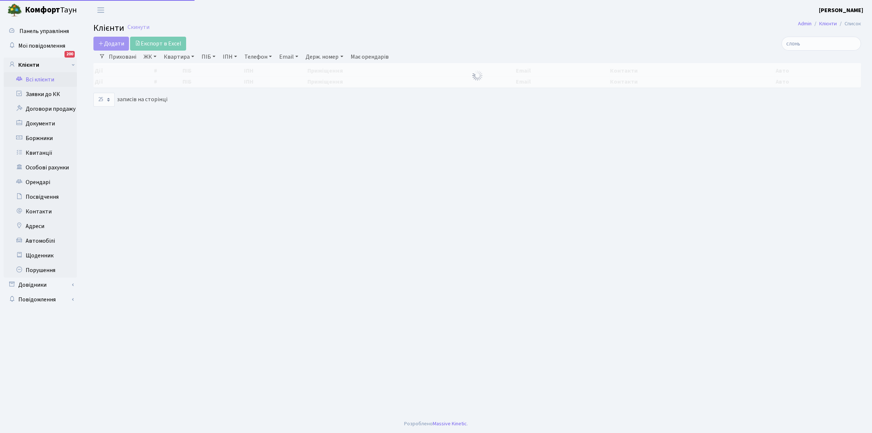
select select "25"
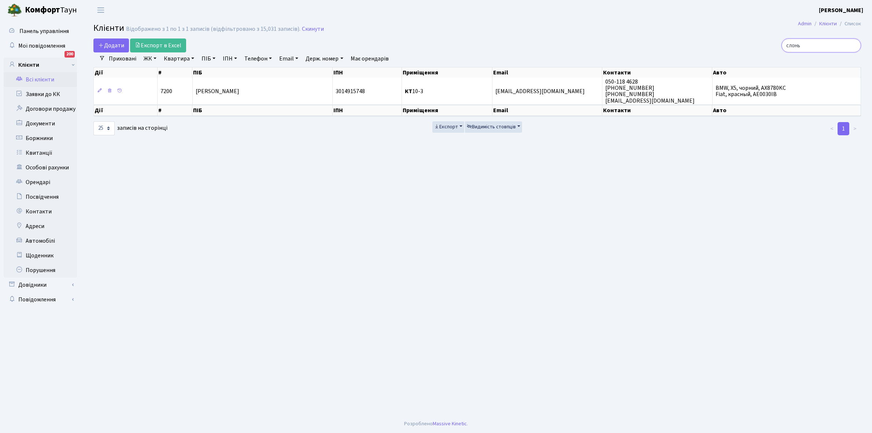
click at [816, 41] on input "слонь" at bounding box center [820, 45] width 79 height 14
type input "с"
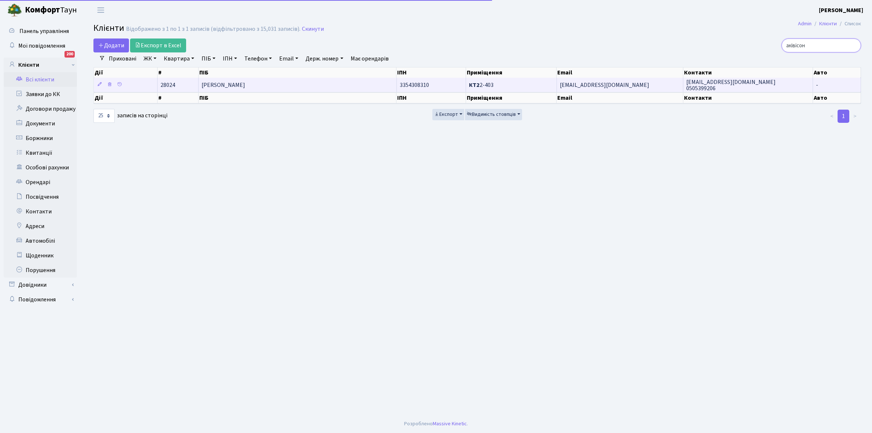
type input "аківісон"
click at [293, 90] on td "[PERSON_NAME]" at bounding box center [298, 85] width 198 height 14
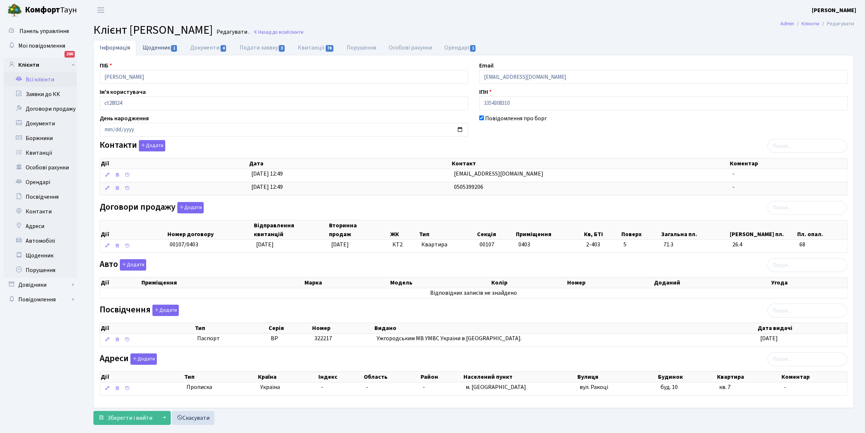
click at [152, 47] on link "Щоденник 1" at bounding box center [160, 47] width 48 height 15
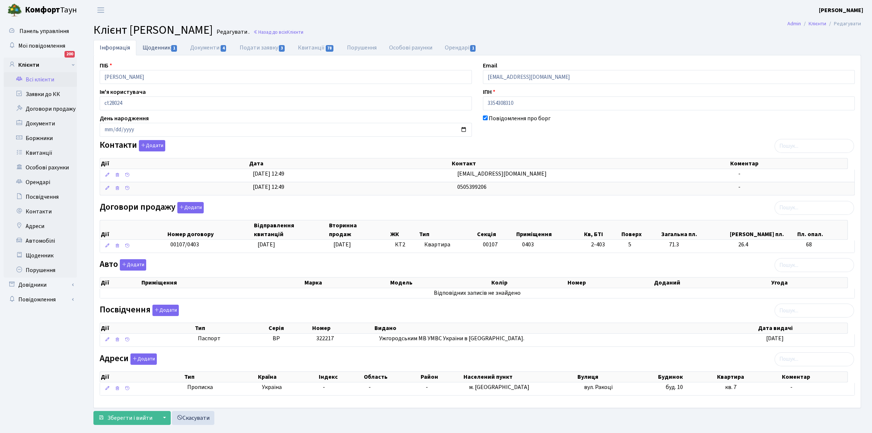
select select "25"
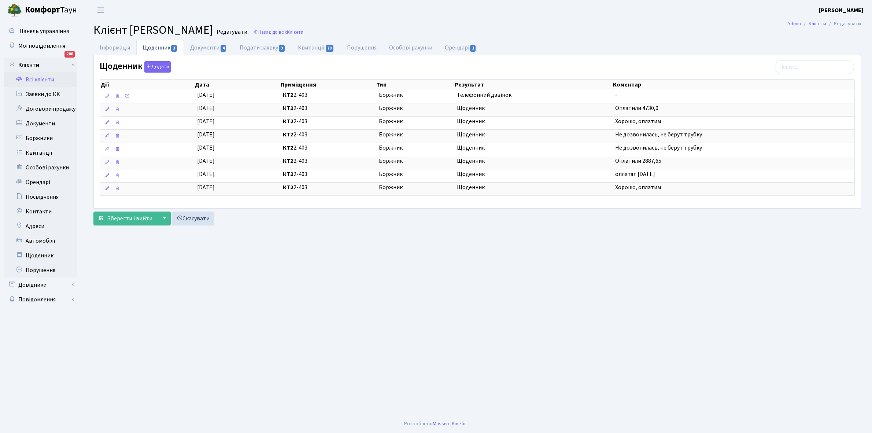
click at [42, 81] on link "Всі клієнти" at bounding box center [40, 79] width 73 height 15
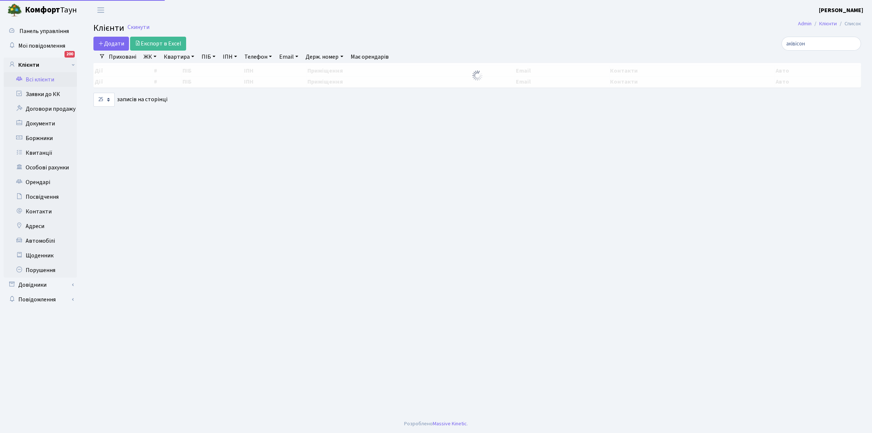
select select "25"
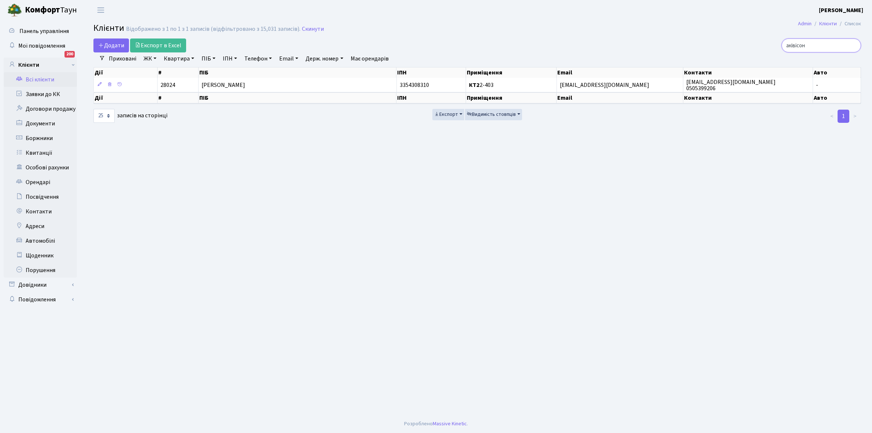
click at [821, 43] on input "аківісон" at bounding box center [820, 45] width 79 height 14
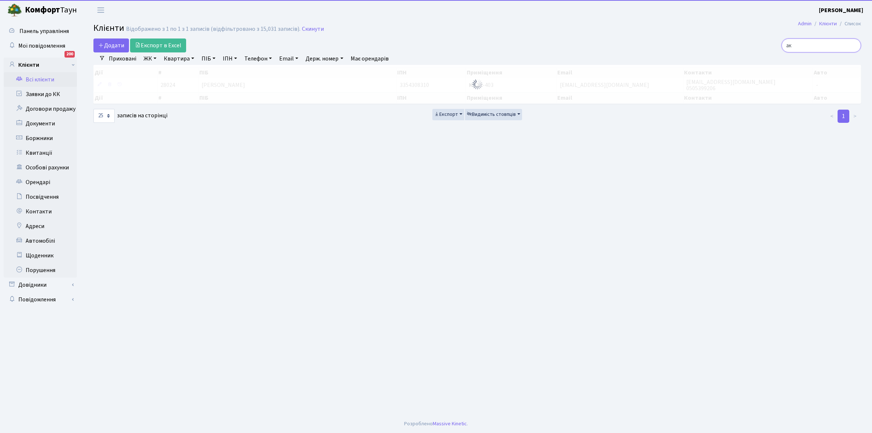
type input "[PERSON_NAME]"
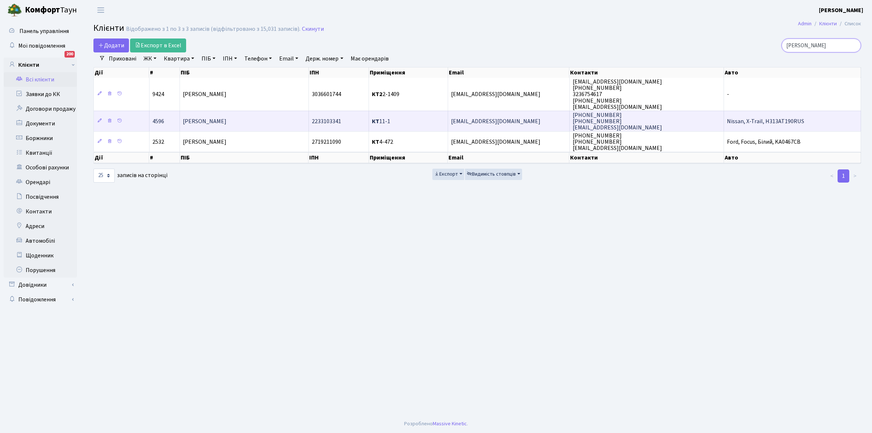
type input "[PERSON_NAME]"
click at [252, 119] on td "[PERSON_NAME]" at bounding box center [244, 121] width 129 height 21
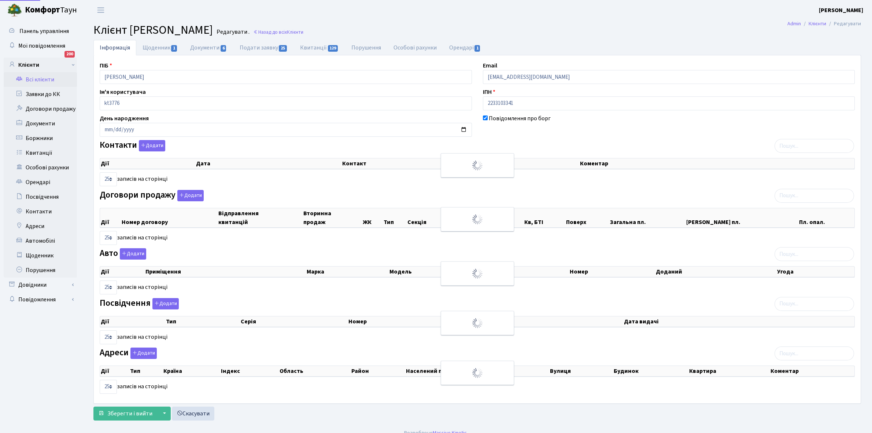
select select "25"
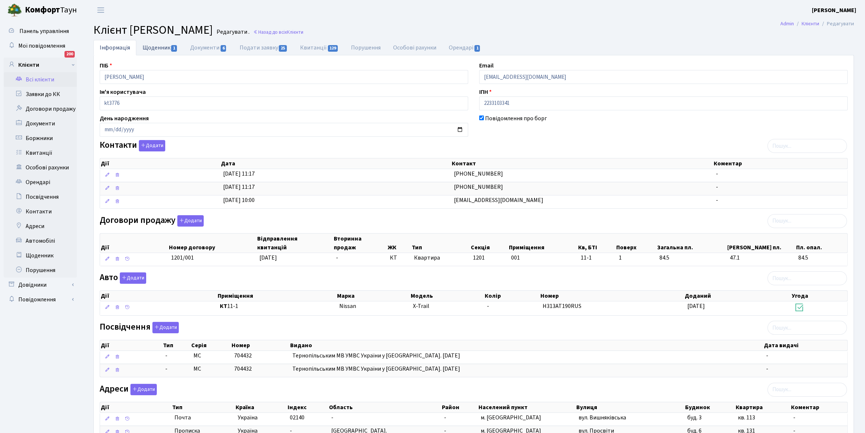
click at [151, 50] on link "Щоденник 1" at bounding box center [160, 47] width 48 height 15
select select "25"
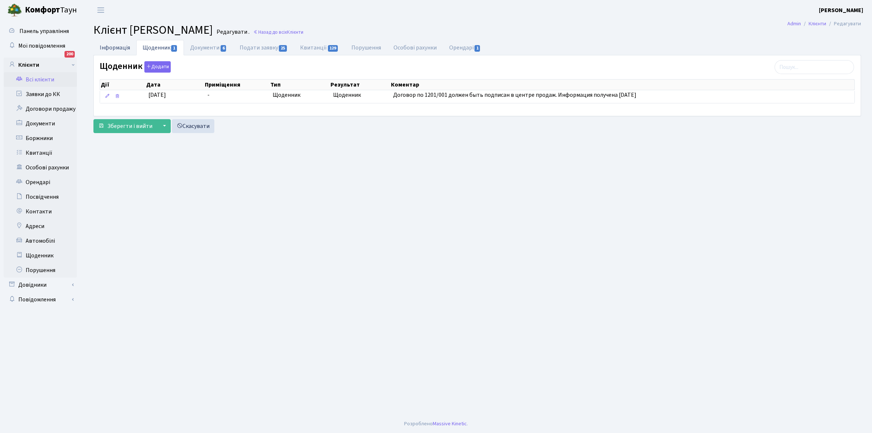
click at [111, 44] on link "Інформація" at bounding box center [114, 47] width 43 height 15
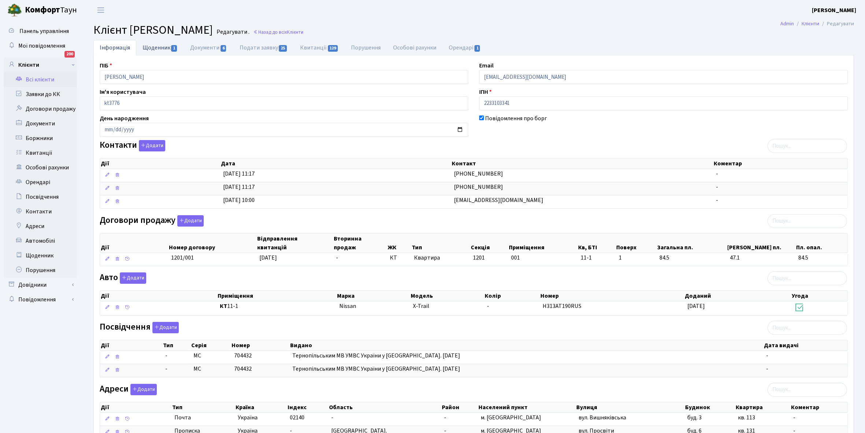
click at [149, 48] on link "Щоденник 1" at bounding box center [160, 47] width 48 height 15
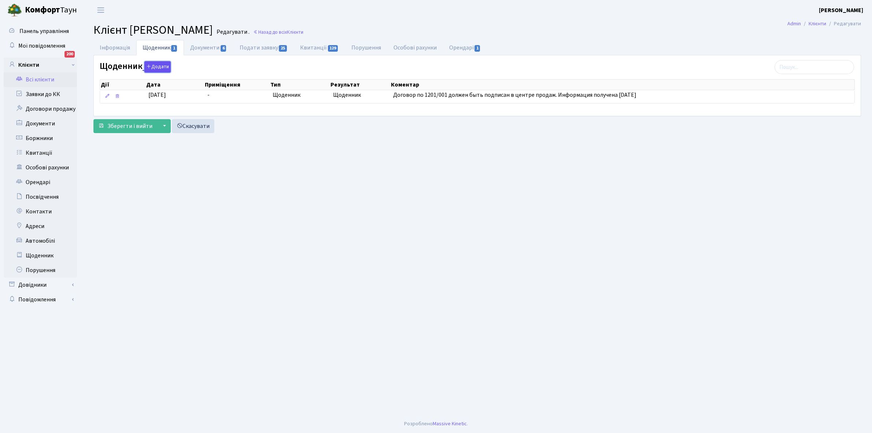
click at [156, 67] on button "Додати" at bounding box center [157, 66] width 26 height 11
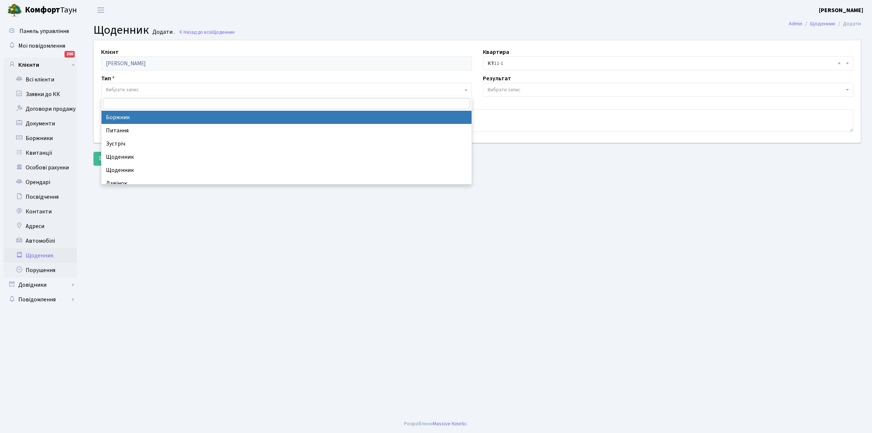
click at [144, 87] on span "Вибрати запис" at bounding box center [284, 89] width 357 height 7
select select "189"
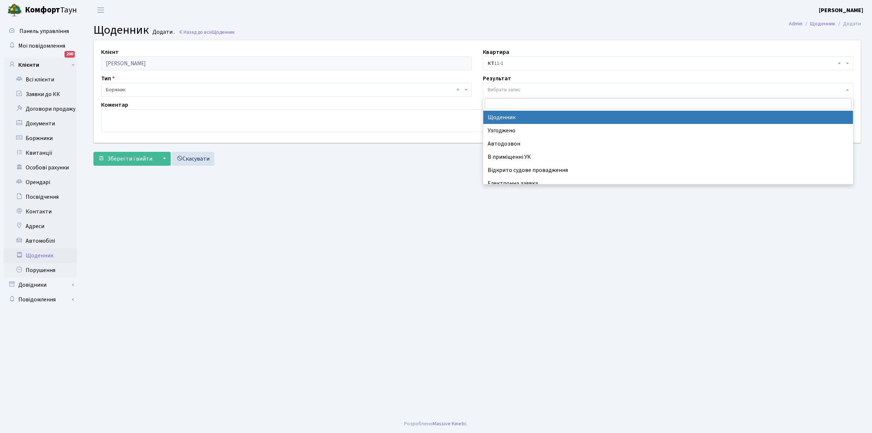
click at [522, 90] on span "Вибрати запис" at bounding box center [666, 89] width 357 height 7
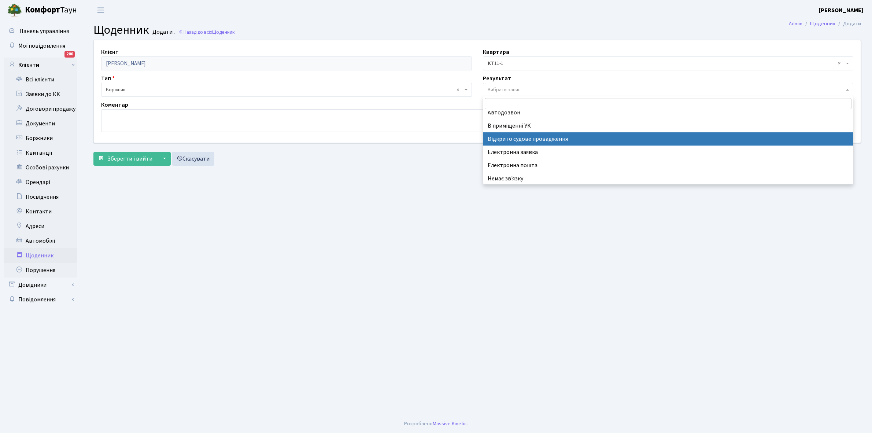
scroll to position [45, 0]
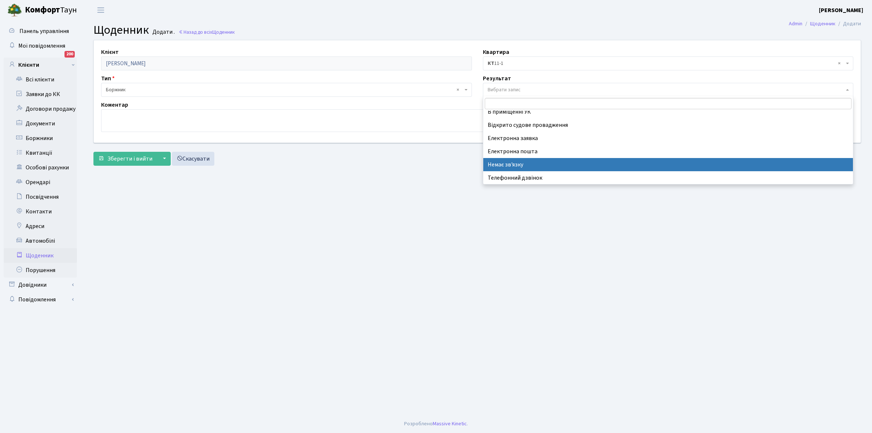
select select "197"
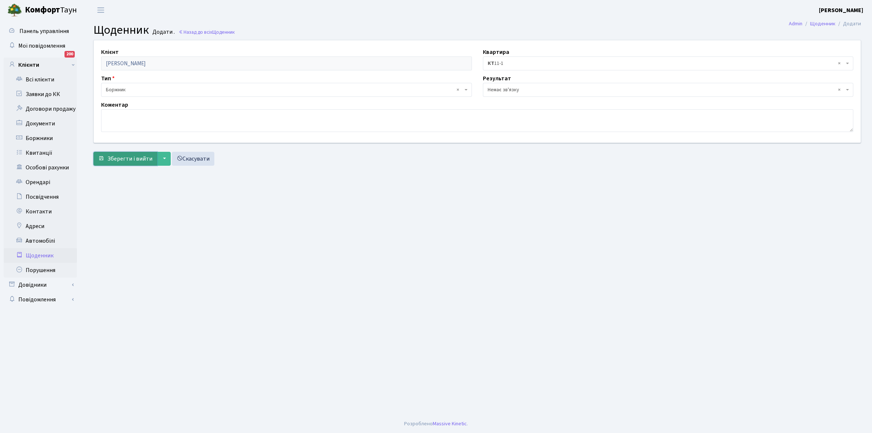
click at [120, 158] on span "Зберегти і вийти" at bounding box center [129, 159] width 45 height 8
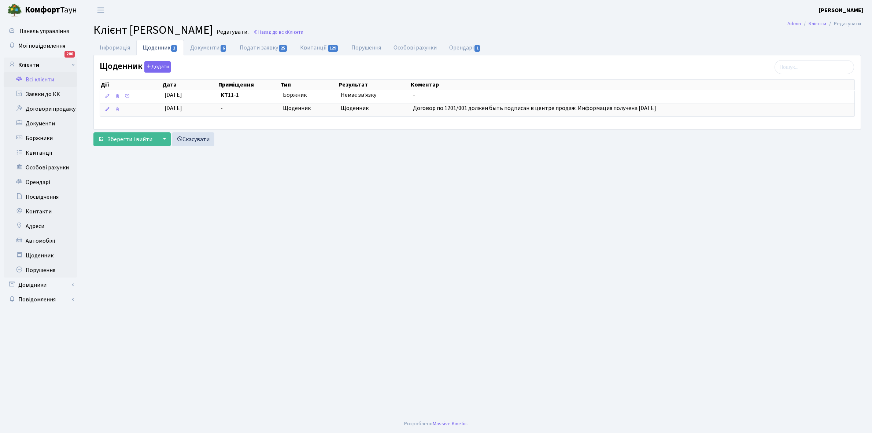
click at [43, 79] on link "Всі клієнти" at bounding box center [40, 79] width 73 height 15
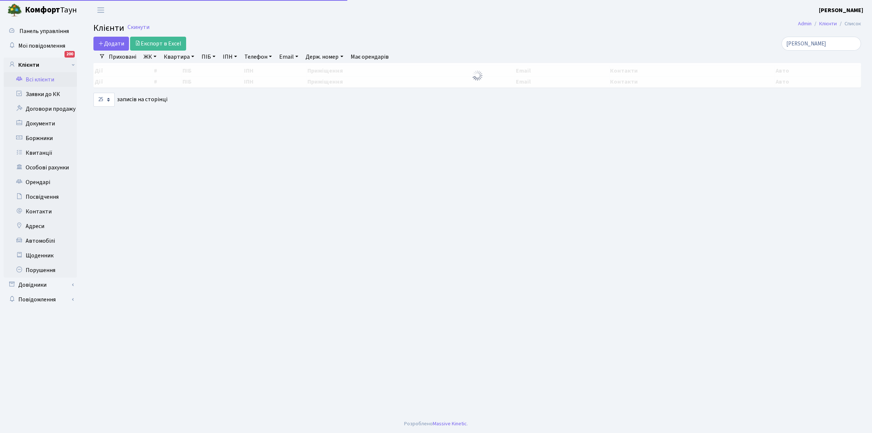
select select "25"
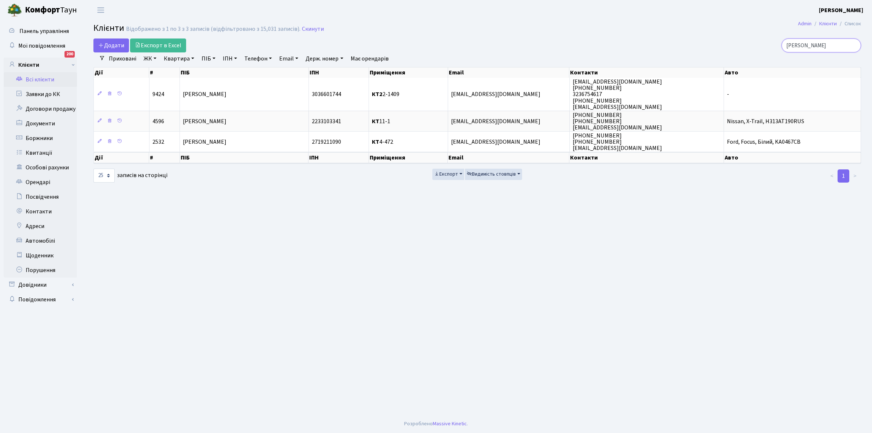
click at [812, 46] on input "луців" at bounding box center [820, 45] width 79 height 14
type input "л"
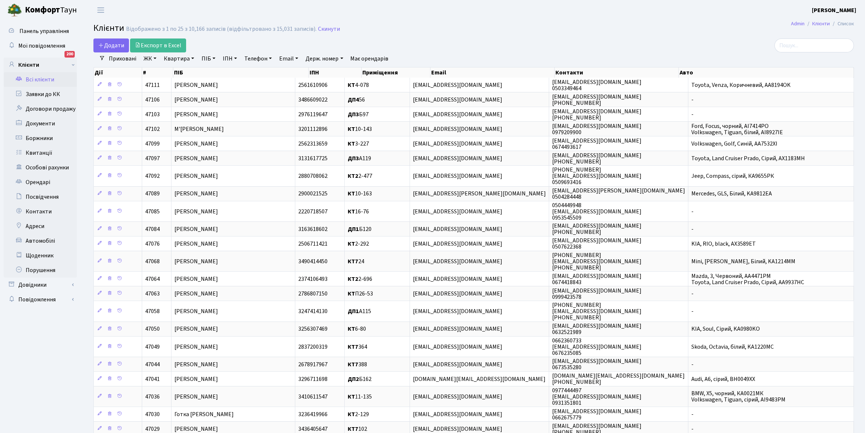
click at [155, 58] on link "ЖК" at bounding box center [150, 58] width 19 height 12
click at [174, 124] on li "КТ4, вул. [PERSON_NAME], 6" at bounding box center [186, 130] width 89 height 13
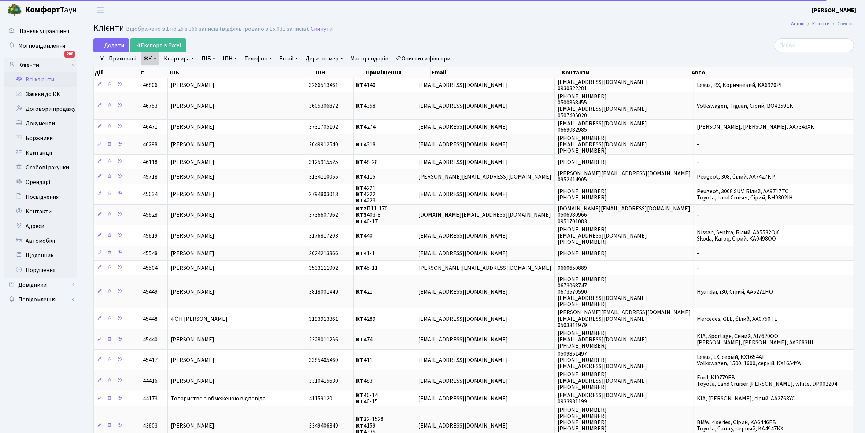
click at [192, 57] on link "Квартира" at bounding box center [179, 58] width 36 height 12
click at [182, 72] on input "text" at bounding box center [182, 73] width 43 height 14
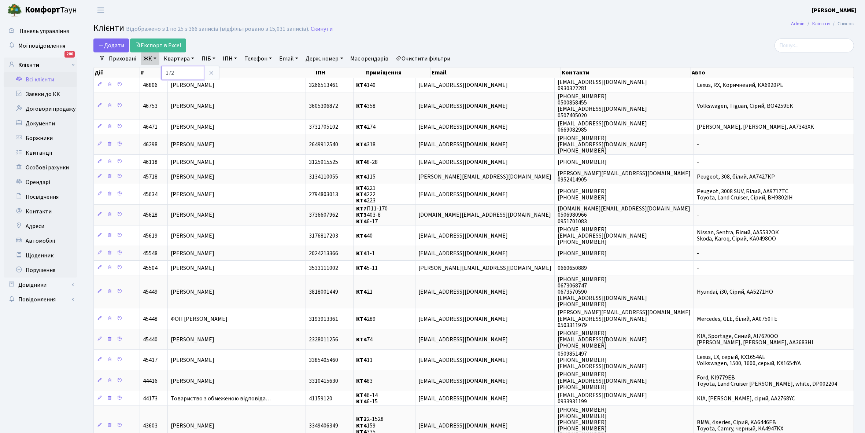
type input "172"
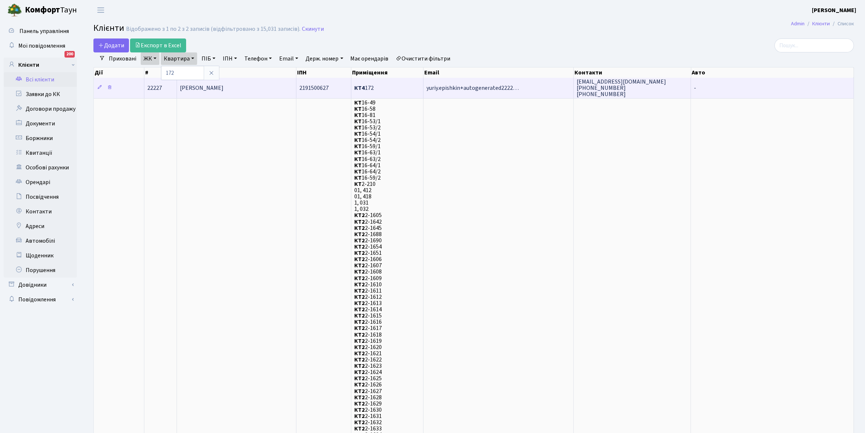
click at [223, 89] on span "Вернигора Наталія Юріївна" at bounding box center [202, 88] width 44 height 8
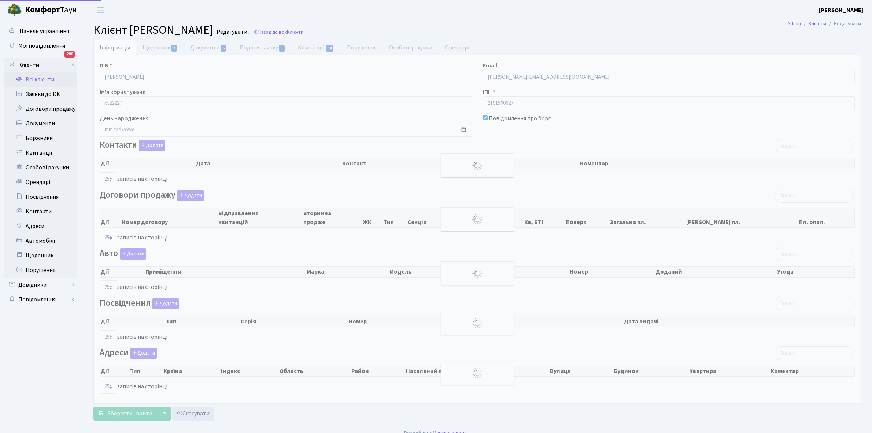
select select "25"
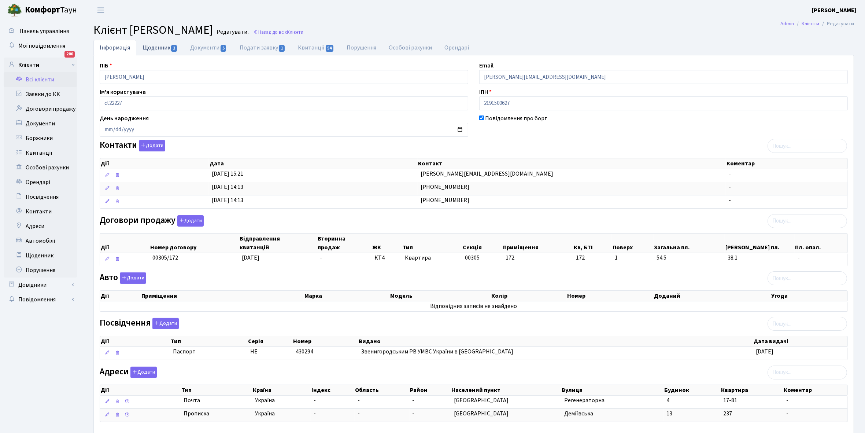
click at [155, 48] on link "Щоденник 2" at bounding box center [160, 47] width 48 height 15
select select "25"
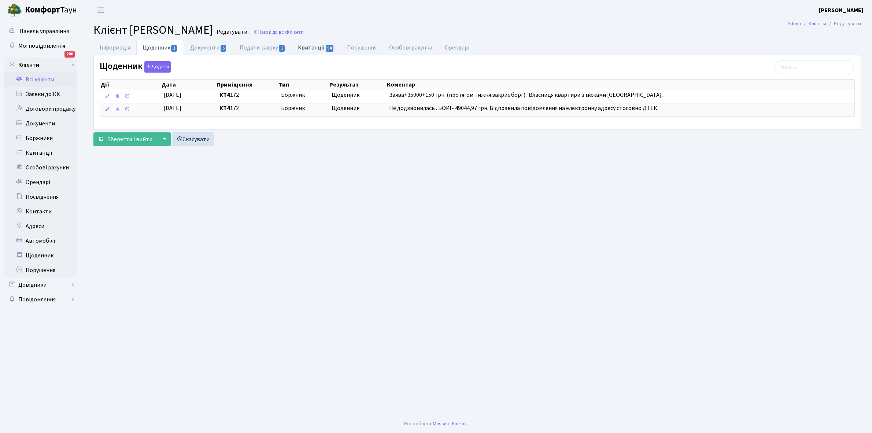
click at [310, 46] on link "Квитанції 54" at bounding box center [316, 47] width 49 height 15
select select "25"
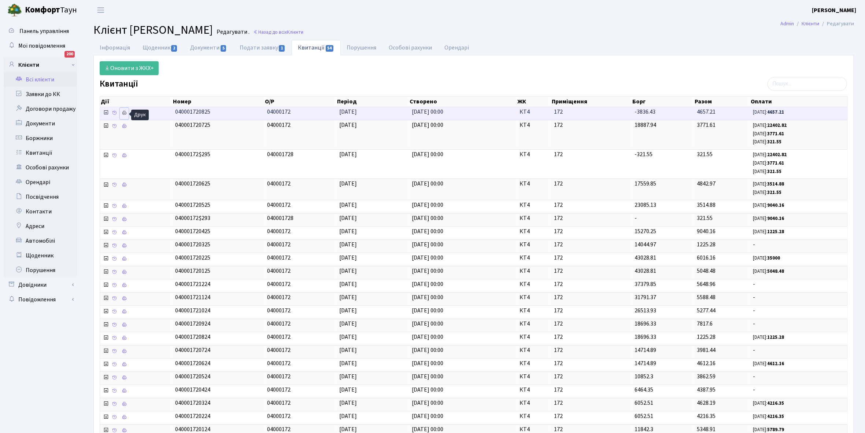
click at [123, 114] on icon at bounding box center [124, 112] width 5 height 5
click at [149, 50] on link "Щоденник 2" at bounding box center [160, 47] width 48 height 15
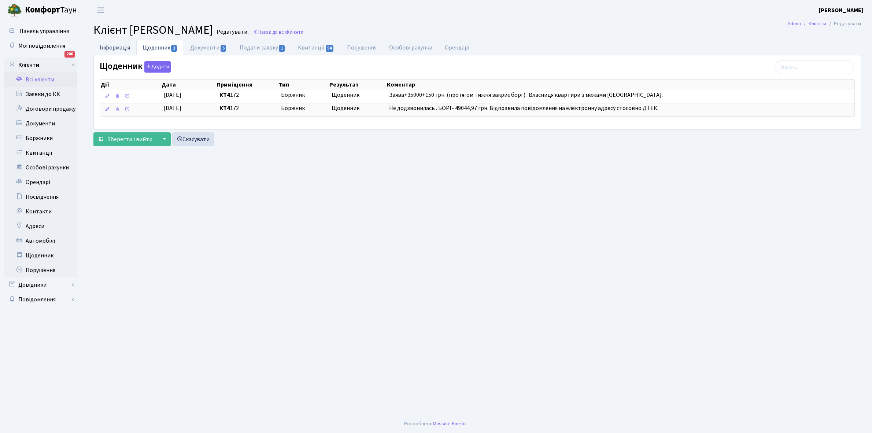
click at [109, 48] on link "Інформація" at bounding box center [114, 47] width 43 height 15
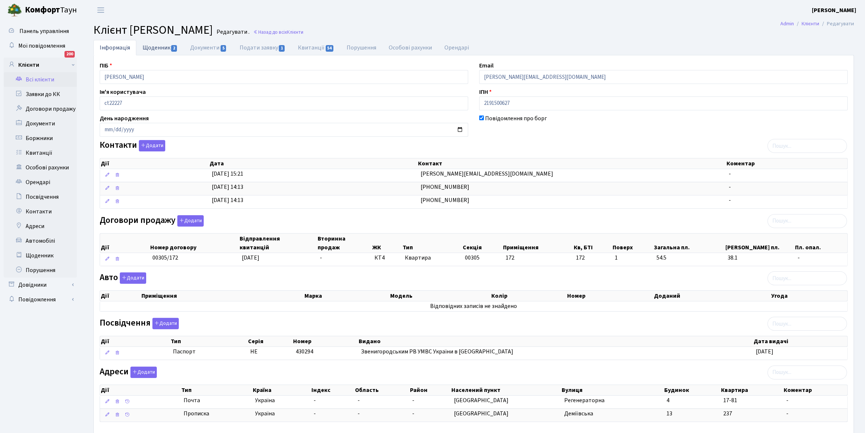
click at [156, 47] on link "Щоденник 2" at bounding box center [160, 47] width 48 height 15
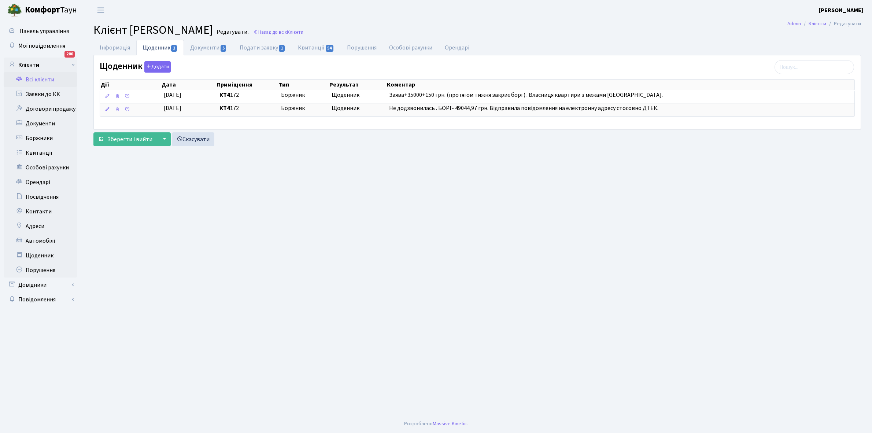
click at [43, 76] on link "Всі клієнти" at bounding box center [40, 79] width 73 height 15
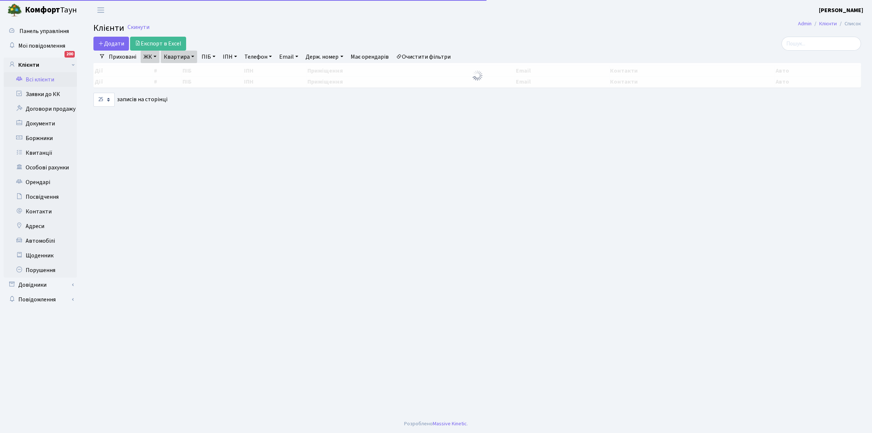
select select "25"
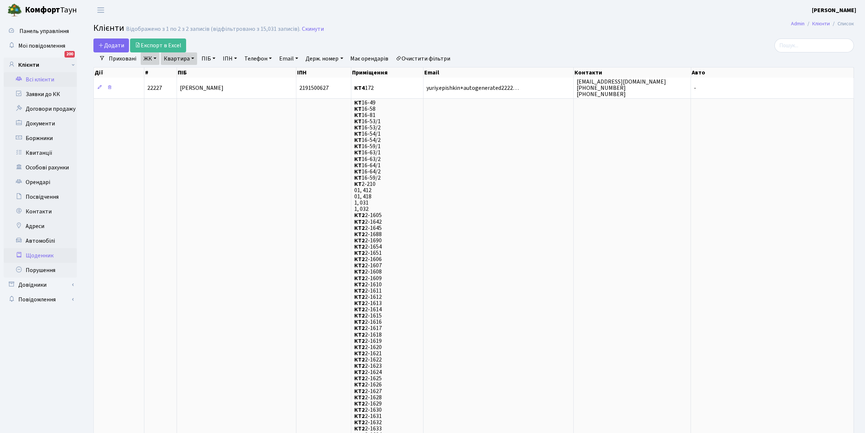
click at [37, 255] on link "Щоденник" at bounding box center [40, 255] width 73 height 15
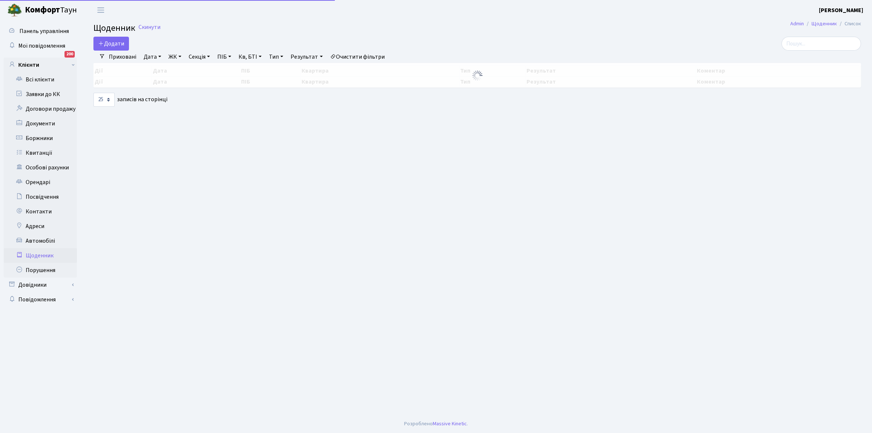
select select "25"
